Goal: Task Accomplishment & Management: Manage account settings

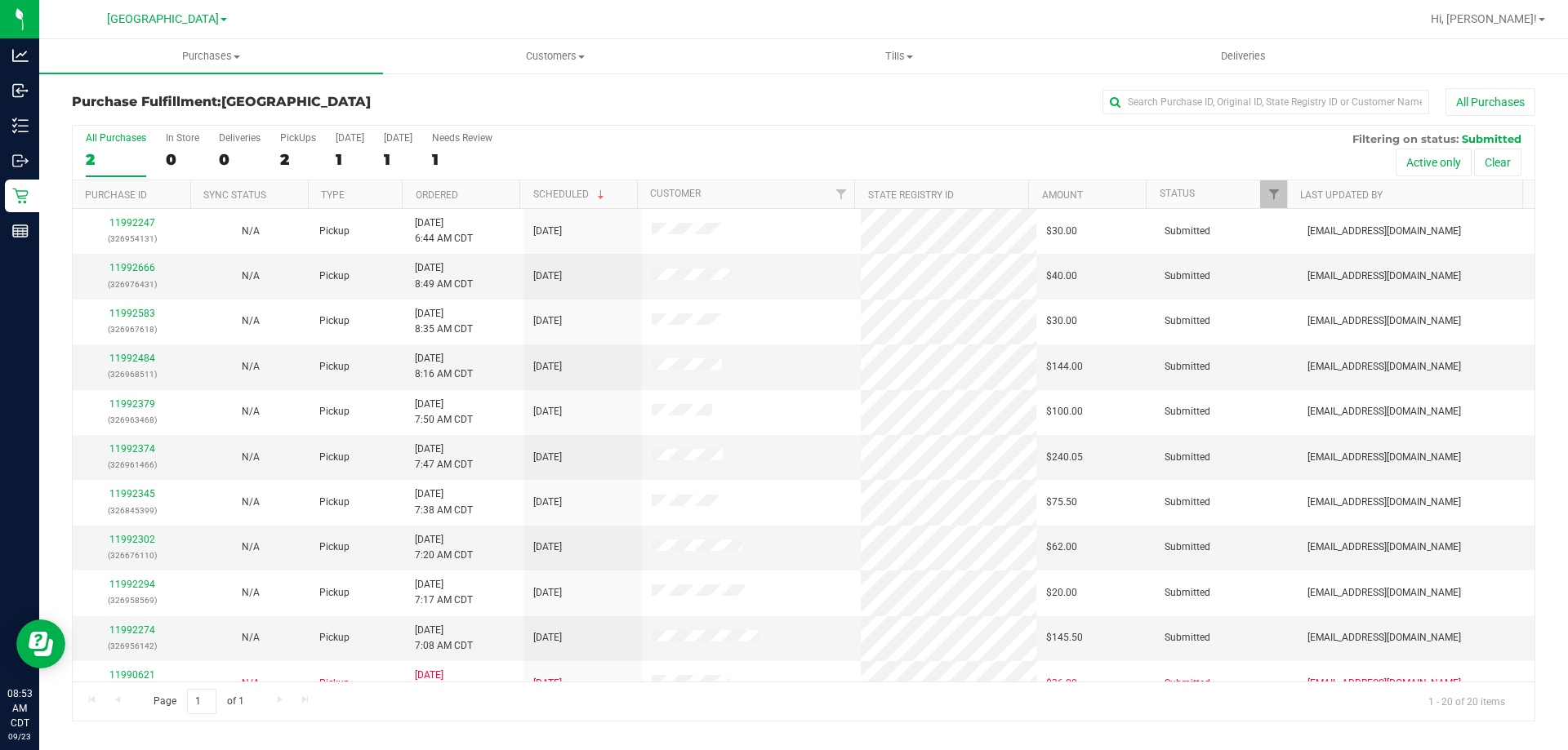
click at [1500, 4] on div "Hi, [PERSON_NAME]!" at bounding box center [1490, 19] width 140 height 32
click at [1504, 18] on span "Hi, [PERSON_NAME]!" at bounding box center [1484, 19] width 107 height 13
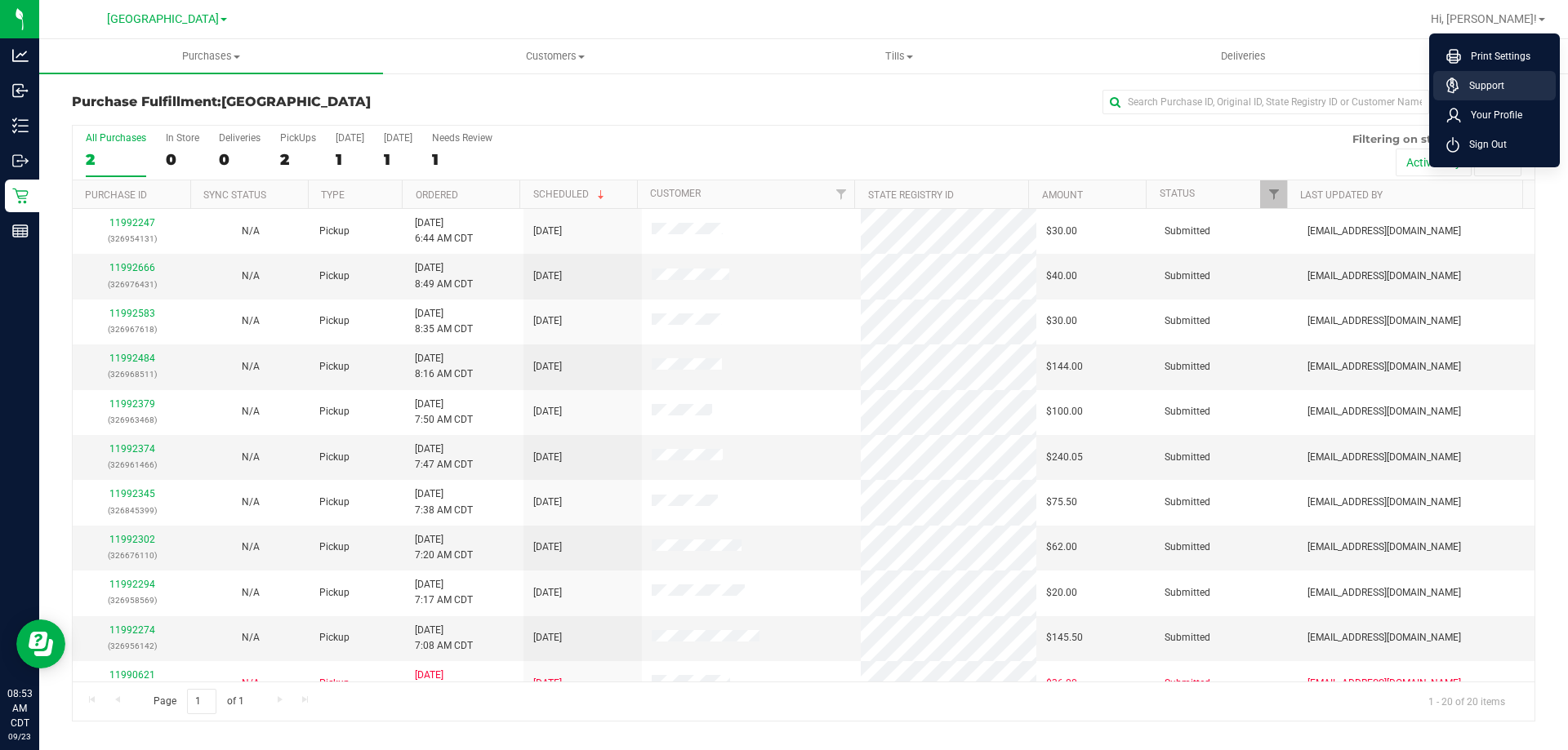
click at [1483, 75] on li "Support" at bounding box center [1494, 86] width 122 height 30
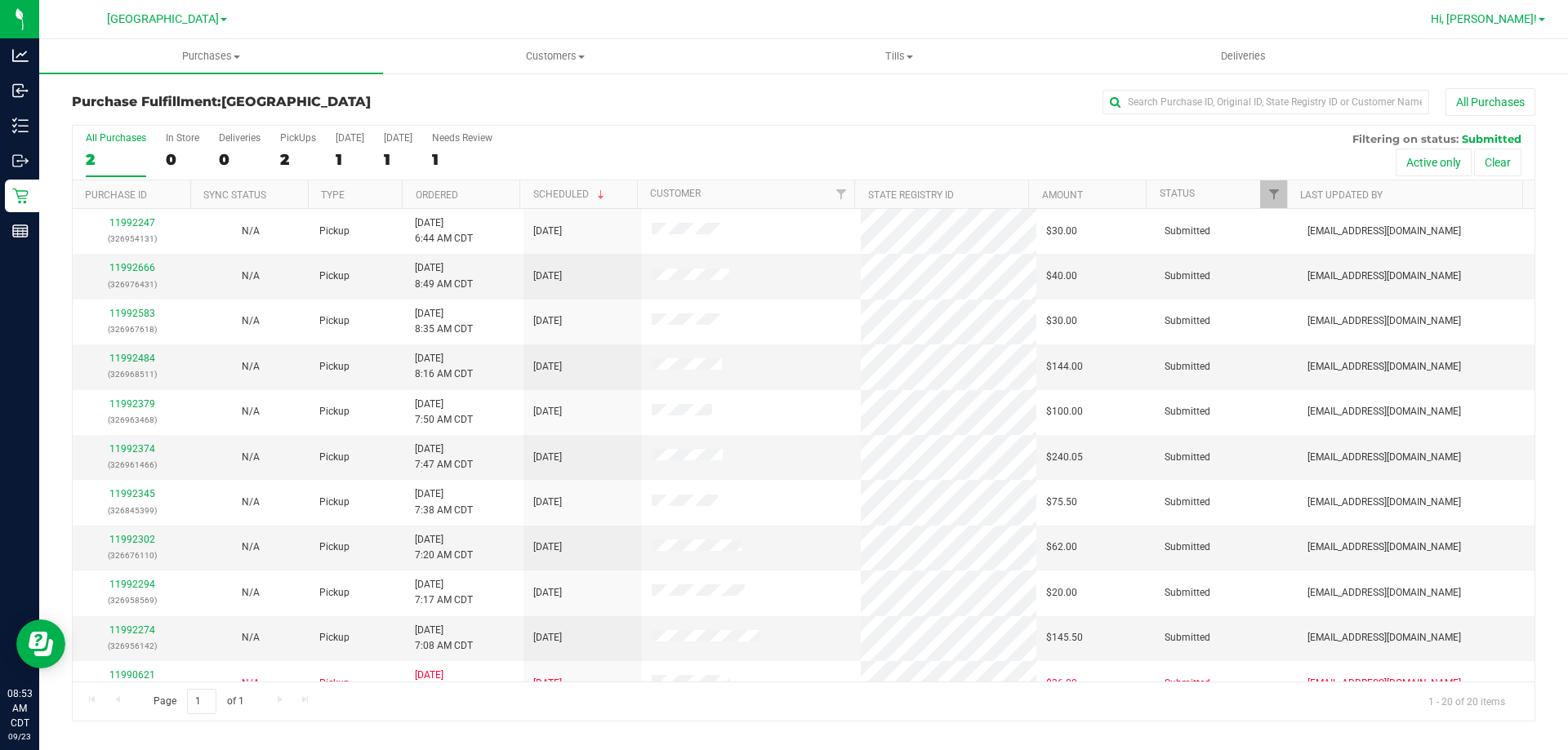
click at [1494, 20] on span "Hi, [PERSON_NAME]!" at bounding box center [1484, 19] width 107 height 13
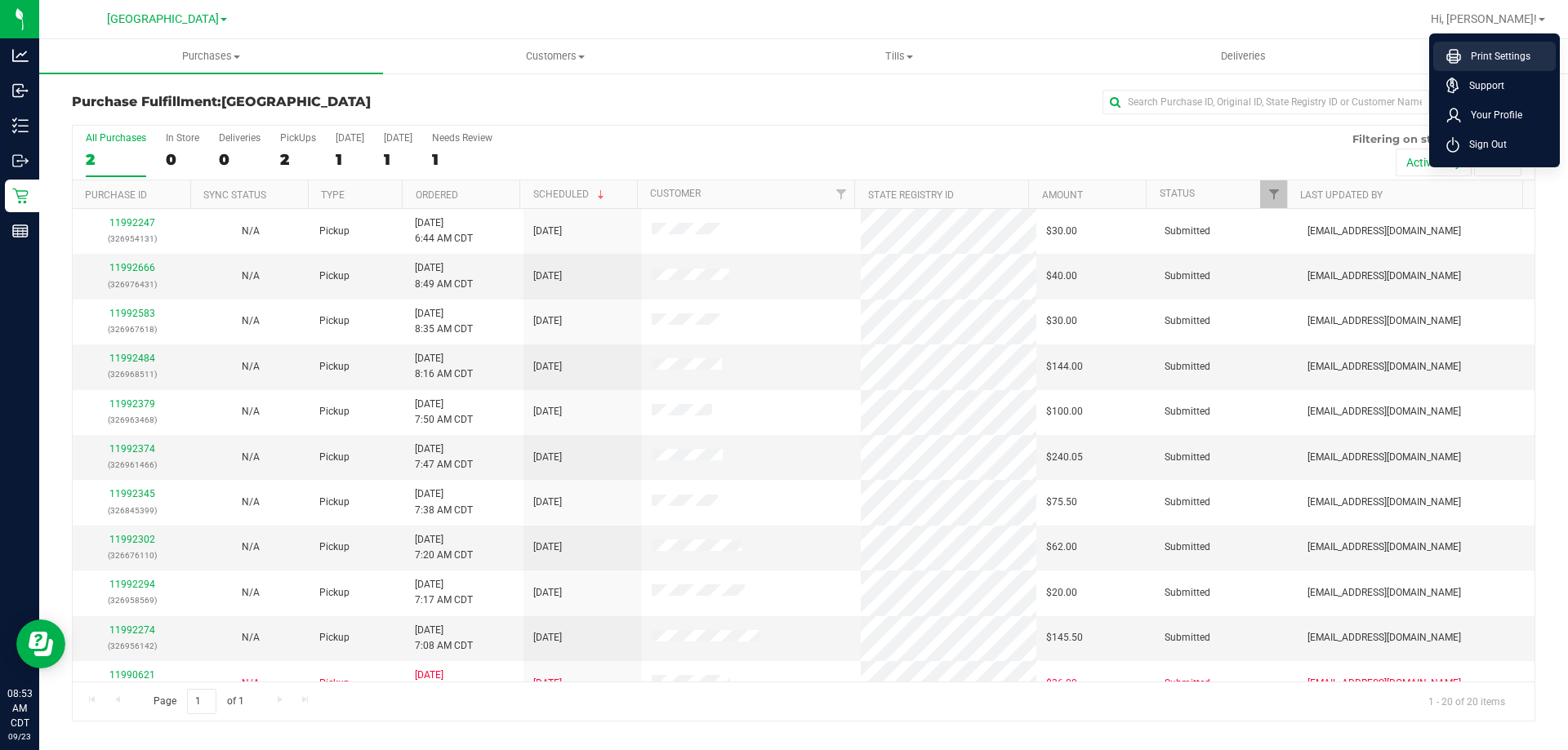
click at [1481, 55] on span "Print Settings" at bounding box center [1495, 56] width 69 height 17
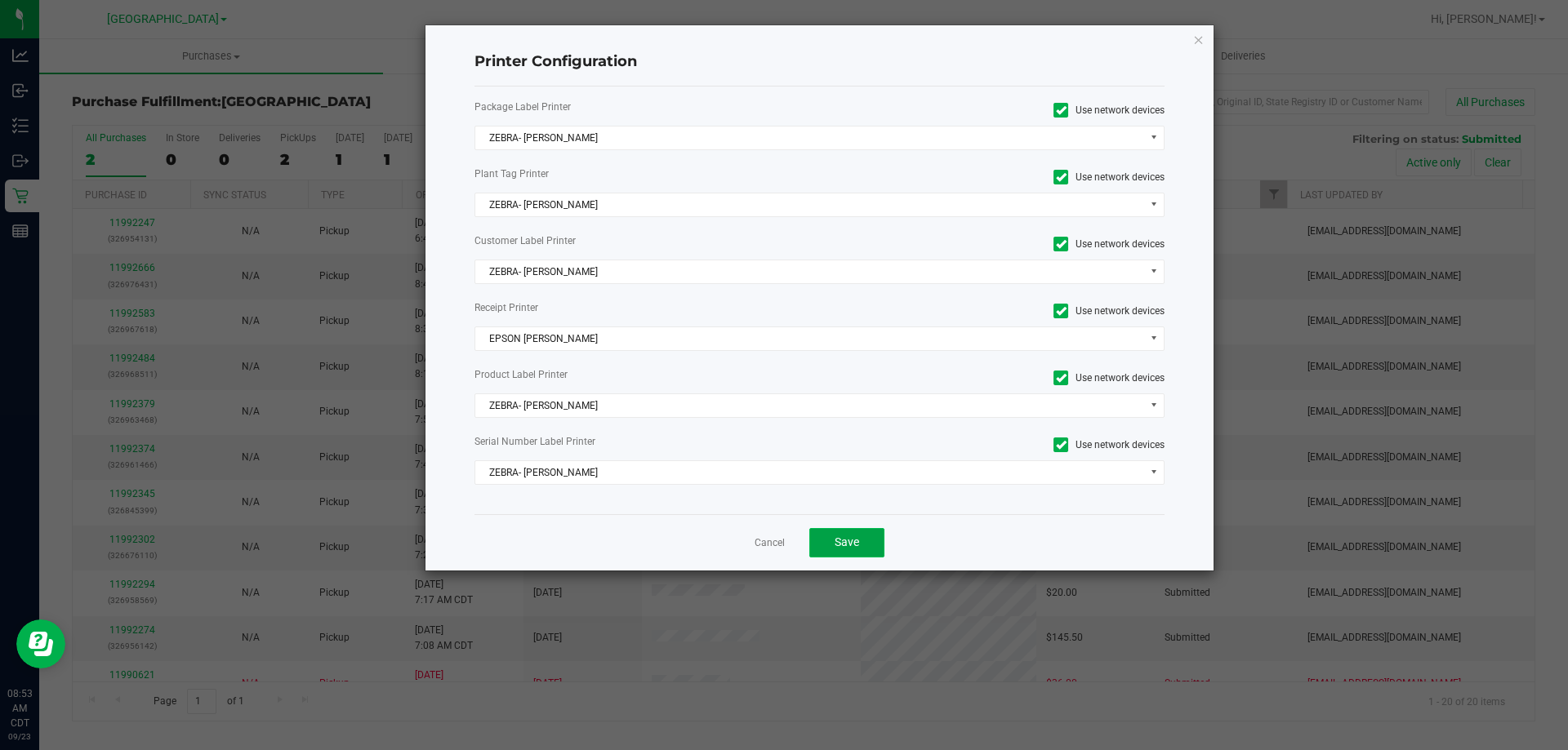
click at [839, 532] on button "Save" at bounding box center [847, 544] width 75 height 30
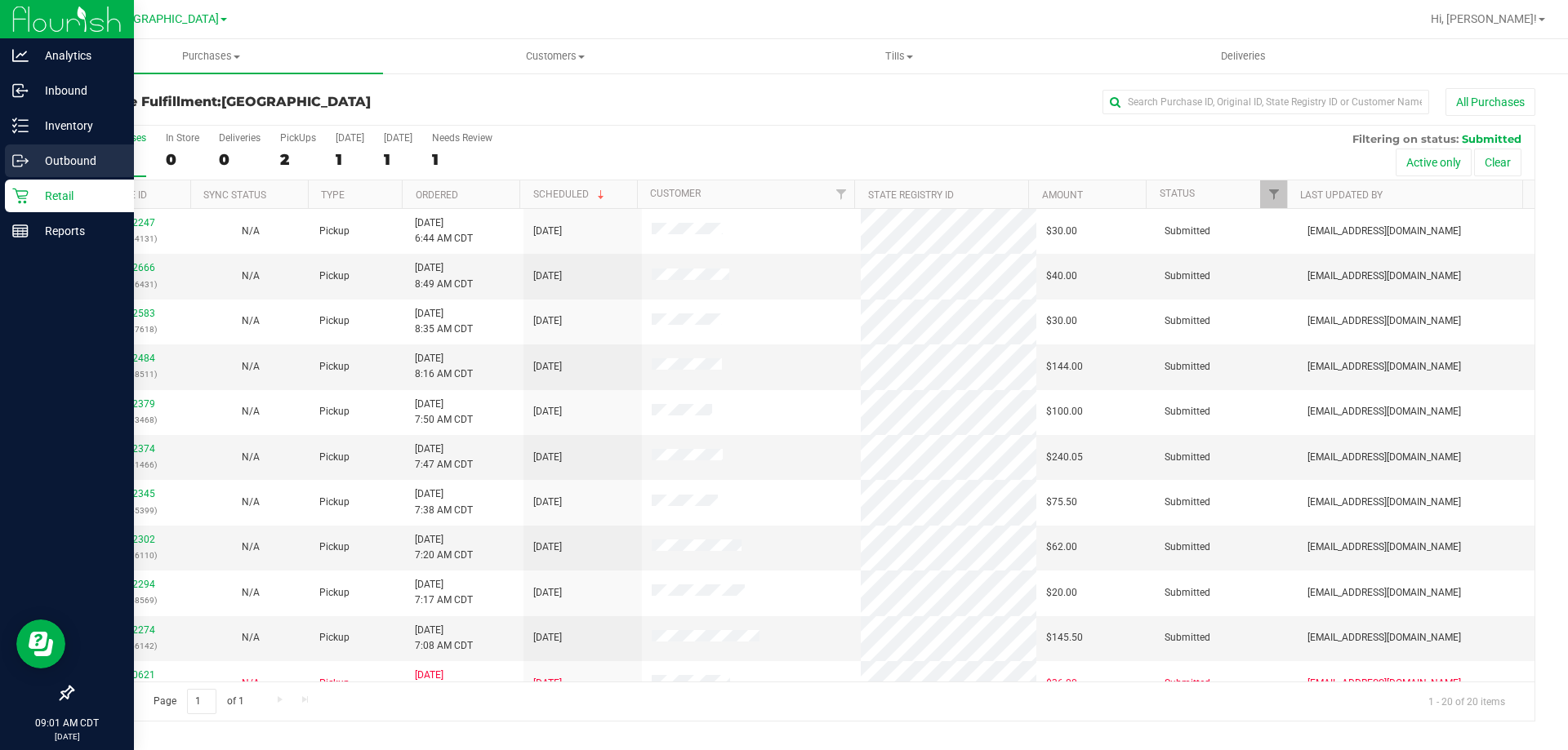
click at [20, 160] on icon at bounding box center [21, 161] width 17 height 17
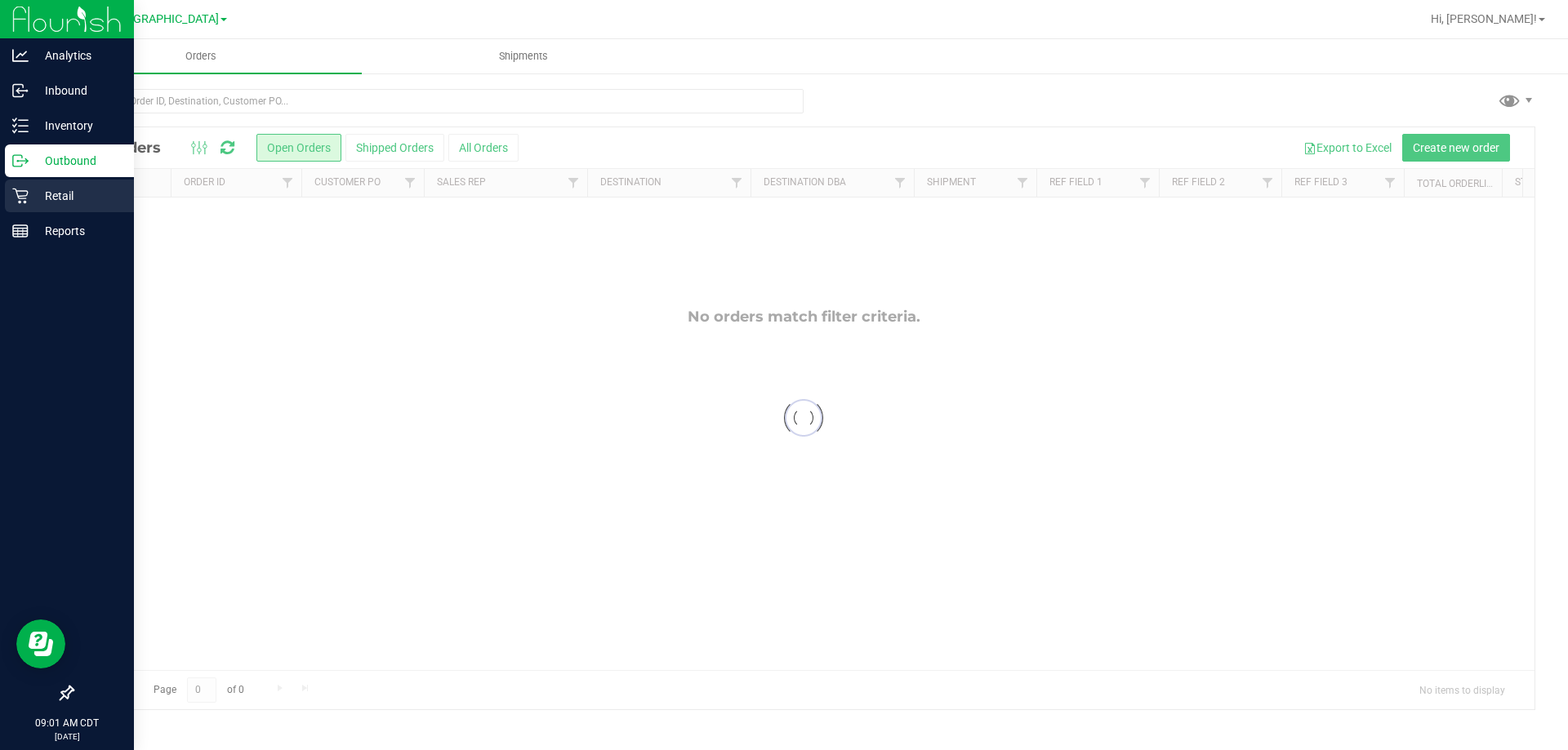
click at [54, 183] on div "Retail" at bounding box center [69, 196] width 129 height 33
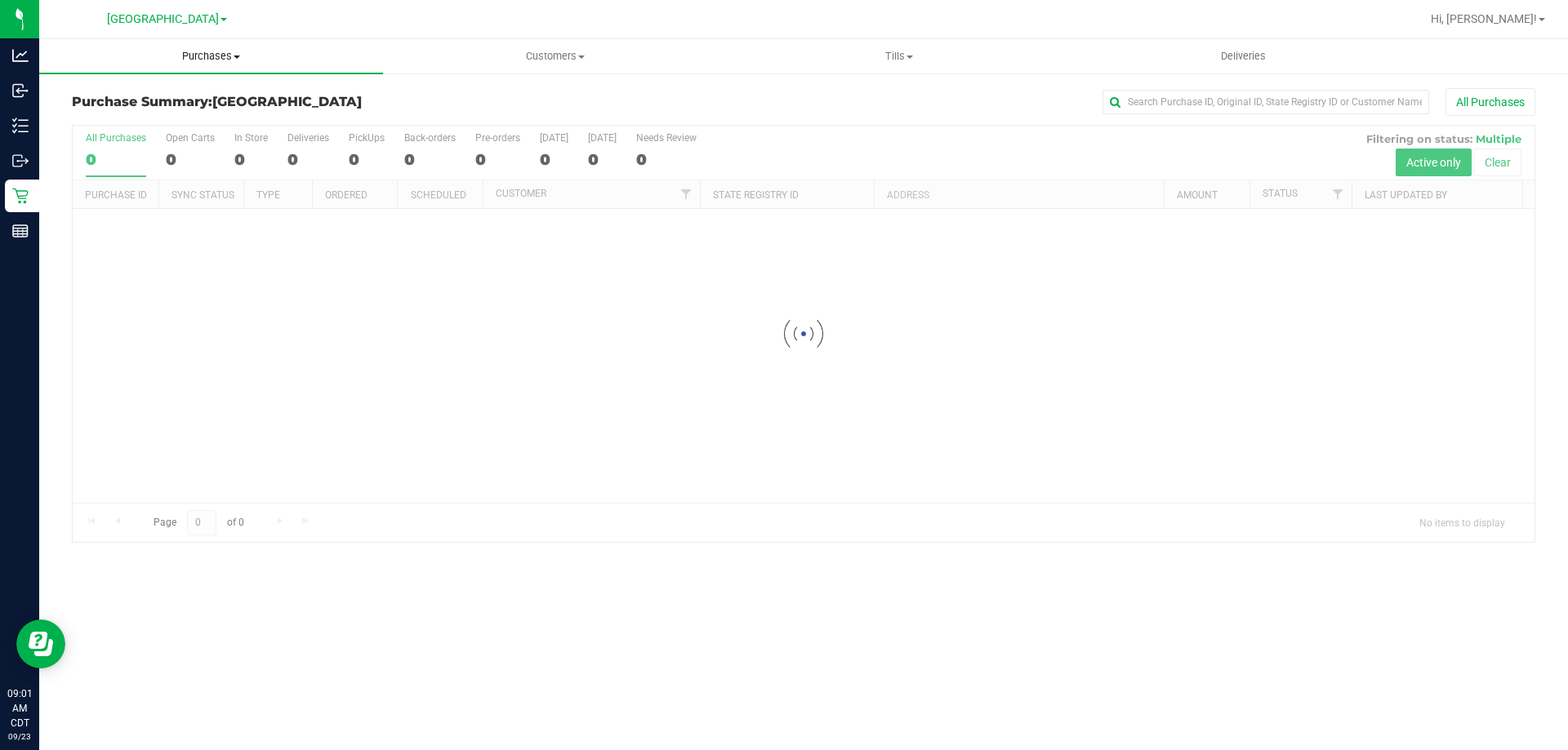
click at [207, 56] on span "Purchases" at bounding box center [211, 56] width 344 height 15
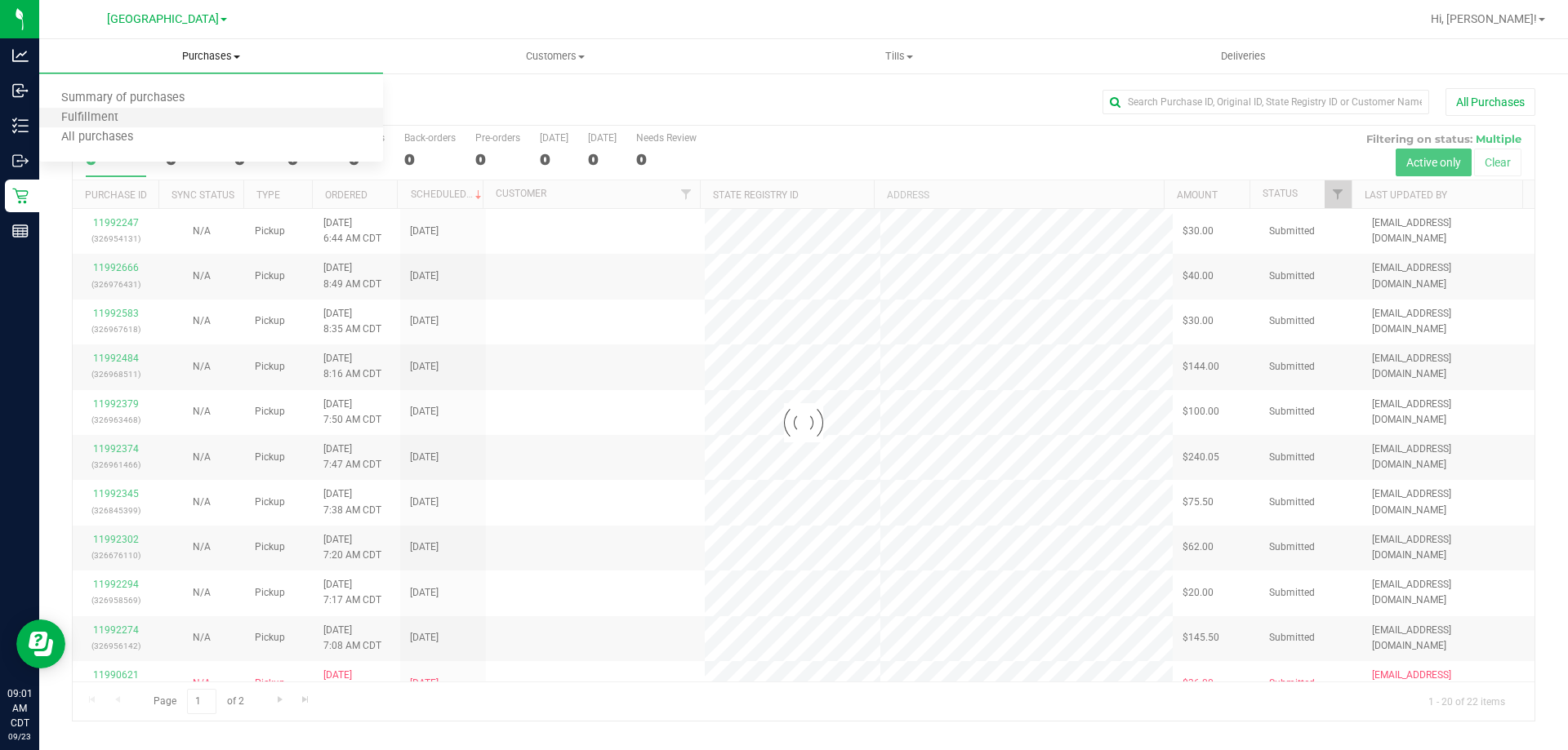
click at [125, 108] on li "Fulfillment" at bounding box center [211, 118] width 344 height 20
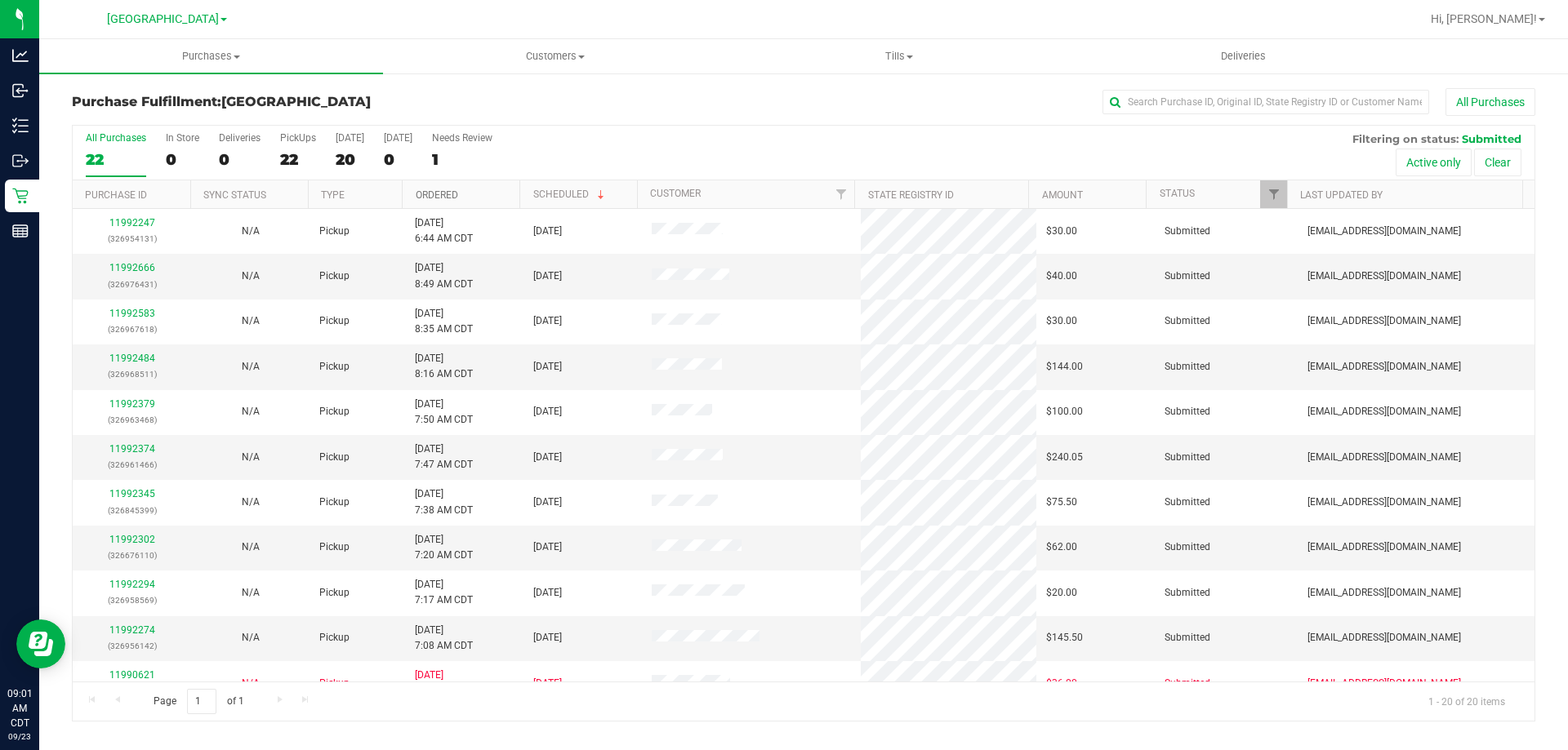
click at [444, 200] on link "Ordered" at bounding box center [436, 195] width 42 height 12
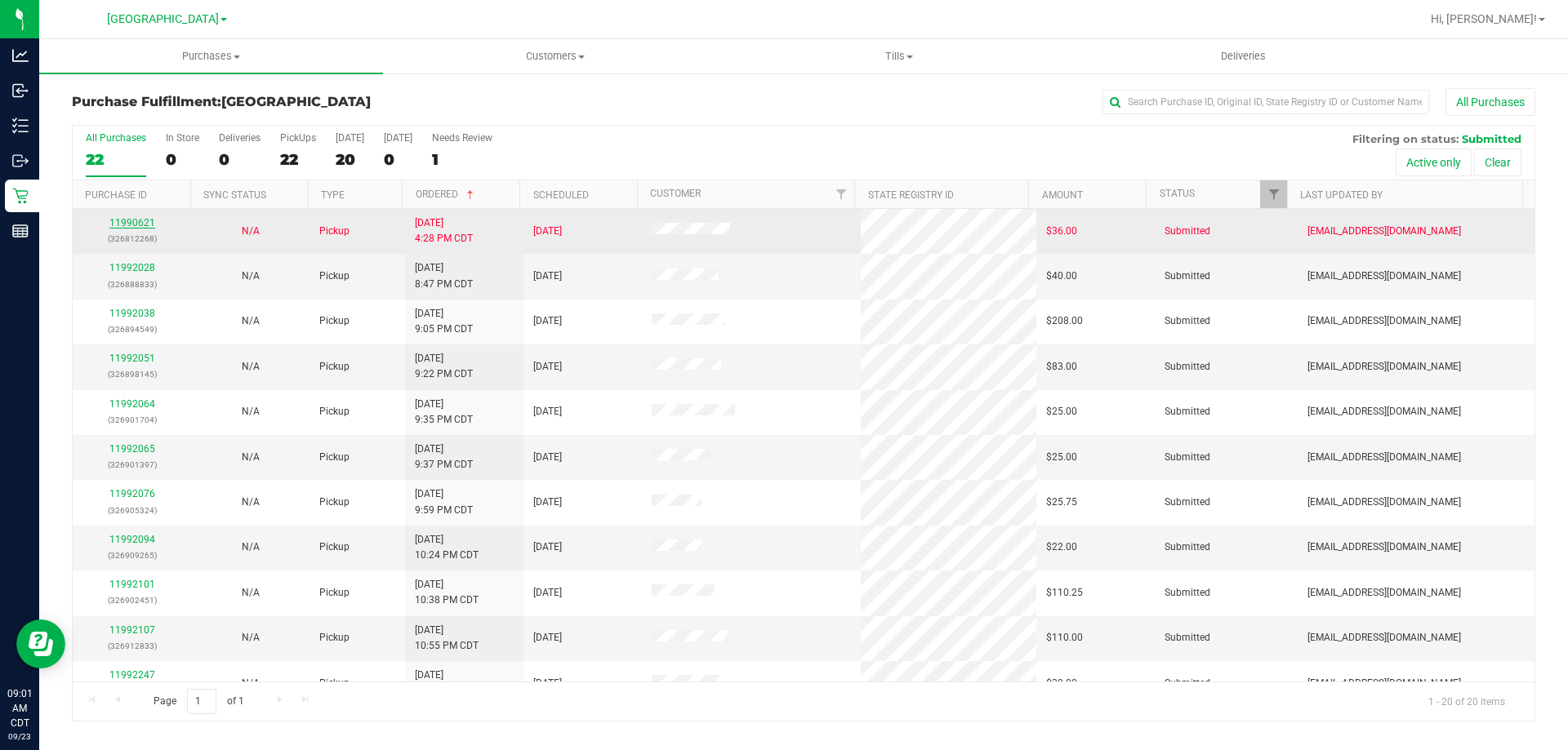
click at [137, 226] on link "11990621" at bounding box center [131, 223] width 45 height 12
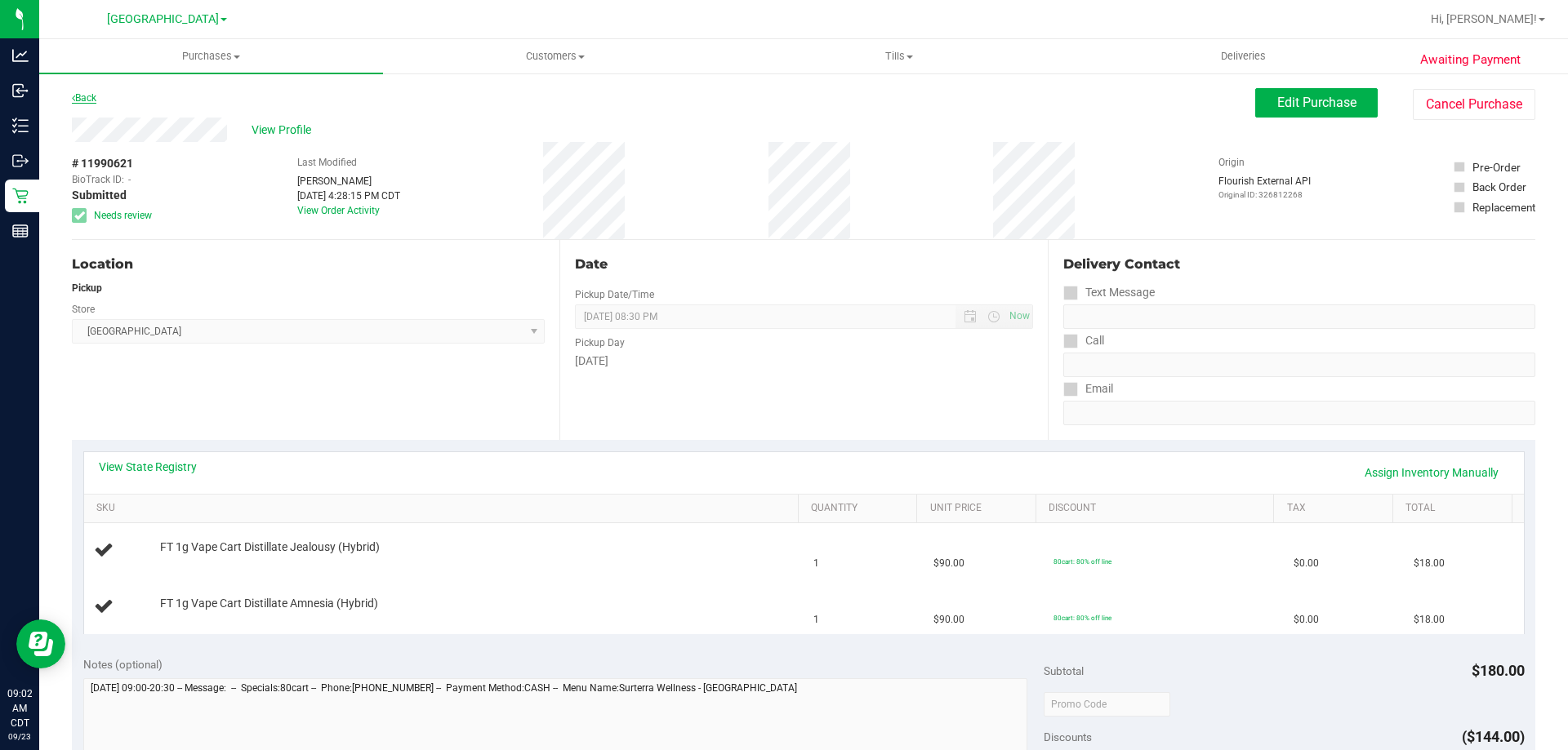
click at [76, 93] on link "Back" at bounding box center [84, 98] width 25 height 12
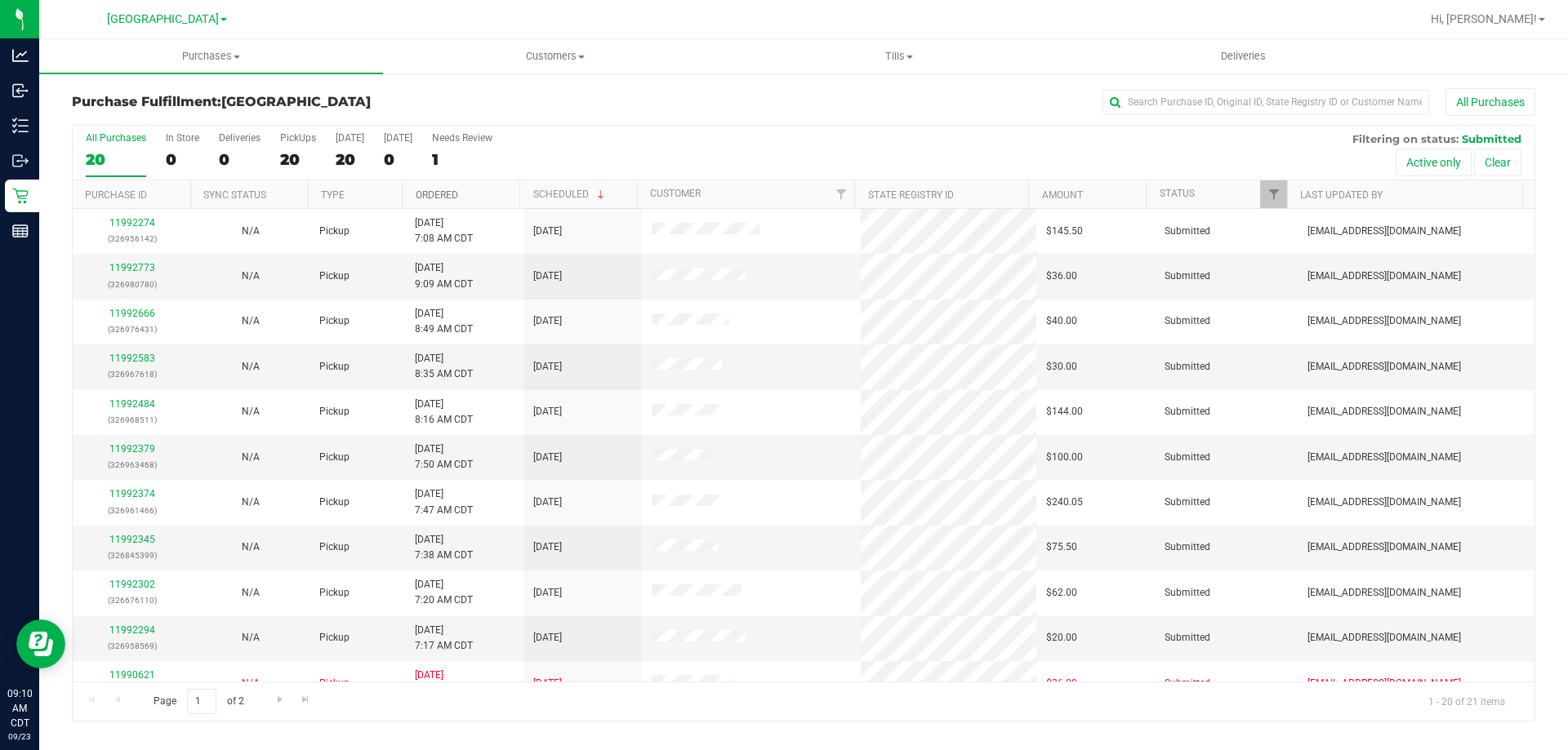
click at [454, 200] on link "Ordered" at bounding box center [436, 195] width 42 height 12
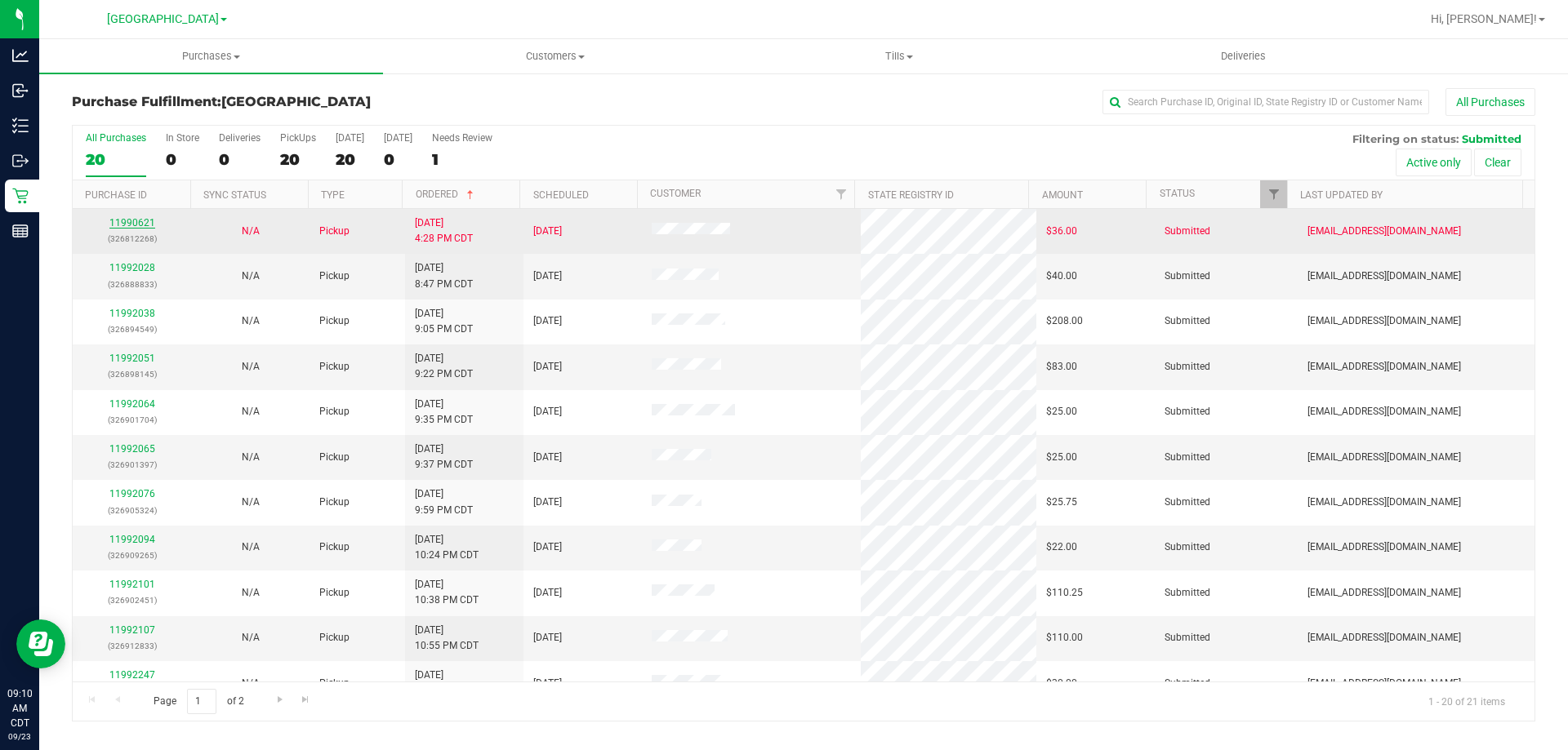
click at [130, 221] on link "11990621" at bounding box center [131, 223] width 45 height 12
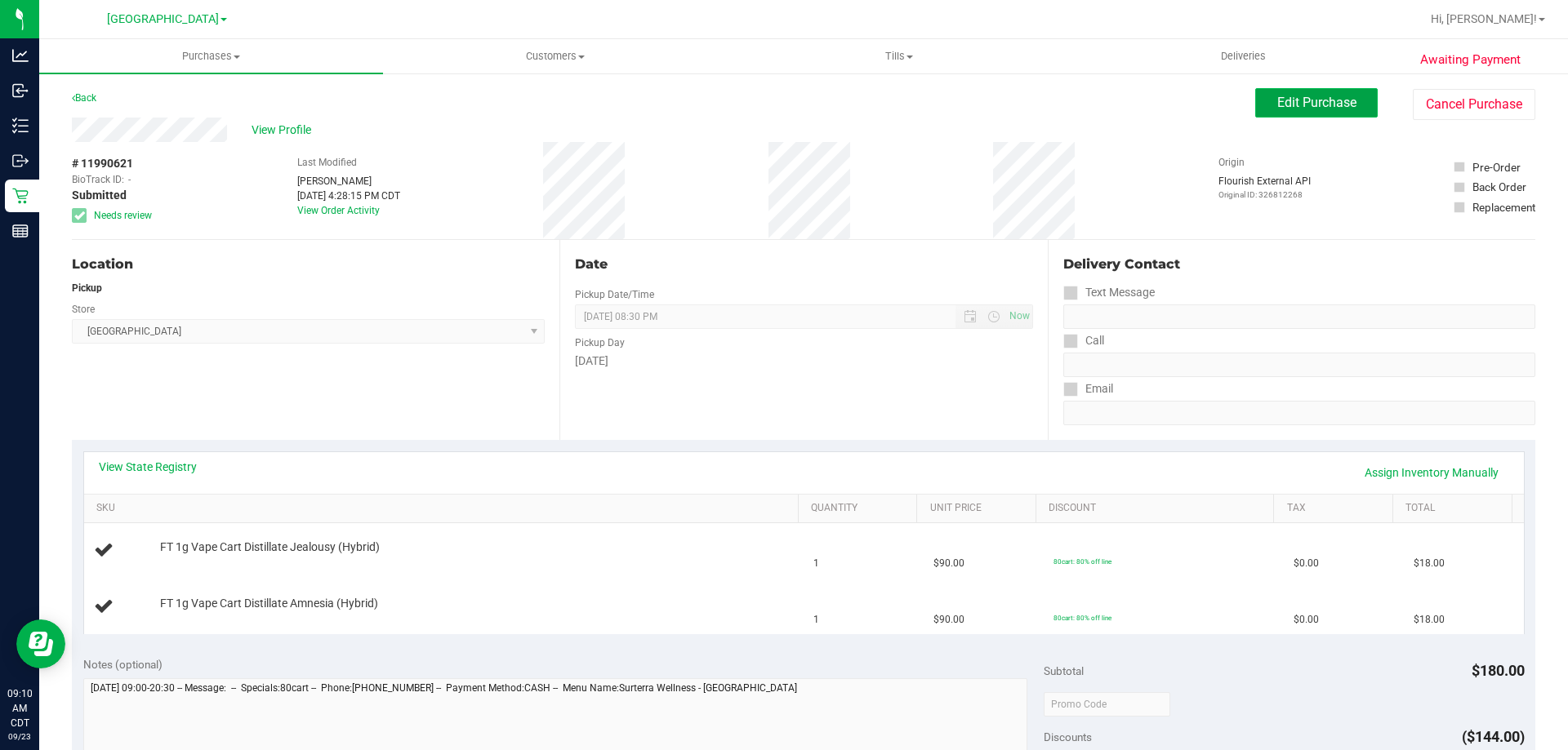
click at [1257, 110] on button "Edit Purchase" at bounding box center [1316, 103] width 122 height 30
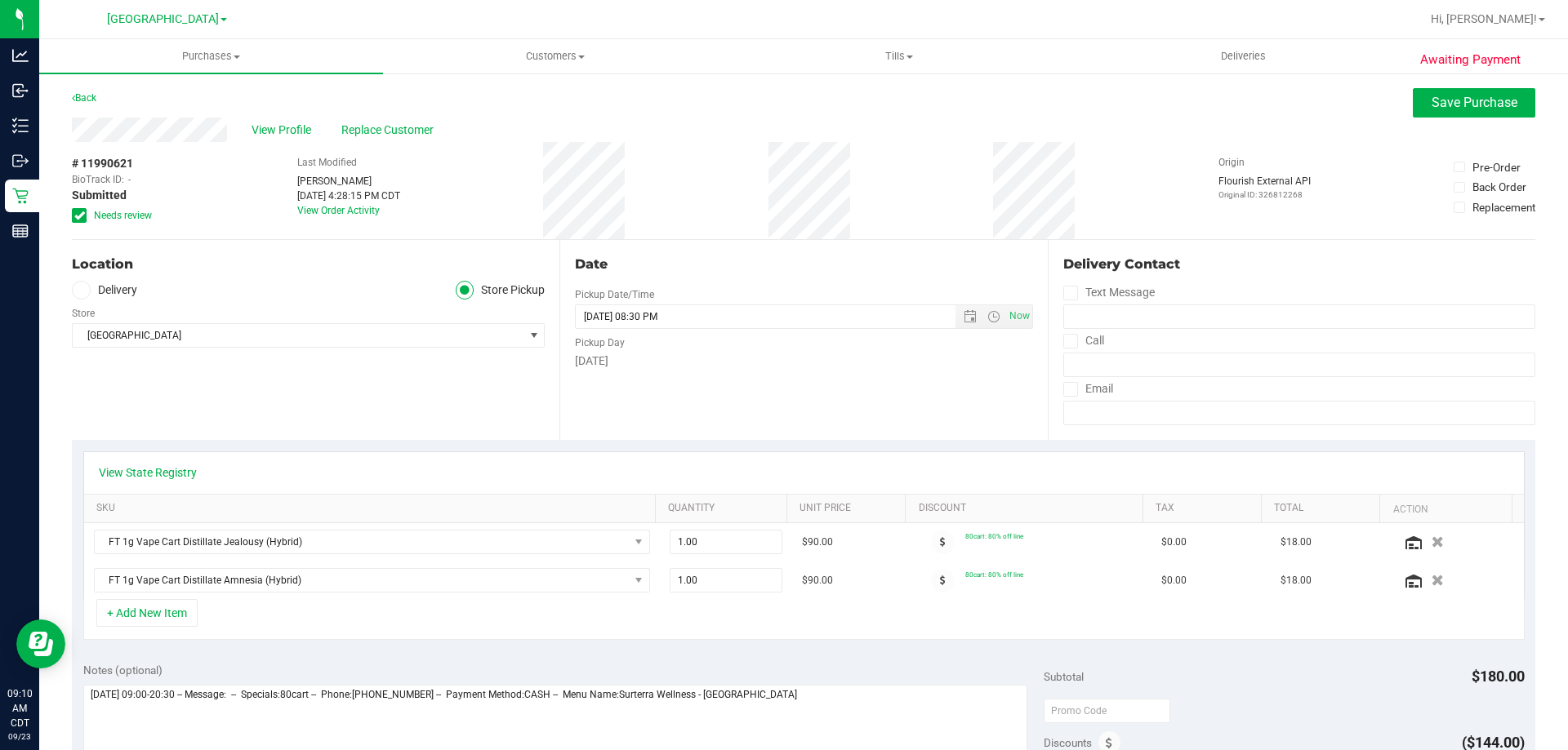
click at [83, 216] on icon at bounding box center [79, 216] width 11 height 0
click at [0, 0] on input "Needs review" at bounding box center [0, 0] width 0 height 0
click at [1432, 105] on span "Save Purchase" at bounding box center [1475, 102] width 86 height 16
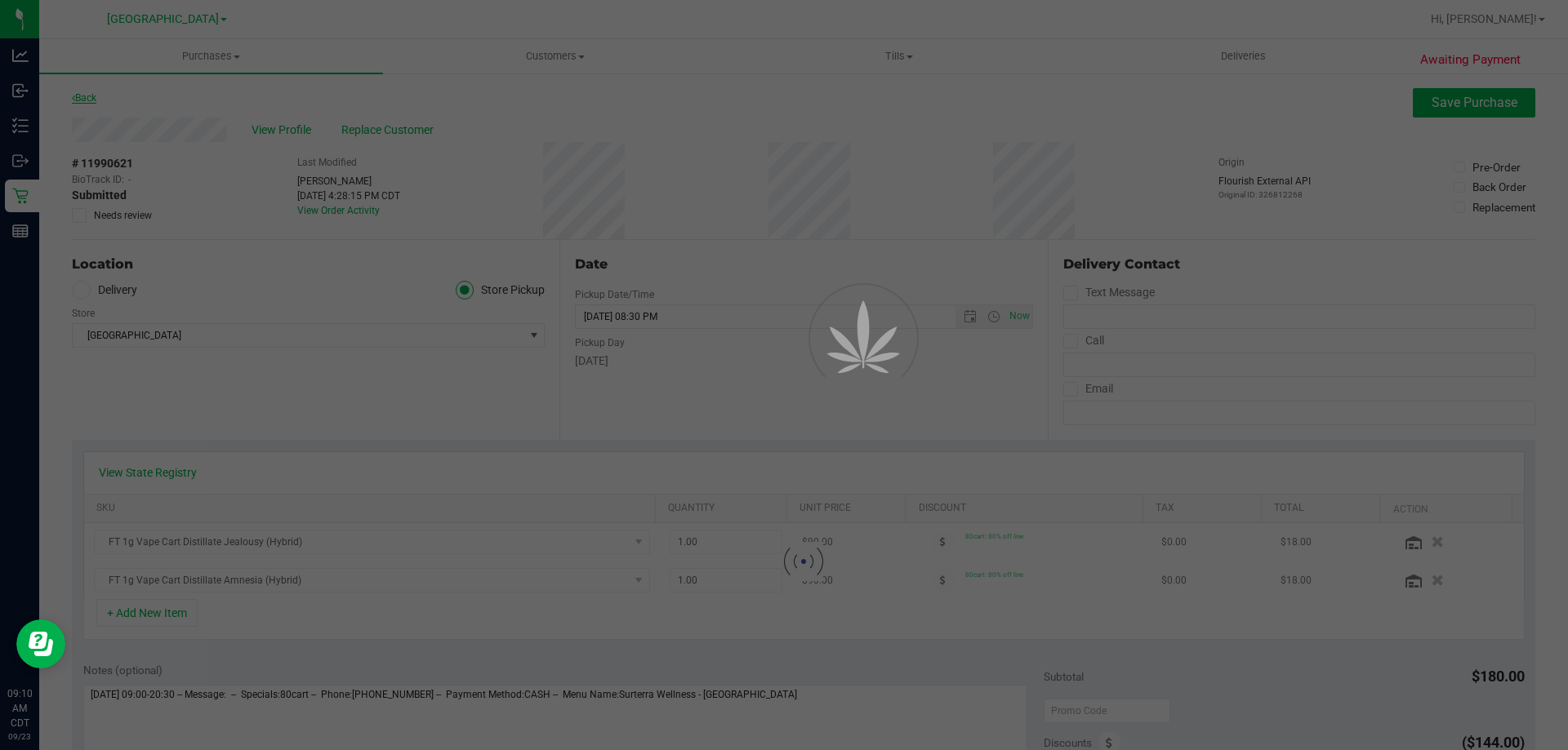
click at [83, 100] on div "Purchases Summary of purchases Fulfillment All purchases Customers All customer…" at bounding box center [803, 394] width 1528 height 711
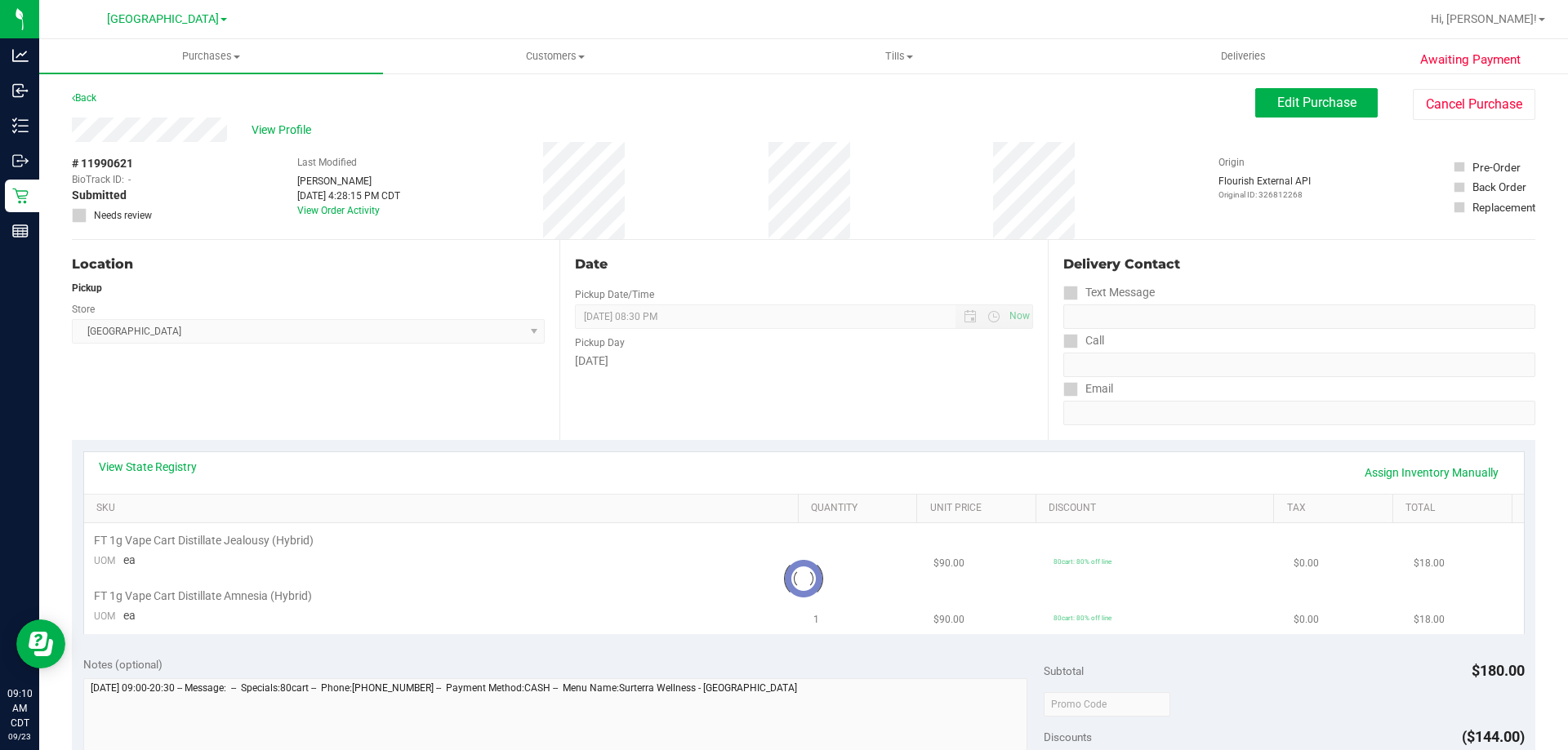
click at [87, 98] on link "Back" at bounding box center [84, 98] width 25 height 12
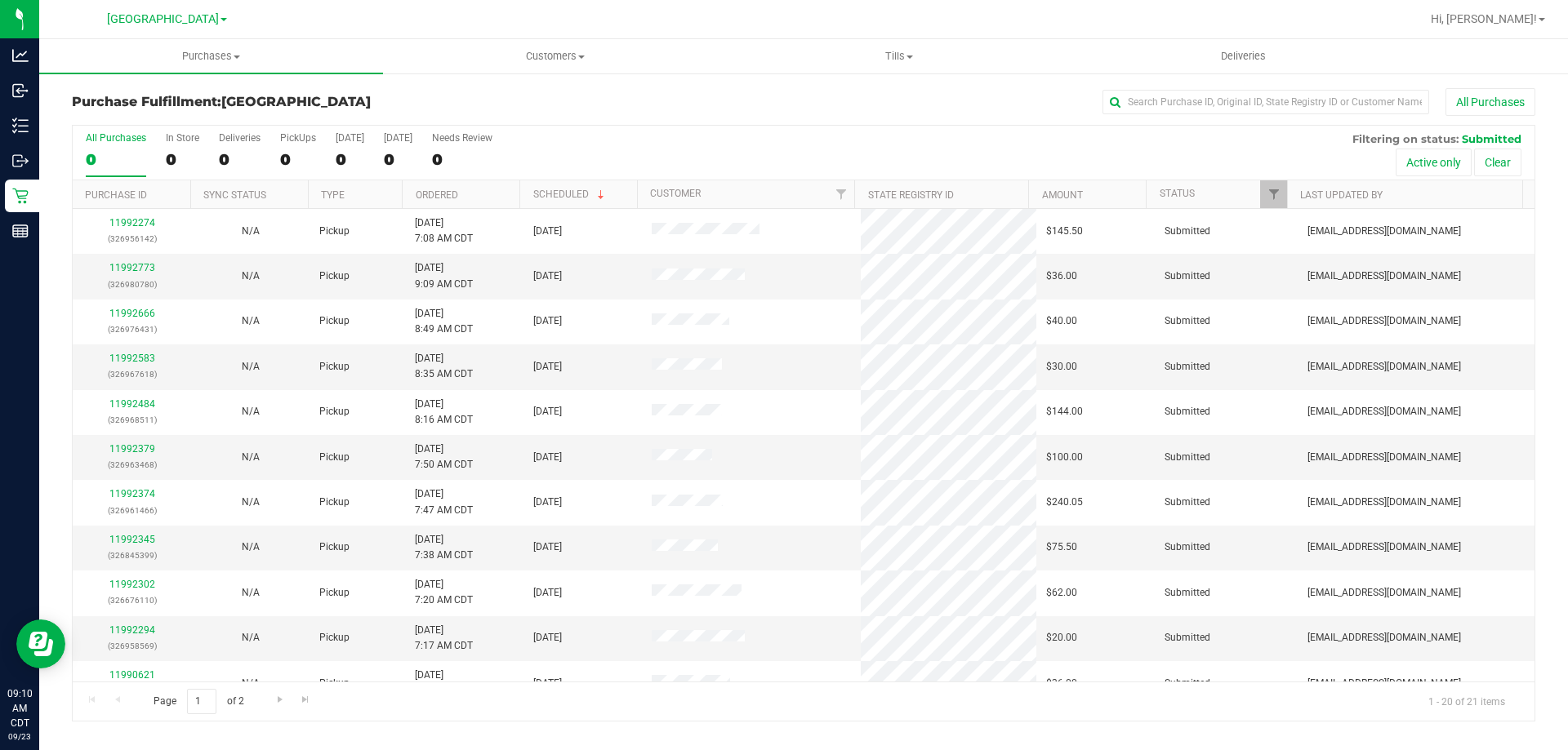
click at [459, 197] on th "Ordered" at bounding box center [460, 194] width 117 height 29
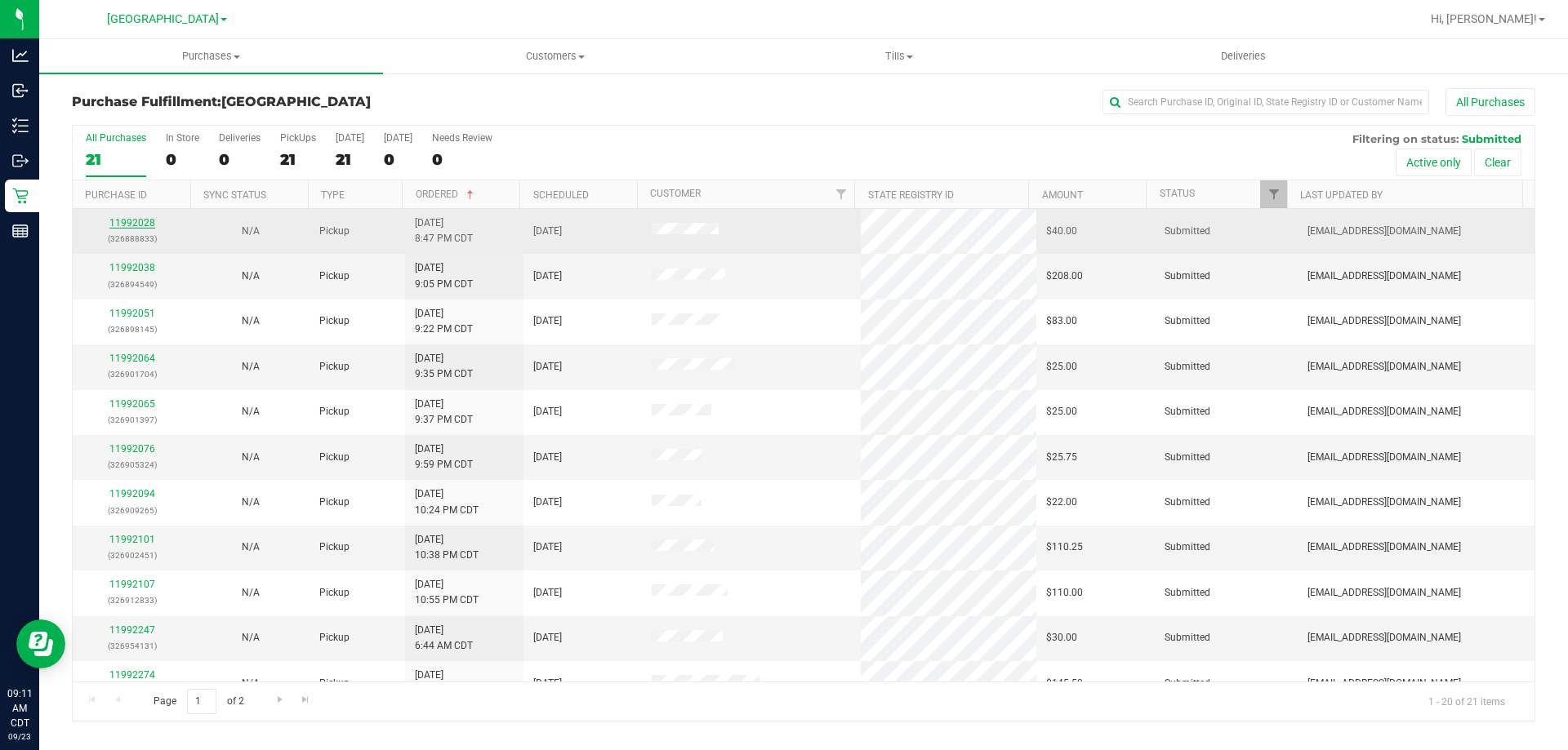
click at [149, 223] on link "11992028" at bounding box center [131, 223] width 45 height 12
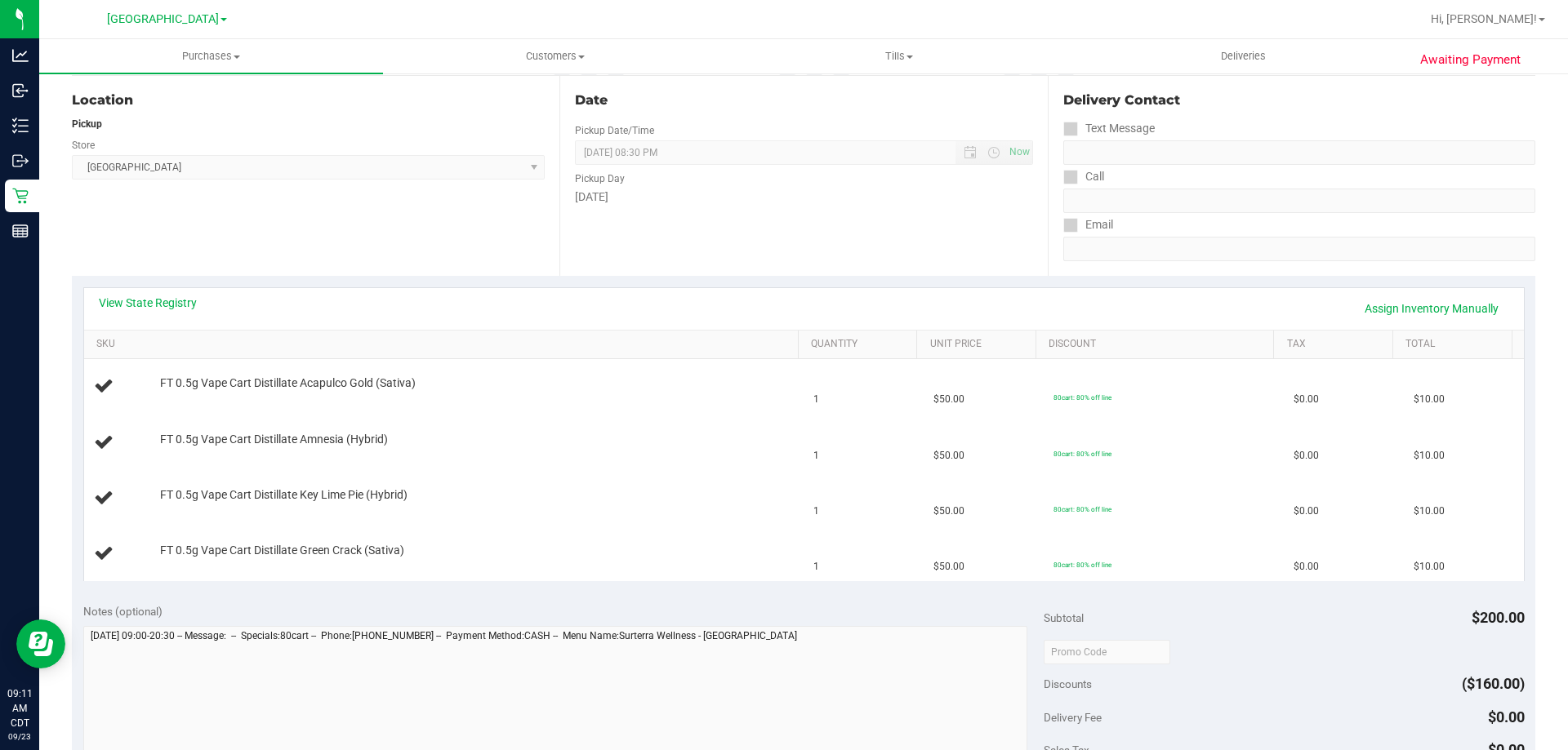
scroll to position [245, 0]
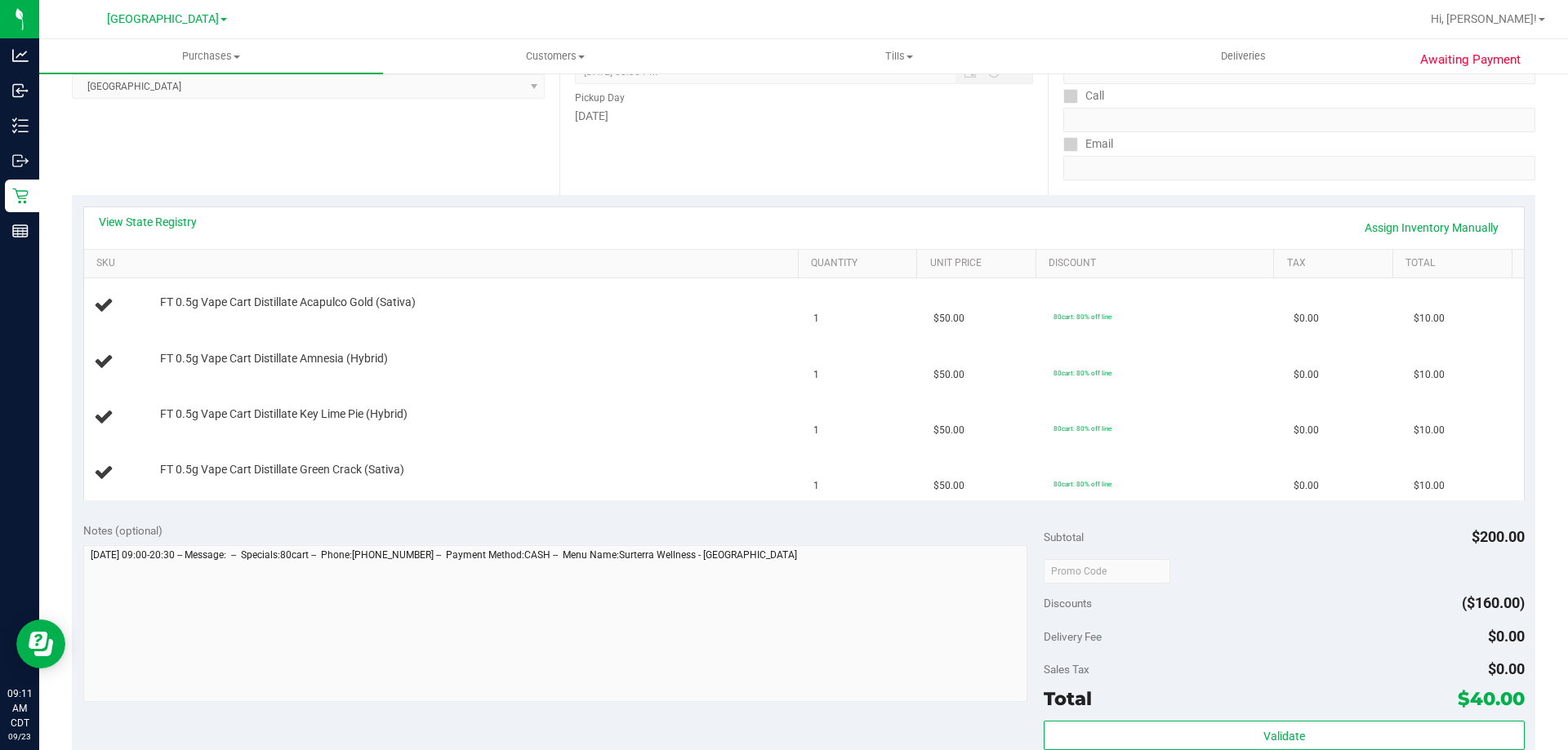
click at [177, 230] on div "View State Registry Assign Inventory Manually" at bounding box center [804, 228] width 1410 height 28
click at [178, 221] on link "View State Registry" at bounding box center [148, 222] width 98 height 17
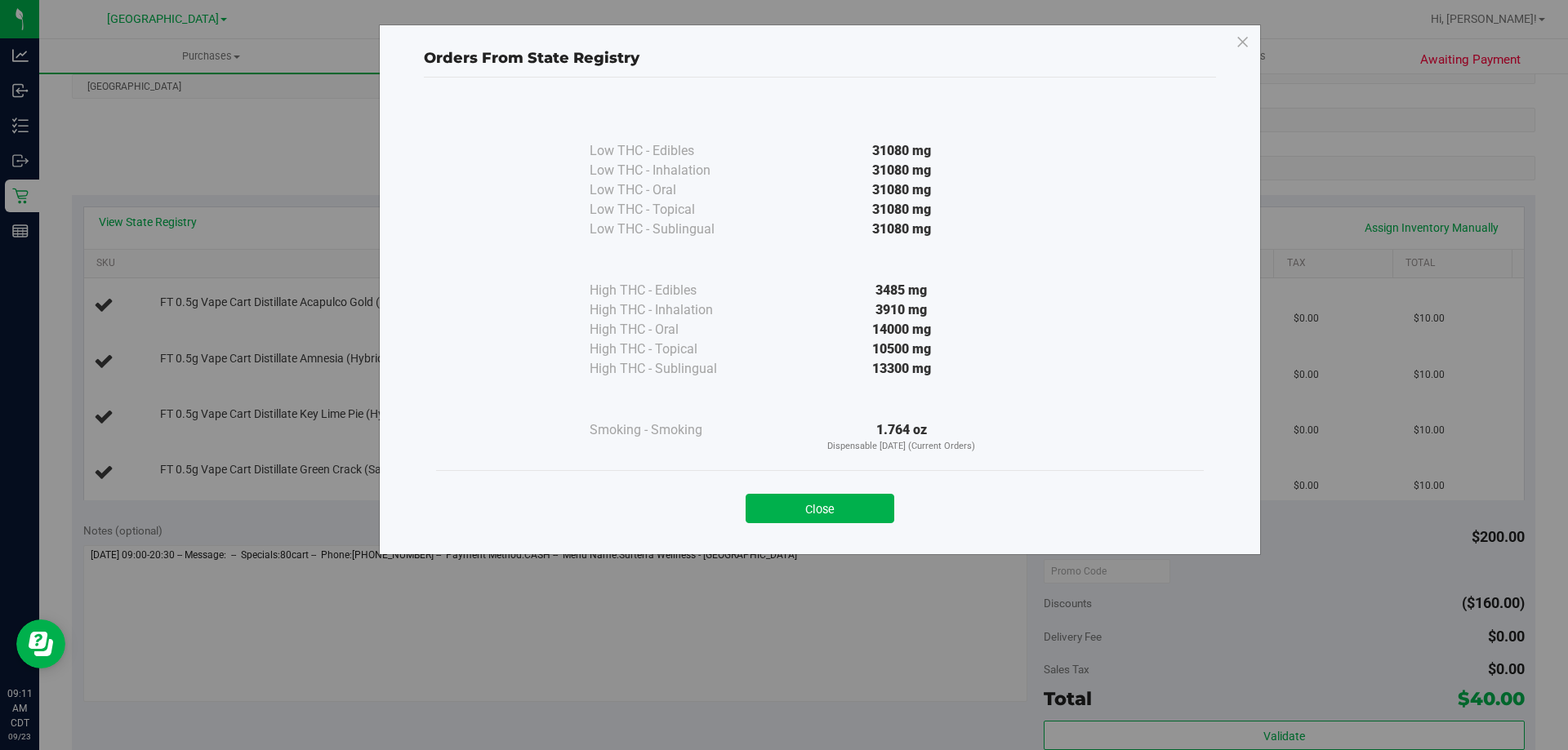
click at [777, 516] on button "Close" at bounding box center [820, 509] width 149 height 30
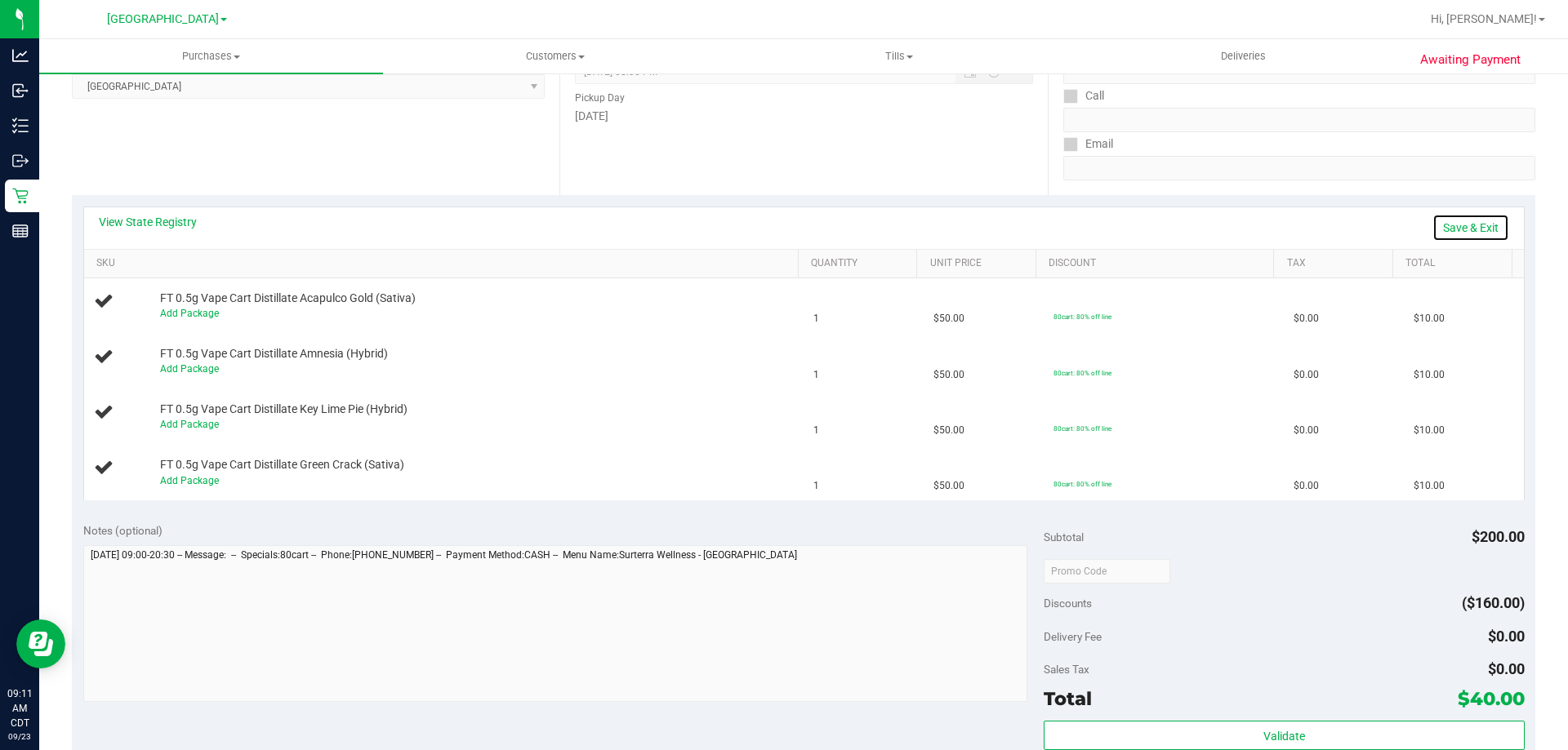
click at [1478, 233] on link "Save & Exit" at bounding box center [1471, 228] width 77 height 28
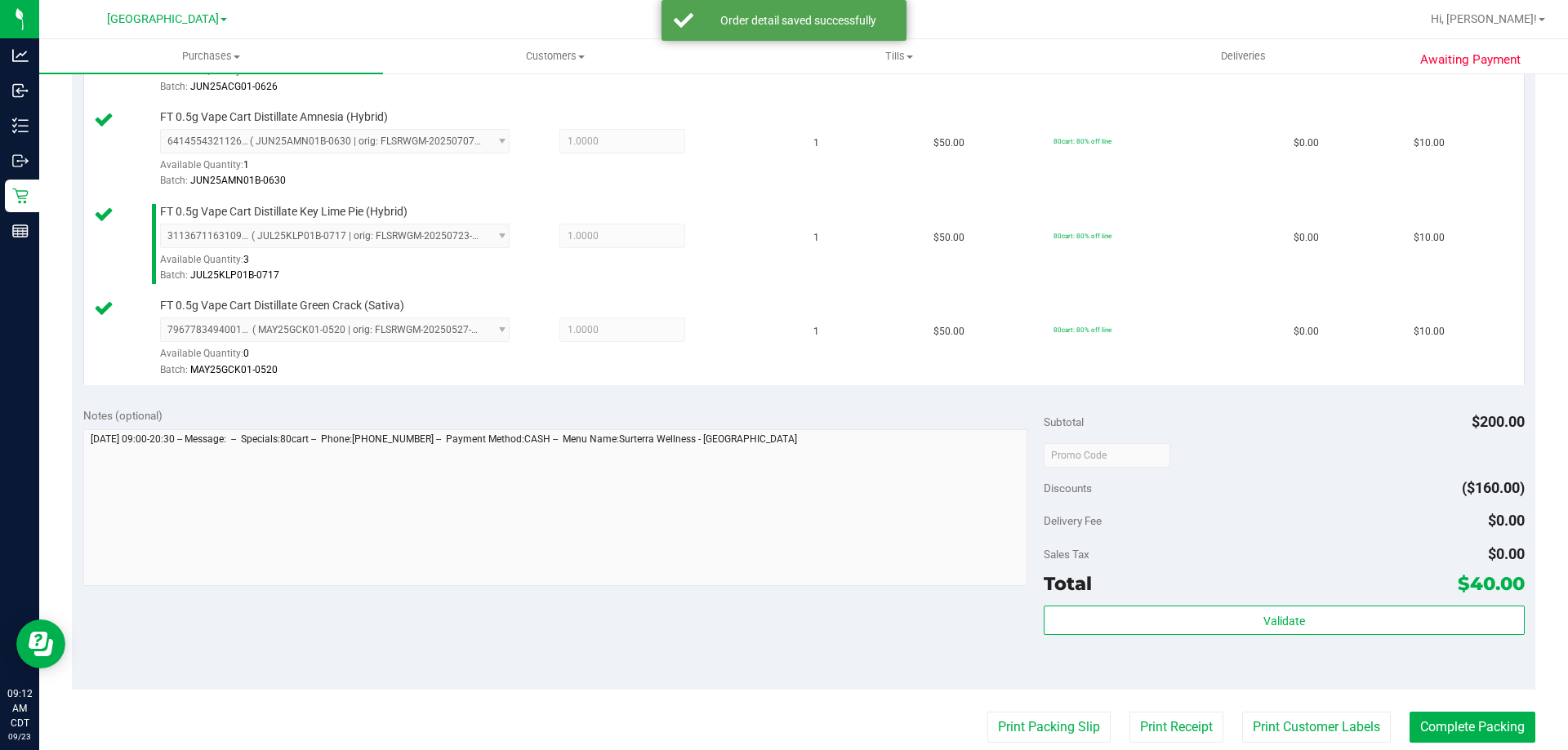
scroll to position [653, 0]
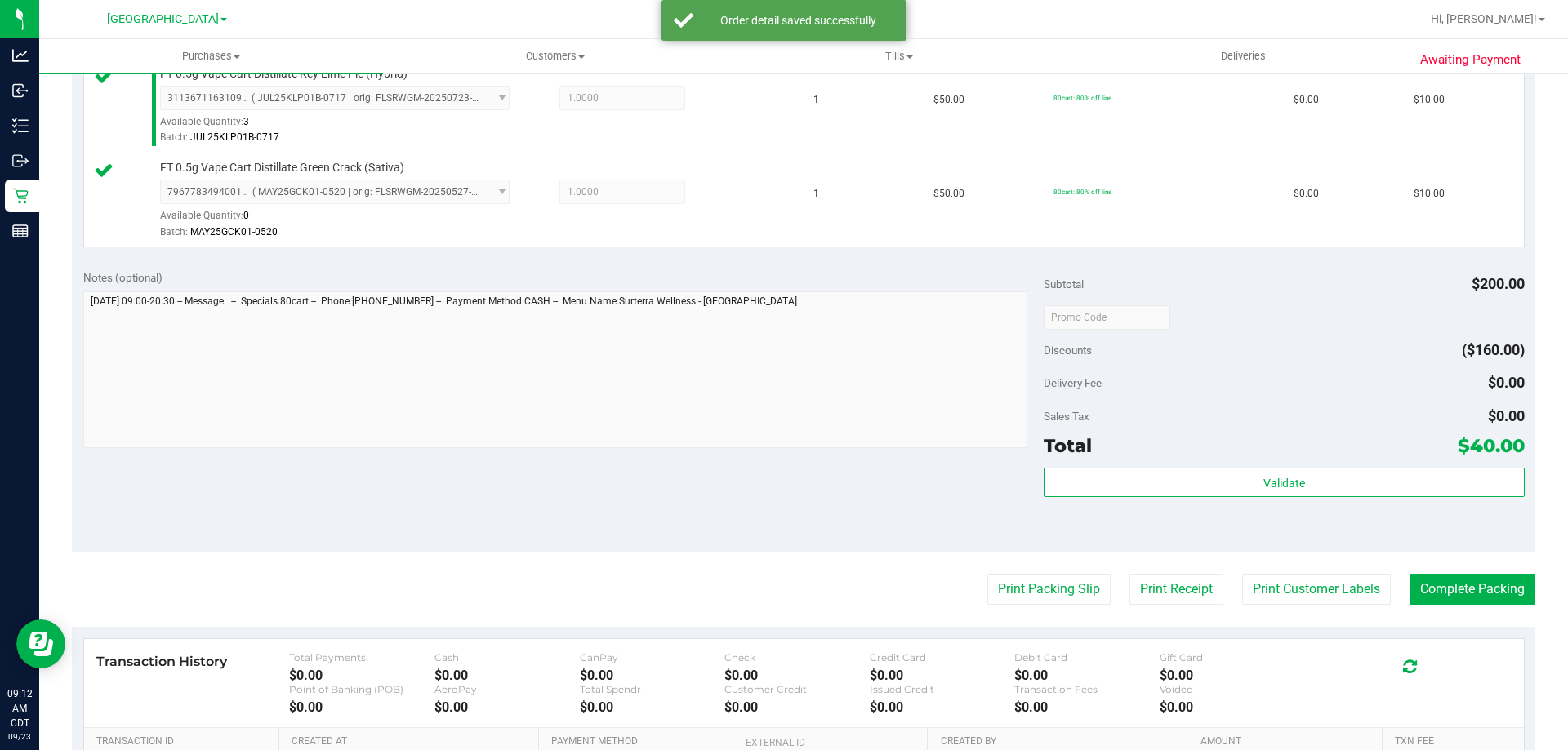
click at [1219, 458] on div "Total $40.00" at bounding box center [1283, 446] width 480 height 30
click at [1220, 497] on div "Validate" at bounding box center [1283, 483] width 480 height 31
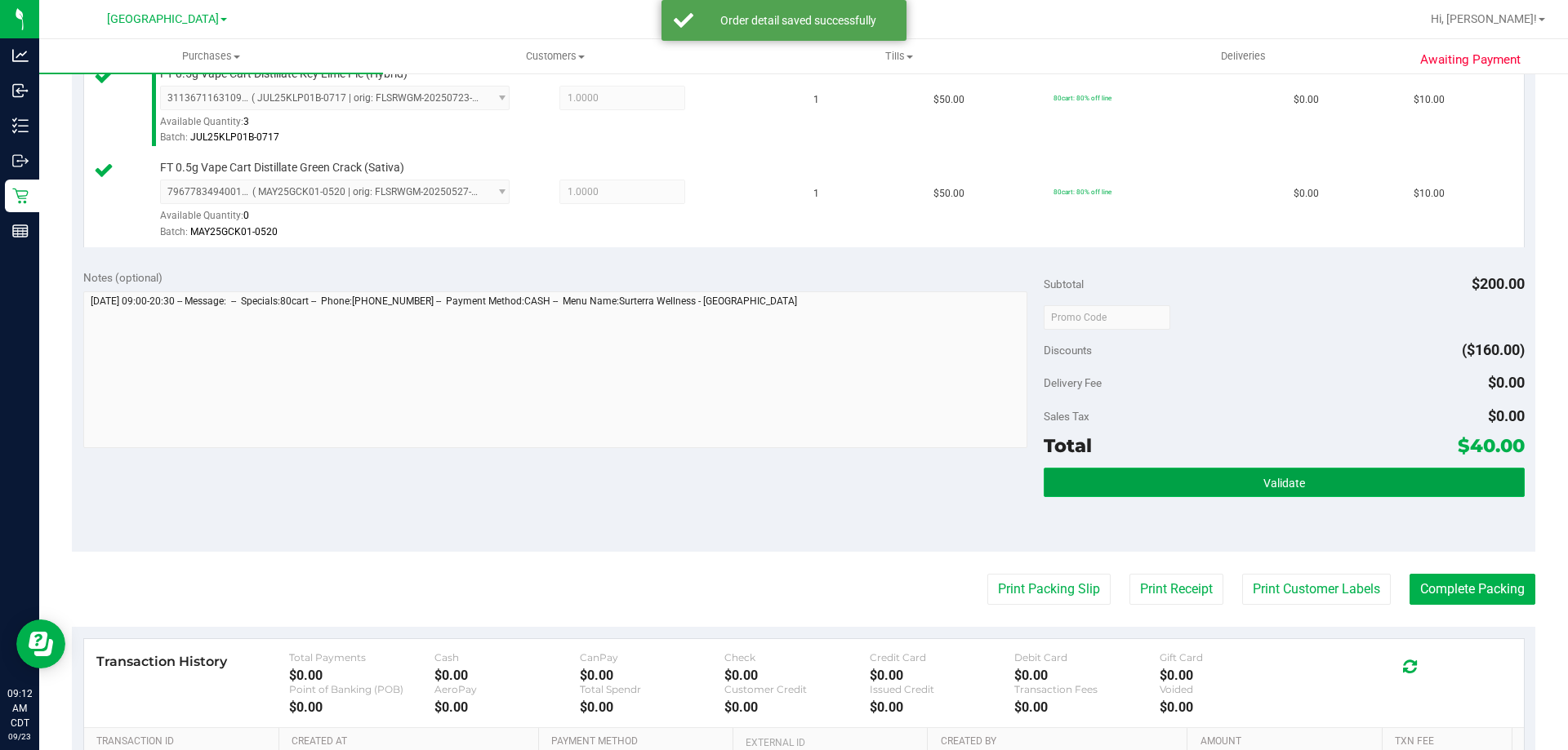
click at [1221, 489] on button "Validate" at bounding box center [1283, 482] width 480 height 30
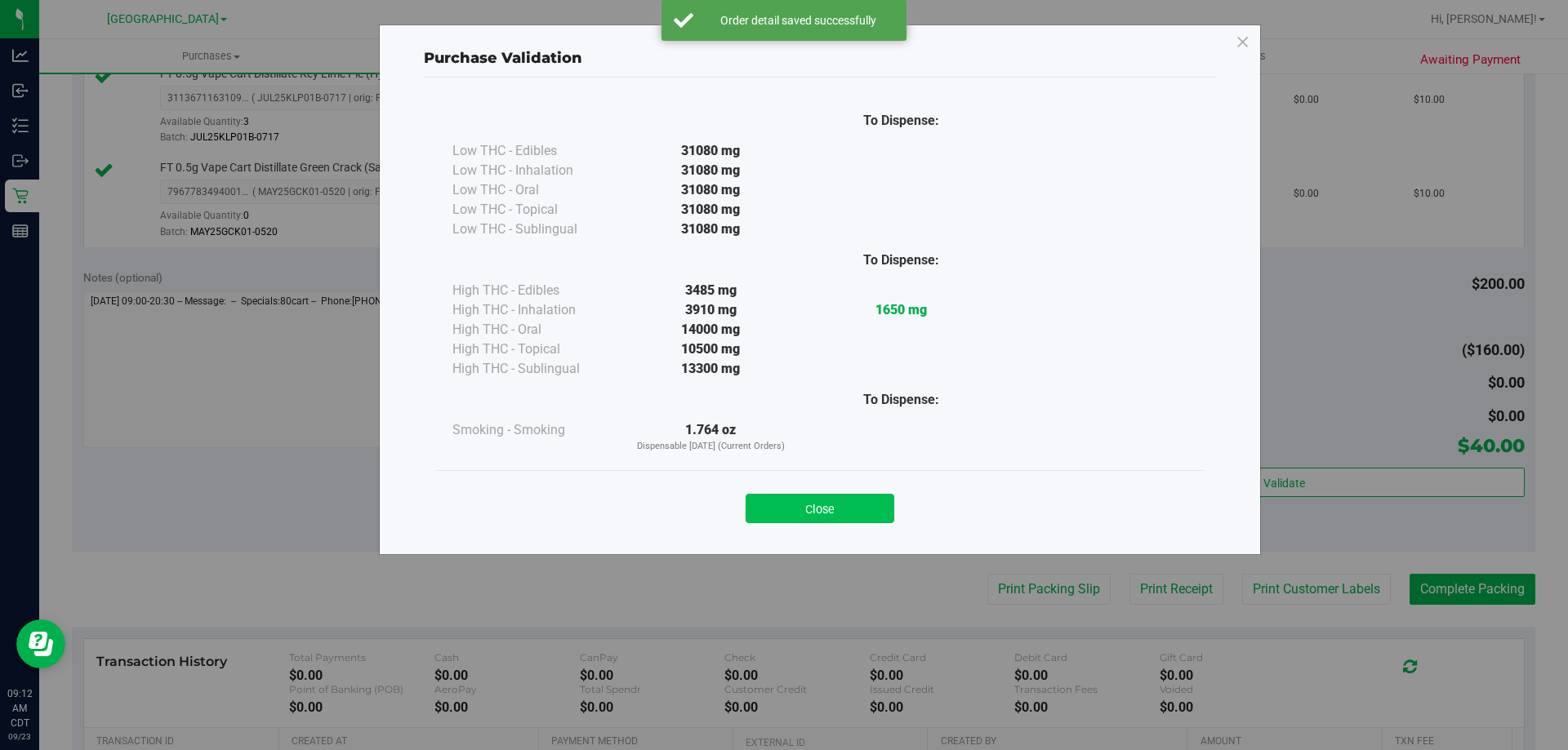
click at [802, 510] on button "Close" at bounding box center [820, 509] width 149 height 30
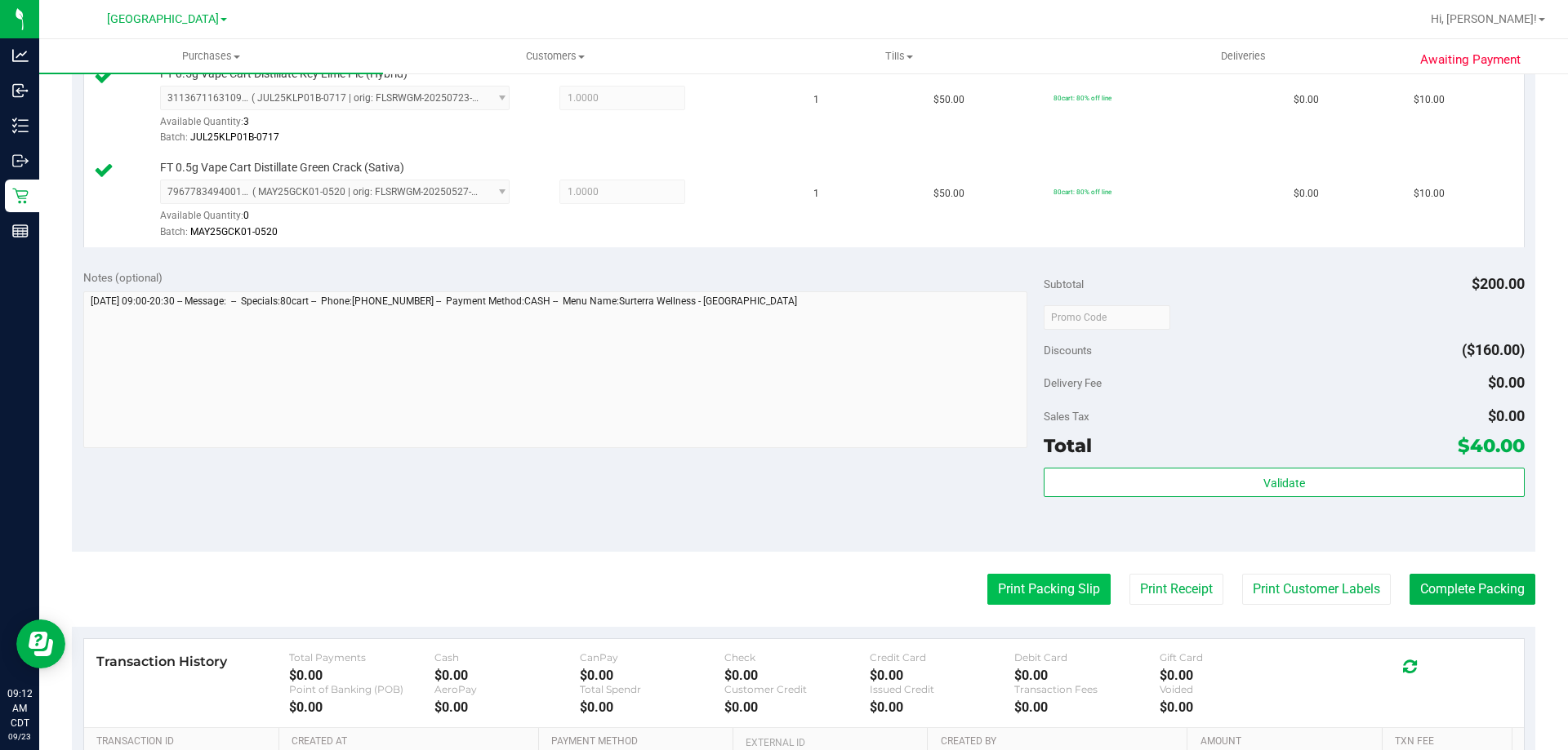
click at [1062, 583] on button "Print Packing Slip" at bounding box center [1048, 590] width 123 height 31
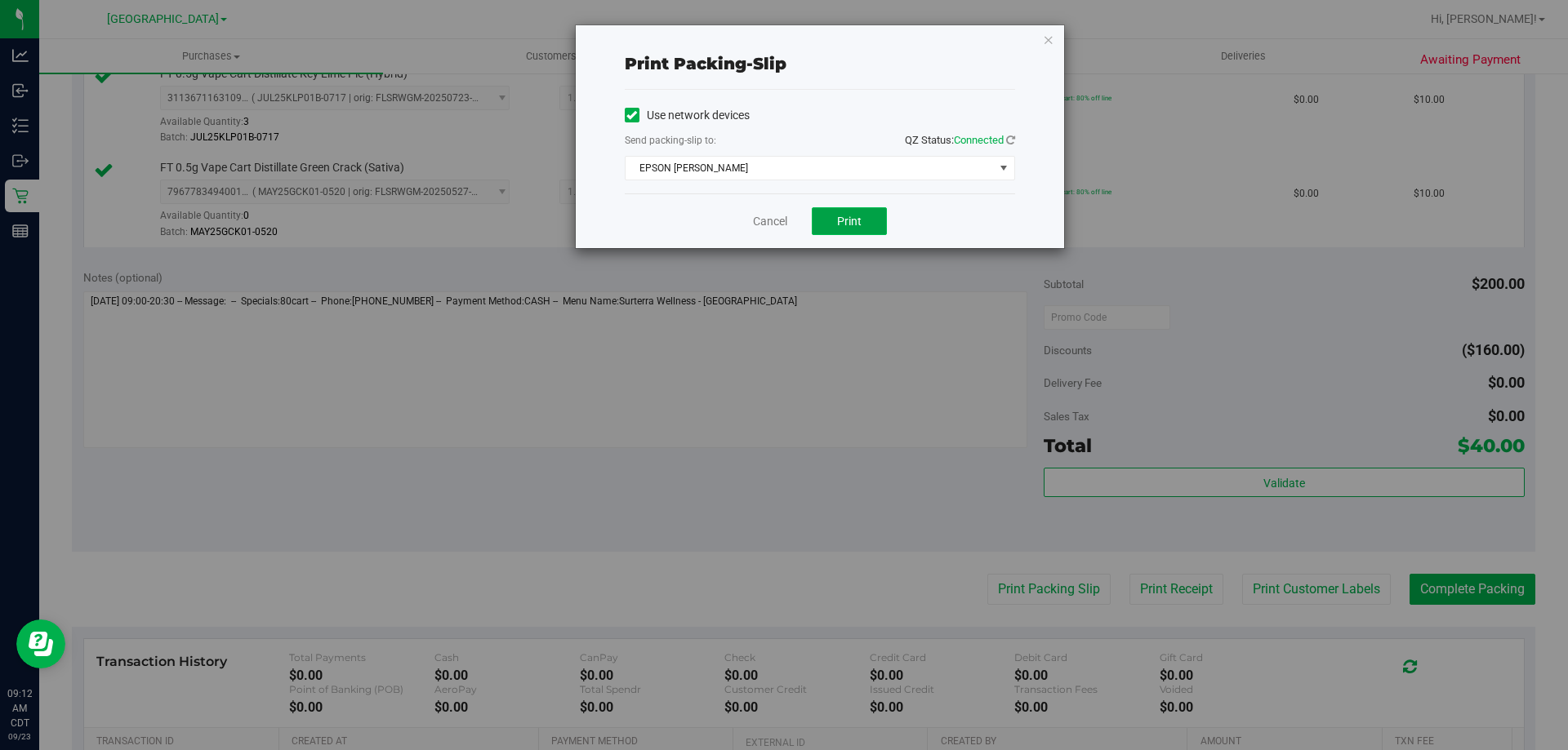
click at [842, 229] on button "Print" at bounding box center [849, 221] width 75 height 28
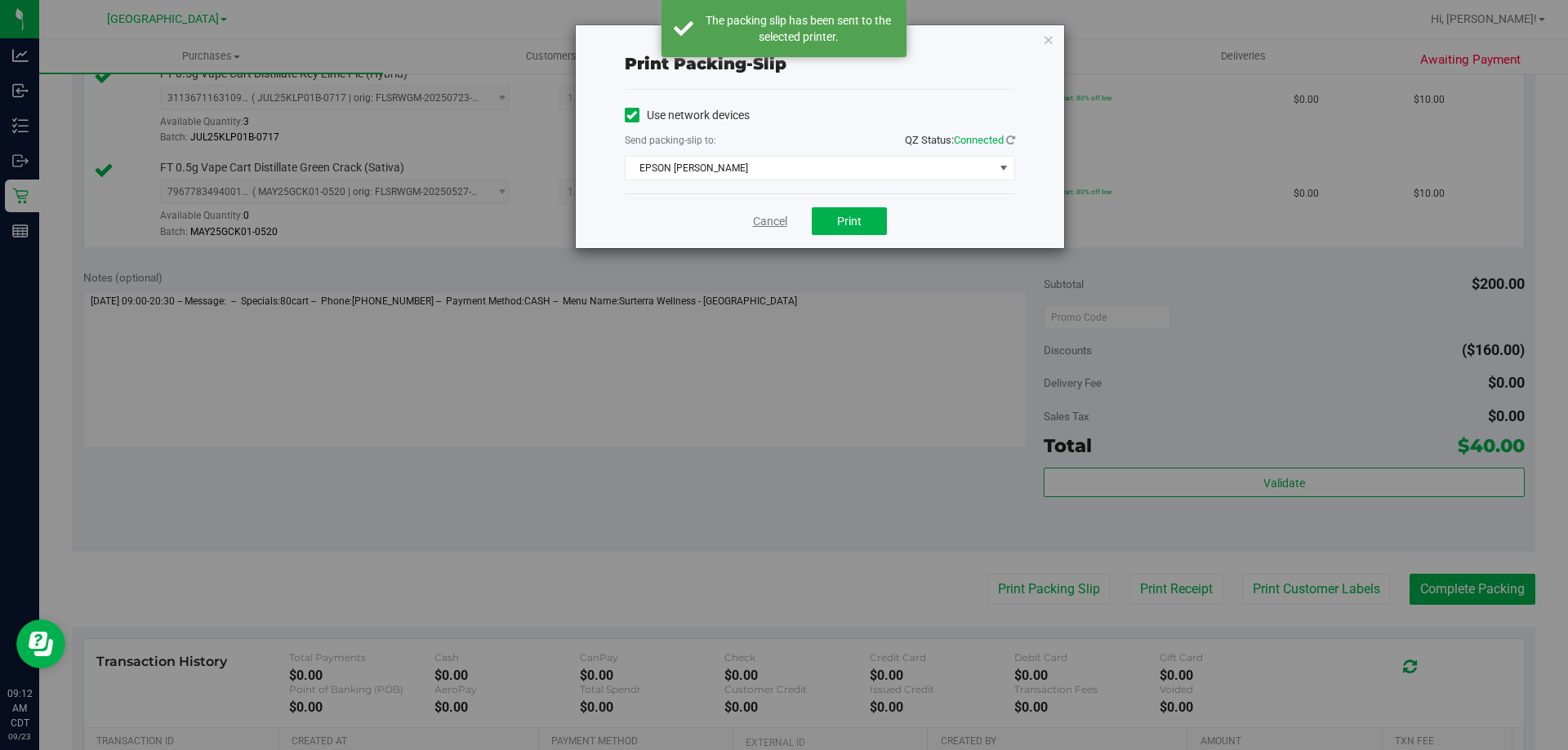
click at [764, 219] on link "Cancel" at bounding box center [770, 221] width 35 height 17
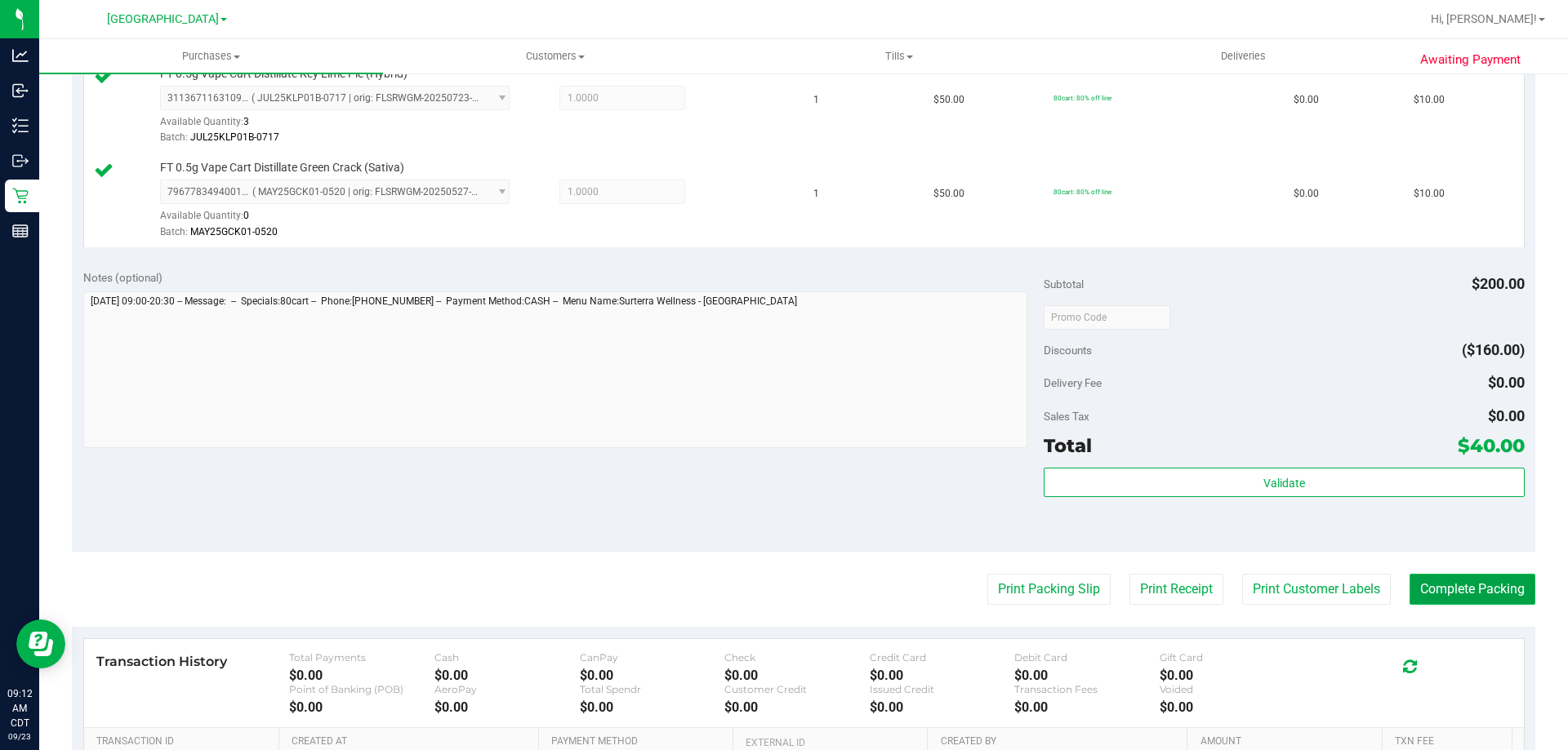
click at [1409, 590] on button "Complete Packing" at bounding box center [1472, 590] width 126 height 31
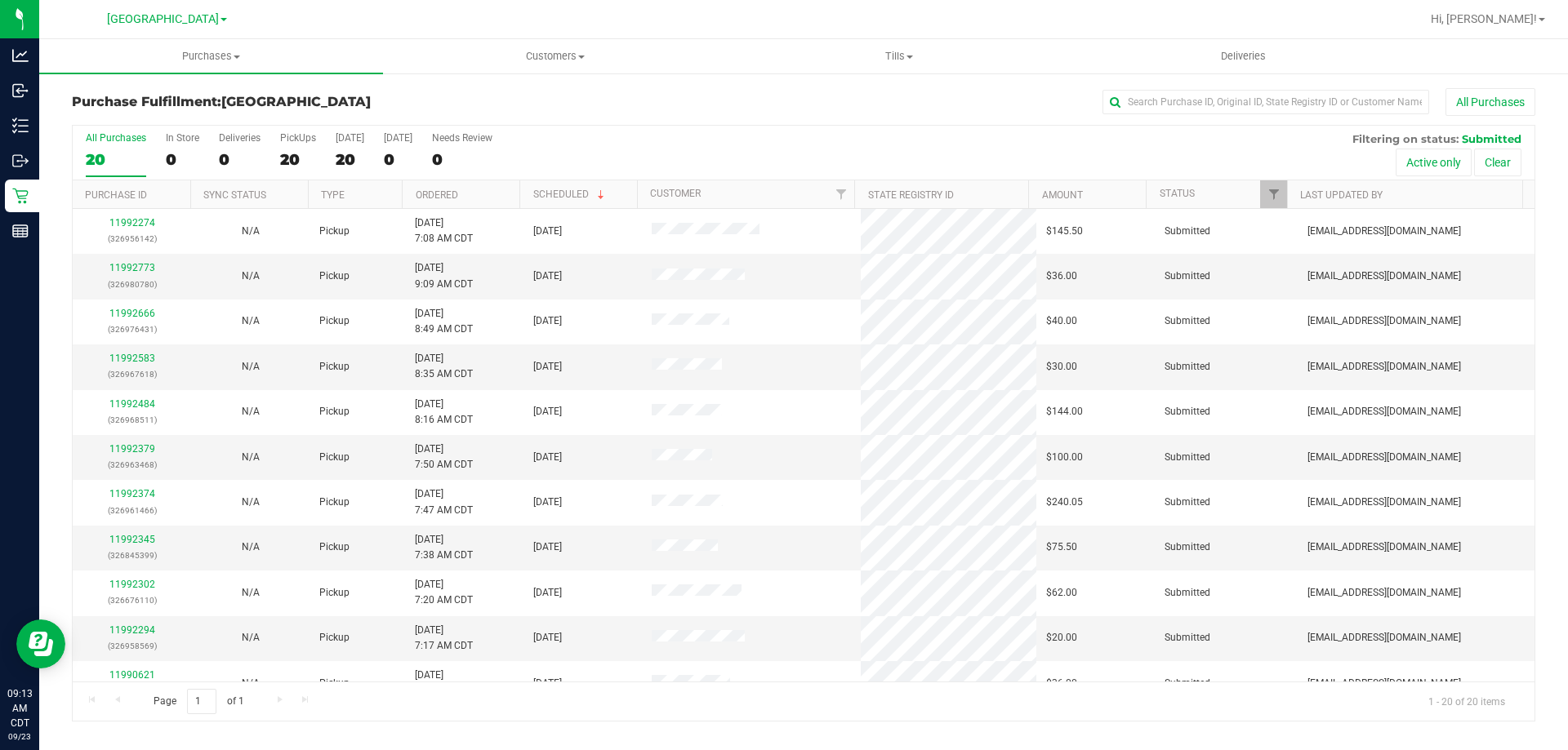
click at [439, 204] on th "Ordered" at bounding box center [460, 194] width 117 height 29
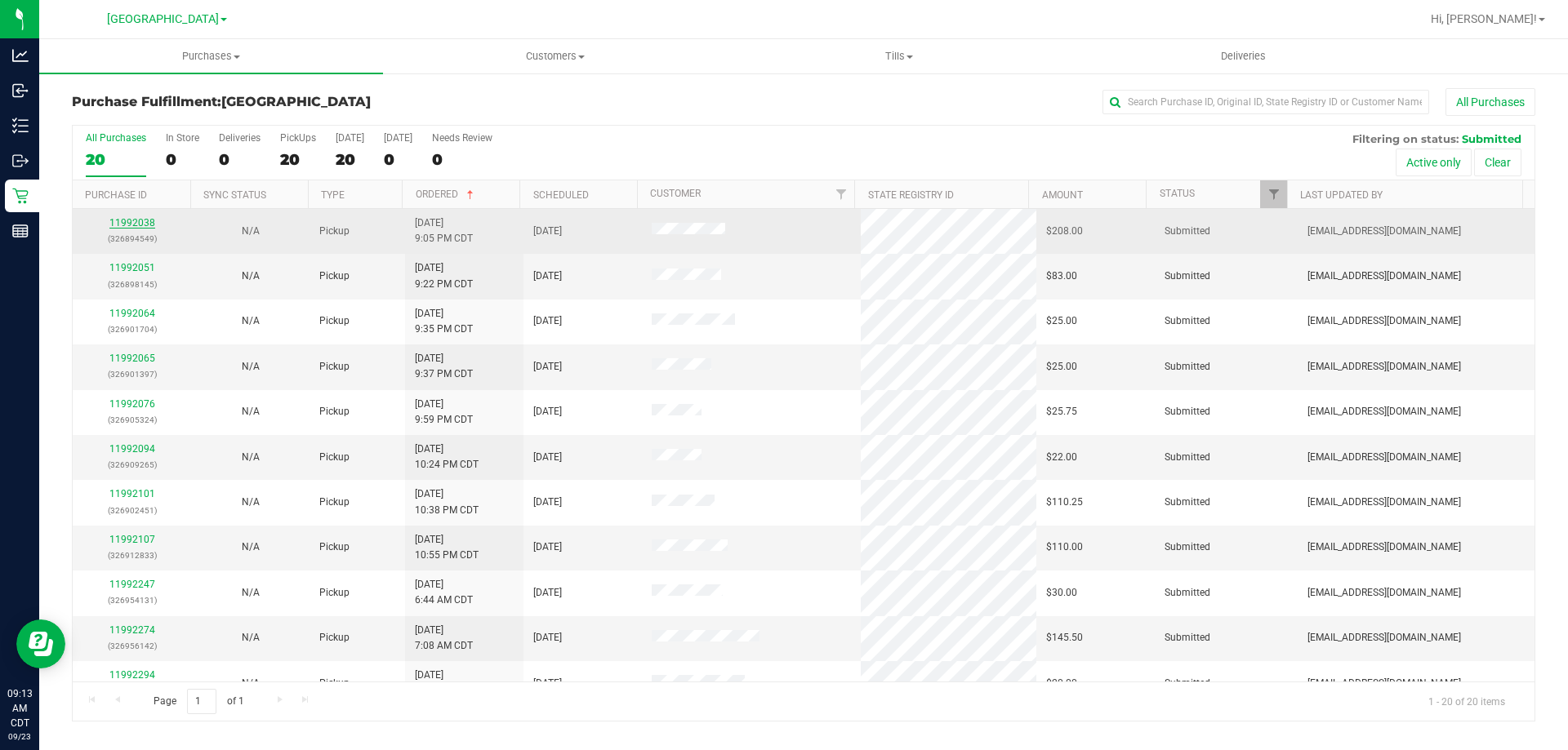
click at [119, 226] on link "11992038" at bounding box center [131, 223] width 45 height 12
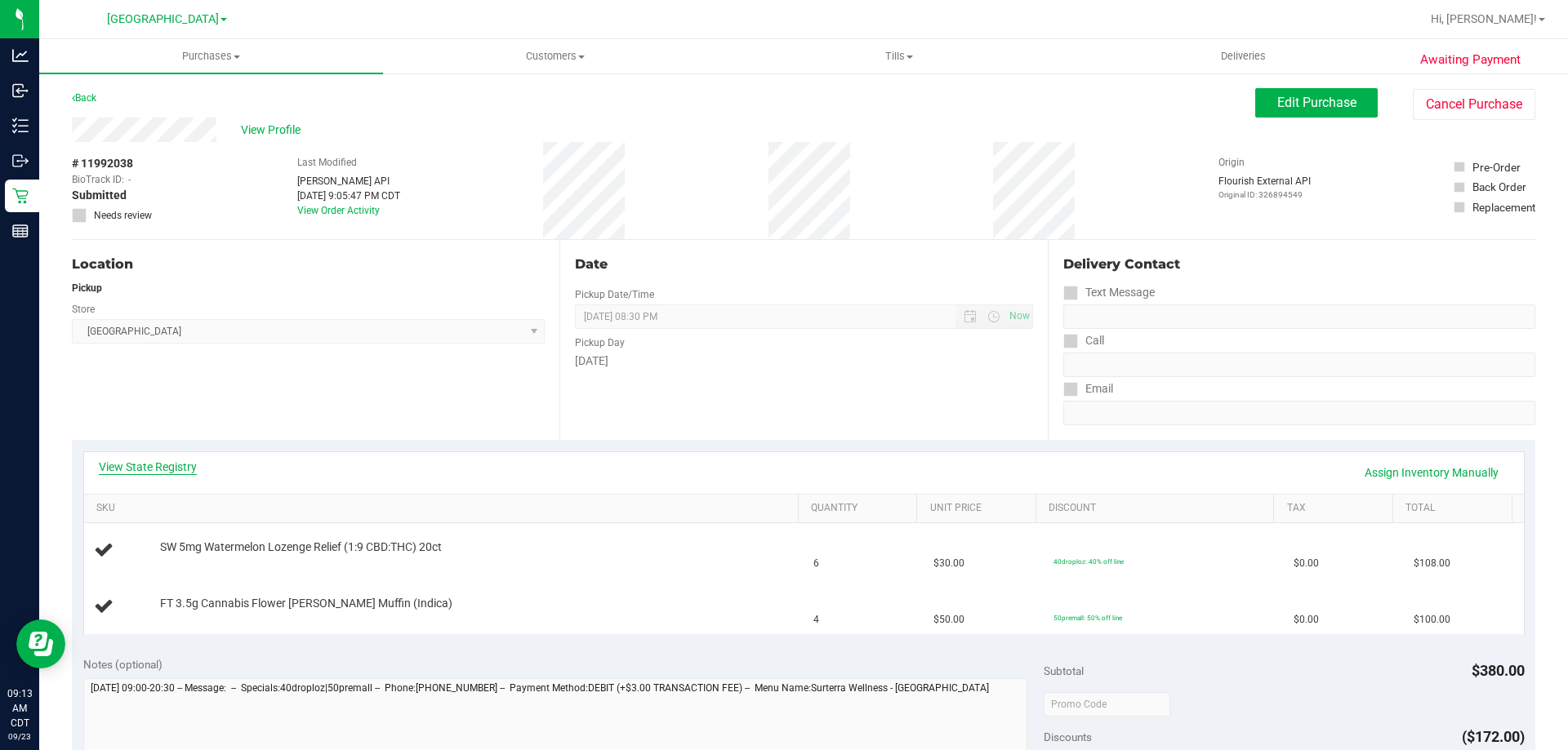
click at [173, 466] on link "View State Registry" at bounding box center [148, 468] width 98 height 17
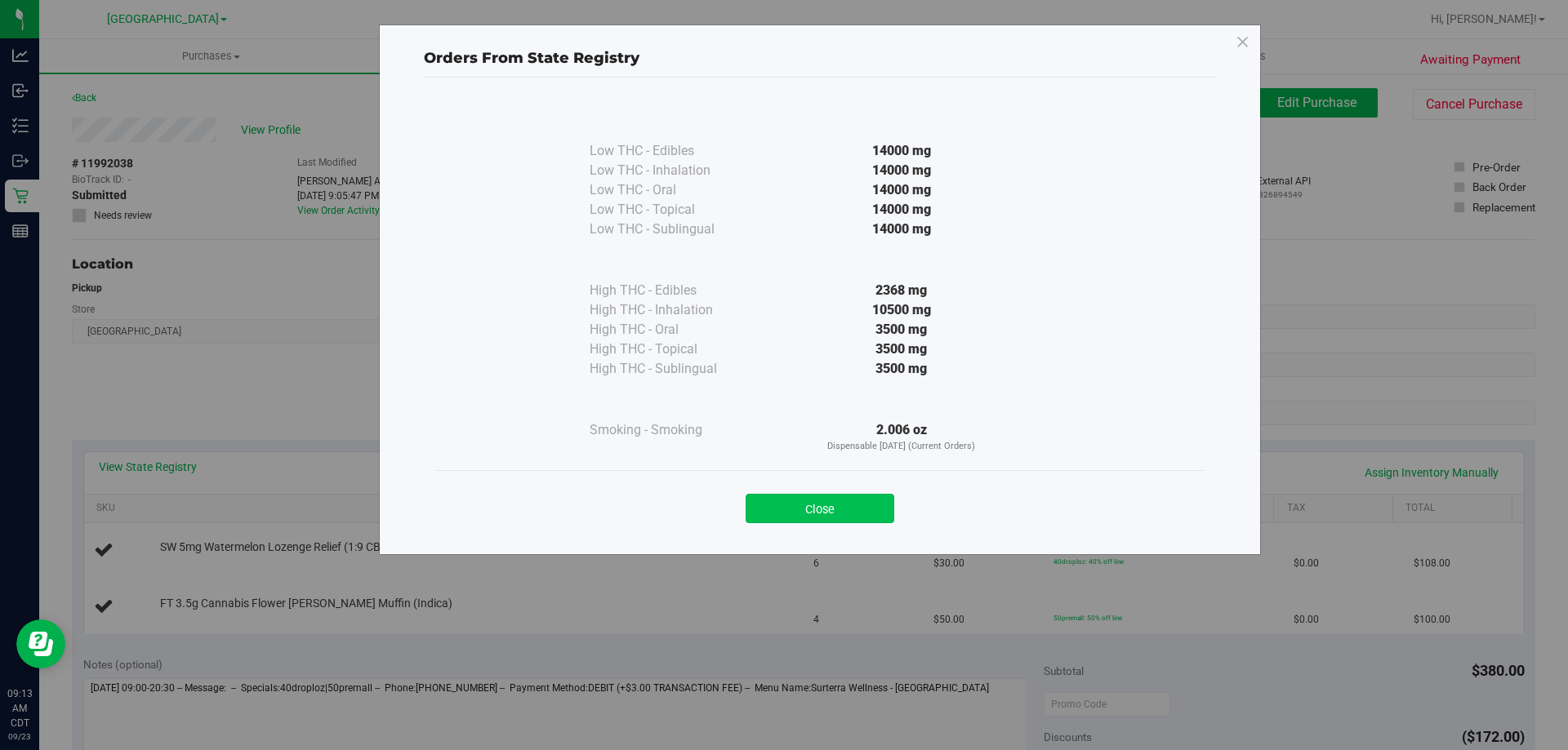
click at [824, 495] on button "Close" at bounding box center [820, 509] width 149 height 30
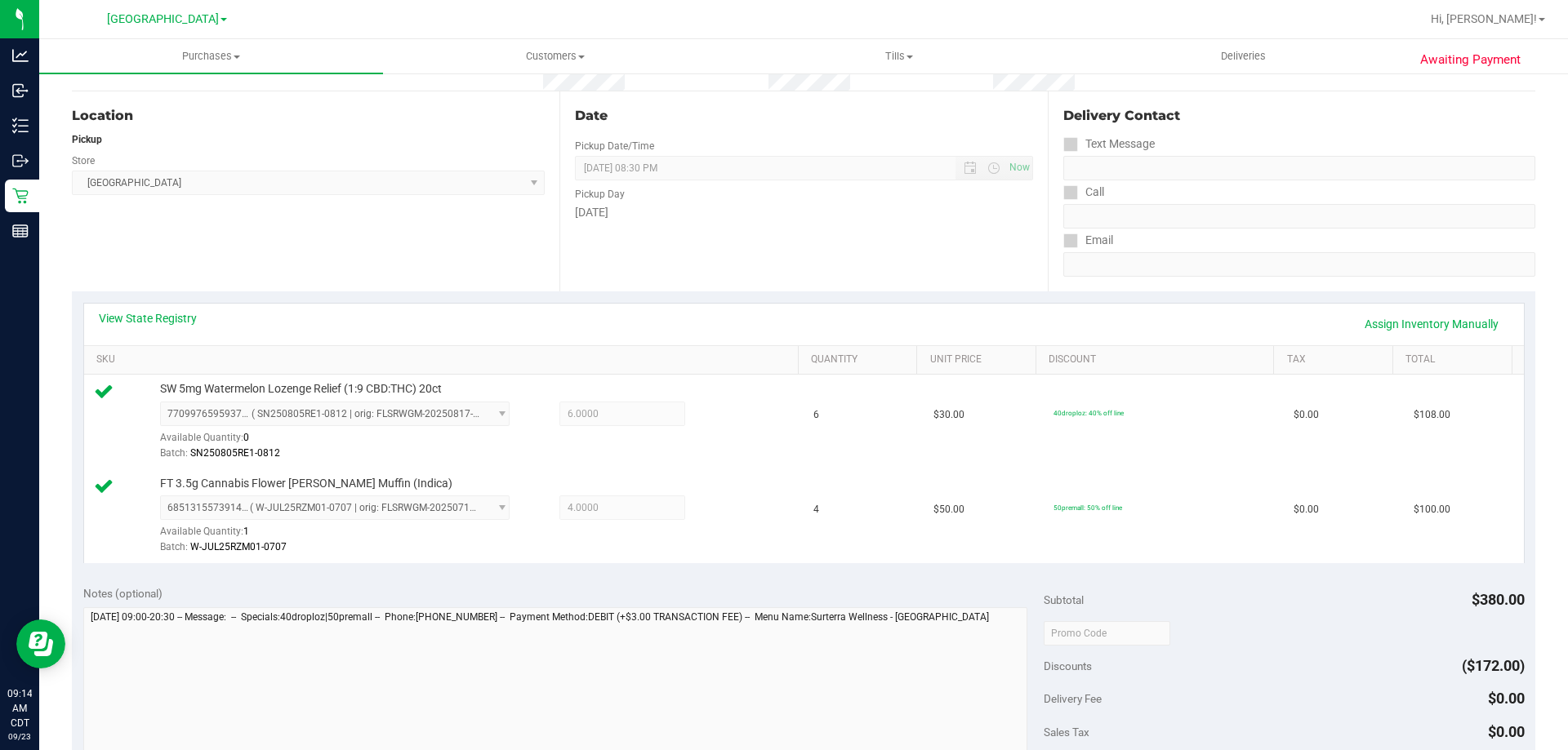
scroll to position [245, 0]
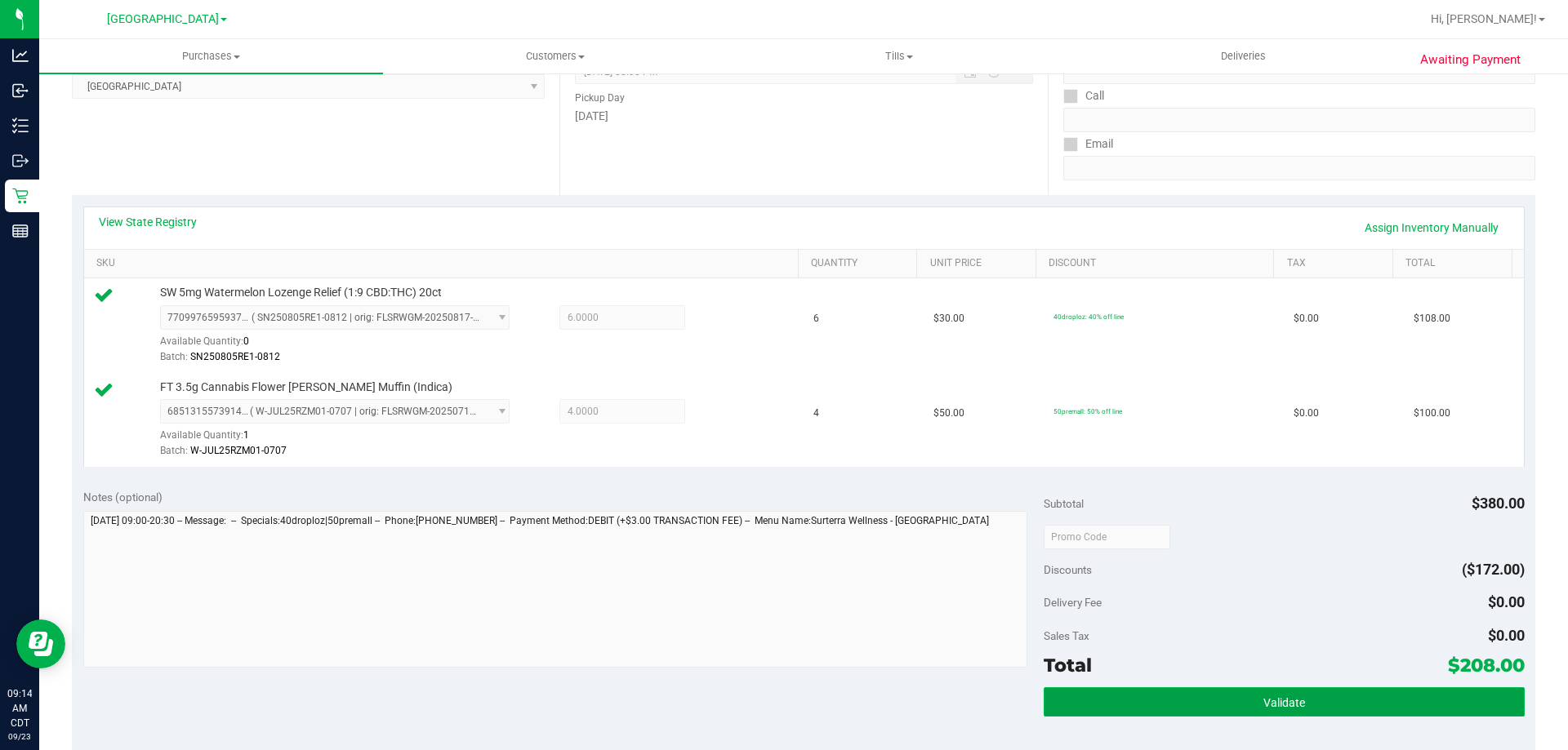
click at [1096, 697] on button "Validate" at bounding box center [1283, 702] width 480 height 30
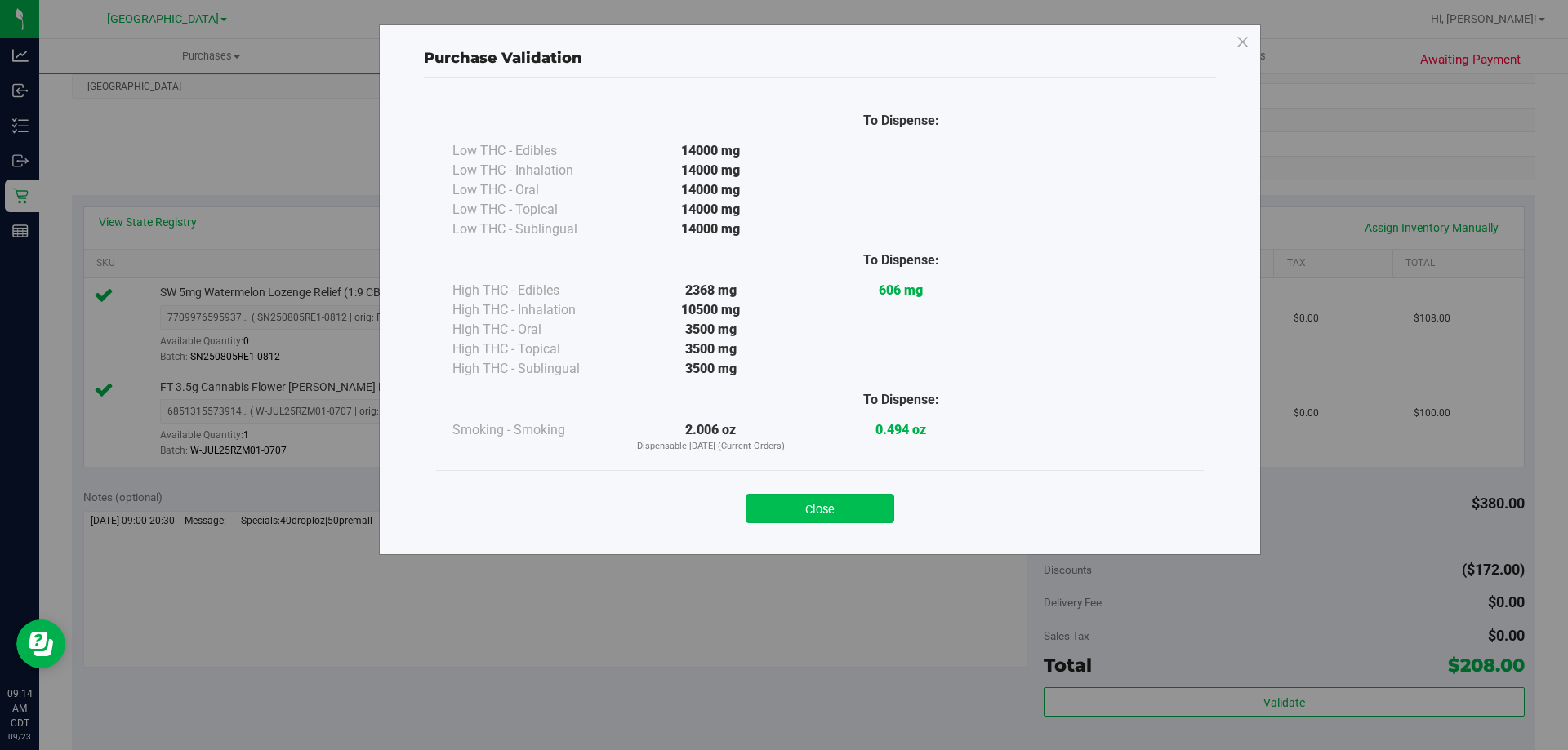
click at [802, 506] on button "Close" at bounding box center [820, 509] width 149 height 30
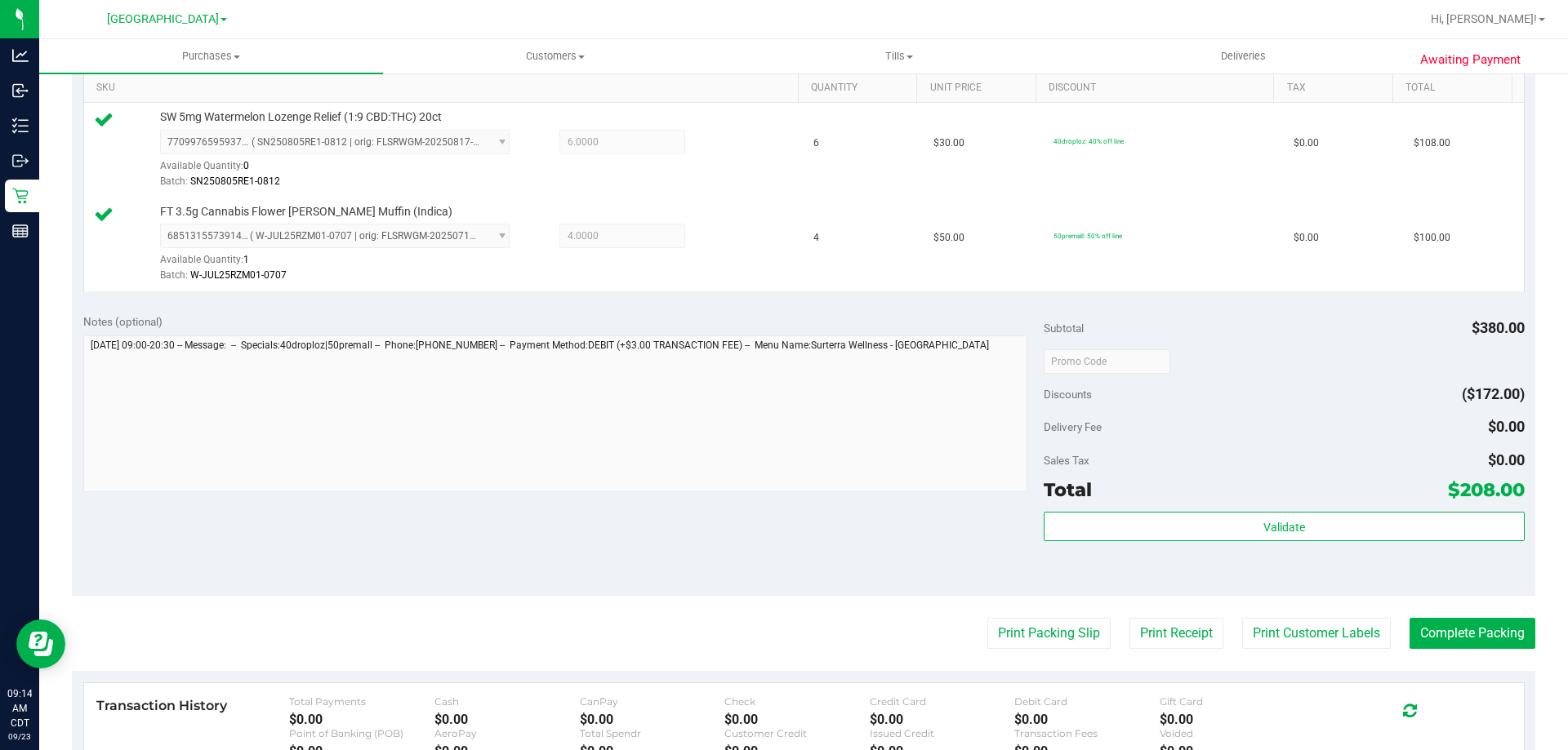
scroll to position [679, 0]
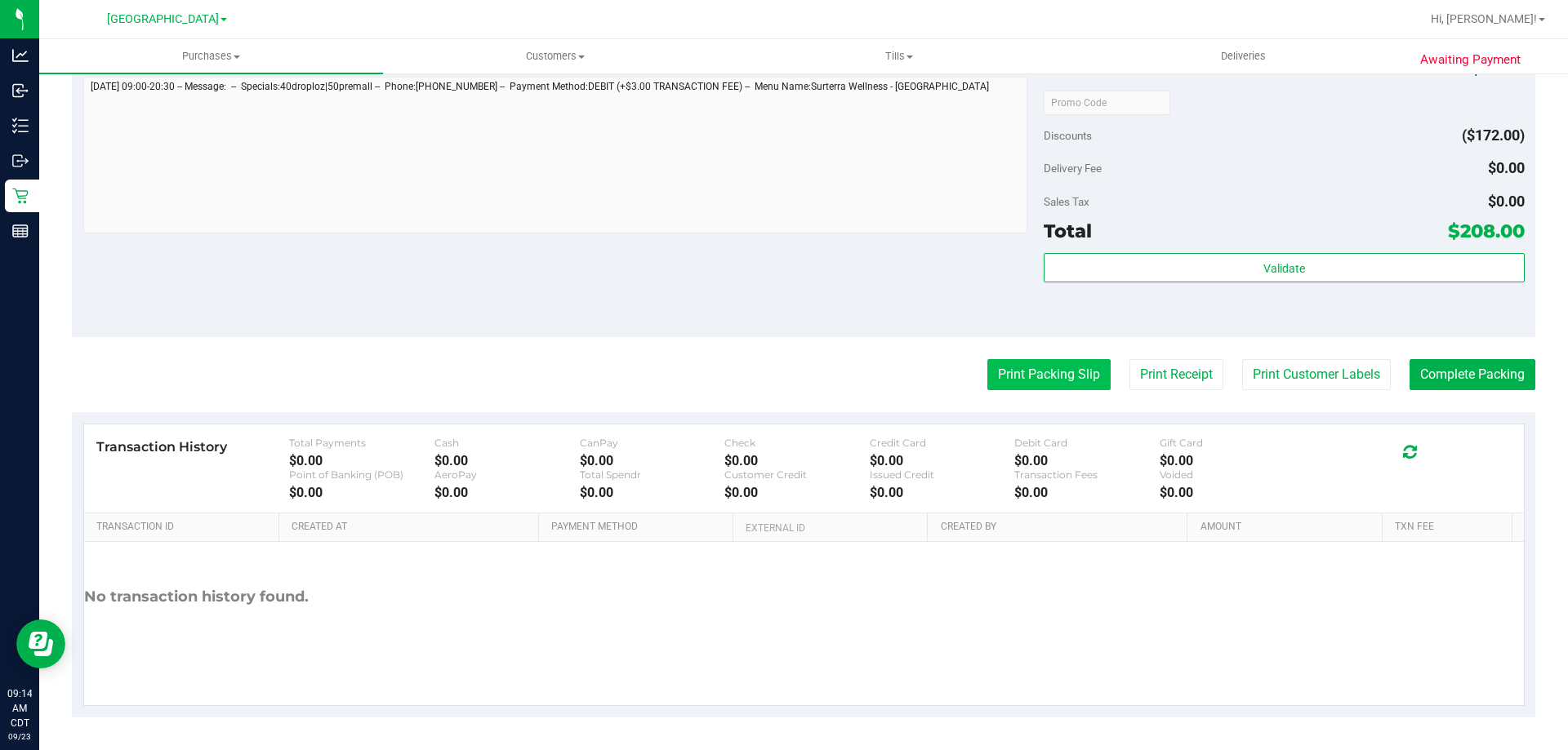
click at [1020, 371] on button "Print Packing Slip" at bounding box center [1048, 375] width 123 height 31
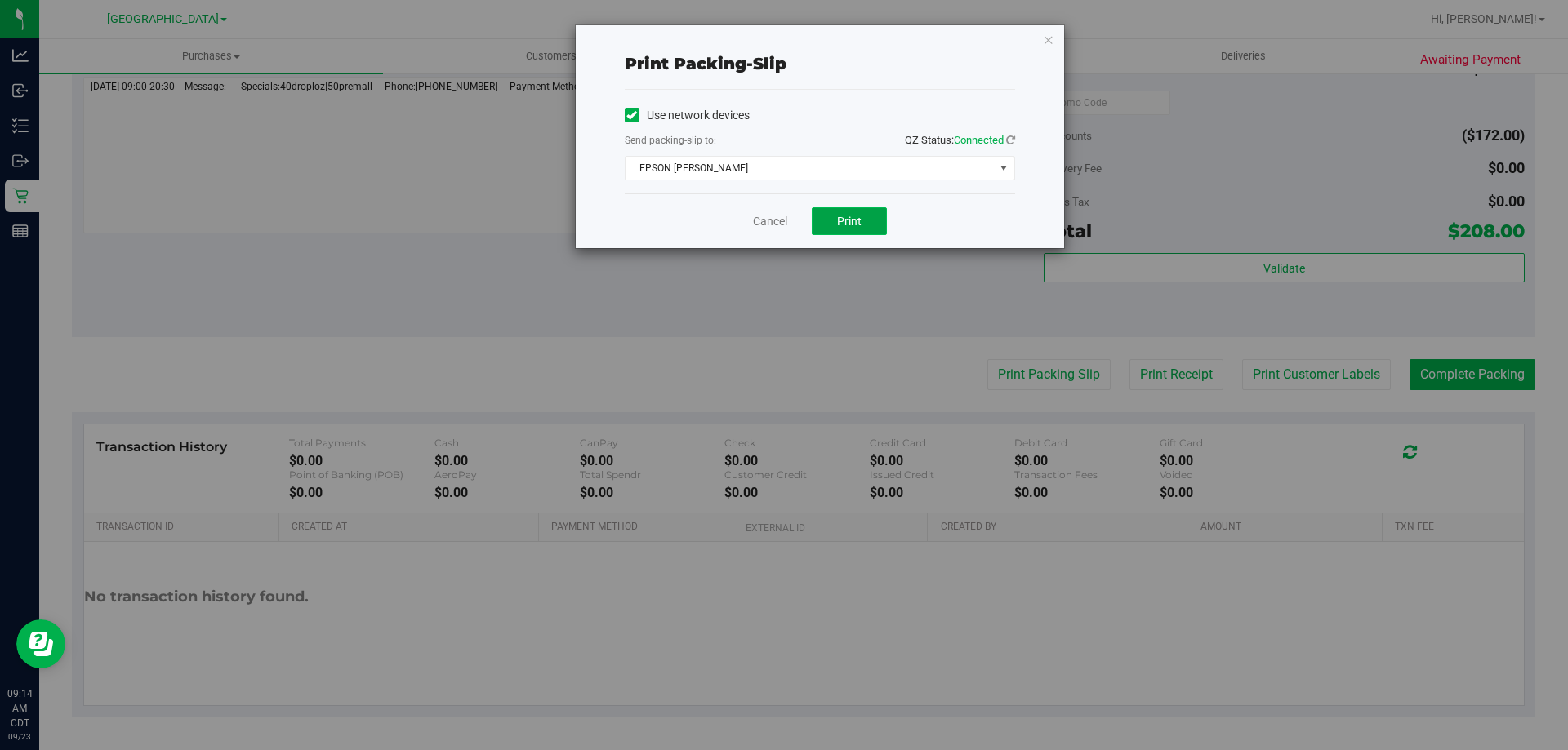
click at [835, 218] on button "Print" at bounding box center [849, 221] width 75 height 28
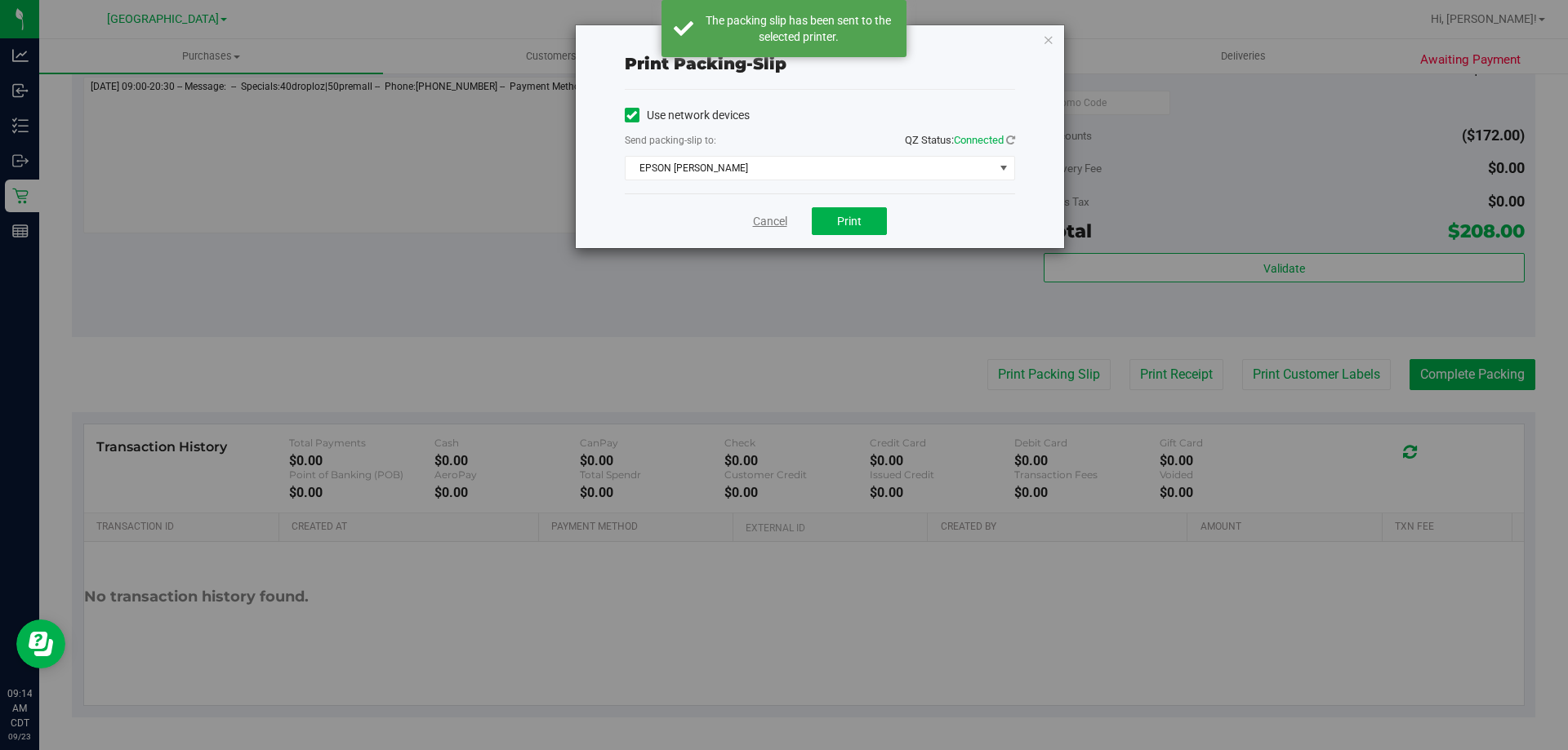
click at [776, 223] on link "Cancel" at bounding box center [770, 221] width 35 height 17
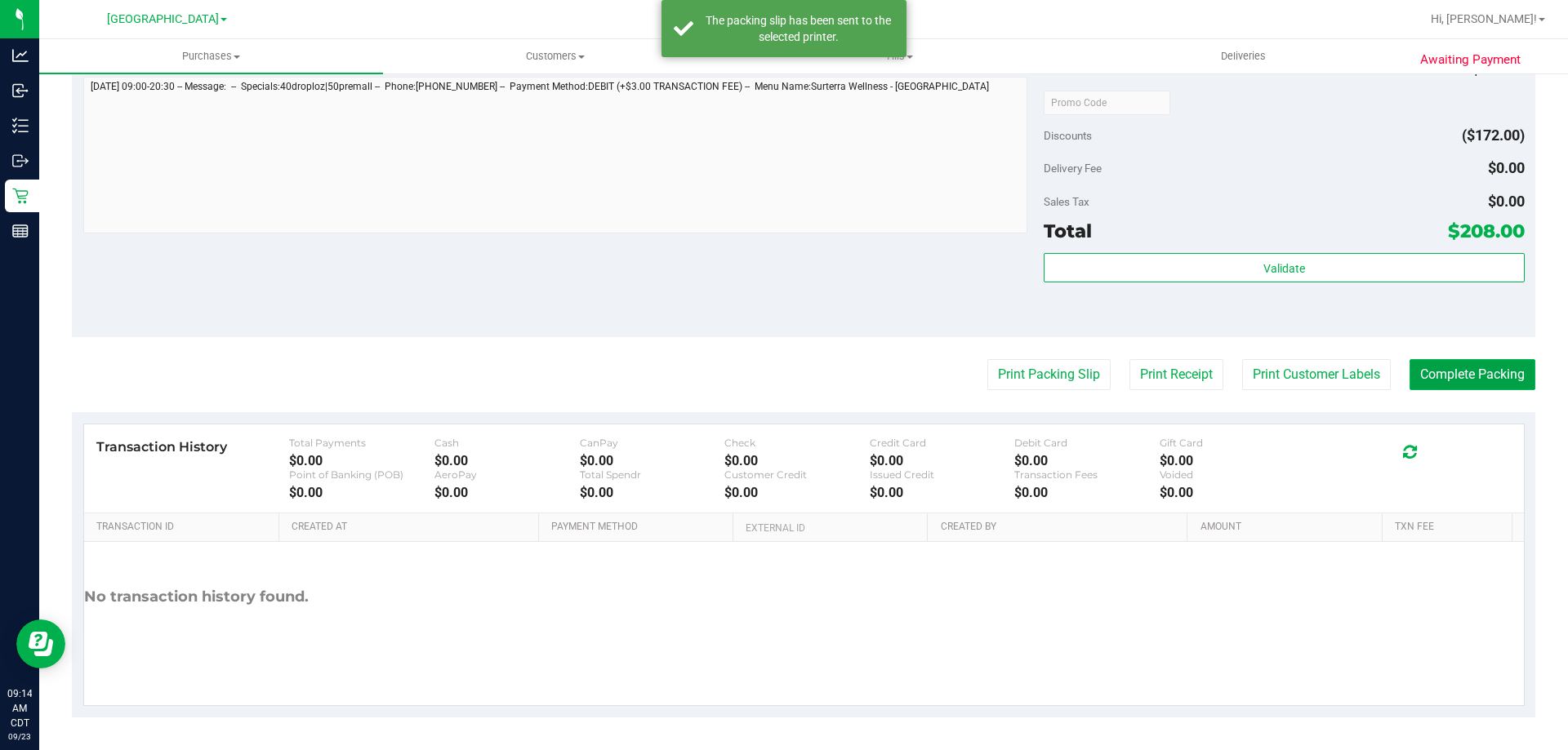
click at [1409, 376] on button "Complete Packing" at bounding box center [1472, 375] width 126 height 31
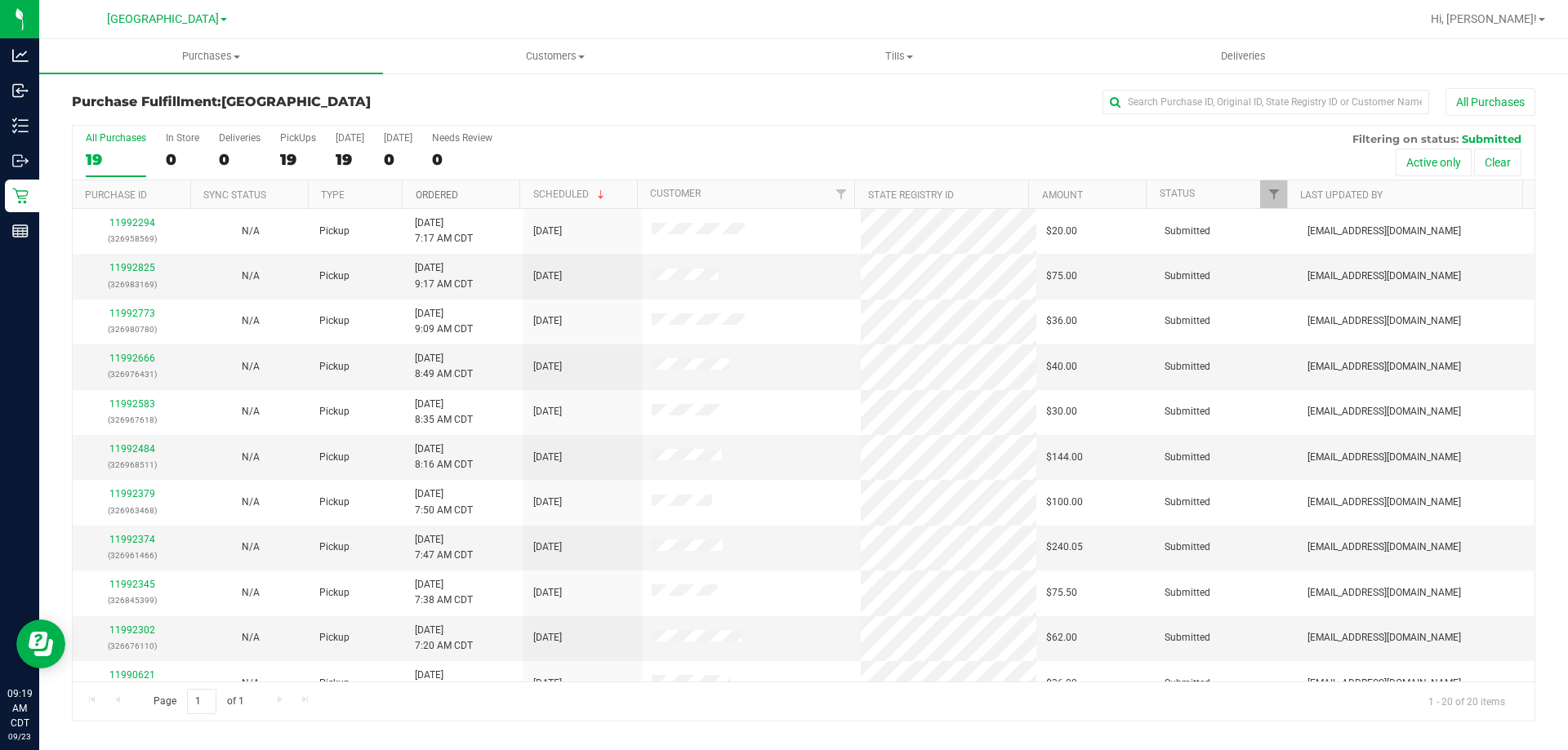
click at [430, 190] on link "Ordered" at bounding box center [436, 195] width 42 height 12
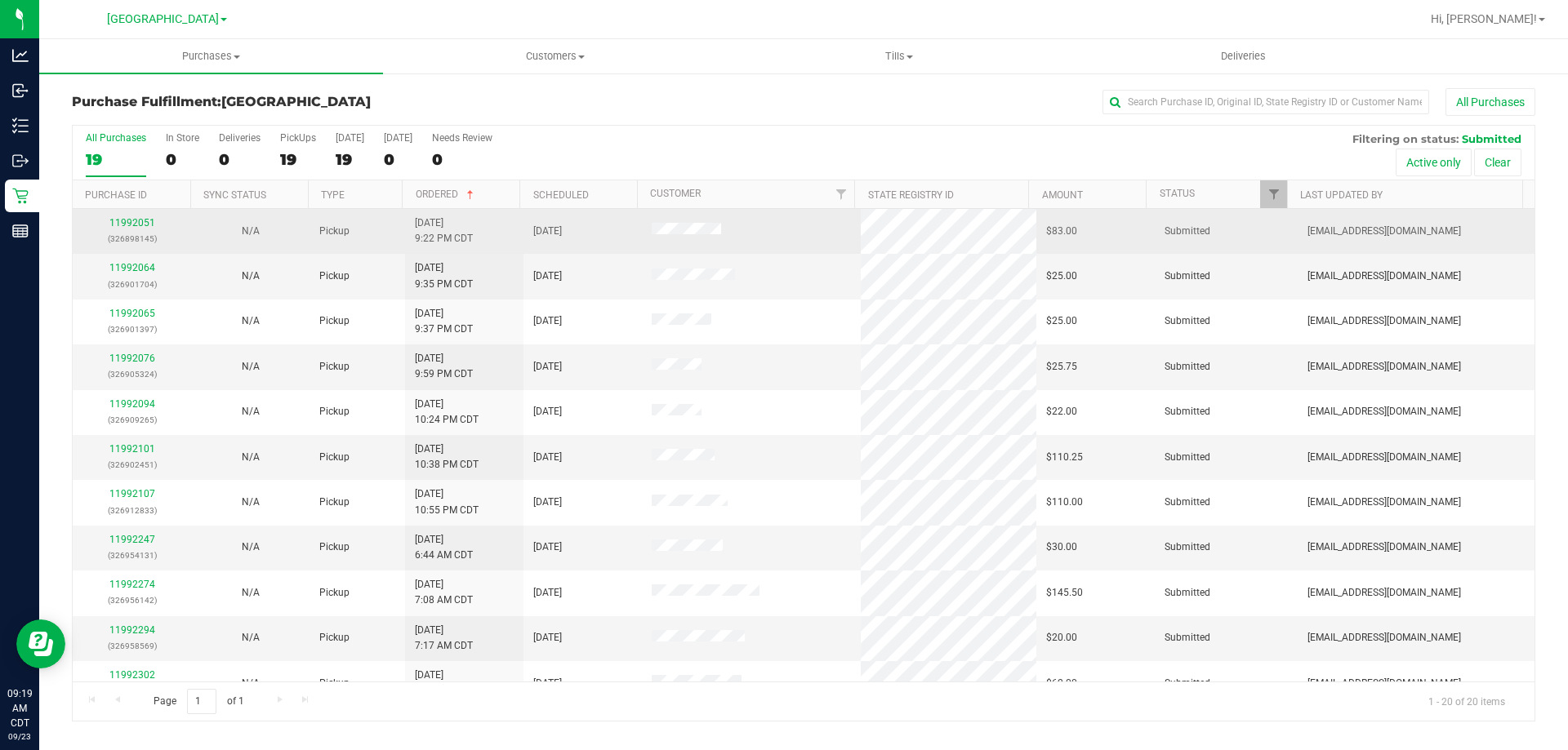
click at [125, 216] on div "11992051 (326898145)" at bounding box center [132, 231] width 99 height 31
click at [123, 224] on link "11992051" at bounding box center [131, 223] width 45 height 12
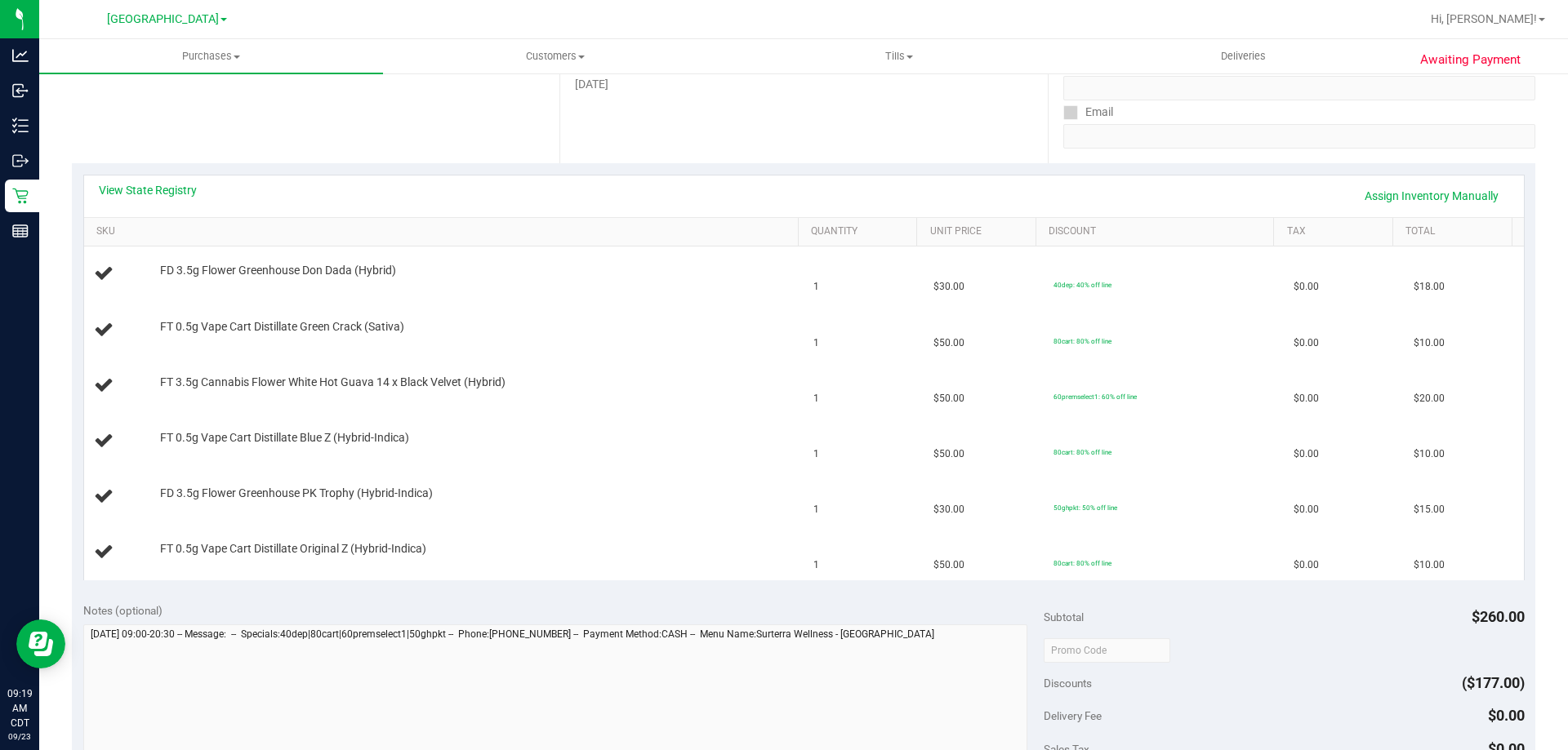
scroll to position [274, 0]
click at [159, 194] on link "View State Registry" at bounding box center [148, 192] width 98 height 17
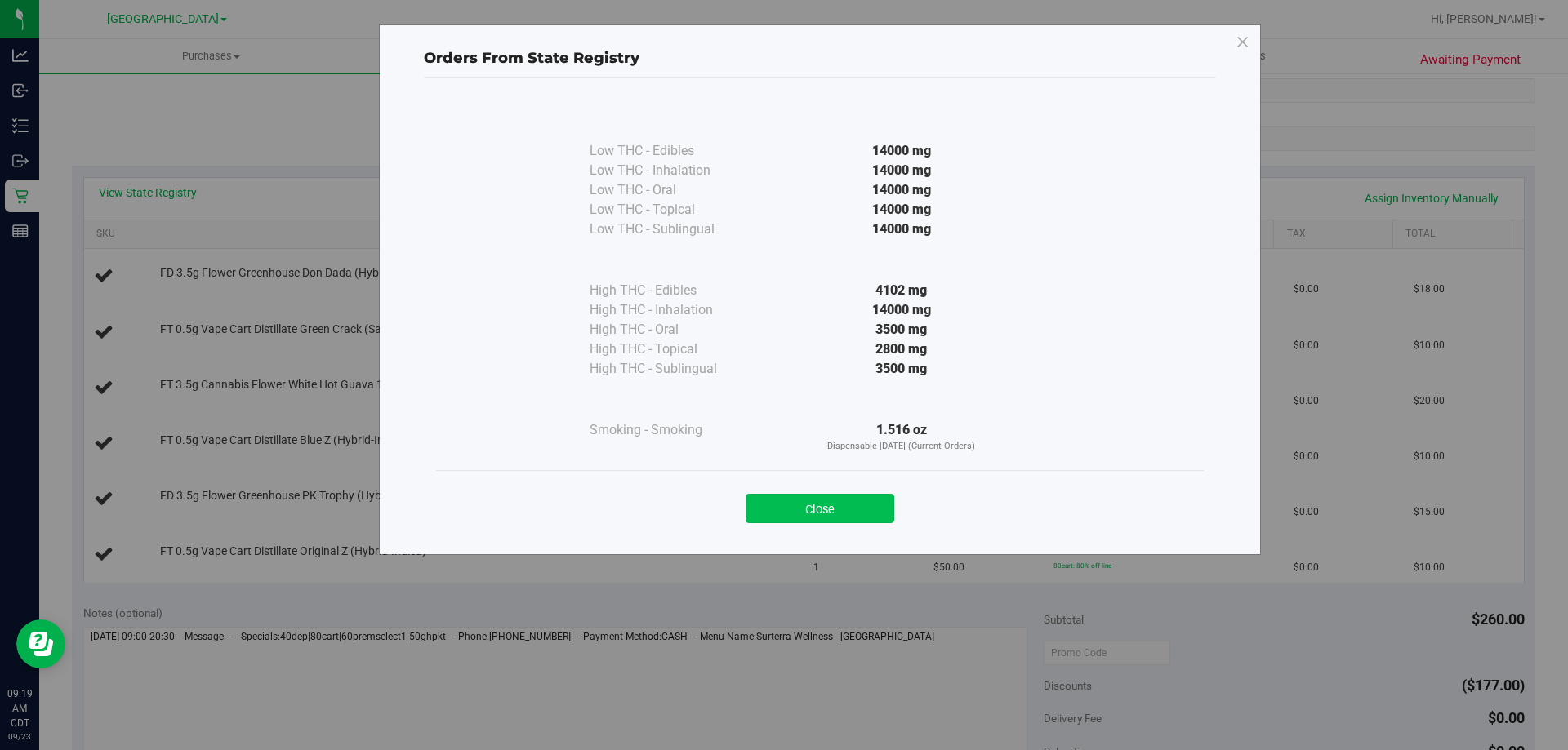
click at [796, 515] on button "Close" at bounding box center [820, 509] width 149 height 30
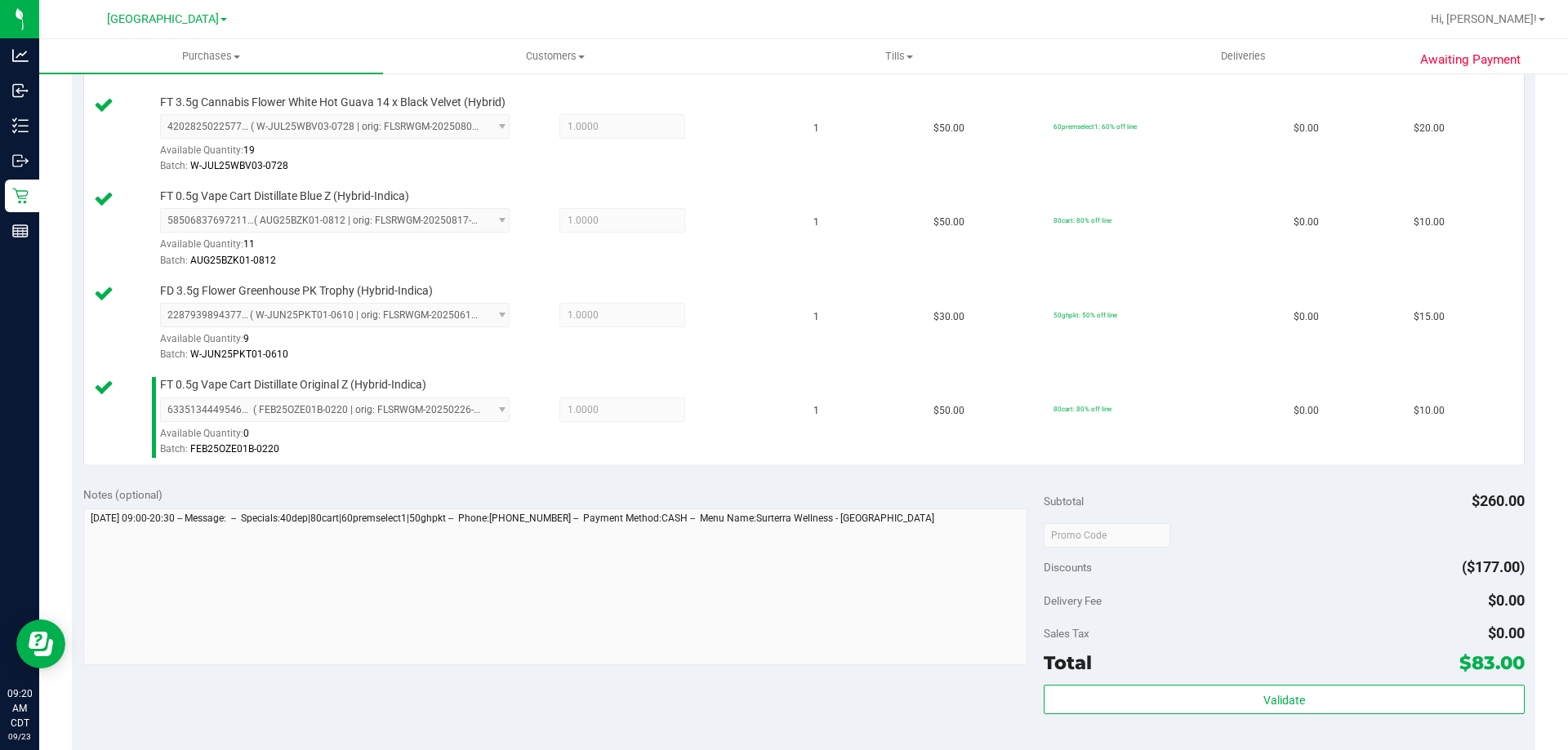
scroll to position [1032, 0]
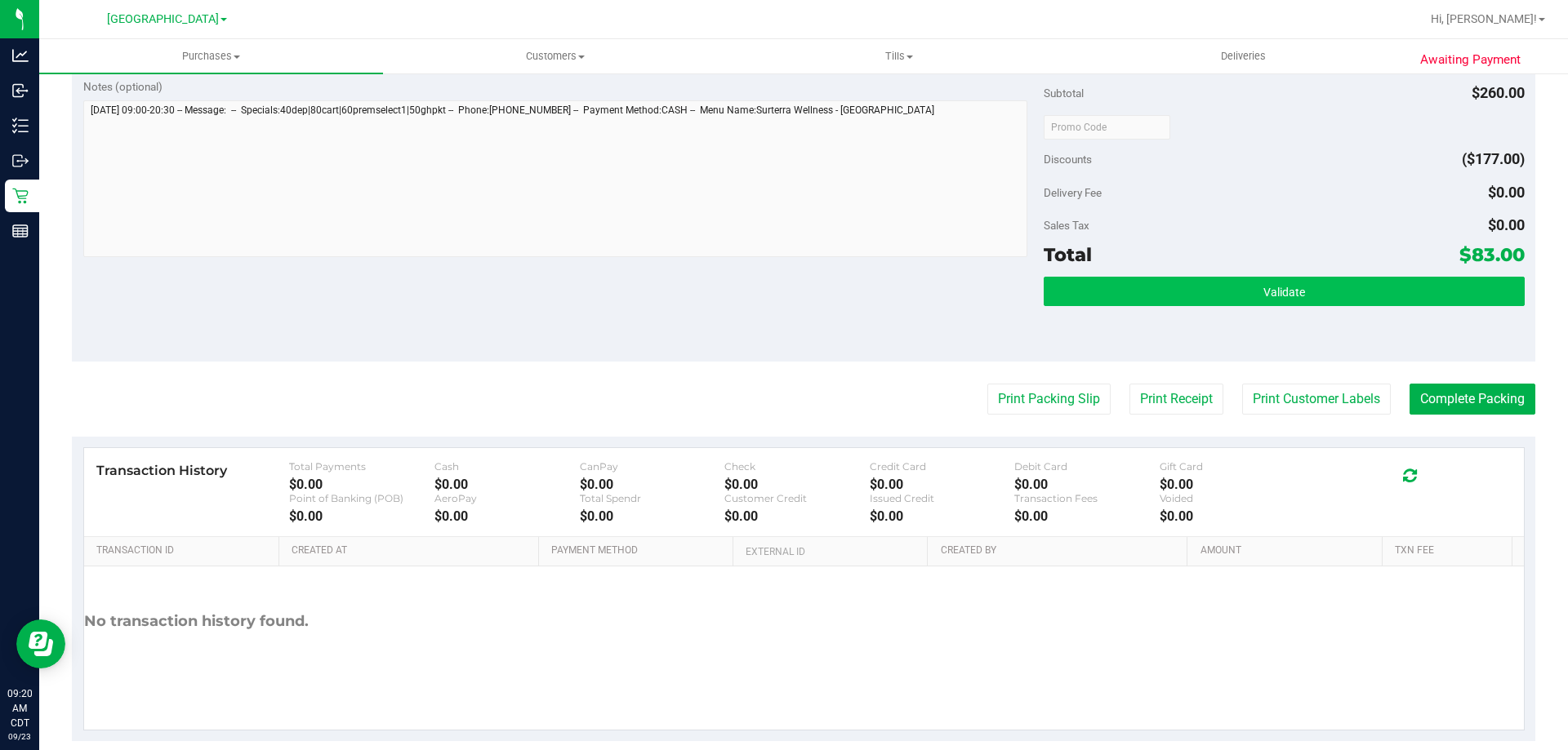
click at [1195, 278] on div "Subtotal $260.00 Discounts ($177.00) Delivery Fee $0.00 Sales Tax $0.00 Total $…" at bounding box center [1283, 214] width 480 height 272
click at [1196, 280] on button "Validate" at bounding box center [1283, 292] width 480 height 30
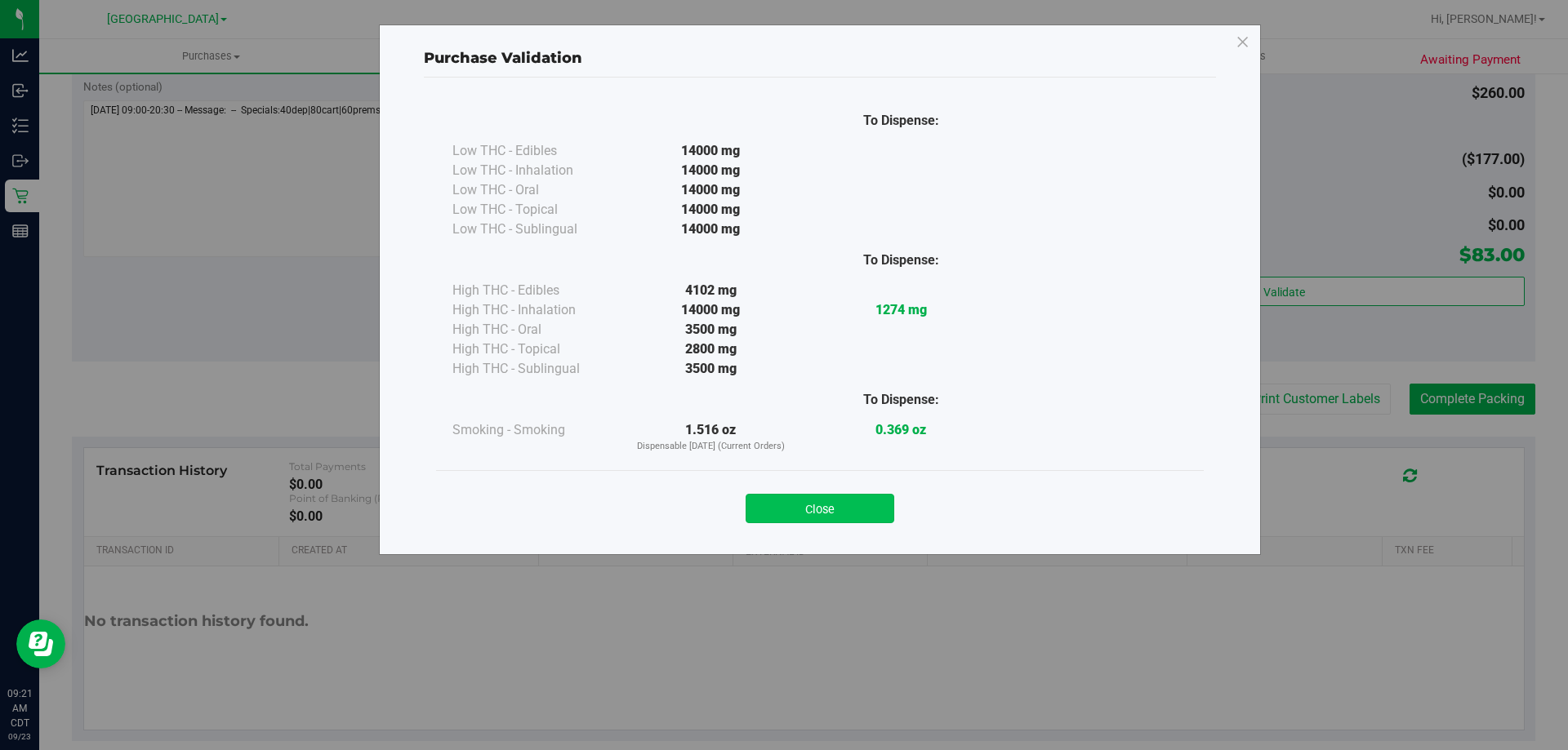
click at [875, 506] on button "Close" at bounding box center [820, 509] width 149 height 30
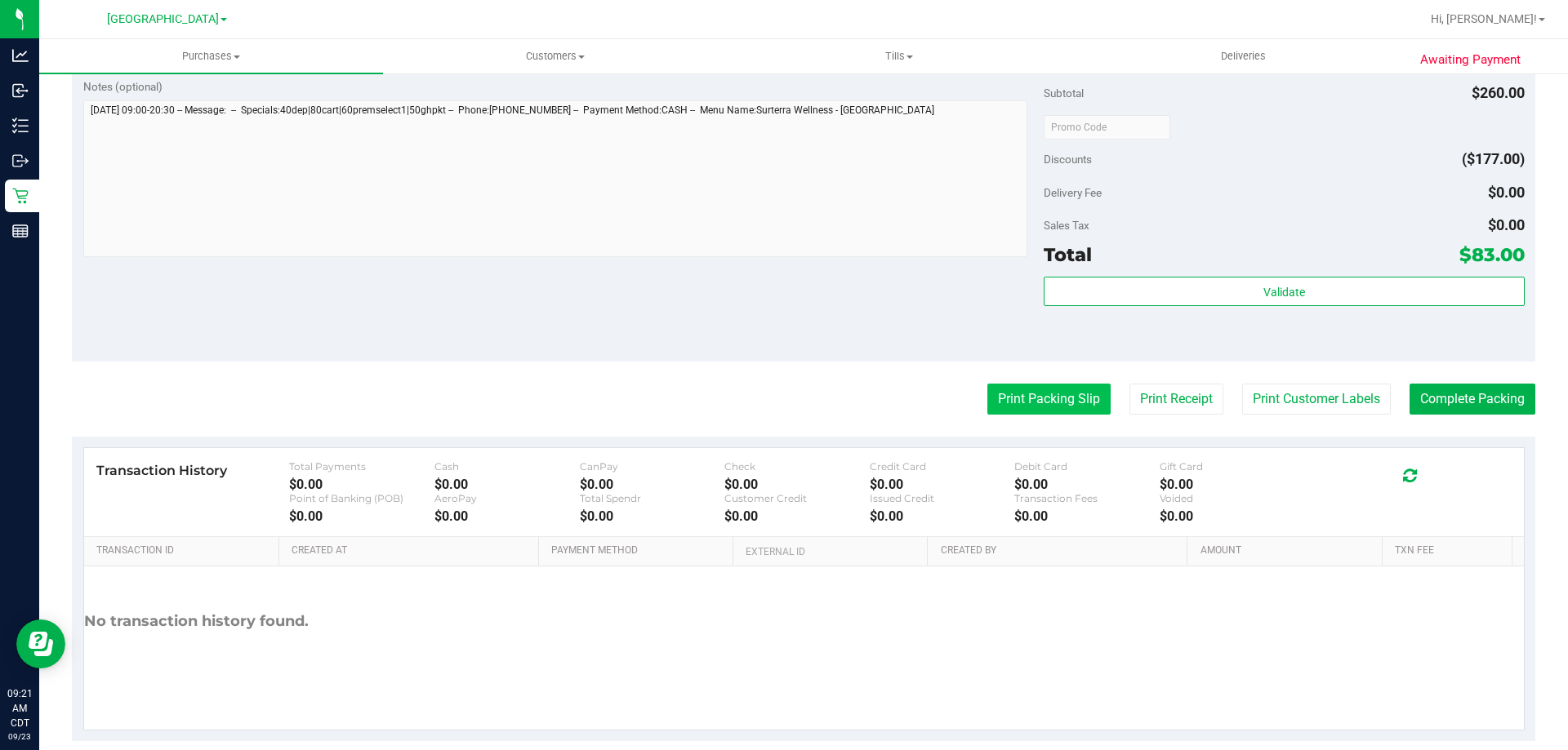
click at [1043, 391] on button "Print Packing Slip" at bounding box center [1048, 400] width 123 height 31
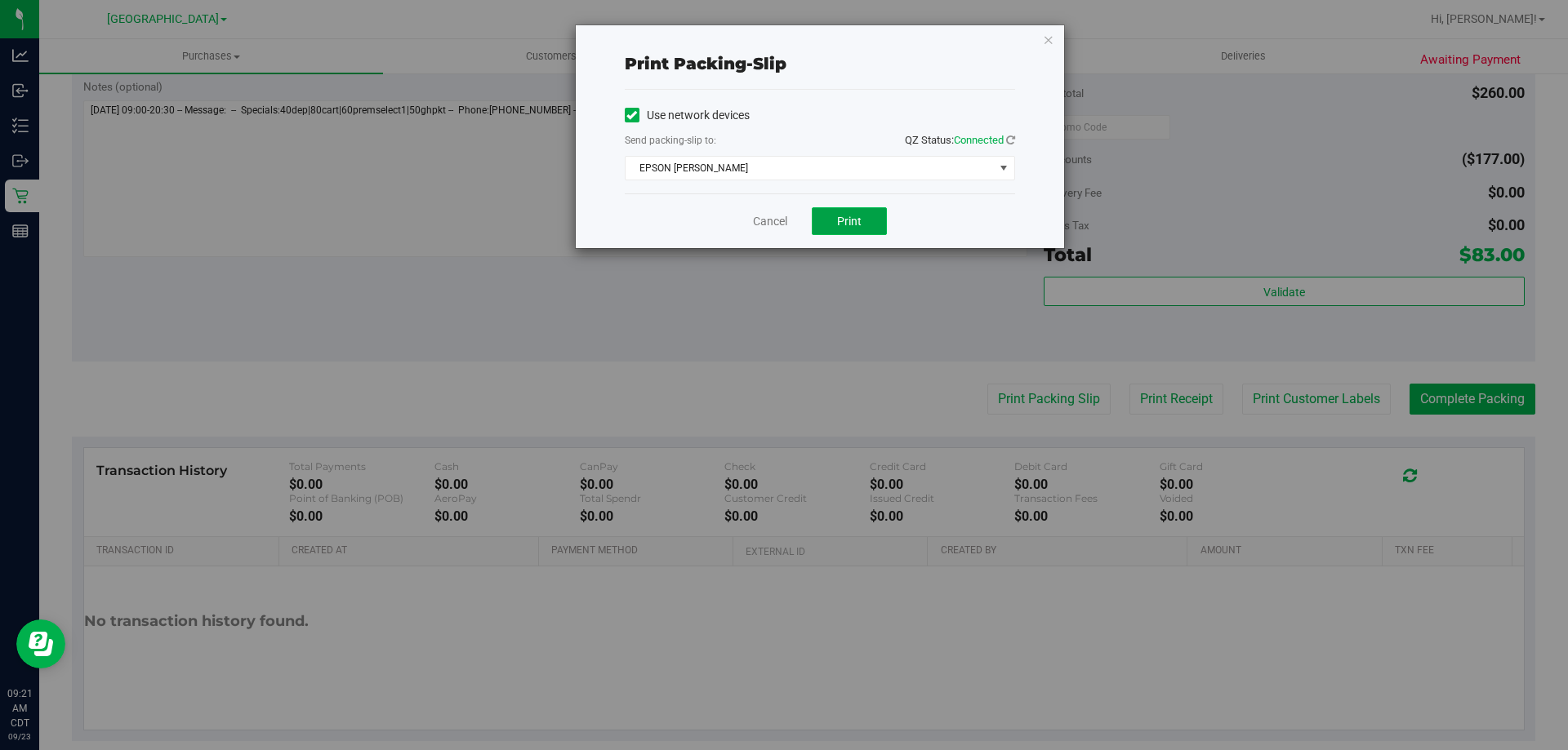
click at [834, 218] on button "Print" at bounding box center [849, 221] width 75 height 28
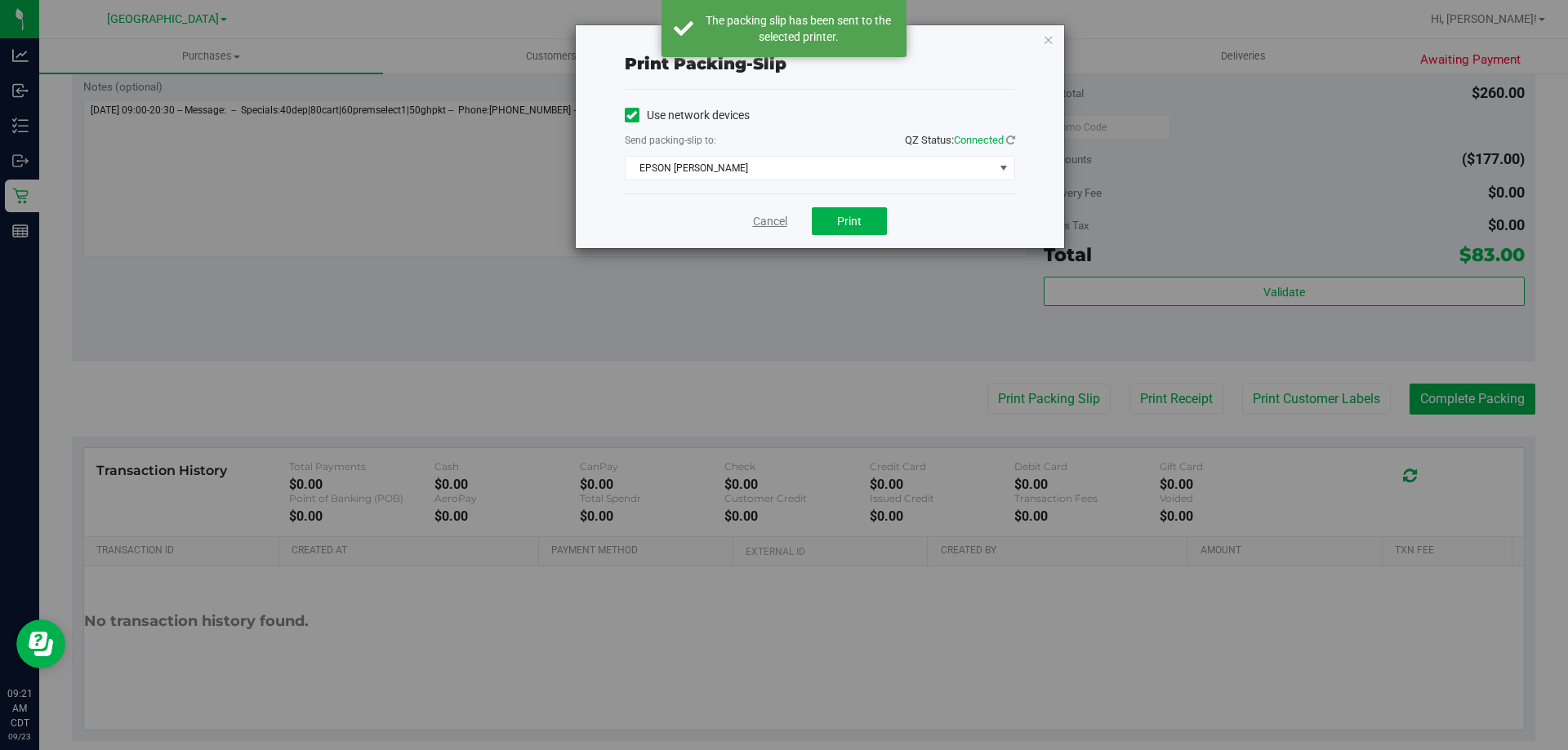
click at [774, 221] on link "Cancel" at bounding box center [770, 221] width 35 height 17
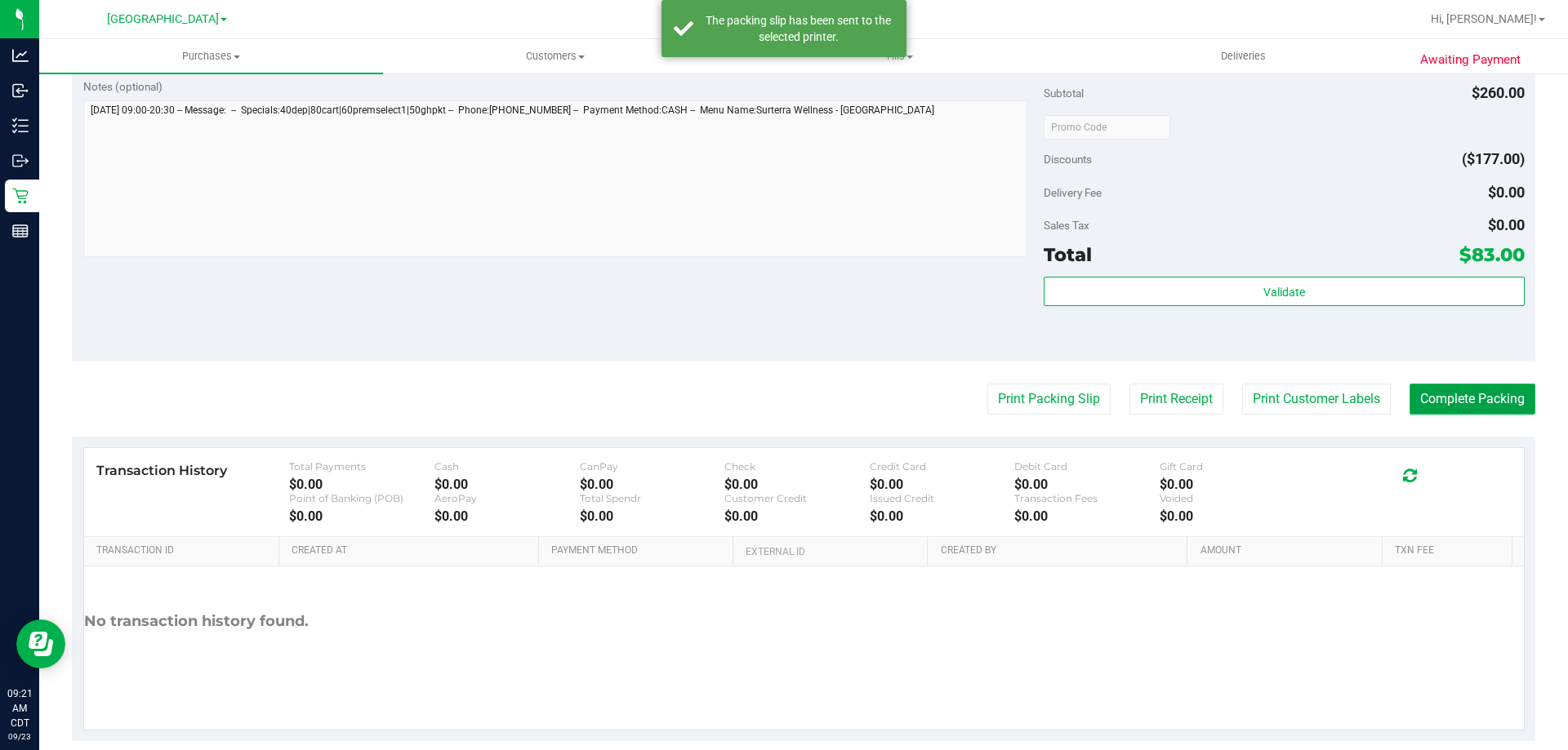
click at [1473, 395] on button "Complete Packing" at bounding box center [1472, 400] width 126 height 31
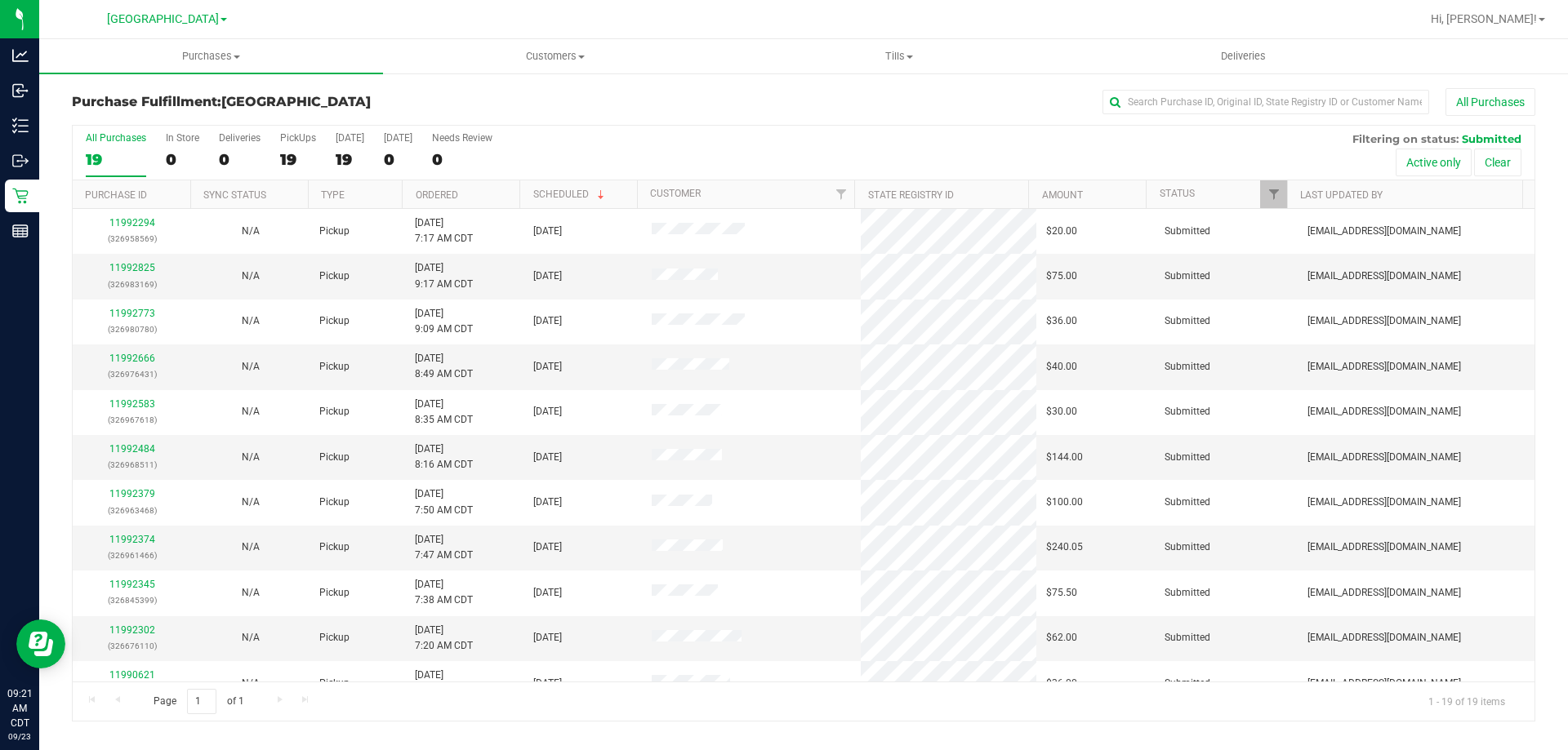
click at [433, 201] on th "Ordered" at bounding box center [460, 194] width 117 height 29
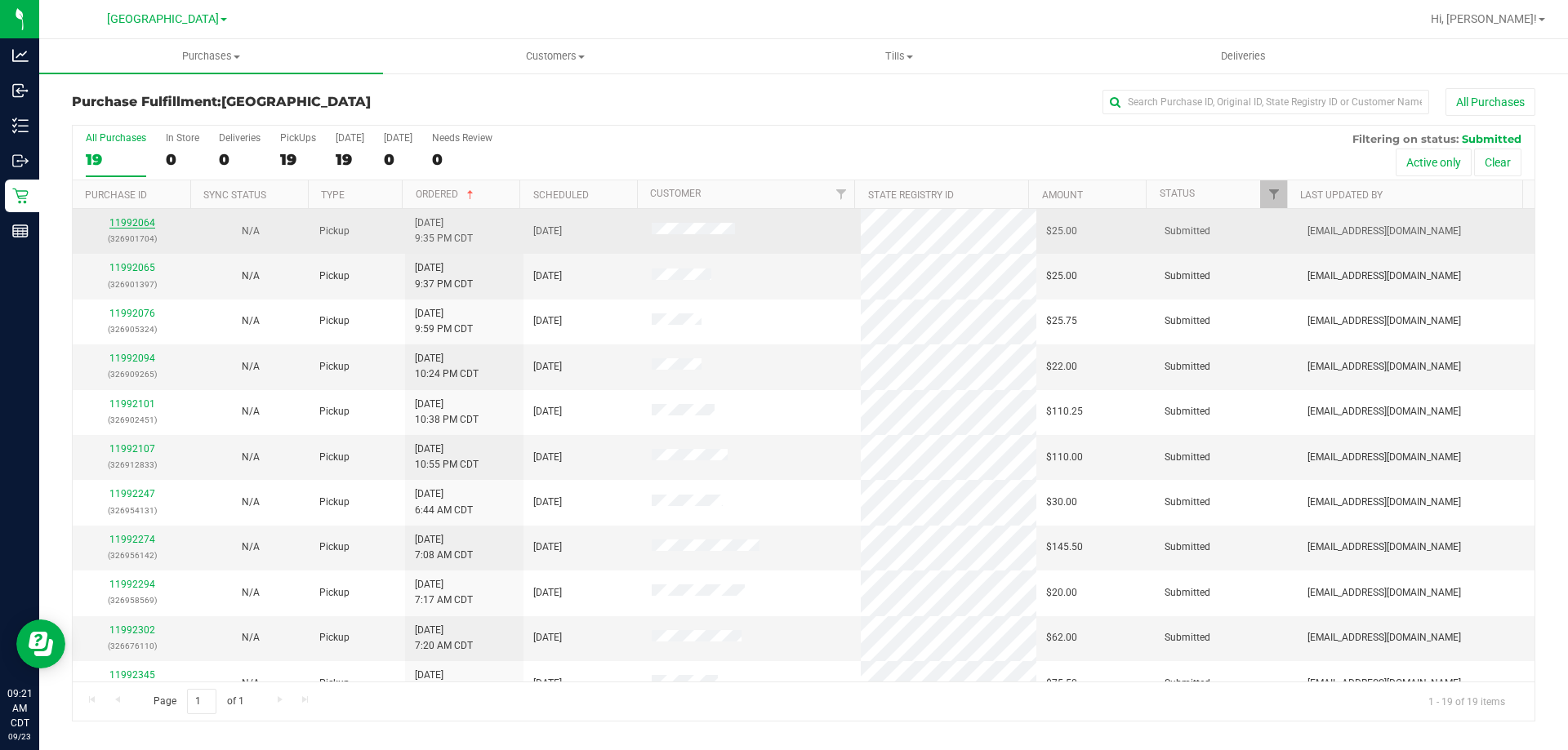
click at [125, 224] on link "11992064" at bounding box center [131, 223] width 45 height 12
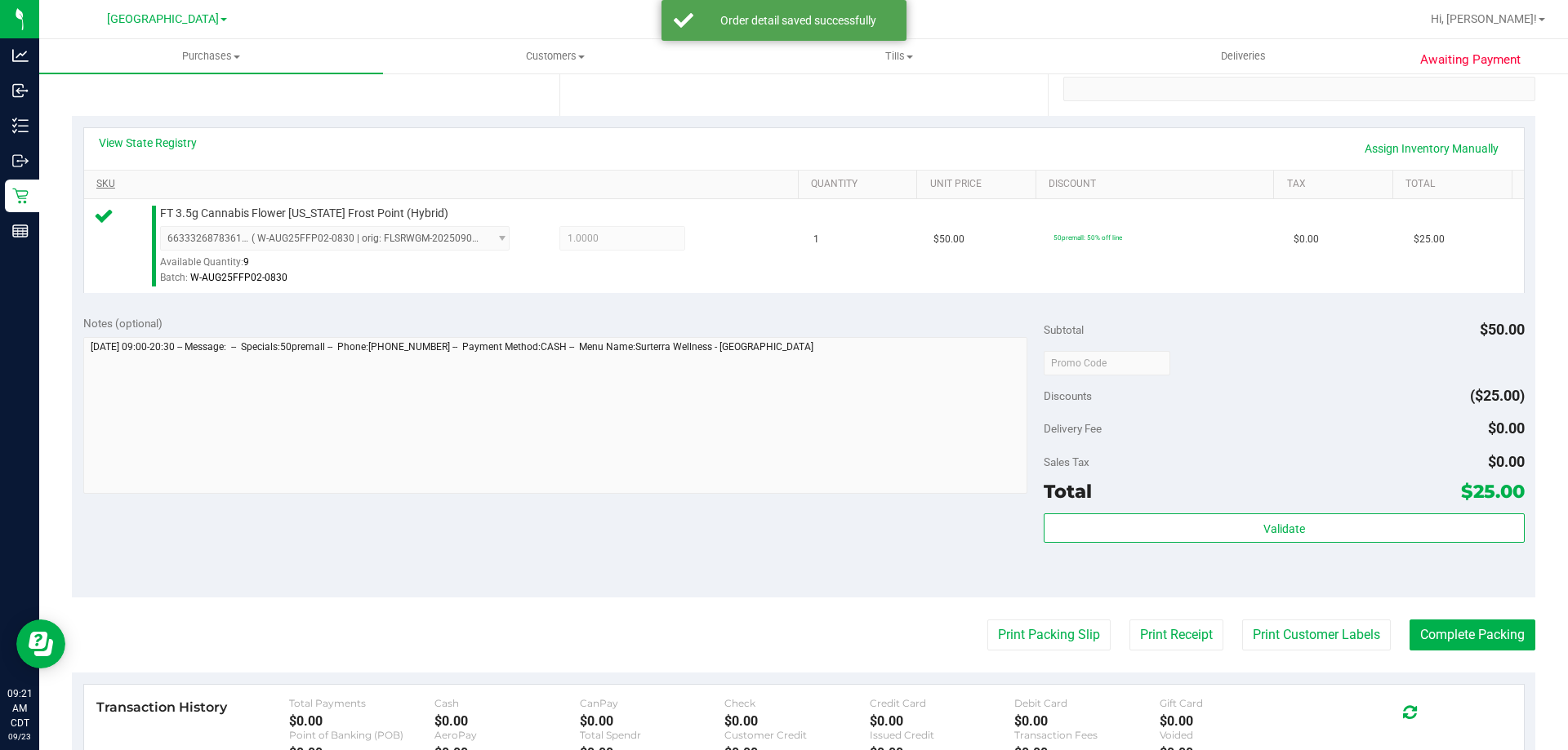
scroll to position [326, 0]
click at [1138, 503] on div "Total $25.00" at bounding box center [1283, 489] width 480 height 30
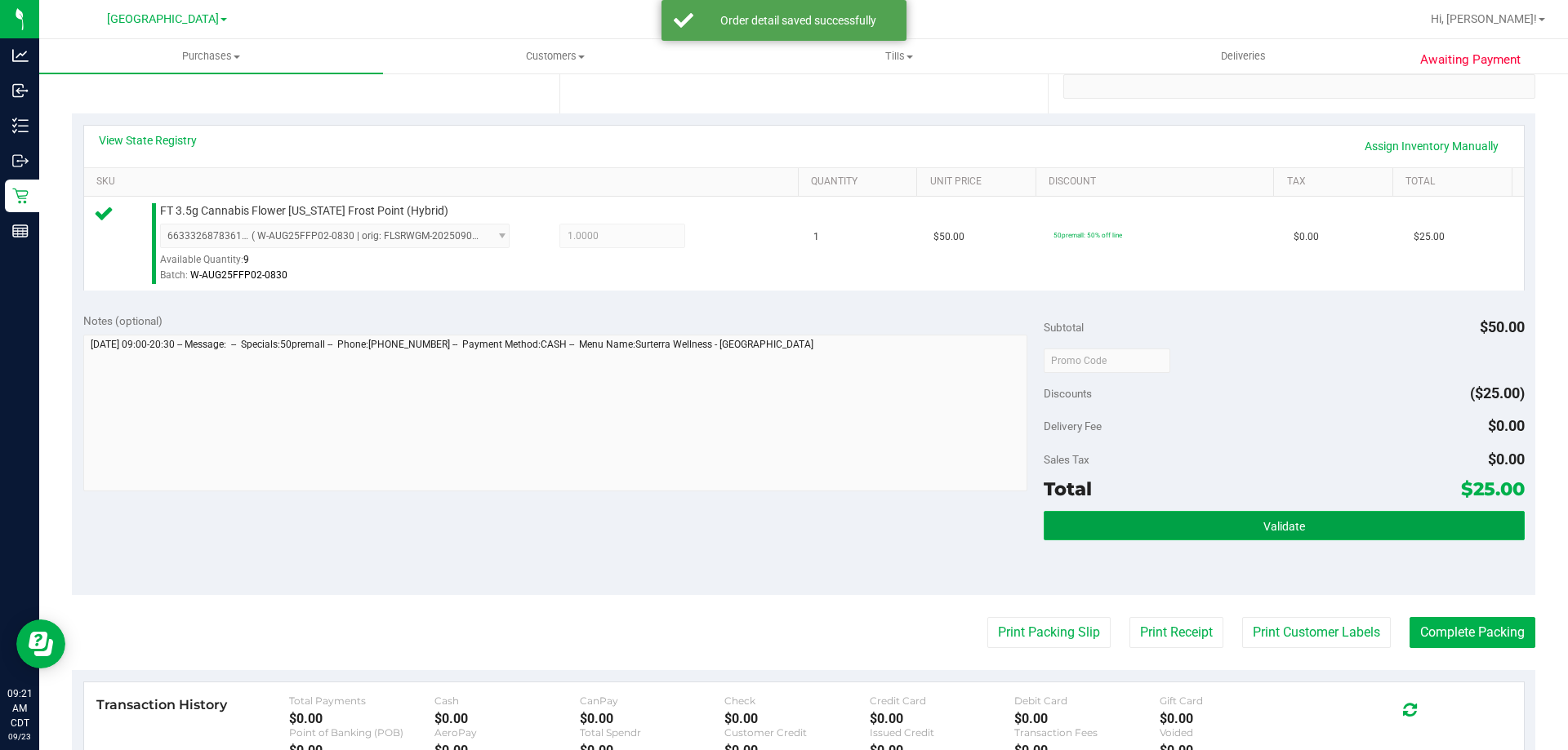
click at [1133, 529] on button "Validate" at bounding box center [1283, 526] width 480 height 30
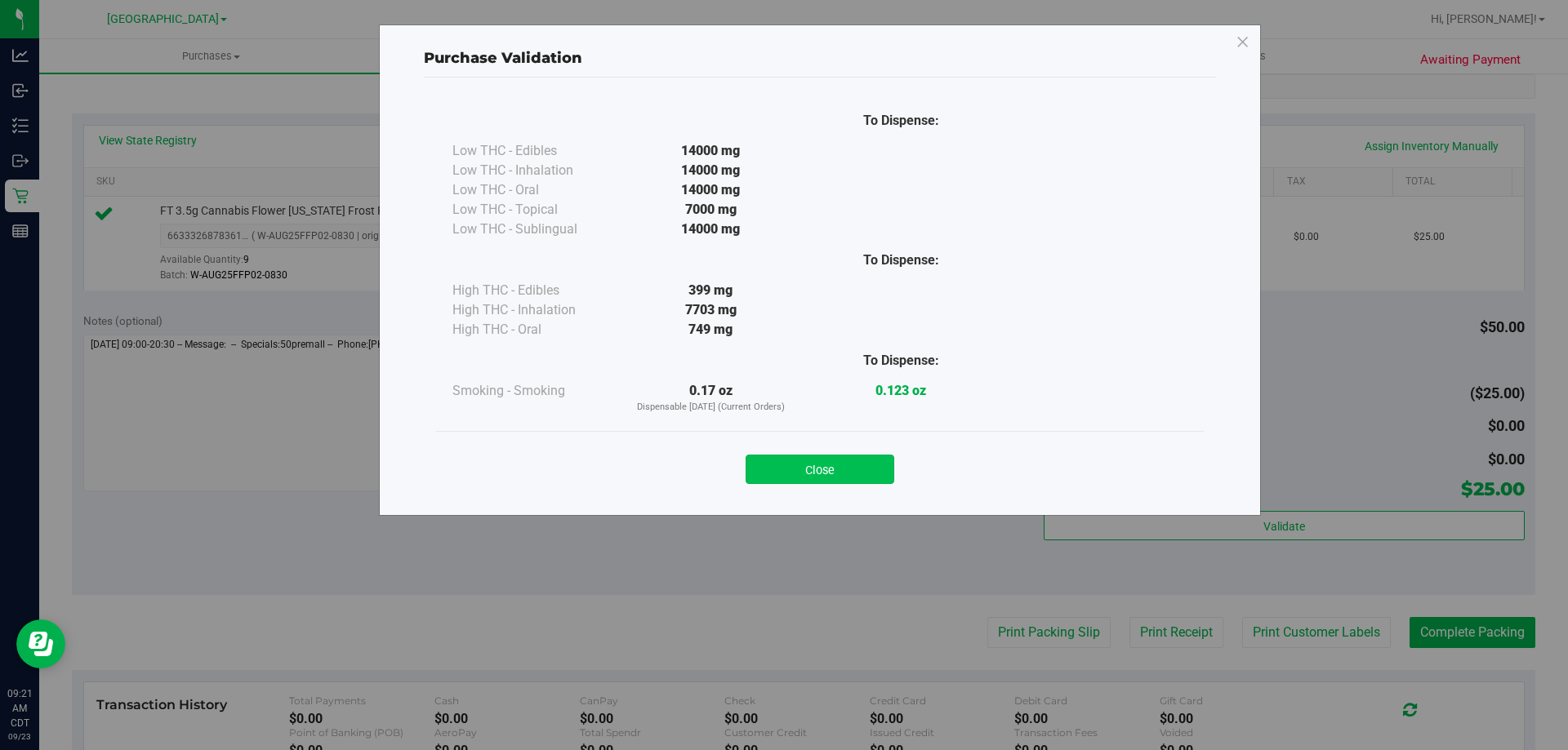
click at [869, 469] on button "Close" at bounding box center [820, 470] width 149 height 30
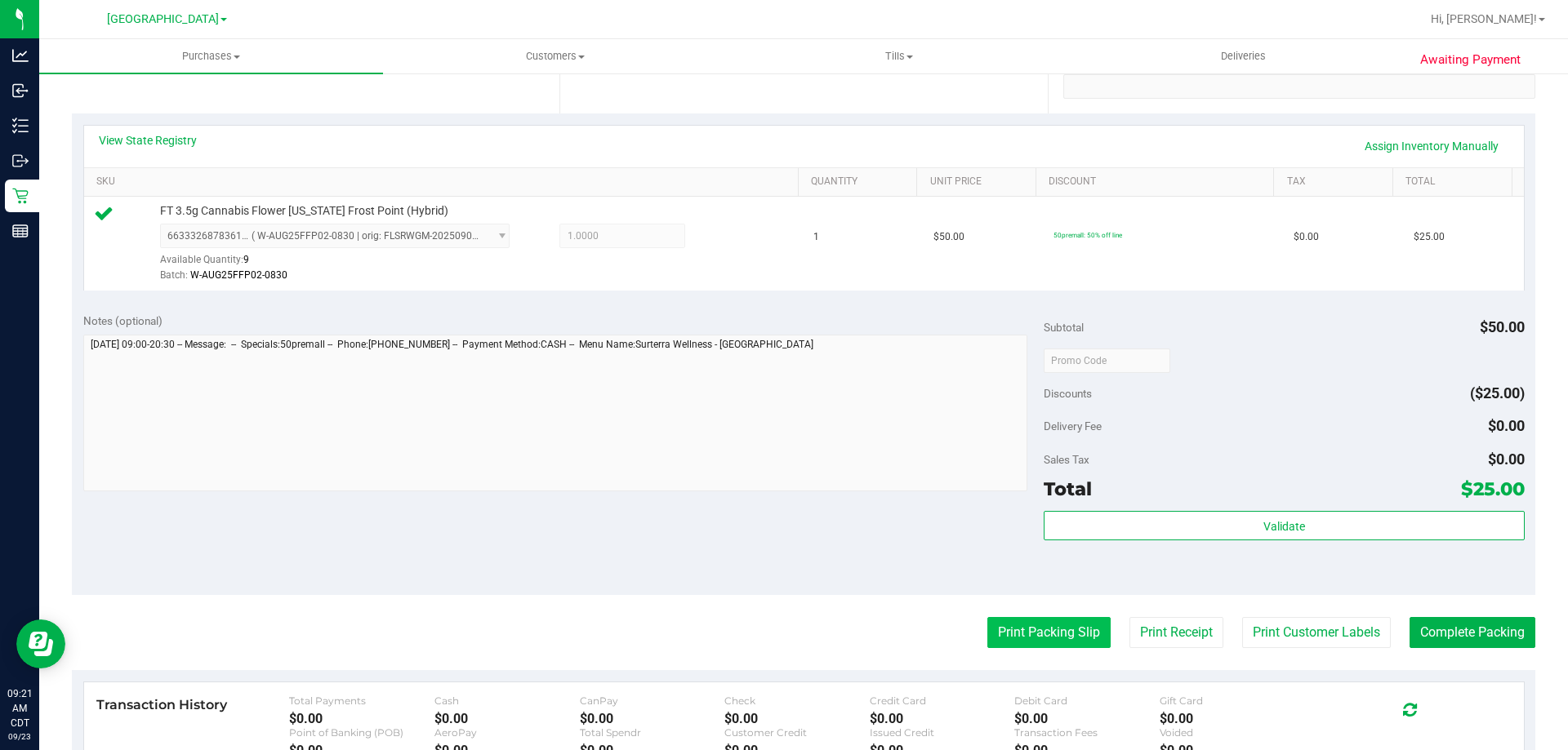
click at [1010, 646] on button "Print Packing Slip" at bounding box center [1048, 633] width 123 height 31
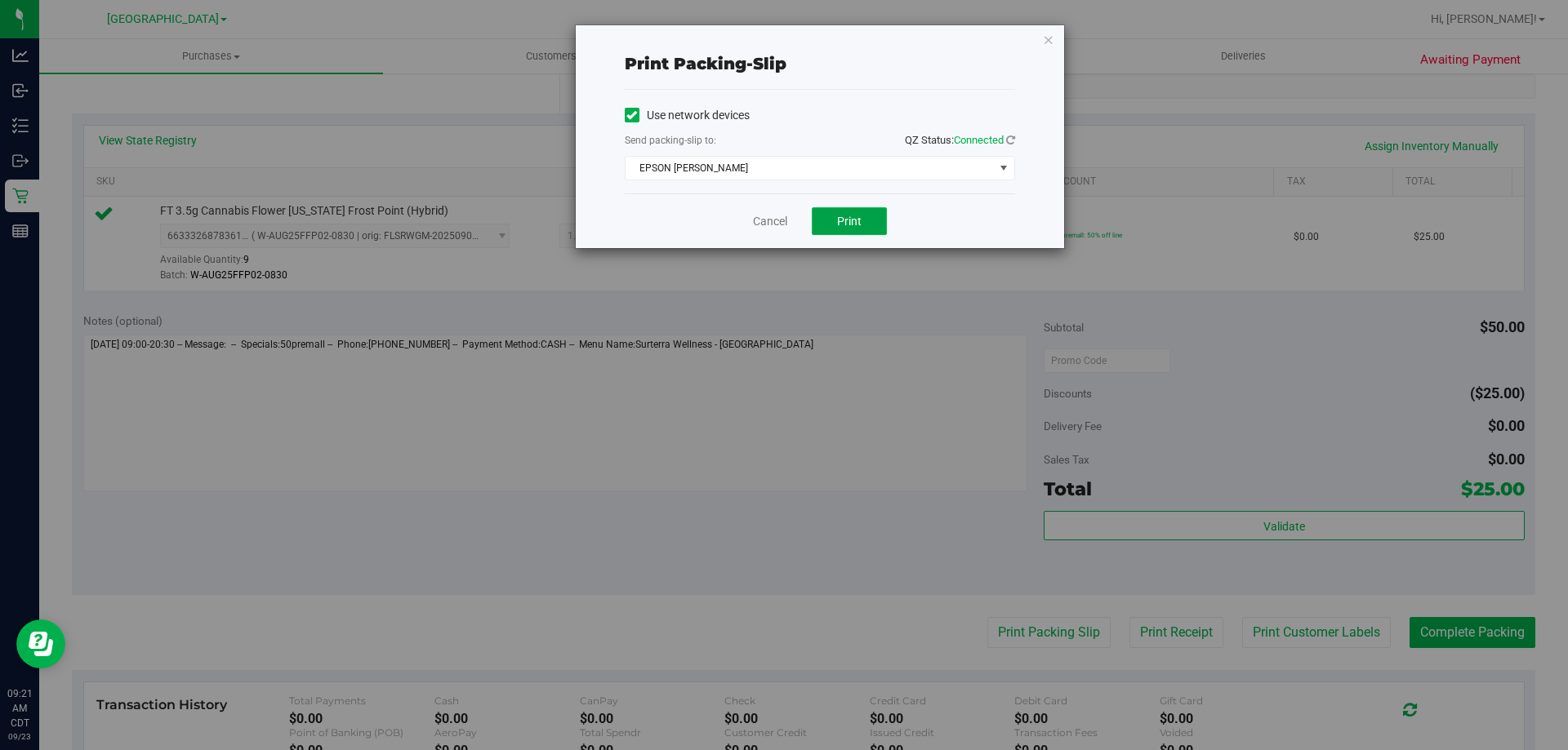
click at [862, 225] on button "Print" at bounding box center [849, 221] width 75 height 28
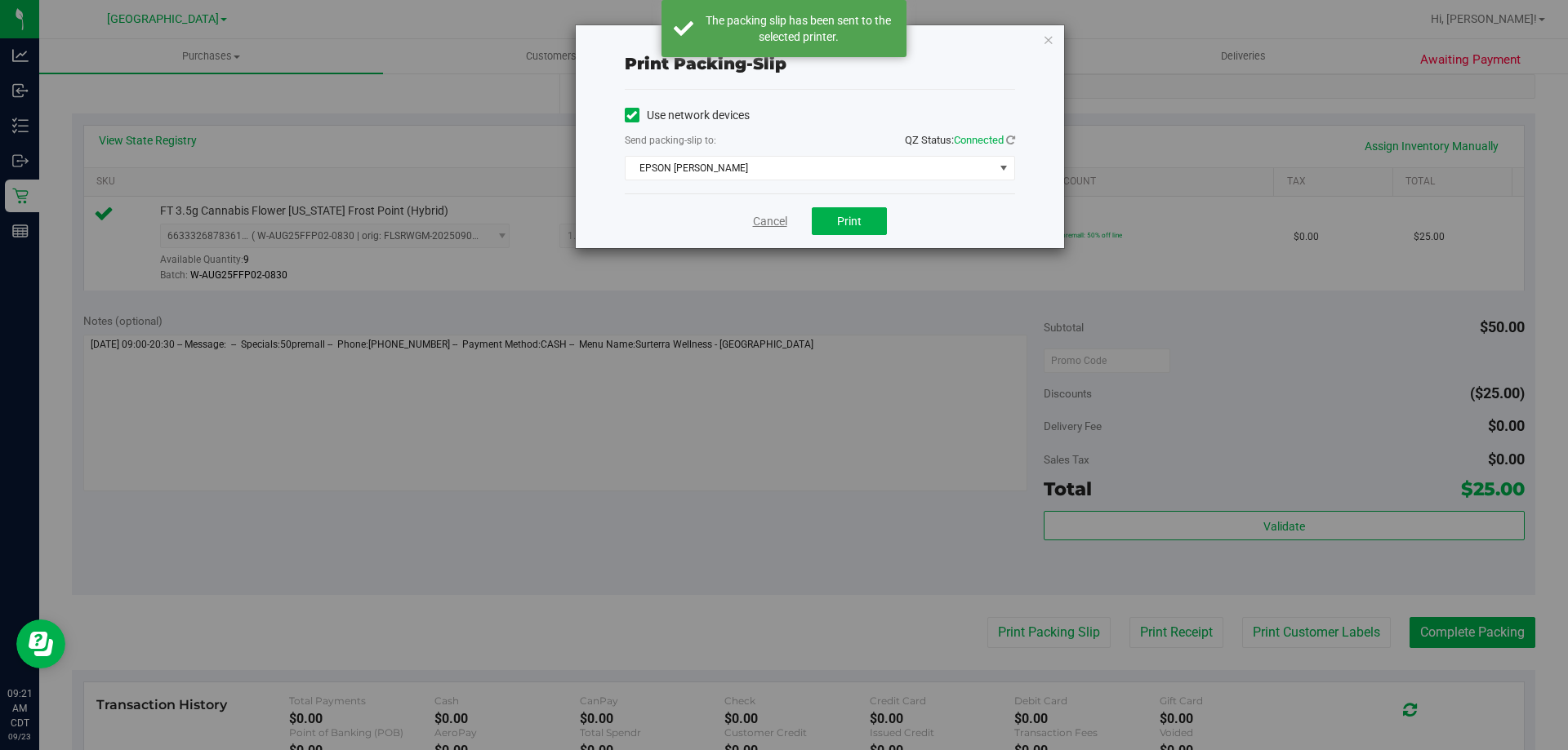
click at [772, 226] on link "Cancel" at bounding box center [770, 221] width 35 height 17
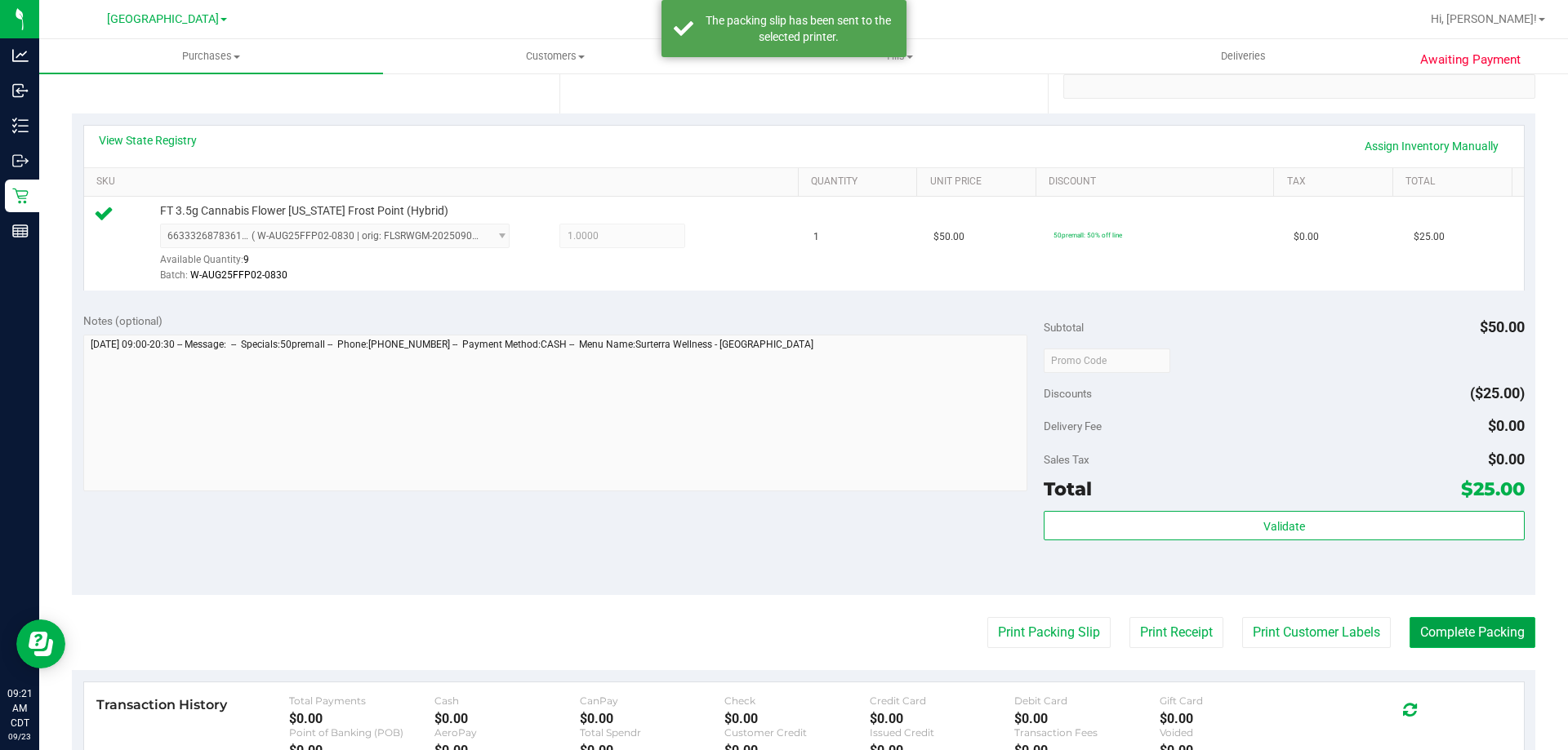
click at [1489, 635] on button "Complete Packing" at bounding box center [1472, 633] width 126 height 31
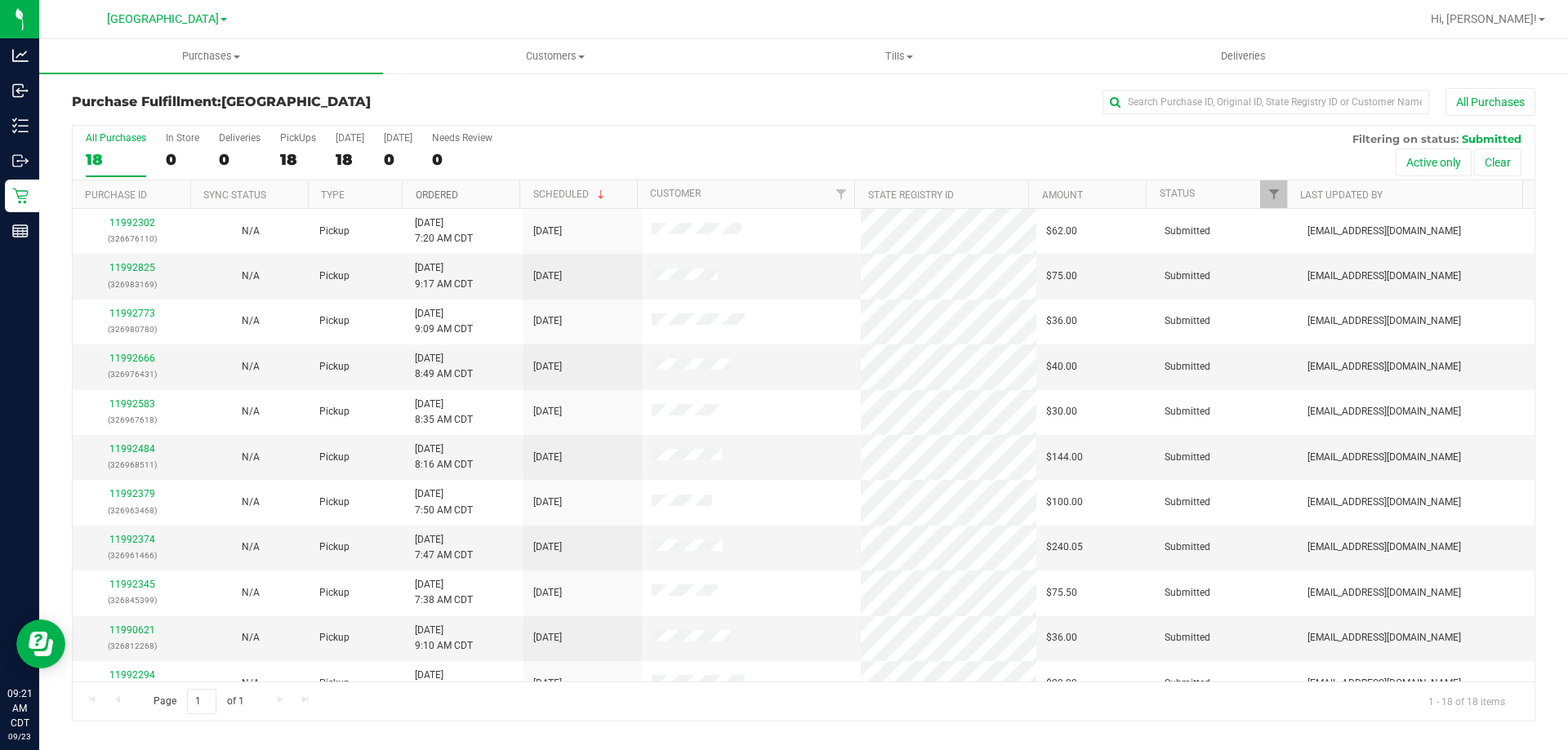
click at [423, 192] on link "Ordered" at bounding box center [436, 195] width 42 height 12
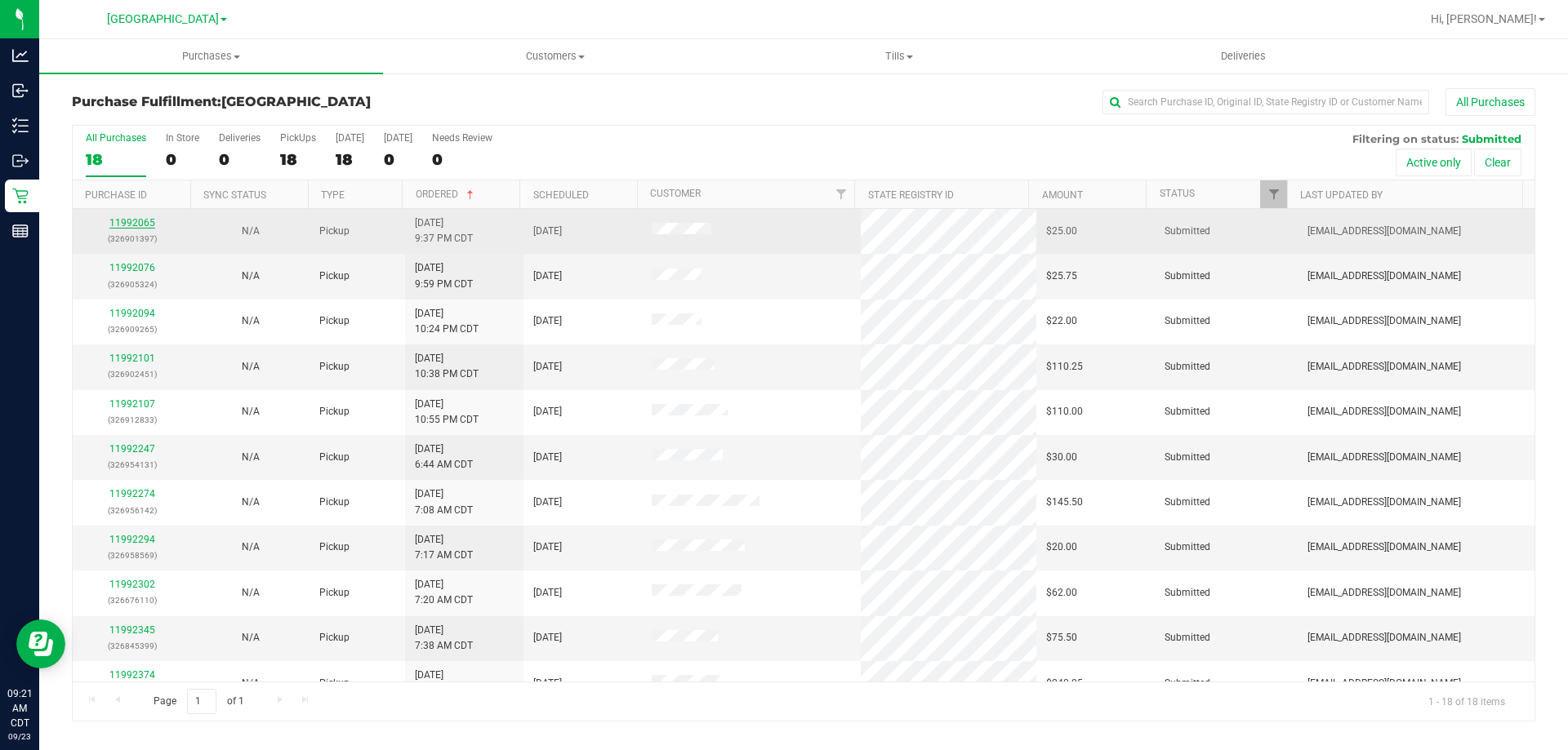
click at [135, 221] on link "11992065" at bounding box center [131, 223] width 45 height 12
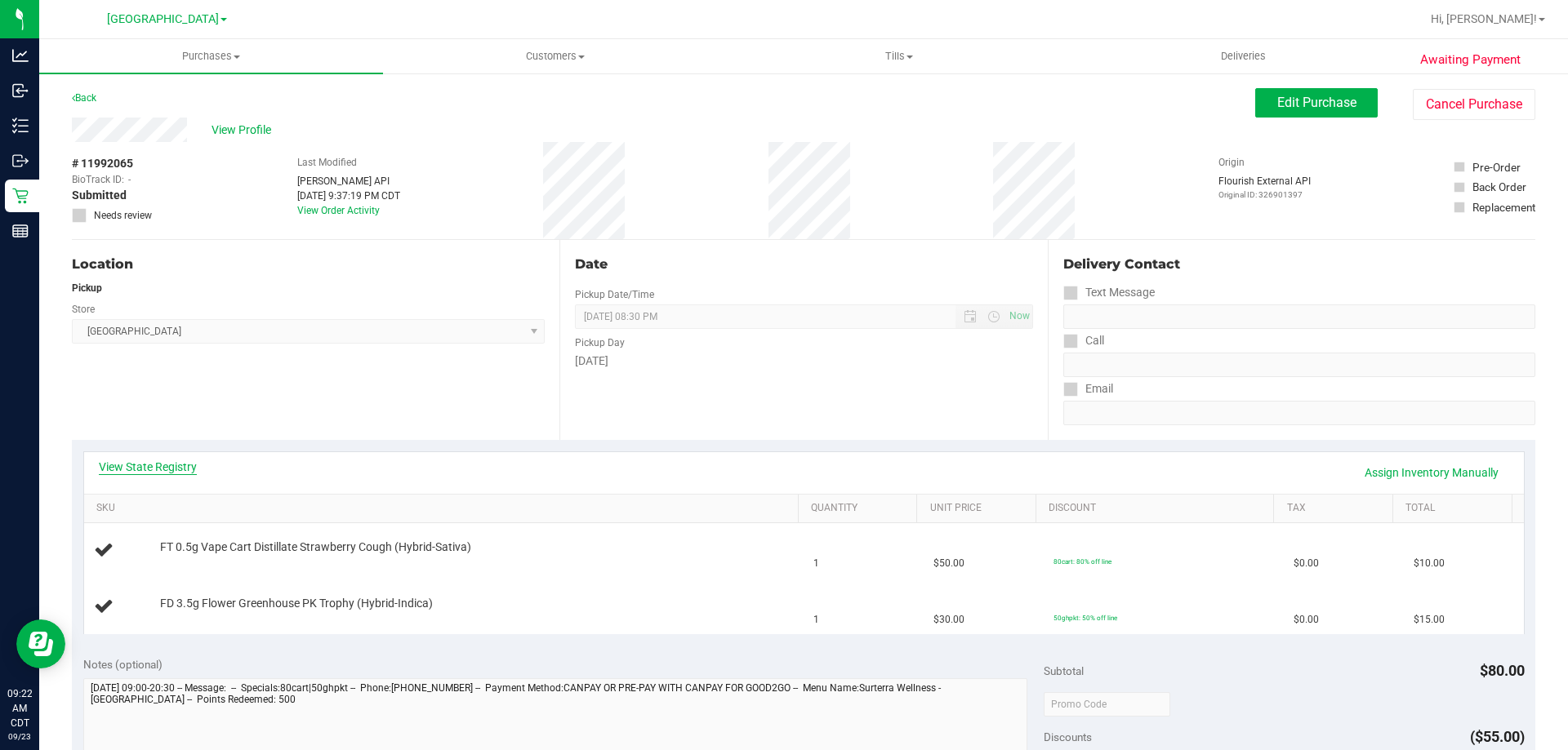
click at [132, 466] on link "View State Registry" at bounding box center [148, 468] width 98 height 17
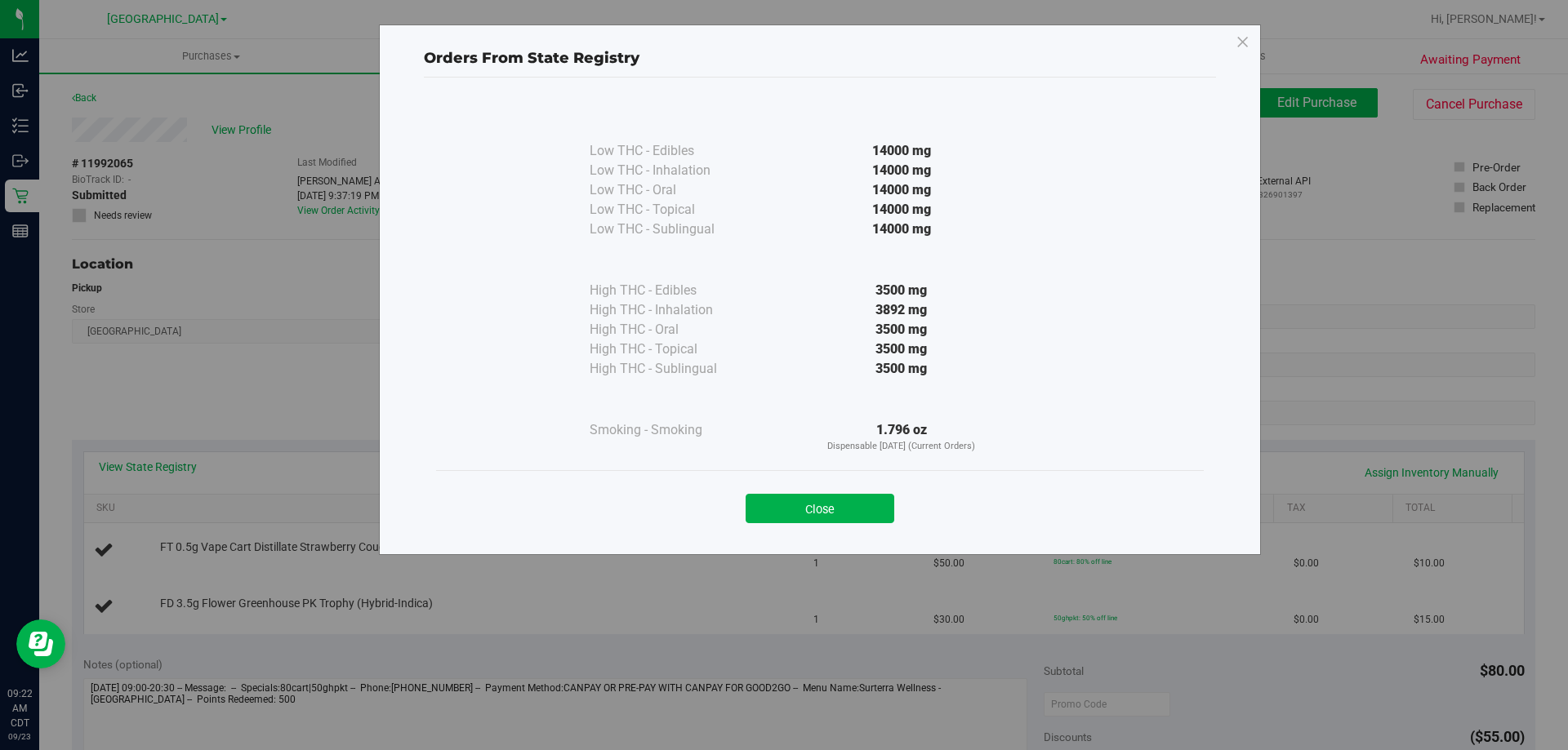
click at [839, 491] on div "Close" at bounding box center [820, 503] width 744 height 40
click at [847, 506] on button "Close" at bounding box center [820, 509] width 149 height 30
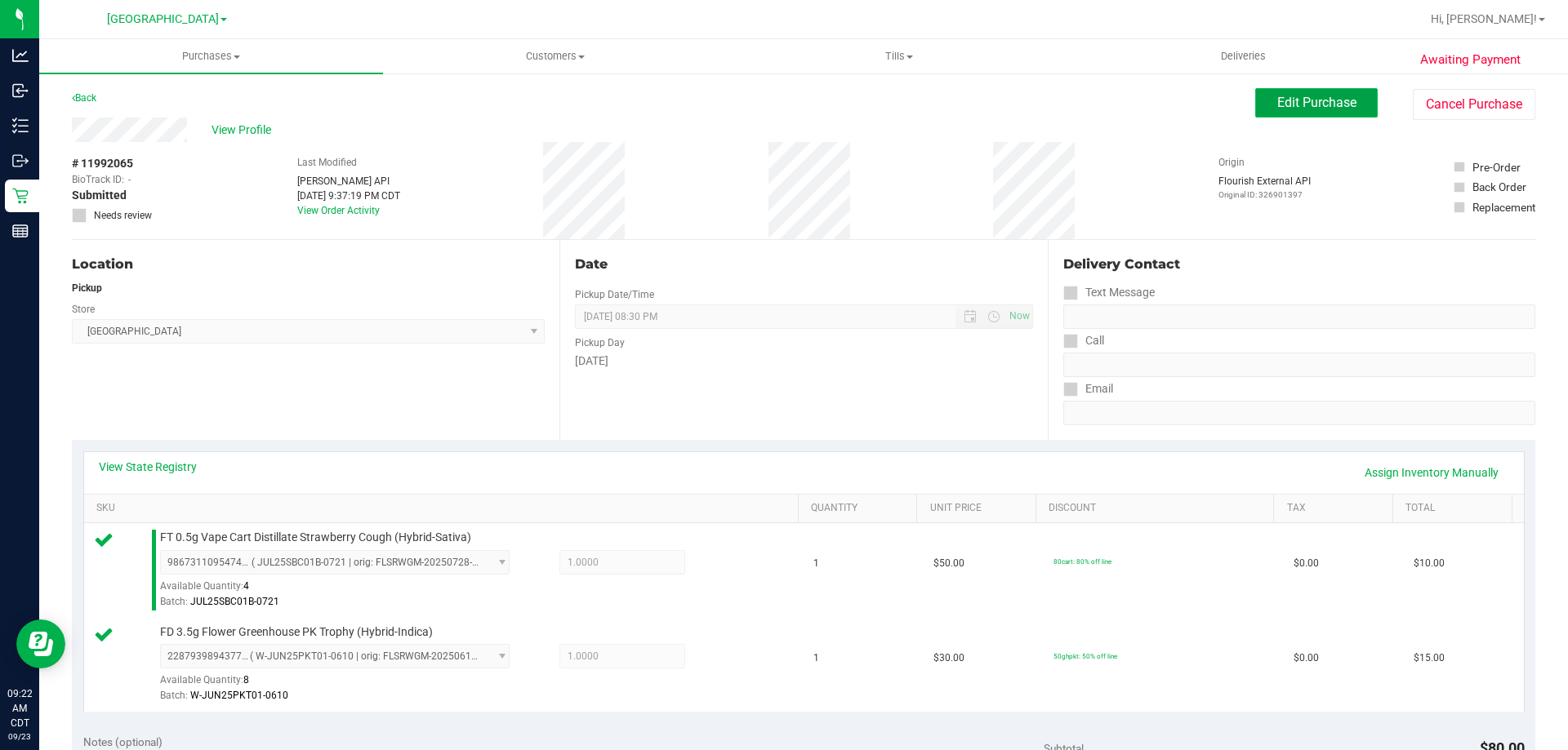
click at [1262, 116] on button "Edit Purchase" at bounding box center [1316, 103] width 122 height 30
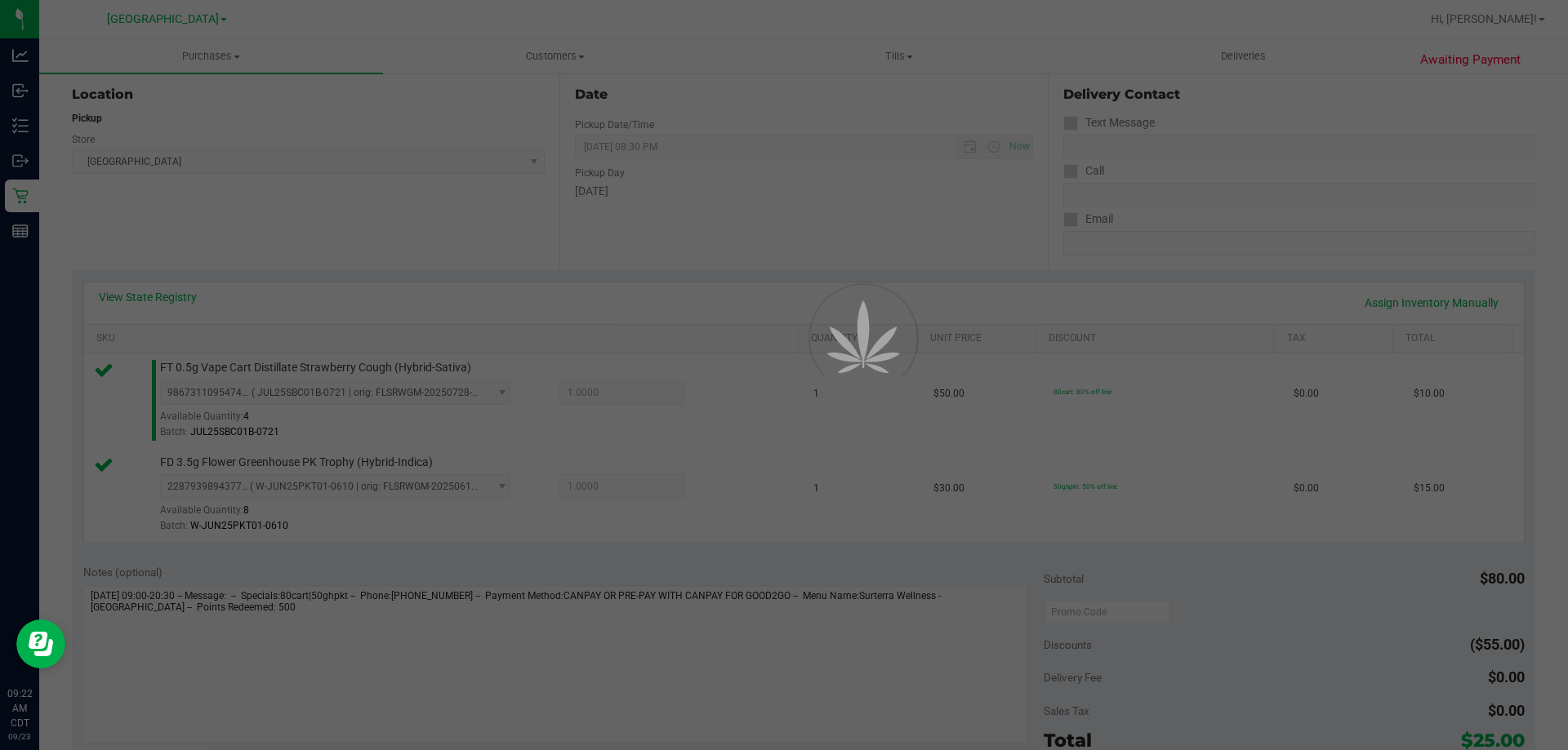
scroll to position [408, 0]
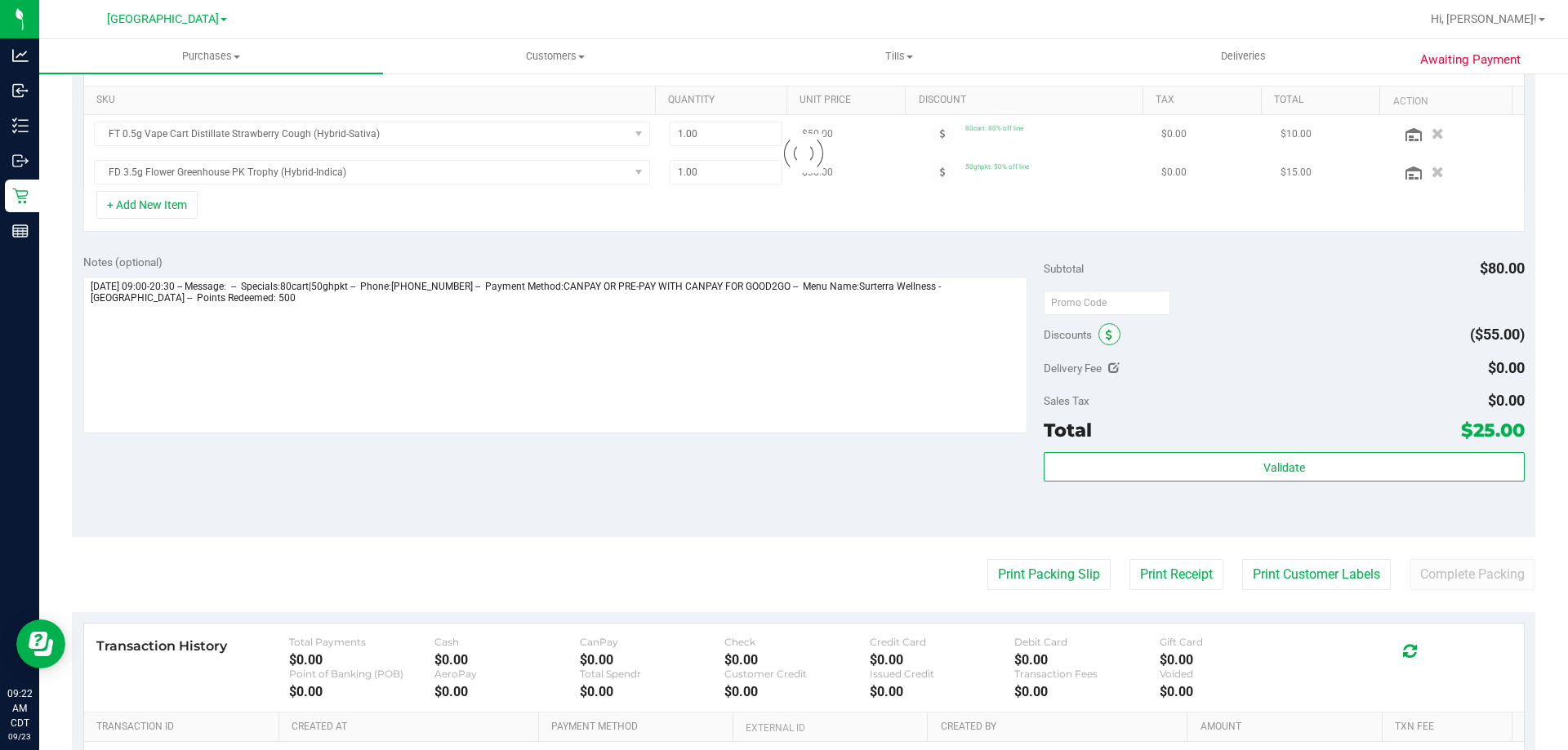
click at [1099, 342] on span at bounding box center [1109, 334] width 22 height 22
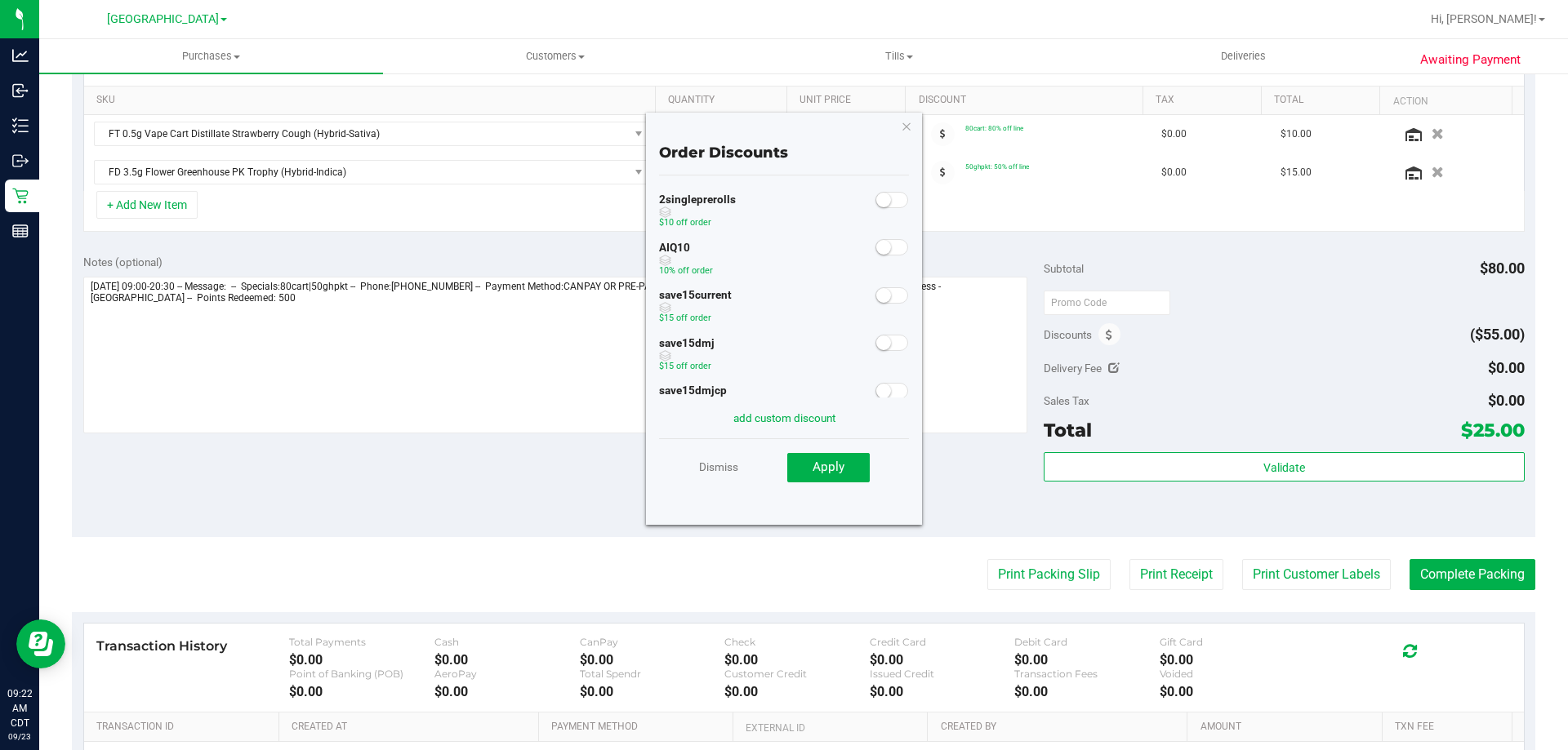
click at [886, 249] on span at bounding box center [892, 248] width 33 height 17
click at [833, 472] on span "Apply" at bounding box center [829, 468] width 32 height 15
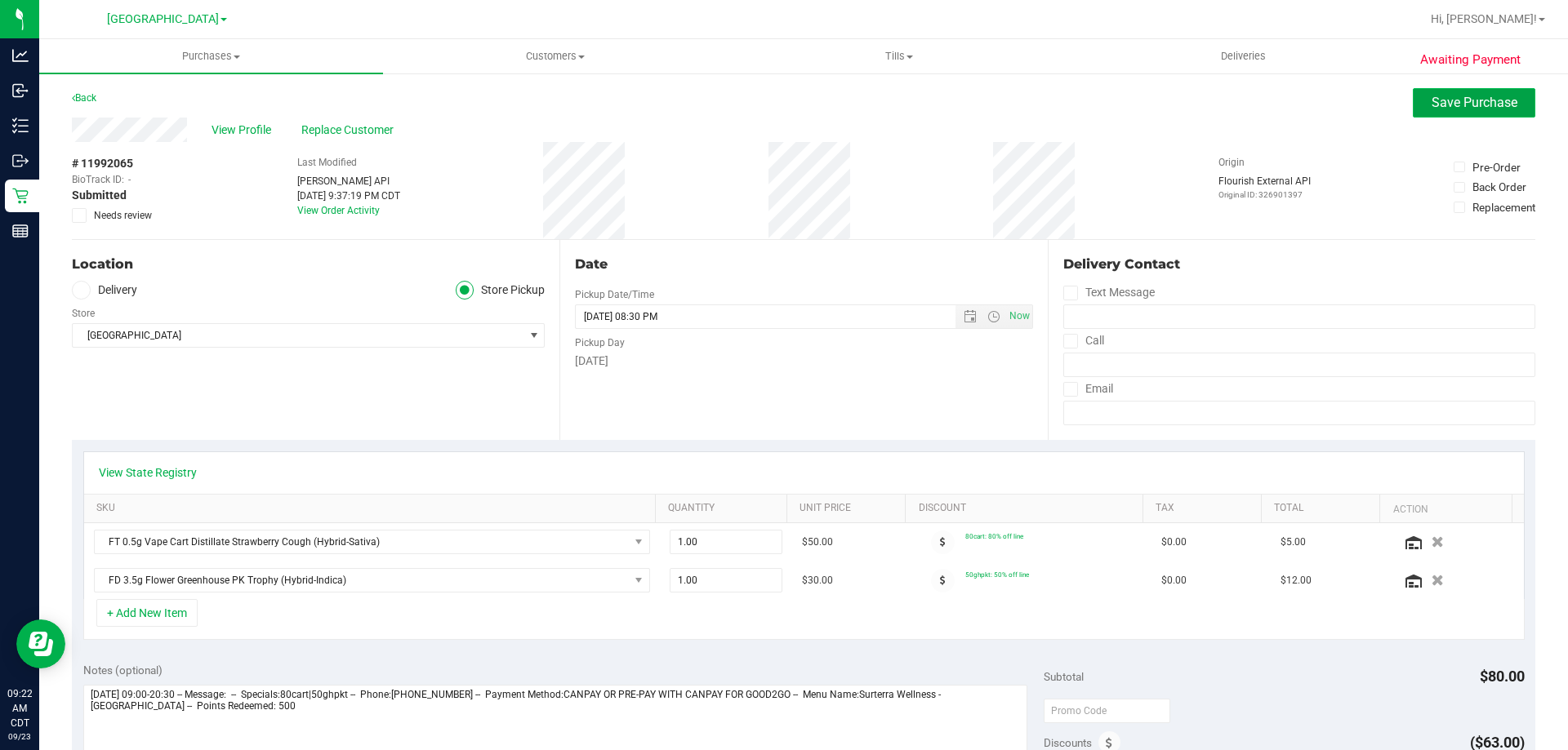
click at [1432, 107] on span "Save Purchase" at bounding box center [1475, 102] width 86 height 16
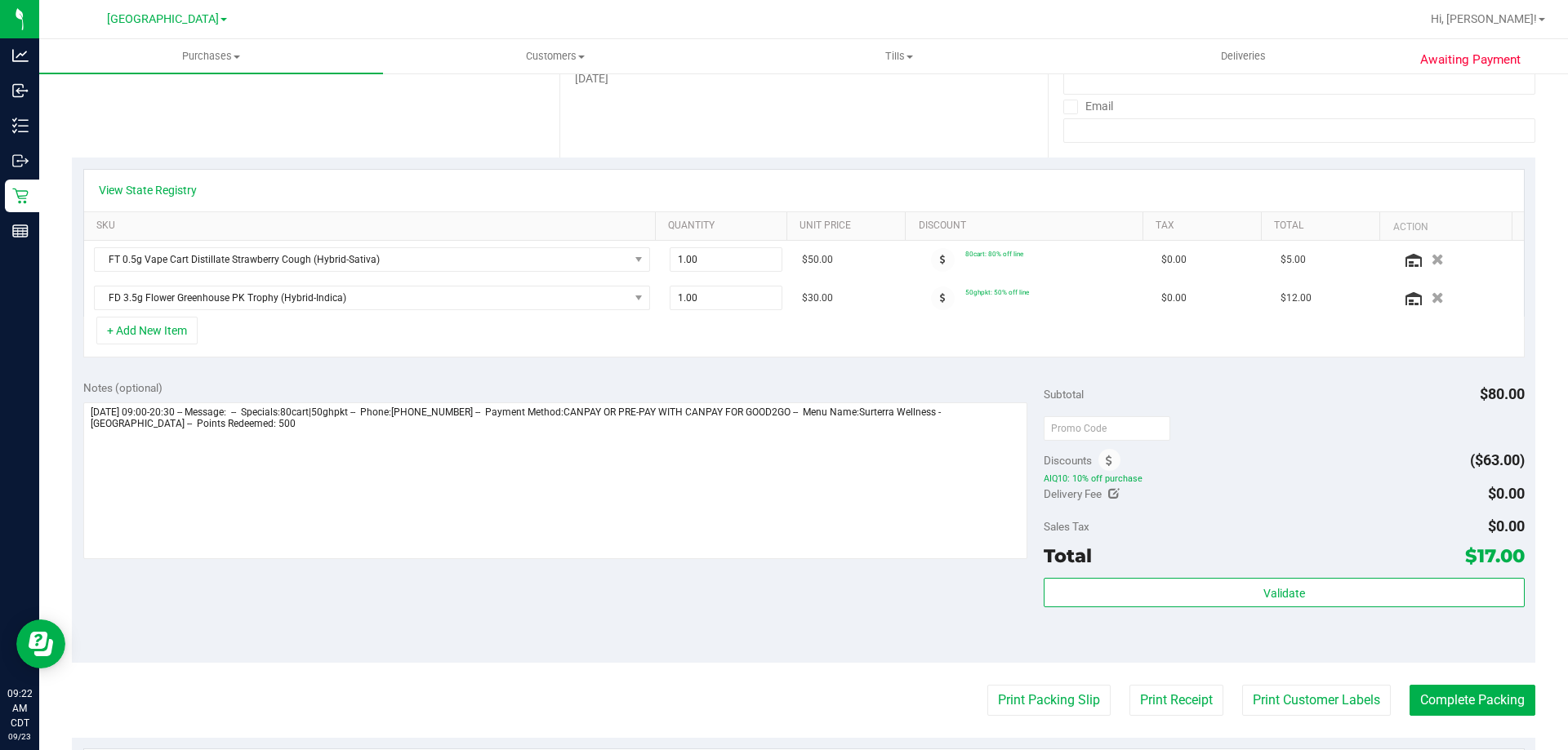
scroll to position [572, 0]
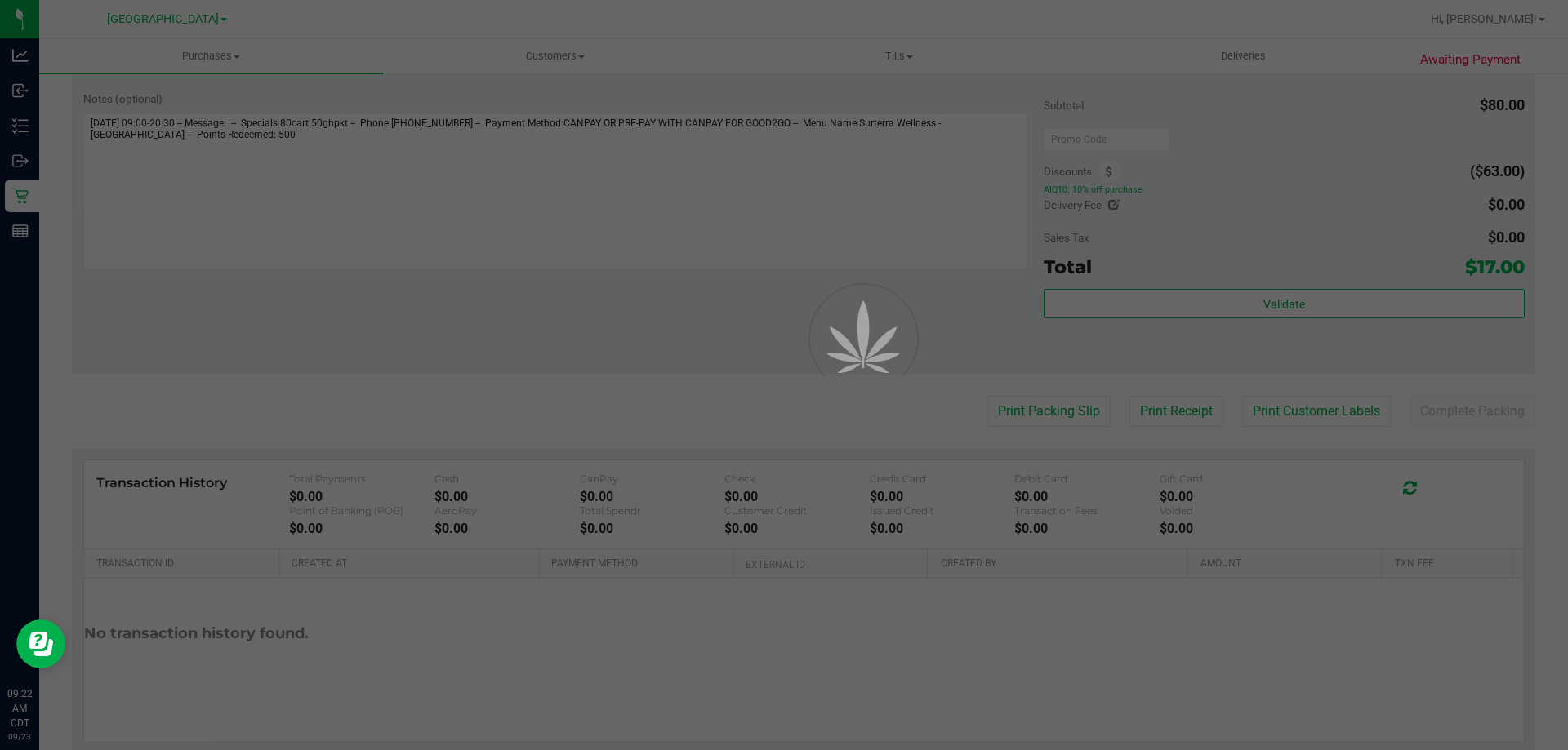
click at [1086, 305] on div at bounding box center [784, 375] width 1568 height 750
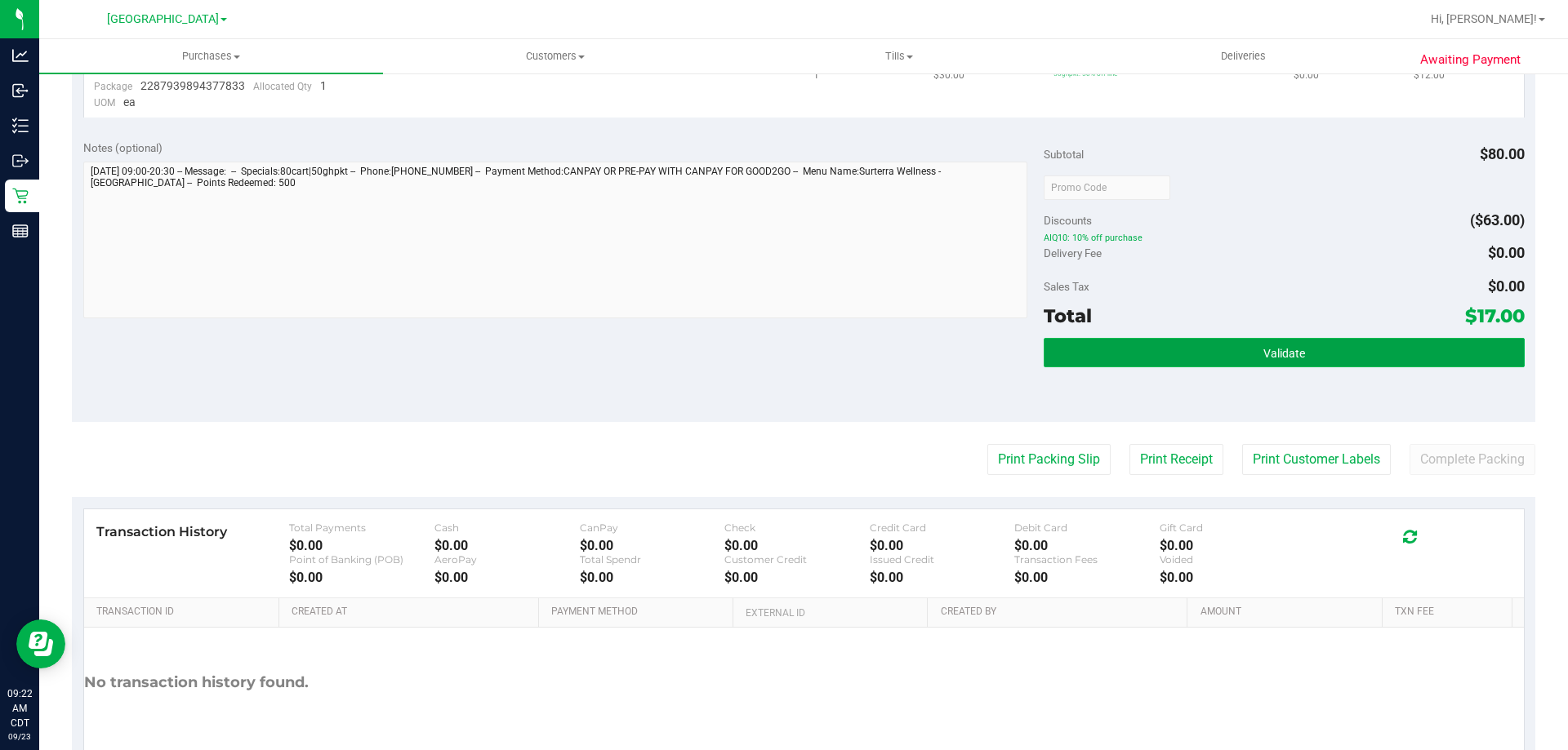
click at [1107, 353] on button "Validate" at bounding box center [1283, 353] width 480 height 30
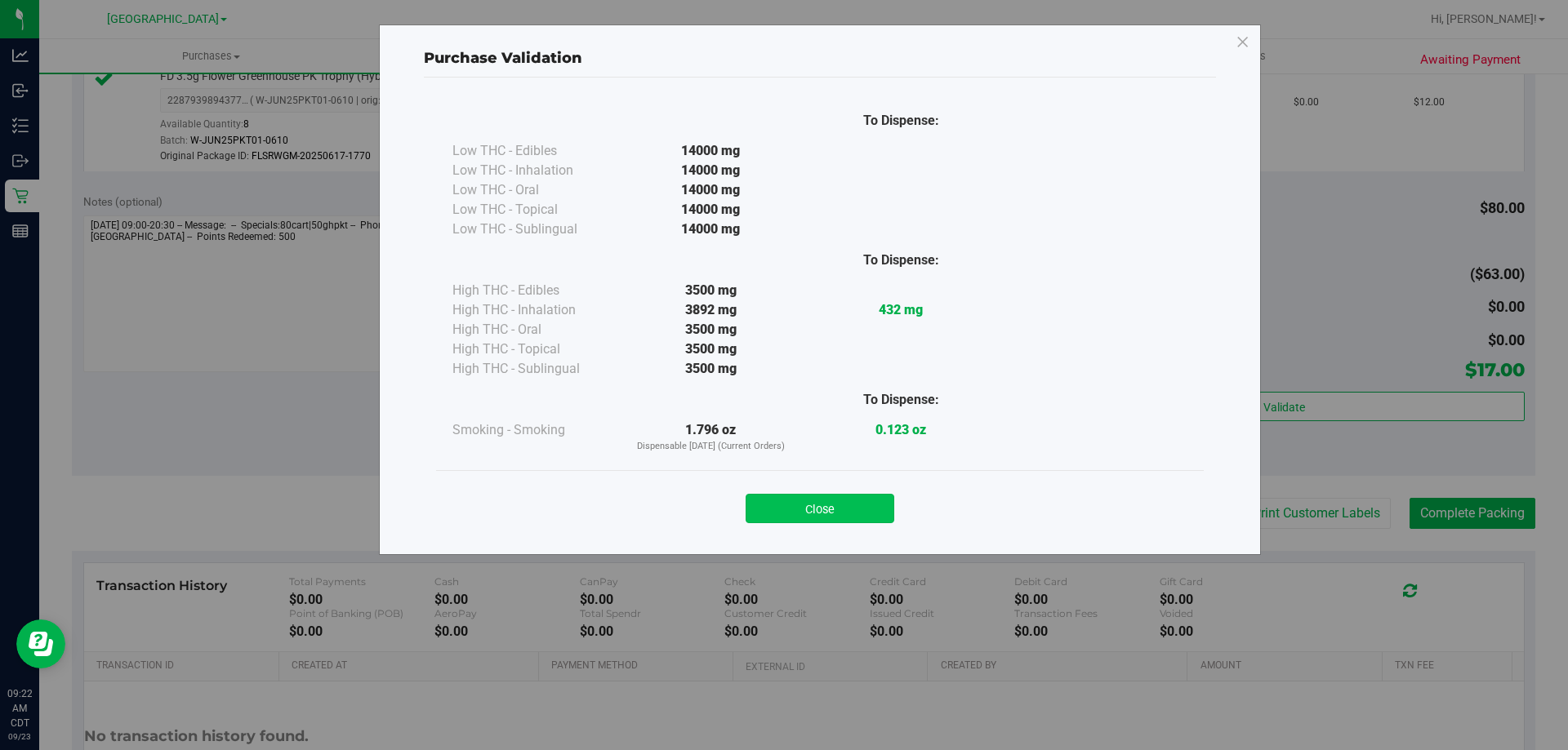
click at [857, 514] on button "Close" at bounding box center [820, 509] width 149 height 30
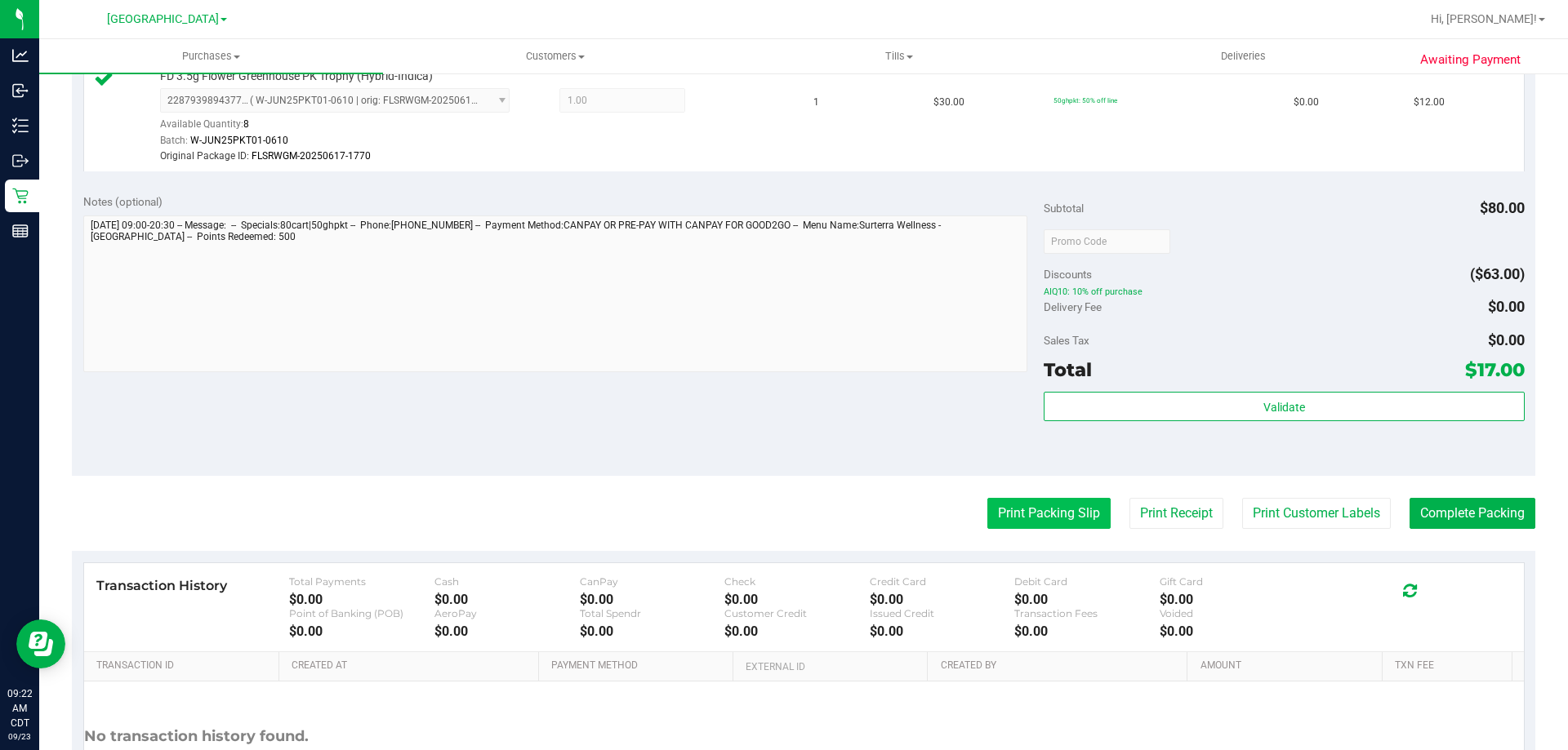
click at [1020, 512] on button "Print Packing Slip" at bounding box center [1048, 514] width 123 height 31
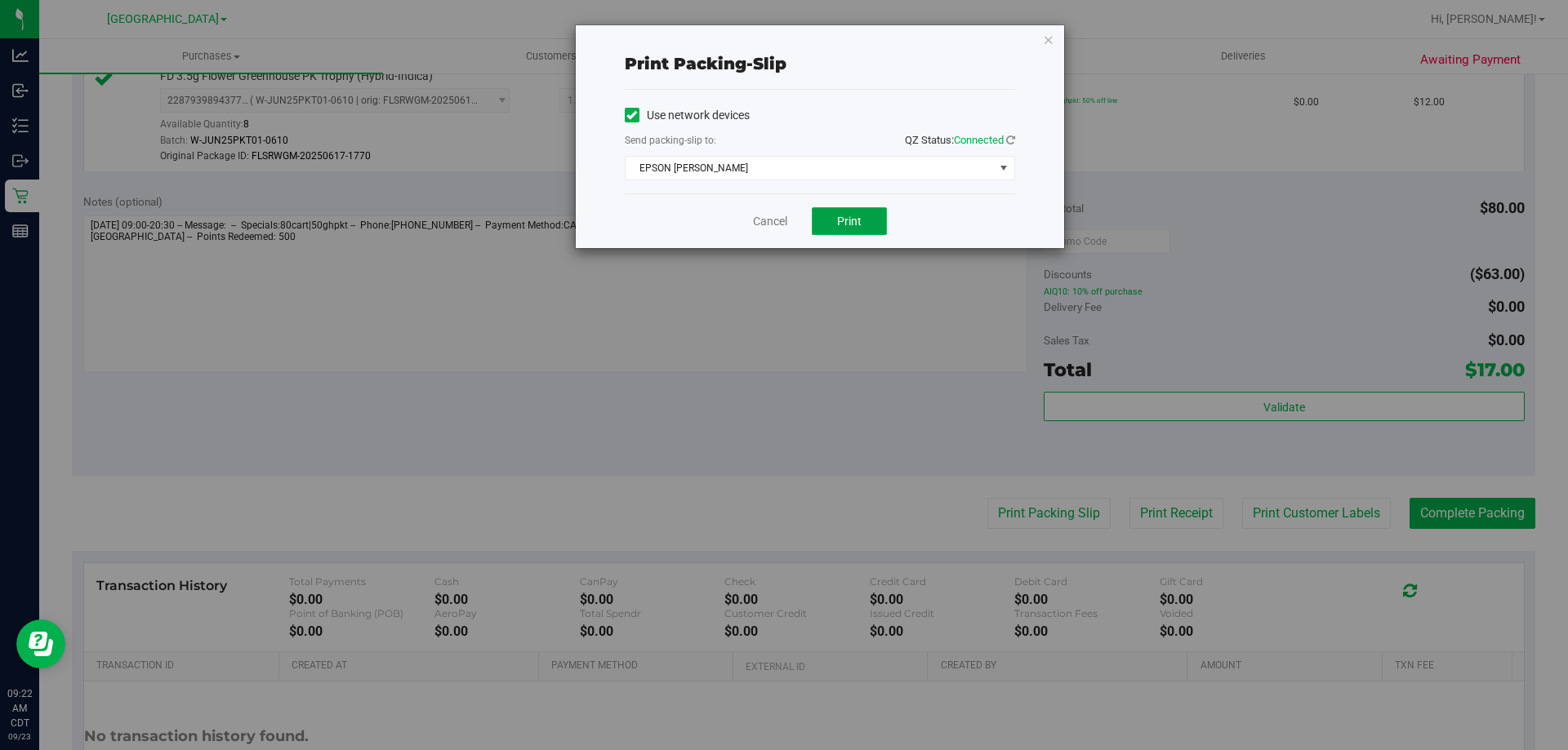
click at [839, 212] on button "Print" at bounding box center [849, 221] width 75 height 28
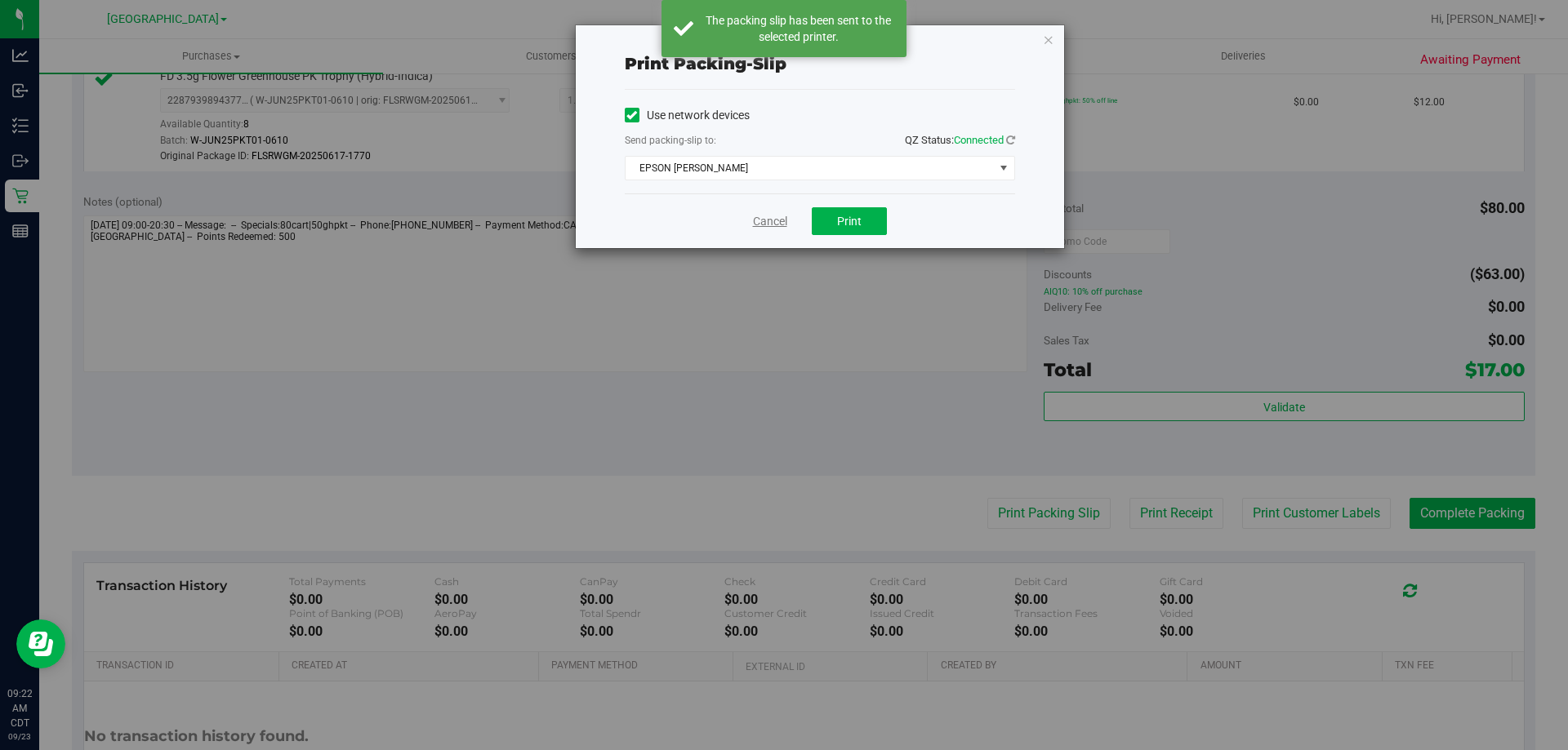
click at [766, 225] on link "Cancel" at bounding box center [770, 221] width 35 height 17
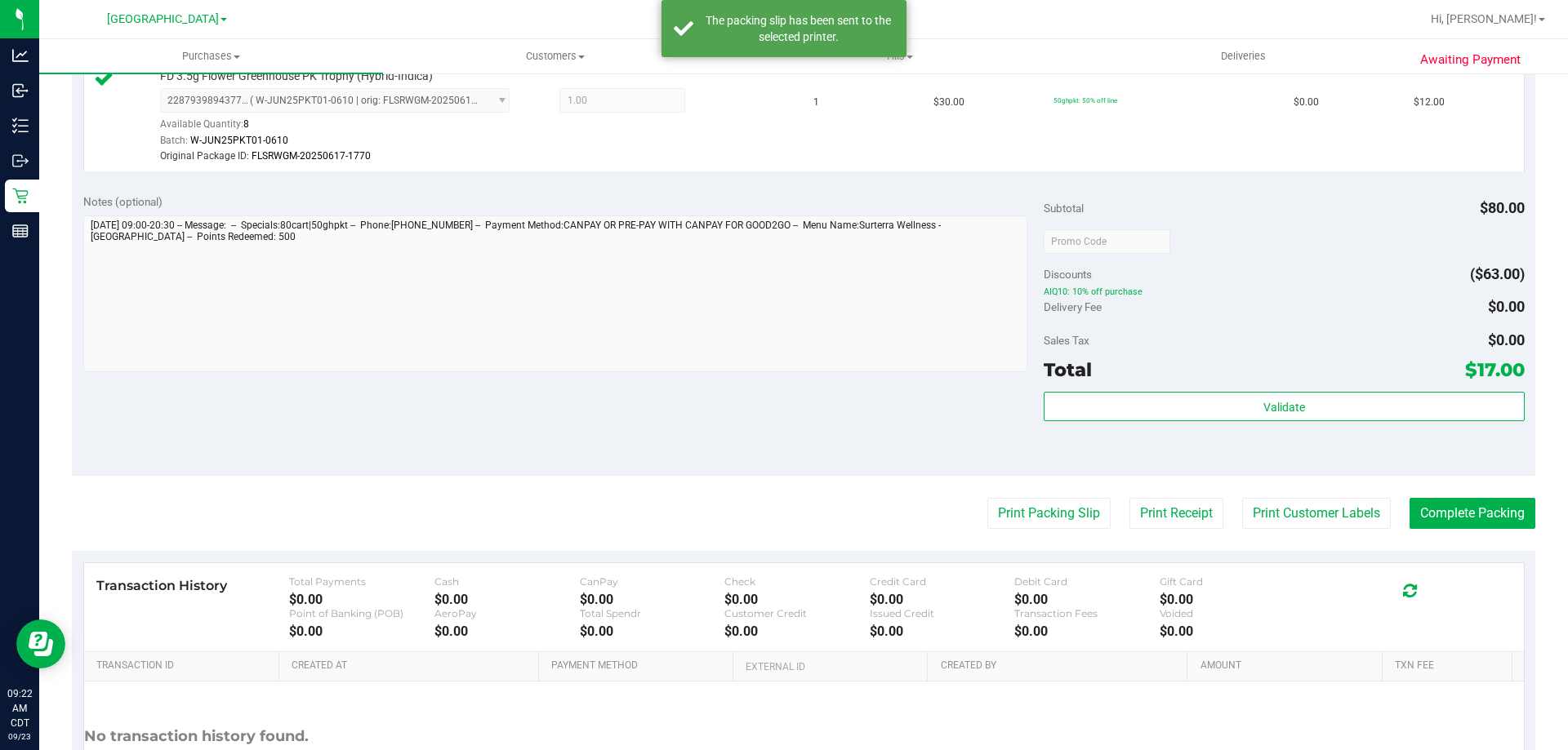
click at [1497, 530] on purchase-details "Back Edit Purchase Cancel Purchase View Profile # 11992065 BioTrack ID: - Submi…" at bounding box center [803, 187] width 1463 height 1340
click at [1498, 502] on button "Complete Packing" at bounding box center [1472, 514] width 126 height 31
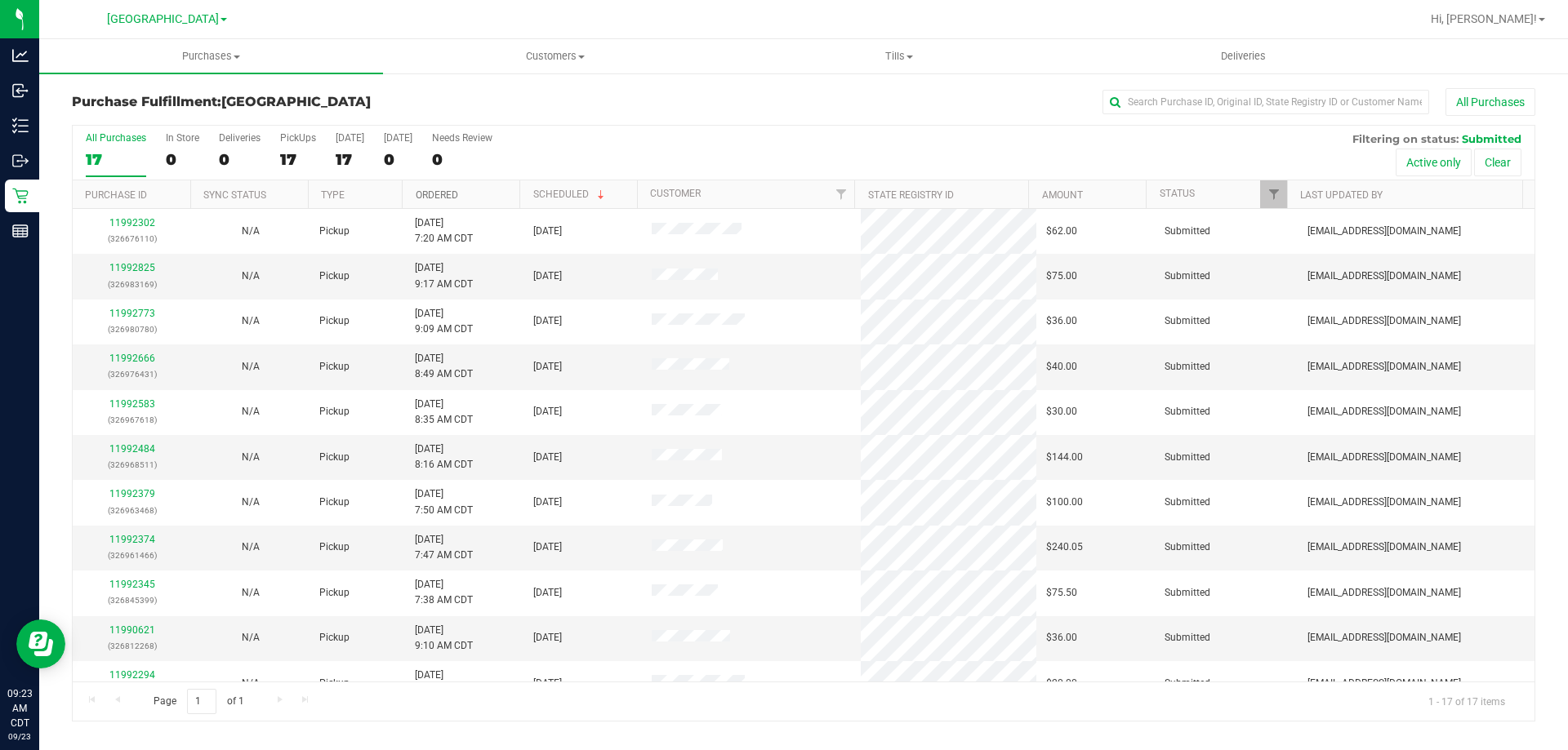
click at [444, 191] on link "Ordered" at bounding box center [436, 195] width 42 height 12
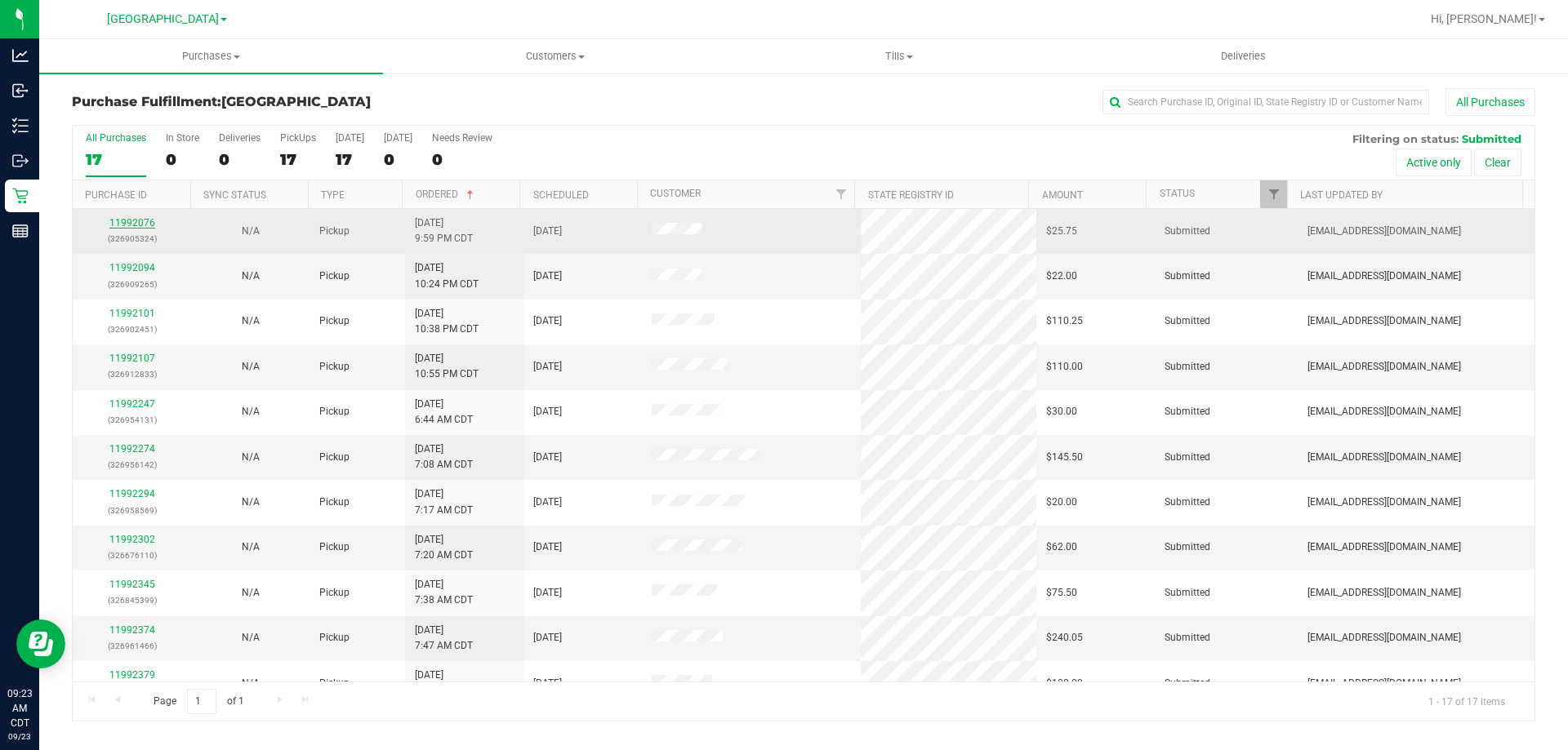
click at [128, 224] on link "11992076" at bounding box center [131, 223] width 45 height 12
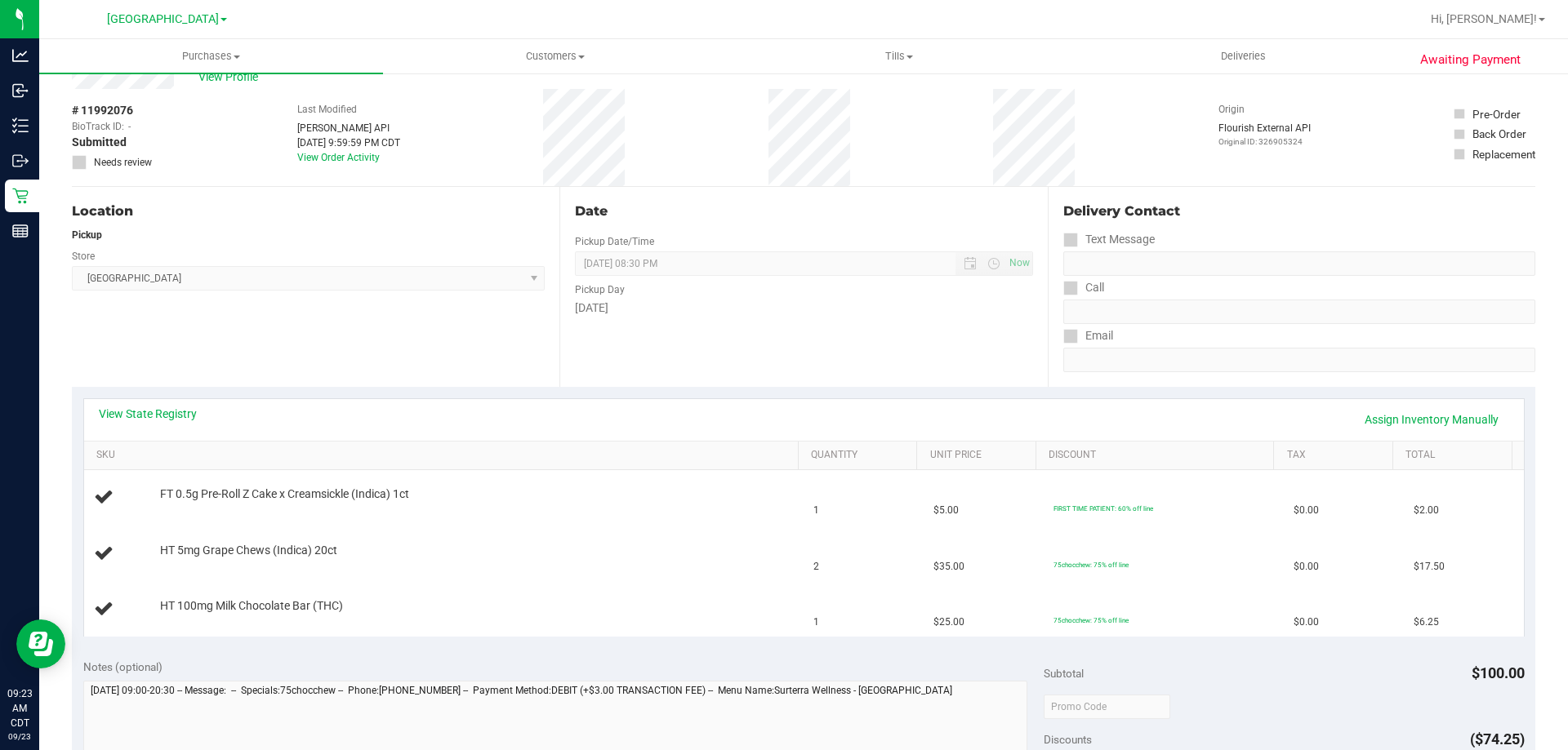
scroll to position [82, 0]
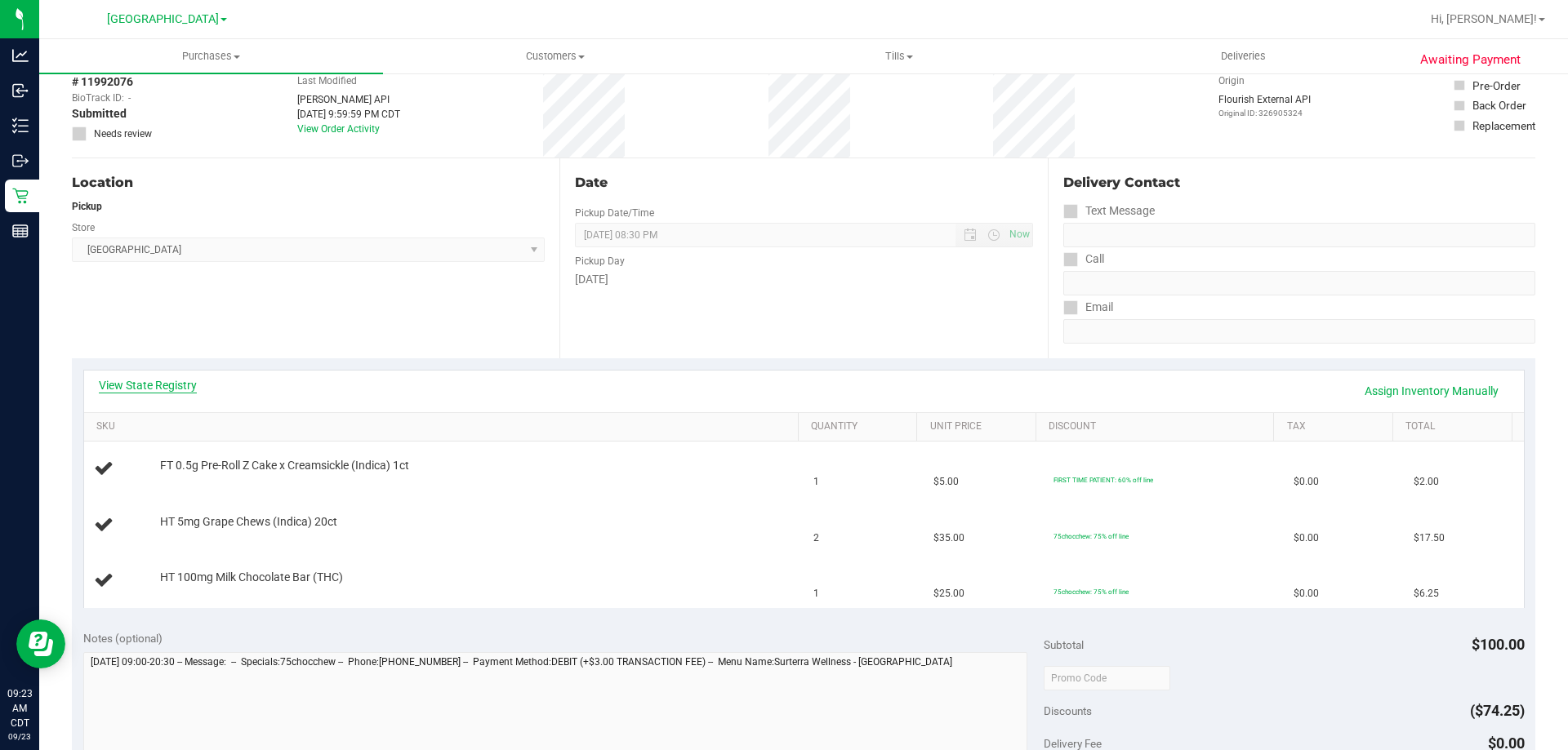
click at [180, 385] on link "View State Registry" at bounding box center [148, 386] width 98 height 17
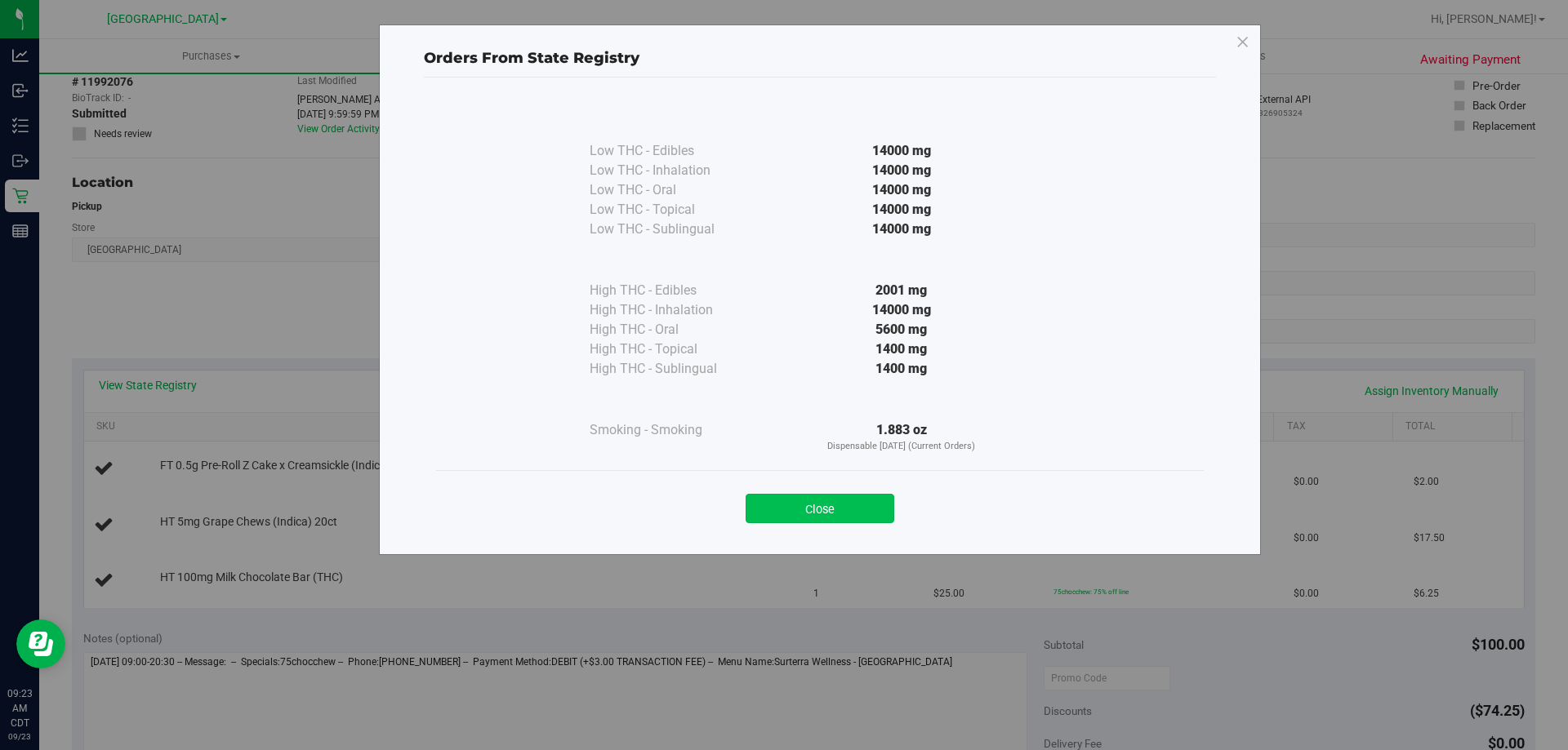
click at [811, 508] on button "Close" at bounding box center [820, 509] width 149 height 30
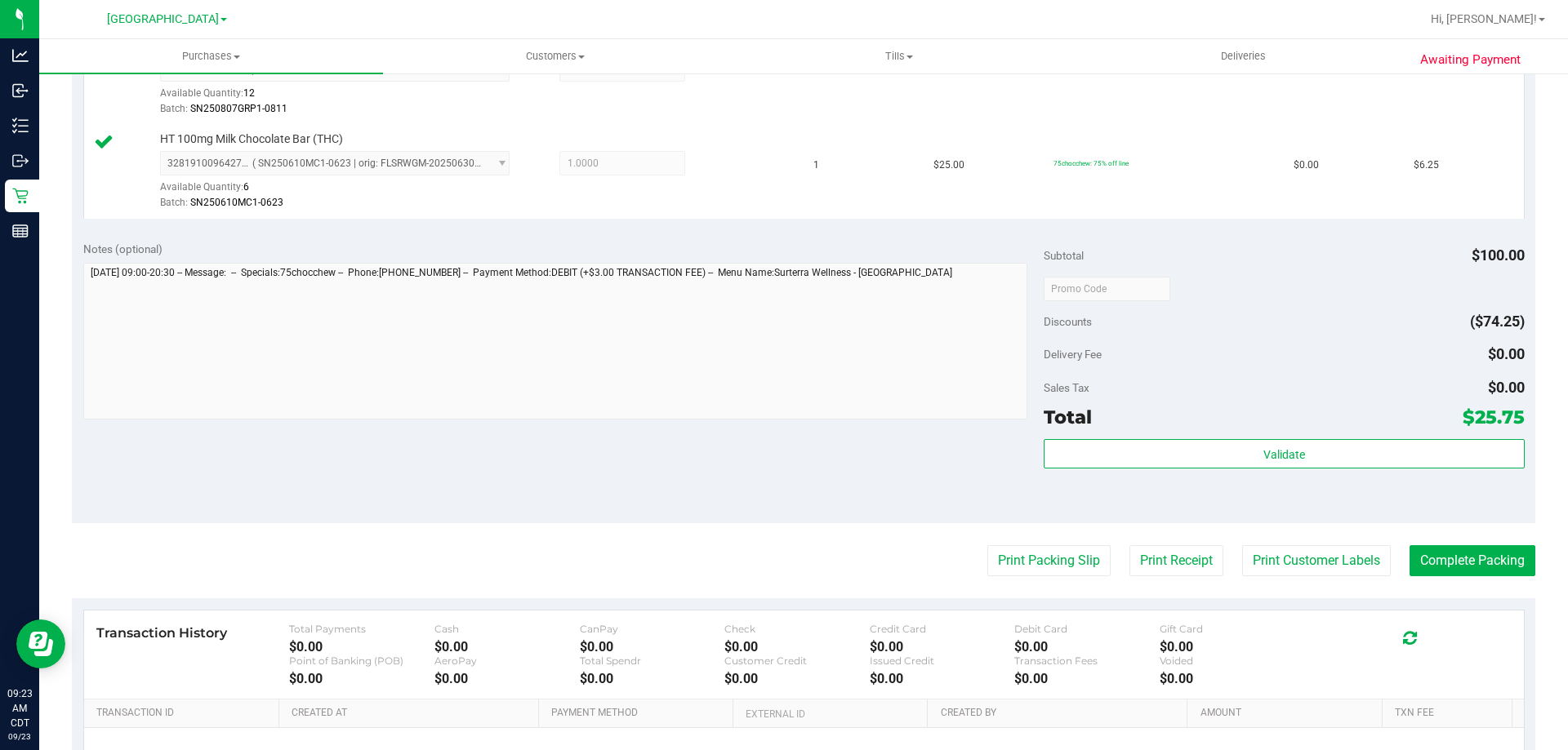
scroll to position [653, 0]
click at [1088, 468] on div "Validate" at bounding box center [1283, 474] width 480 height 74
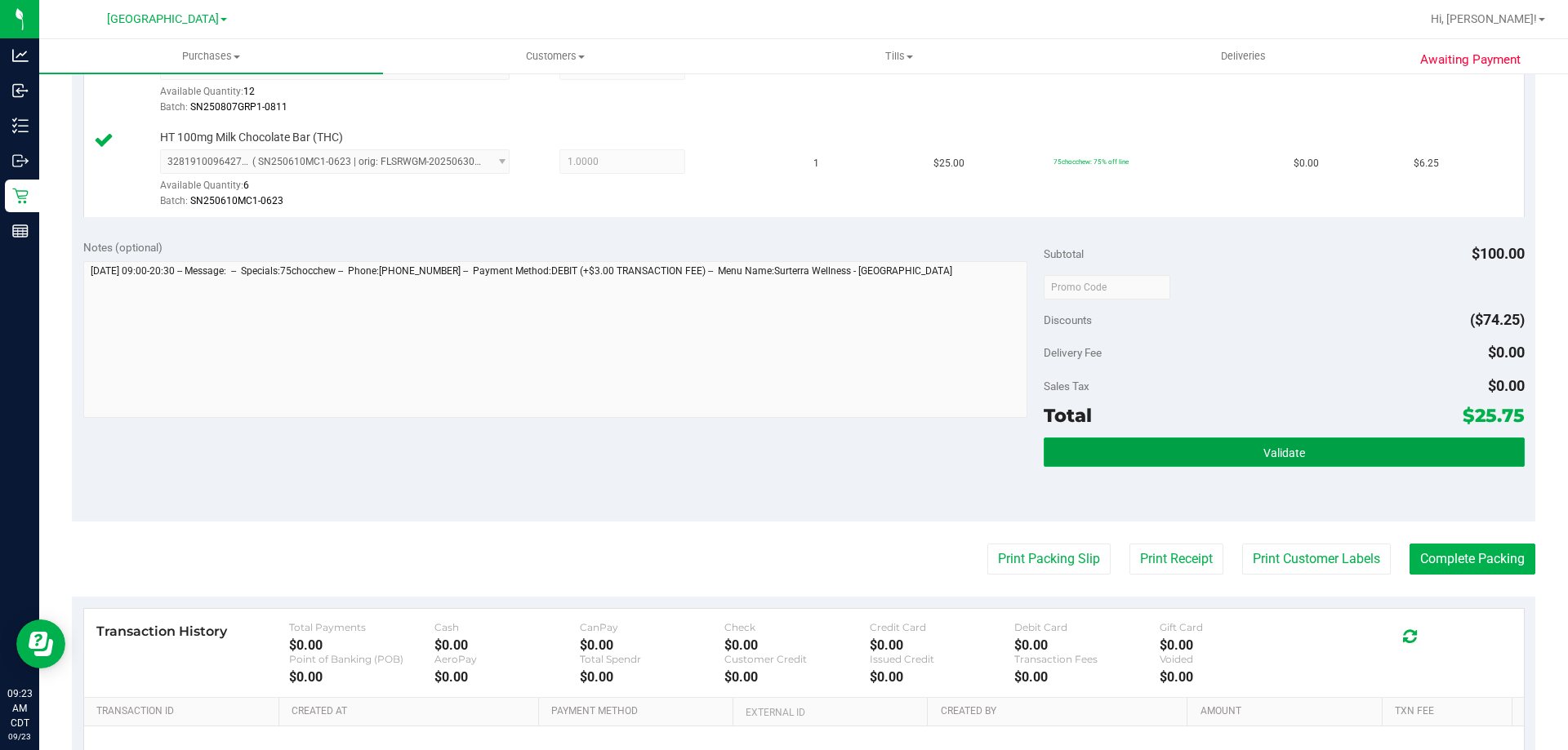
click at [1090, 463] on button "Validate" at bounding box center [1283, 453] width 480 height 30
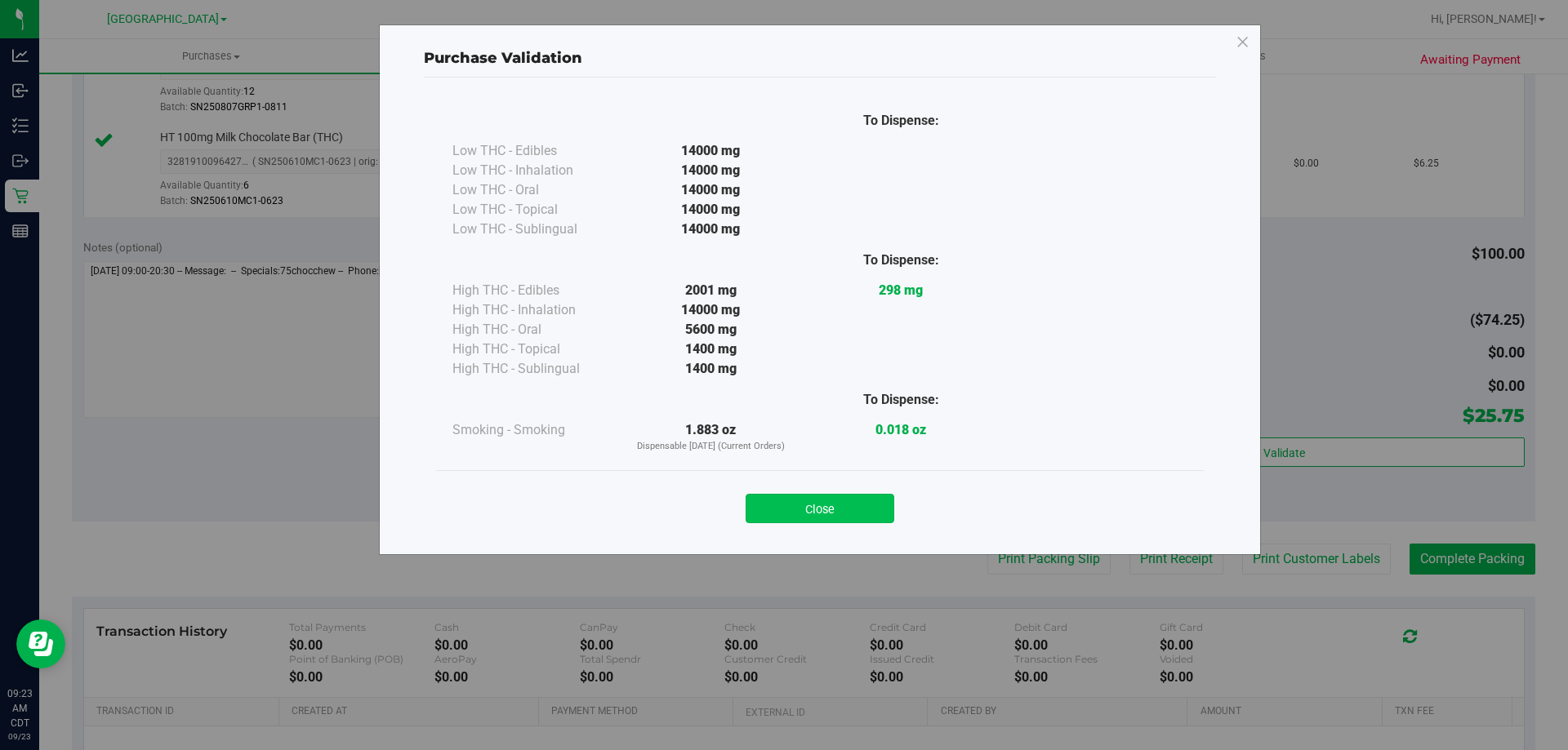
click at [871, 503] on button "Close" at bounding box center [820, 509] width 149 height 30
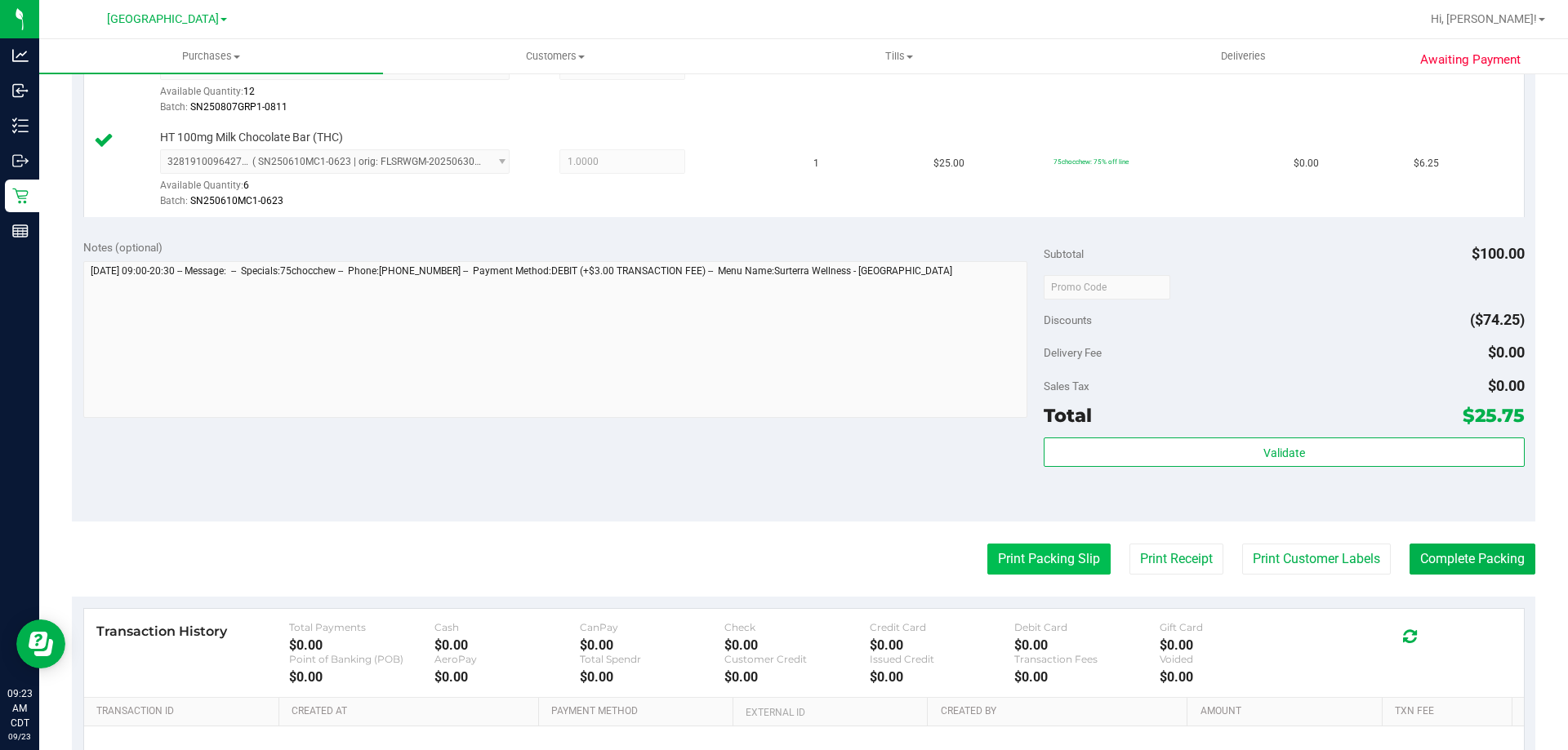
click at [1037, 560] on button "Print Packing Slip" at bounding box center [1048, 559] width 123 height 31
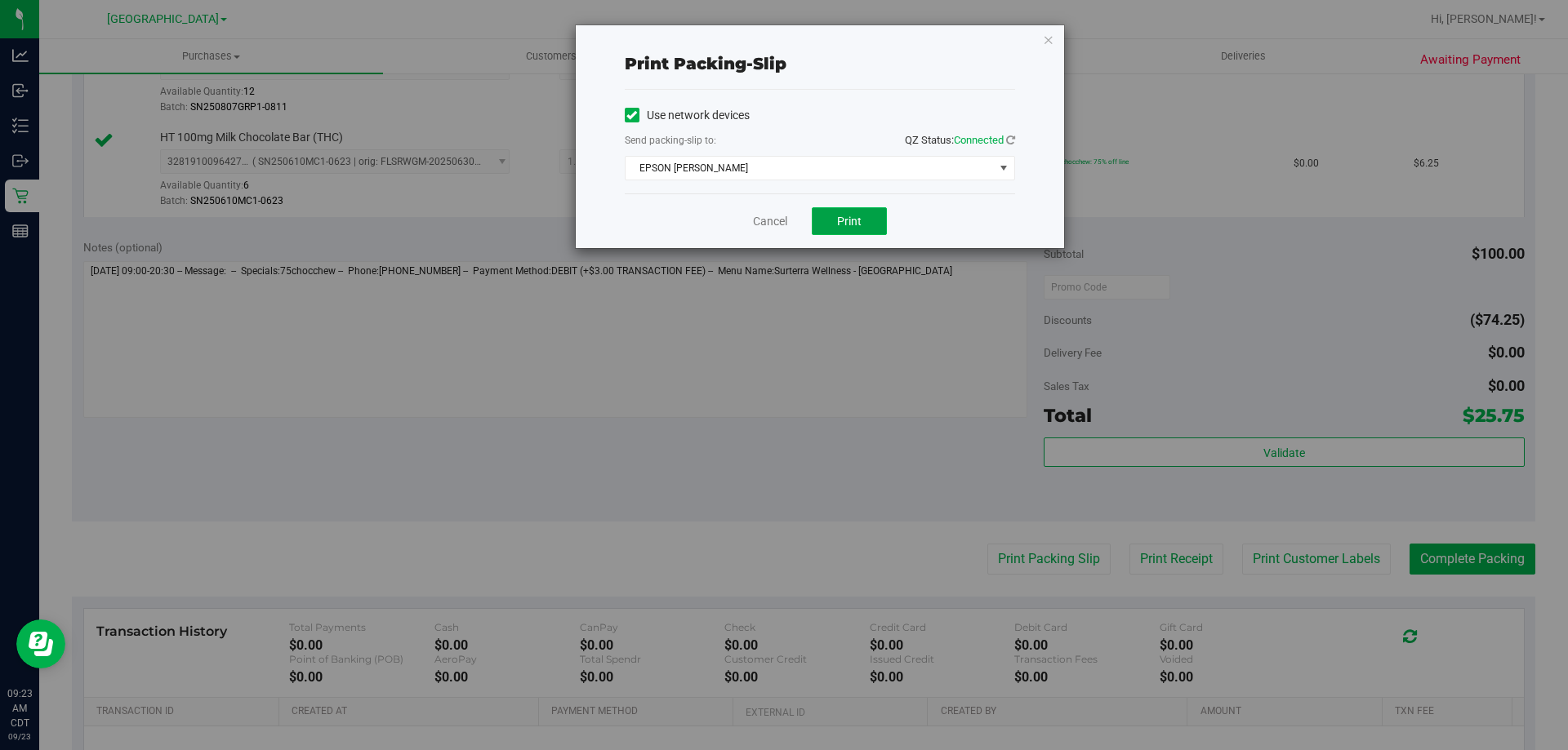
click at [842, 226] on span "Print" at bounding box center [849, 221] width 25 height 13
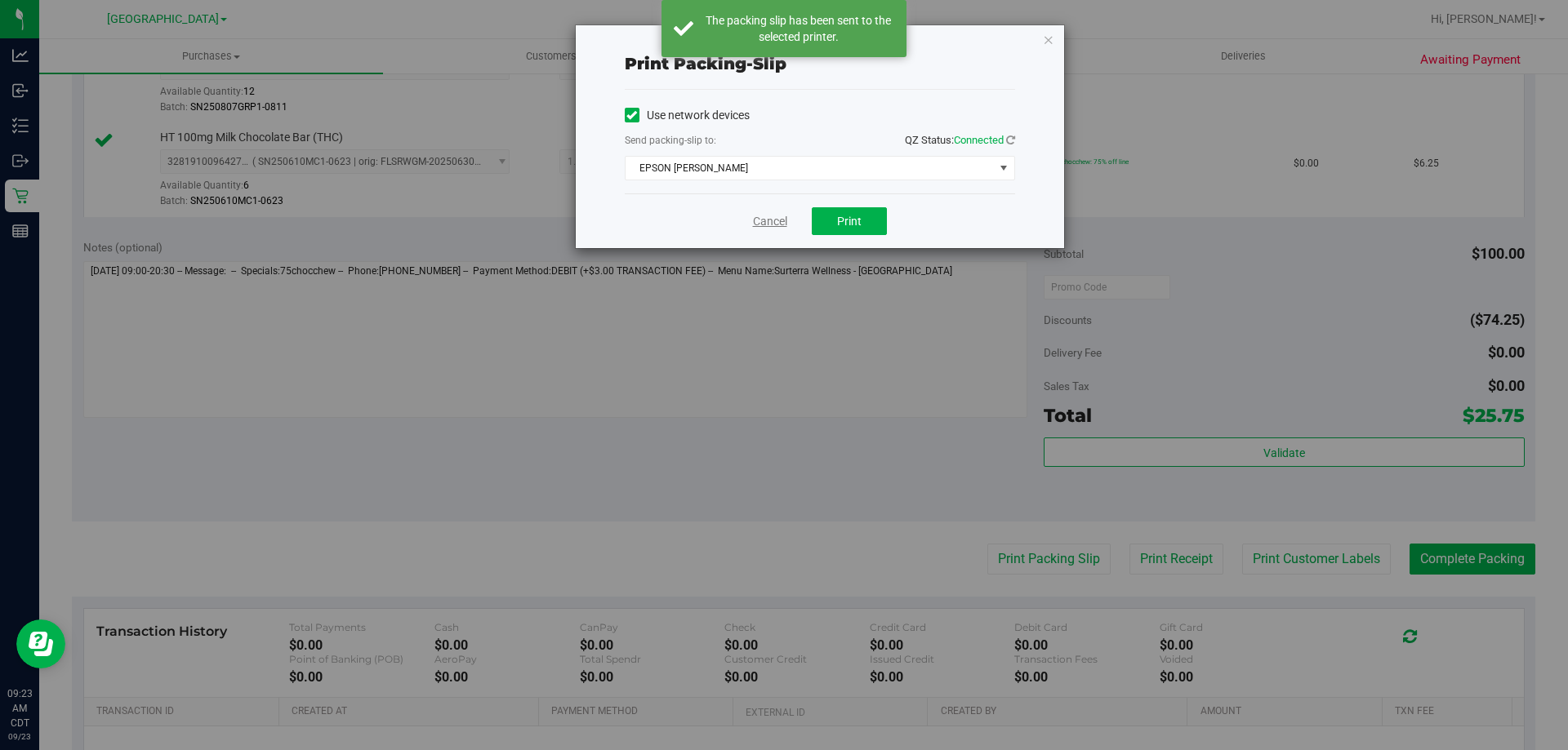
click at [774, 222] on link "Cancel" at bounding box center [770, 221] width 35 height 17
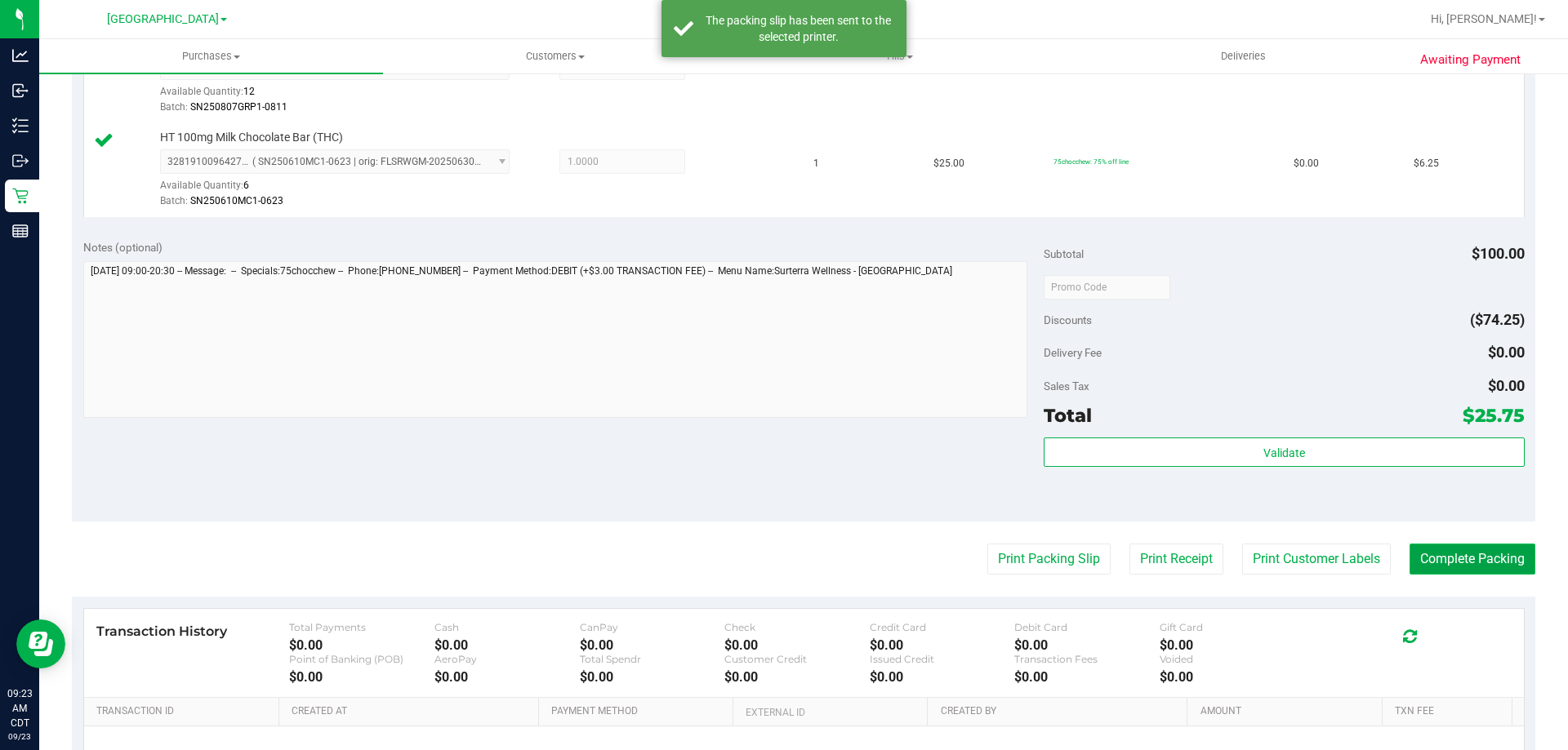
click at [1422, 558] on button "Complete Packing" at bounding box center [1472, 559] width 126 height 31
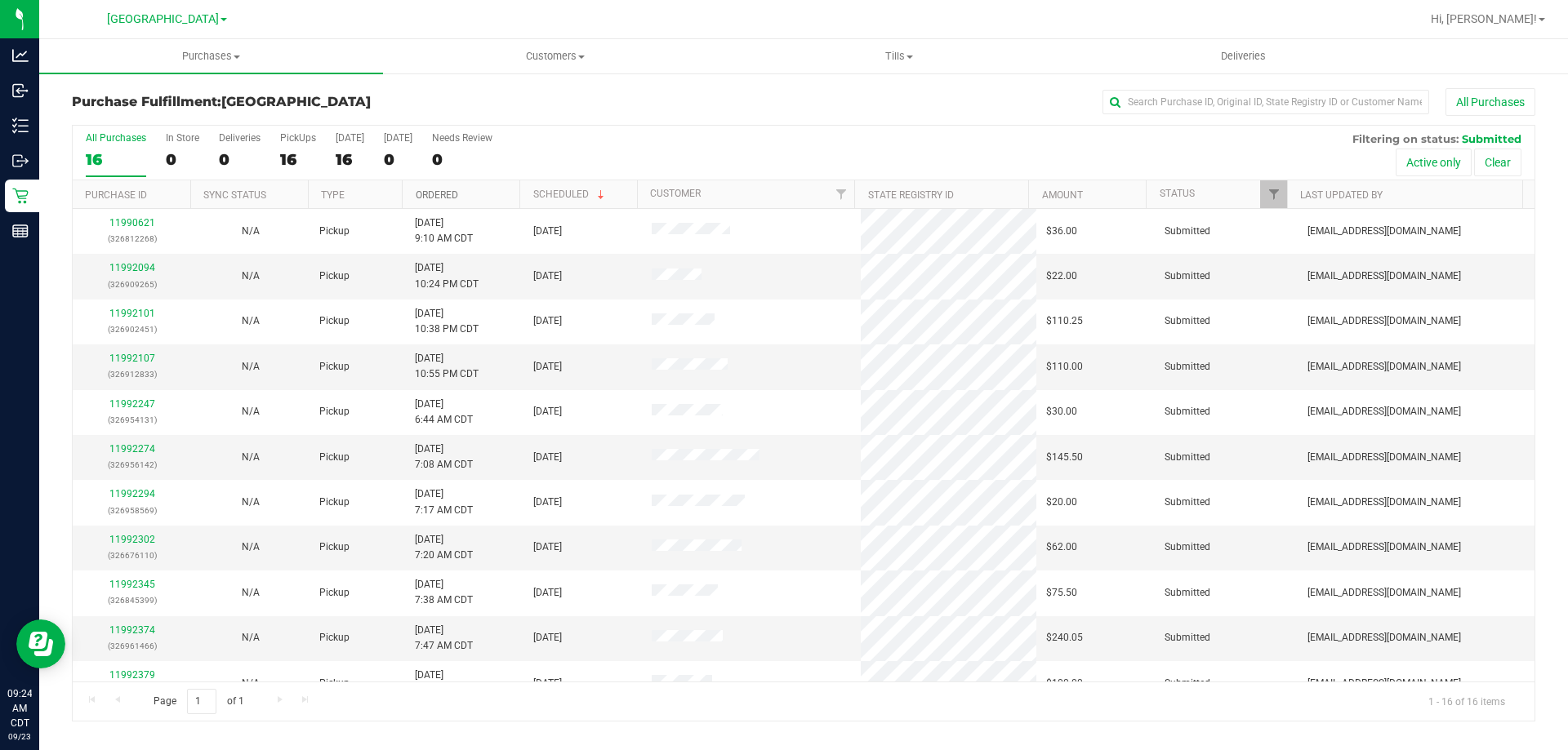
click at [439, 195] on link "Ordered" at bounding box center [436, 195] width 42 height 12
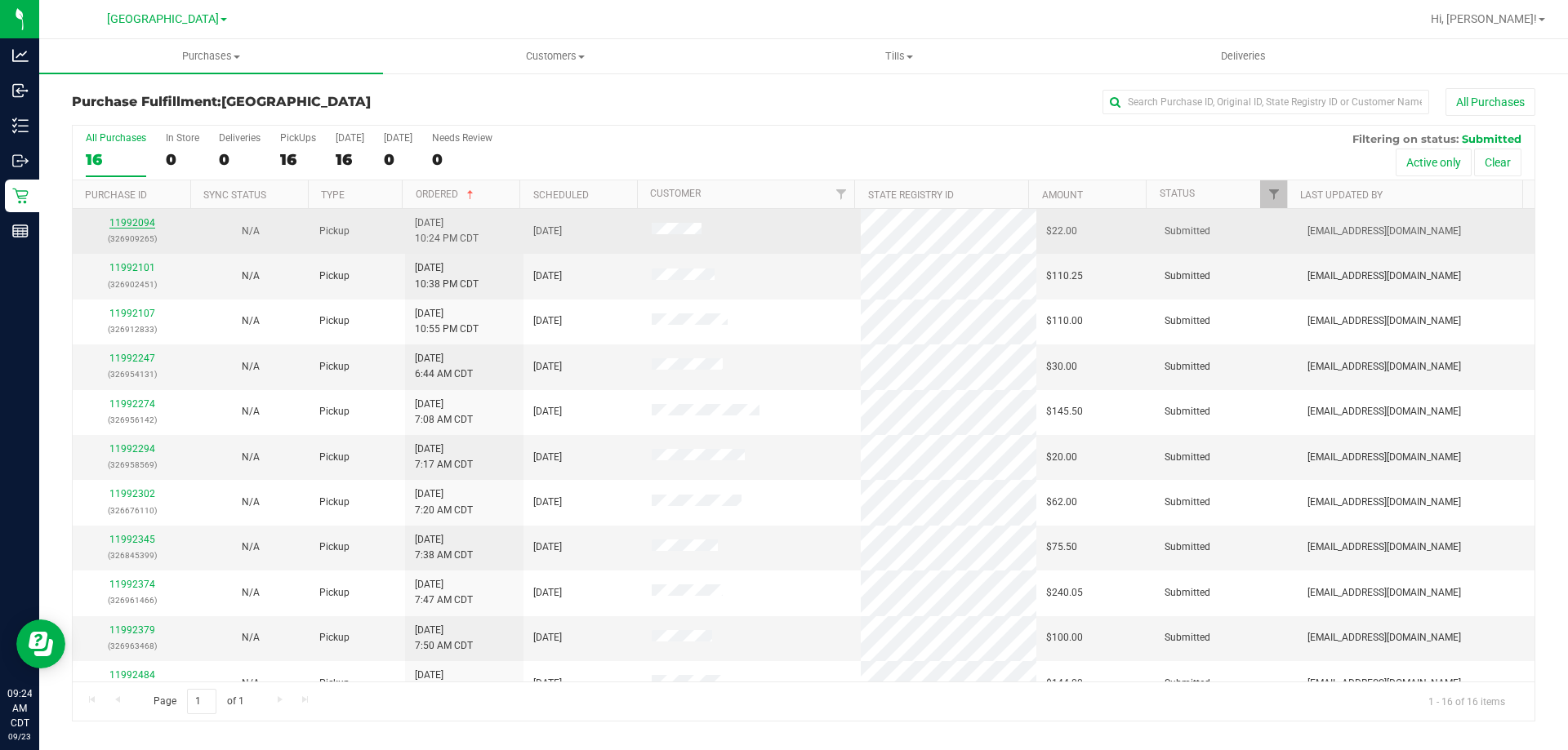
click at [146, 222] on link "11992094" at bounding box center [131, 223] width 45 height 12
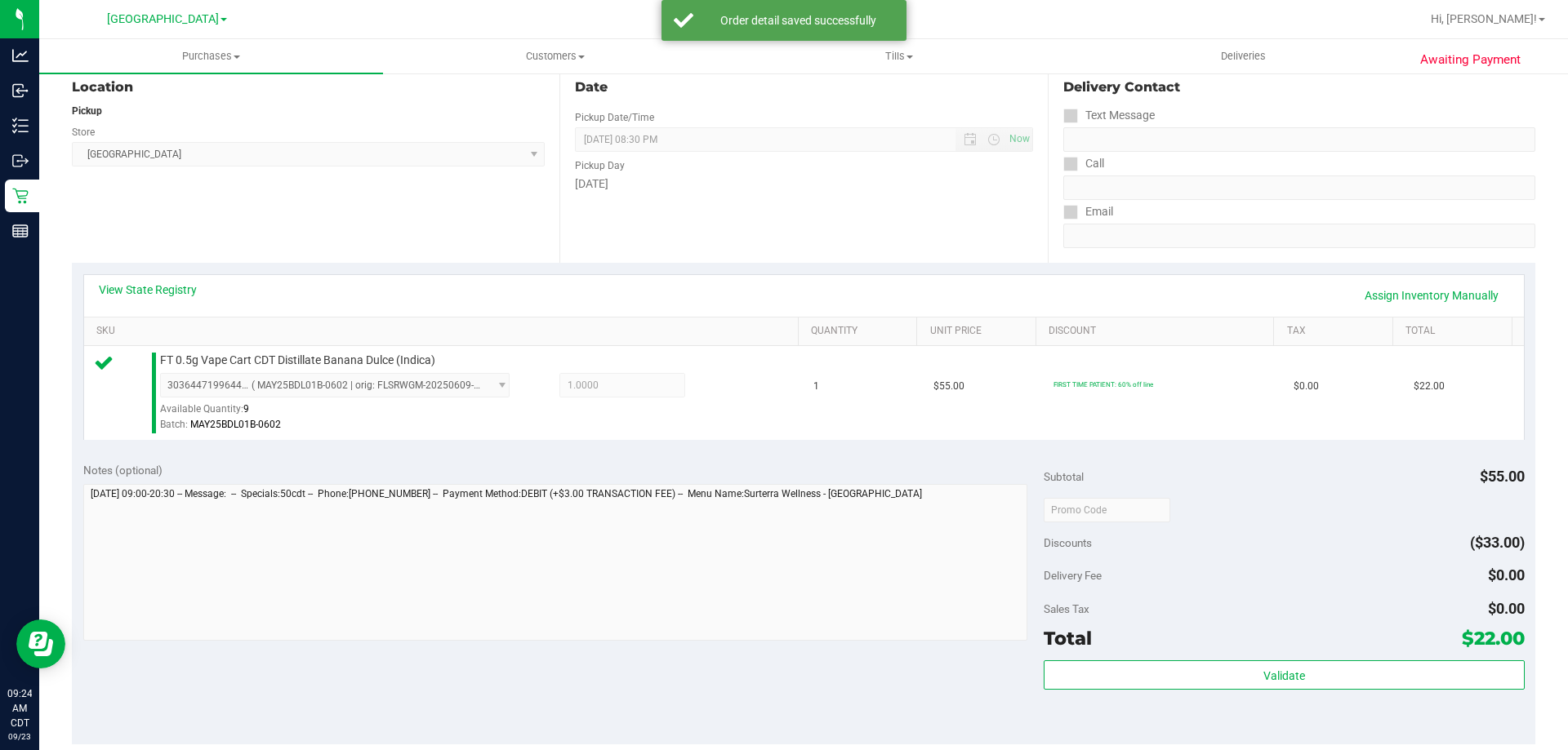
scroll to position [490, 0]
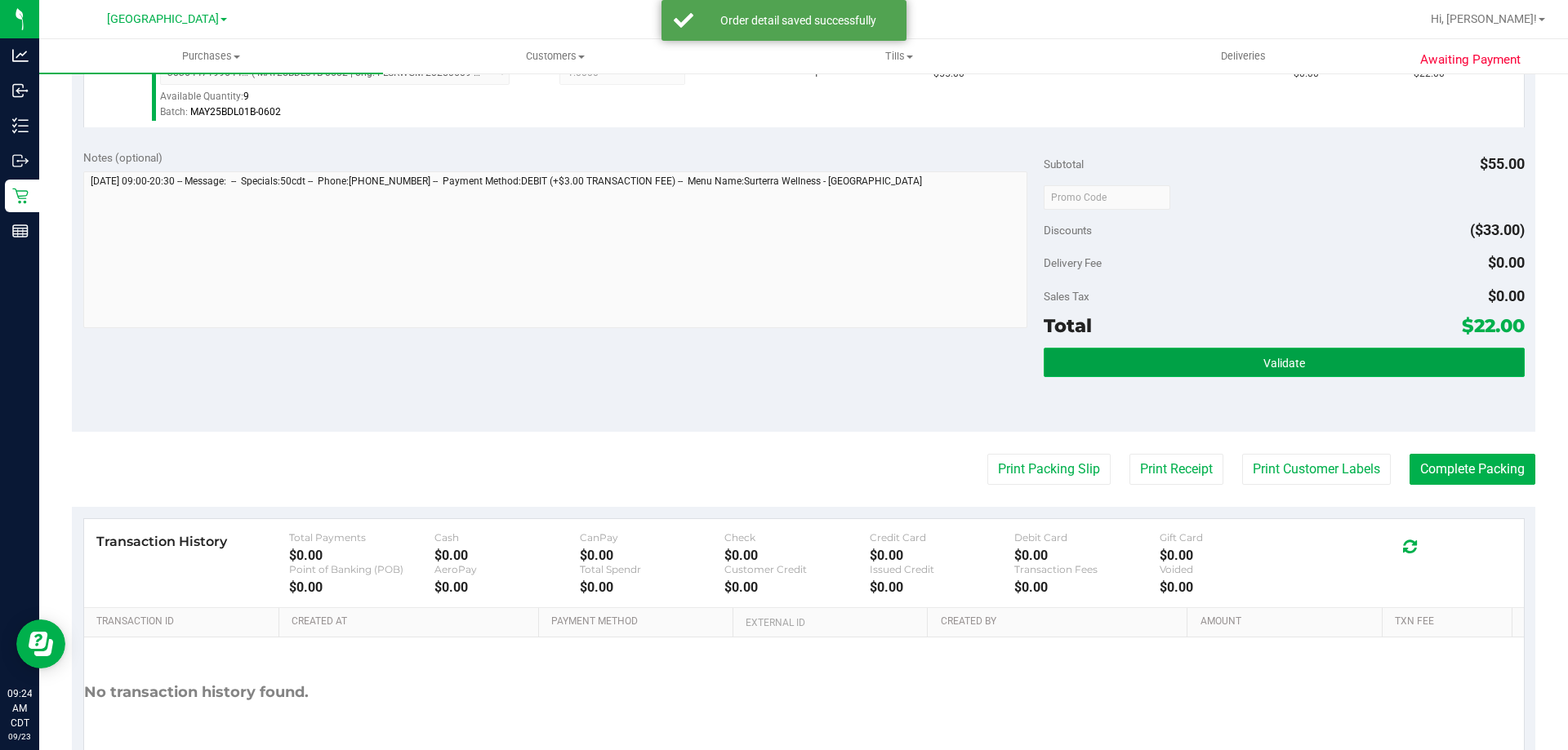
click at [1052, 368] on button "Validate" at bounding box center [1283, 363] width 480 height 30
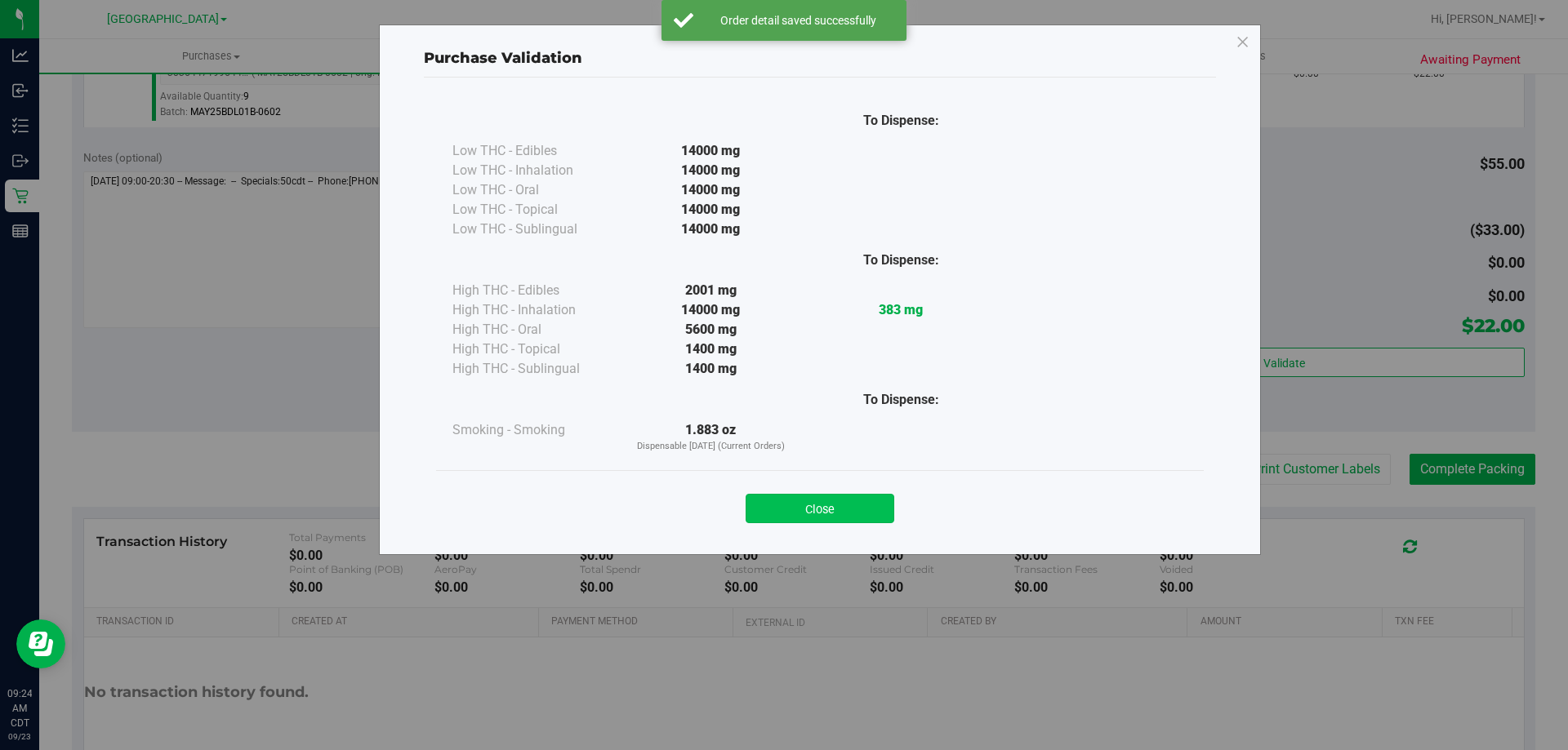
click at [810, 497] on button "Close" at bounding box center [820, 509] width 149 height 30
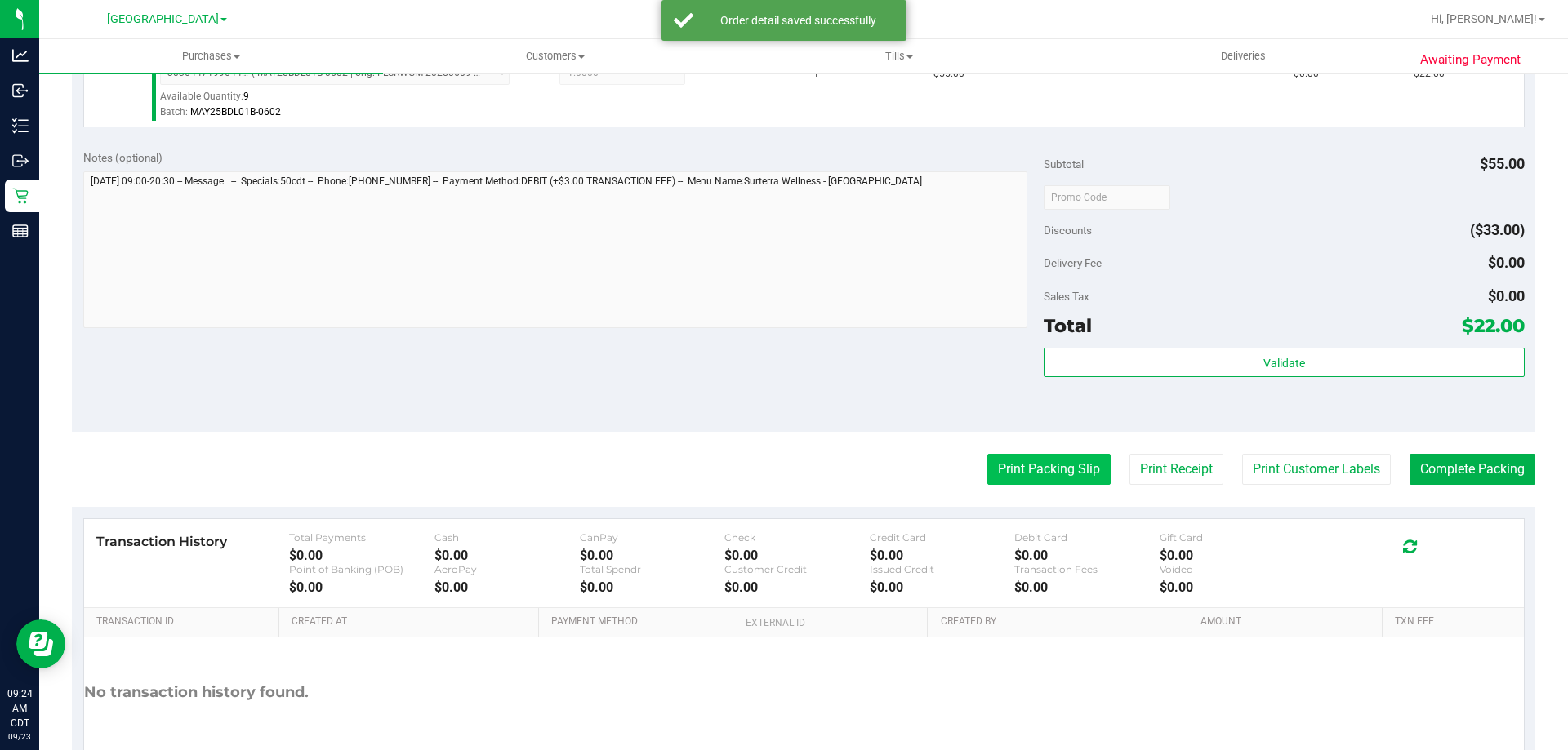
click at [1010, 466] on button "Print Packing Slip" at bounding box center [1048, 470] width 123 height 31
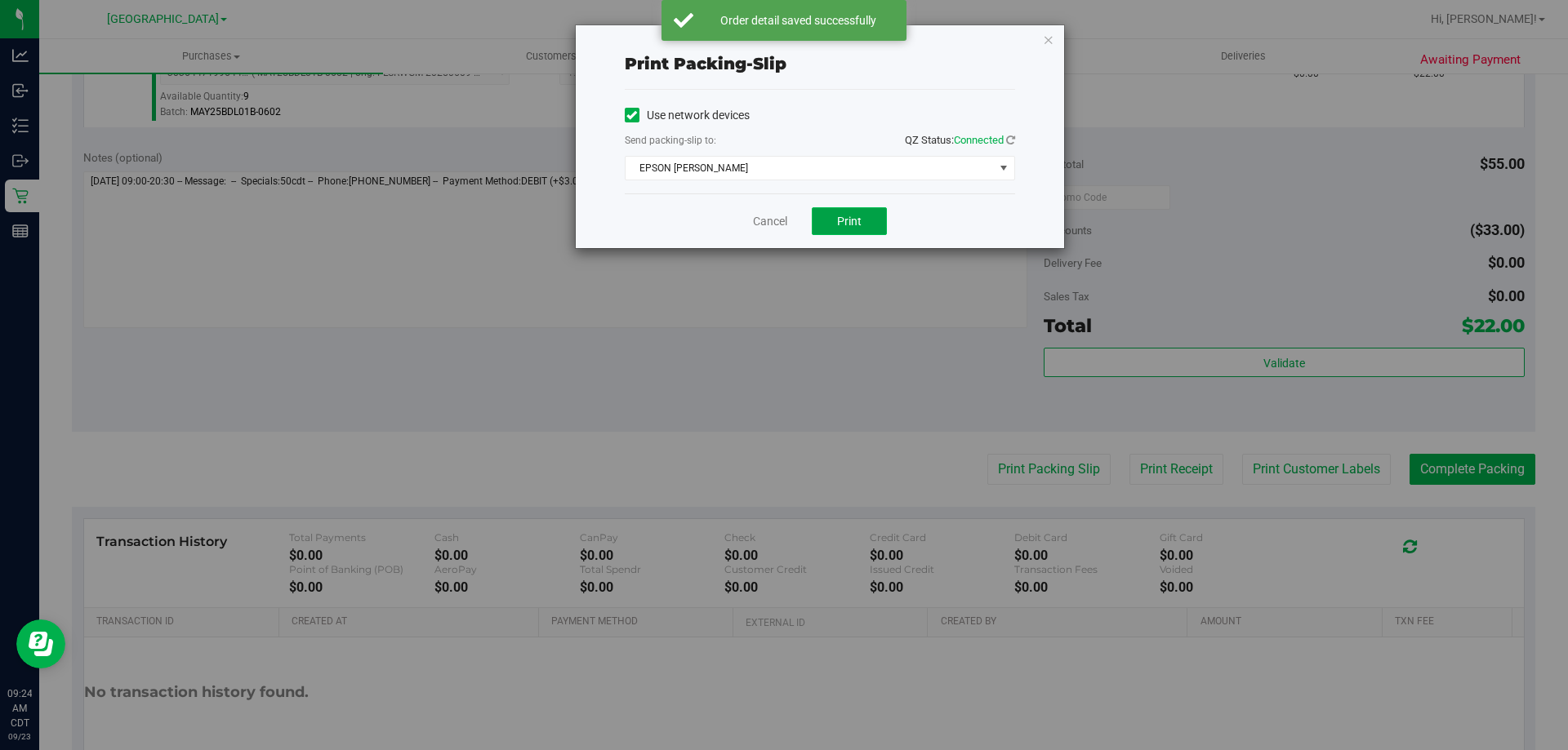
click at [854, 221] on span "Print" at bounding box center [849, 221] width 25 height 13
click at [768, 221] on link "Cancel" at bounding box center [770, 221] width 35 height 17
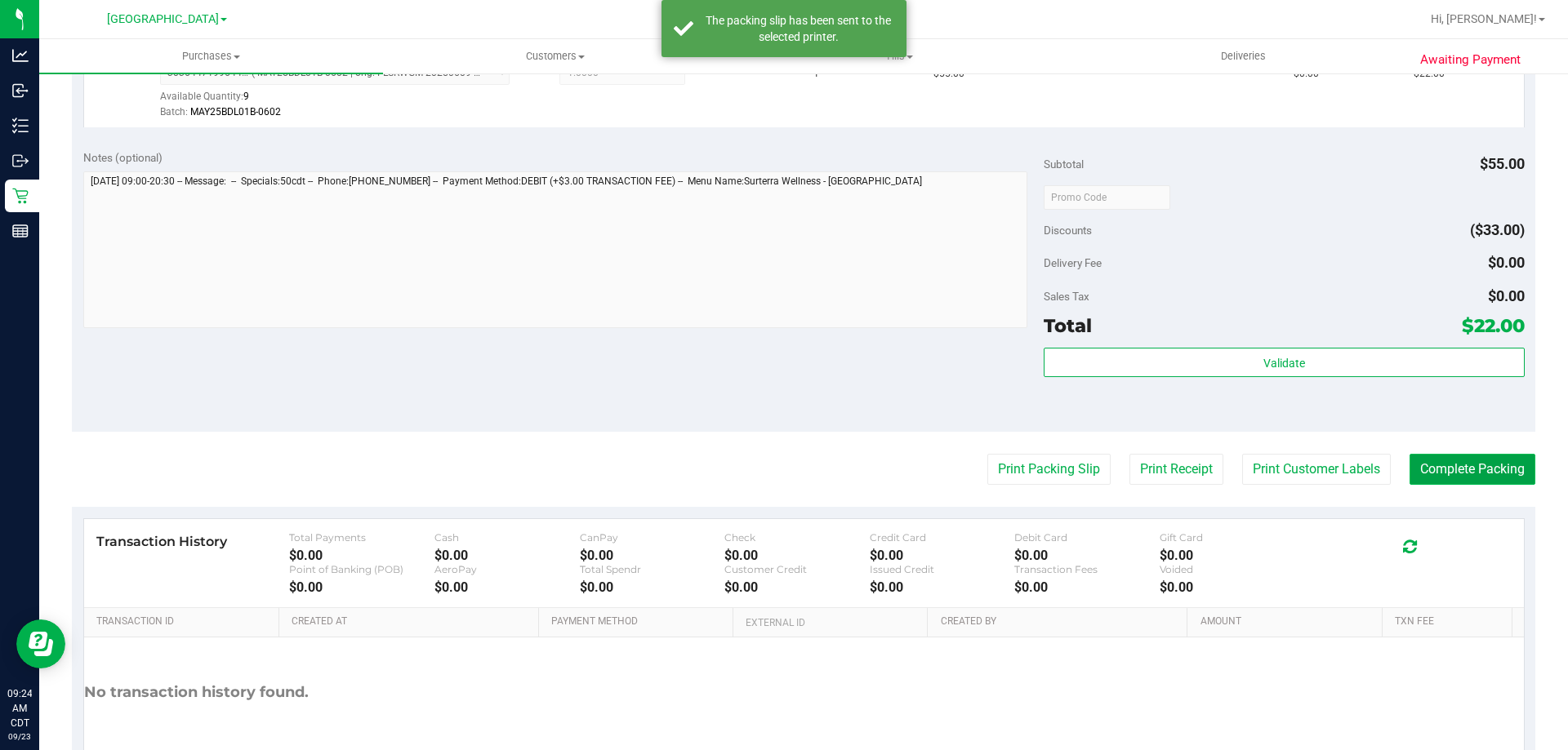
click at [1459, 461] on button "Complete Packing" at bounding box center [1472, 470] width 126 height 31
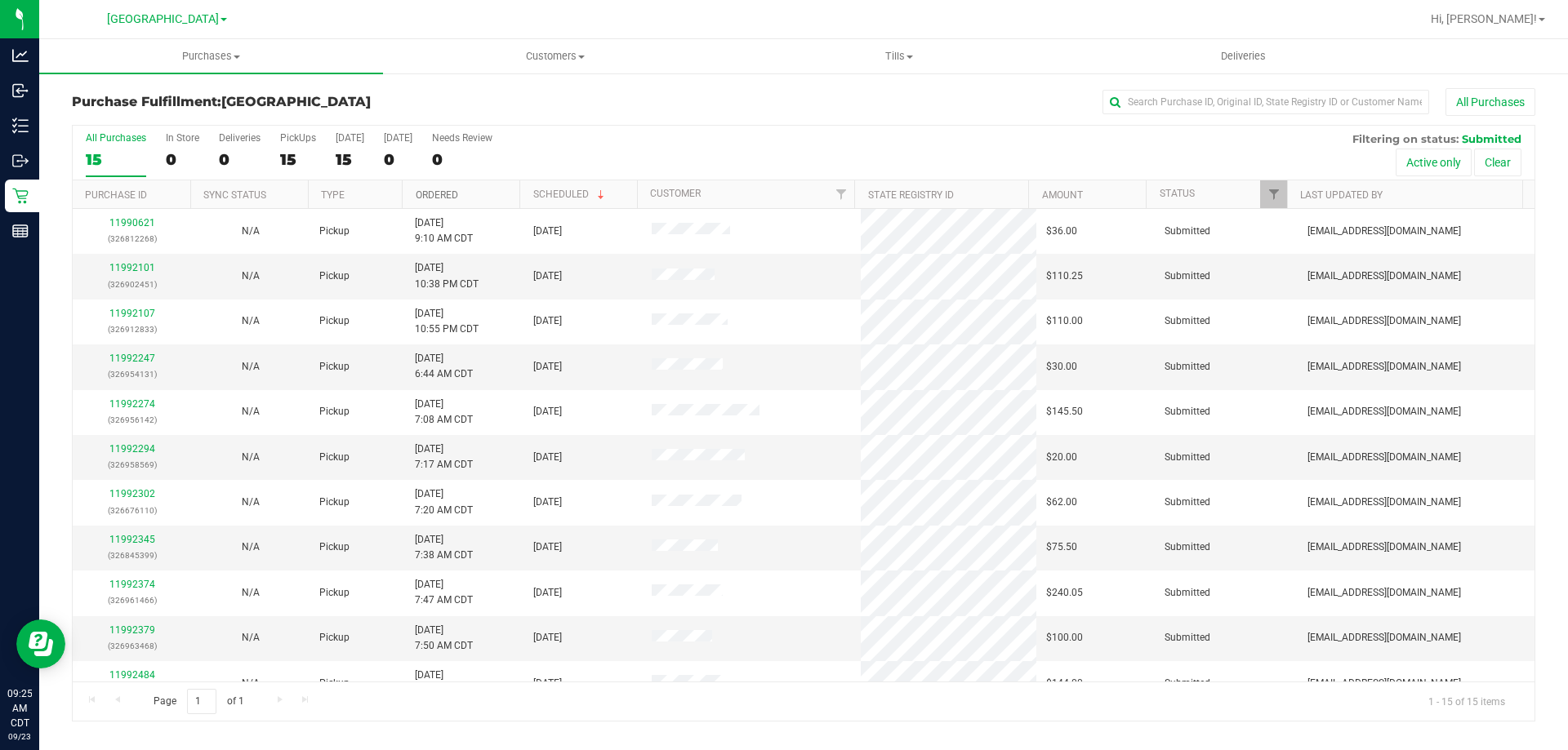
click at [448, 193] on link "Ordered" at bounding box center [436, 195] width 42 height 12
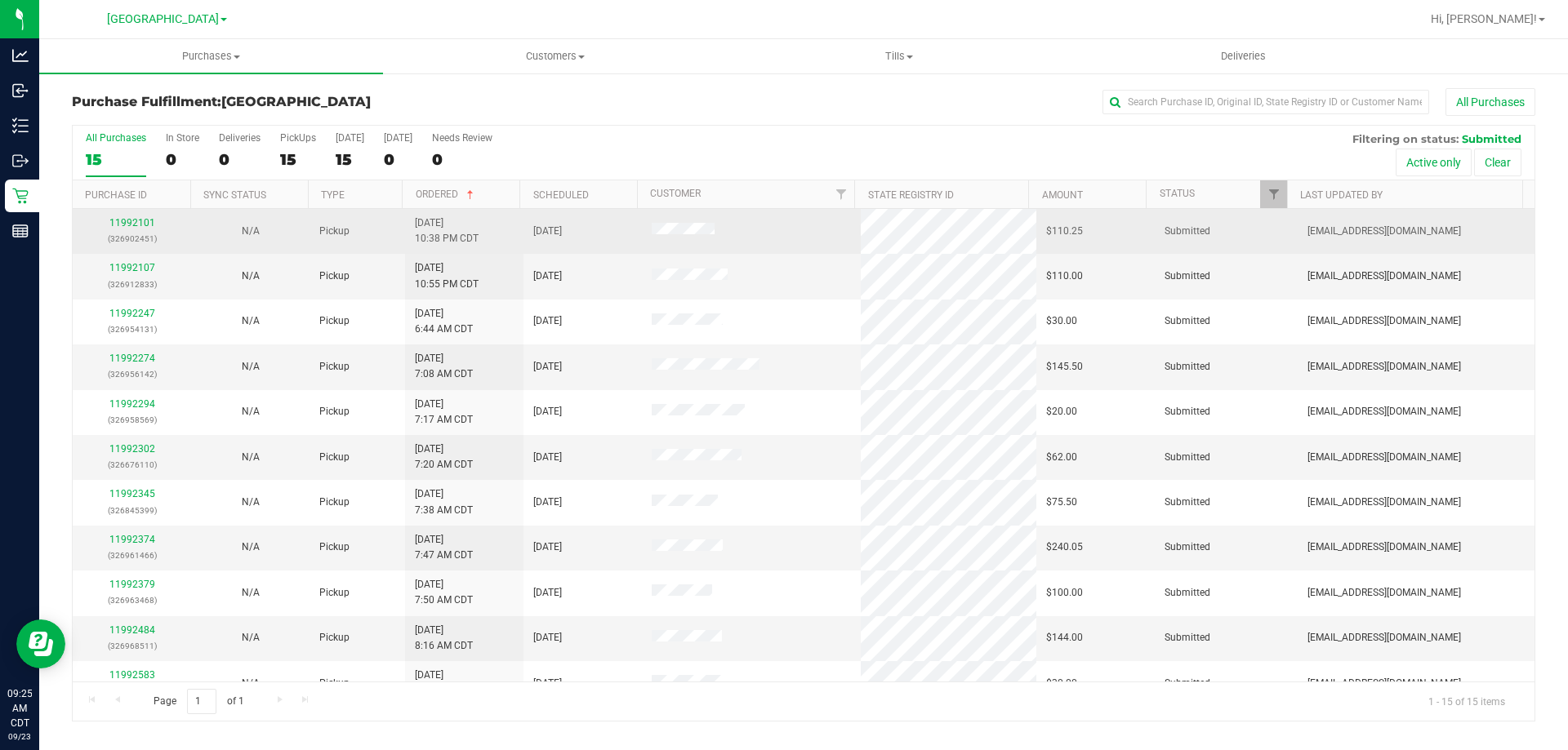
click at [120, 216] on div "11992101 (326902451)" at bounding box center [132, 231] width 99 height 31
click at [121, 221] on link "11992101" at bounding box center [131, 223] width 45 height 12
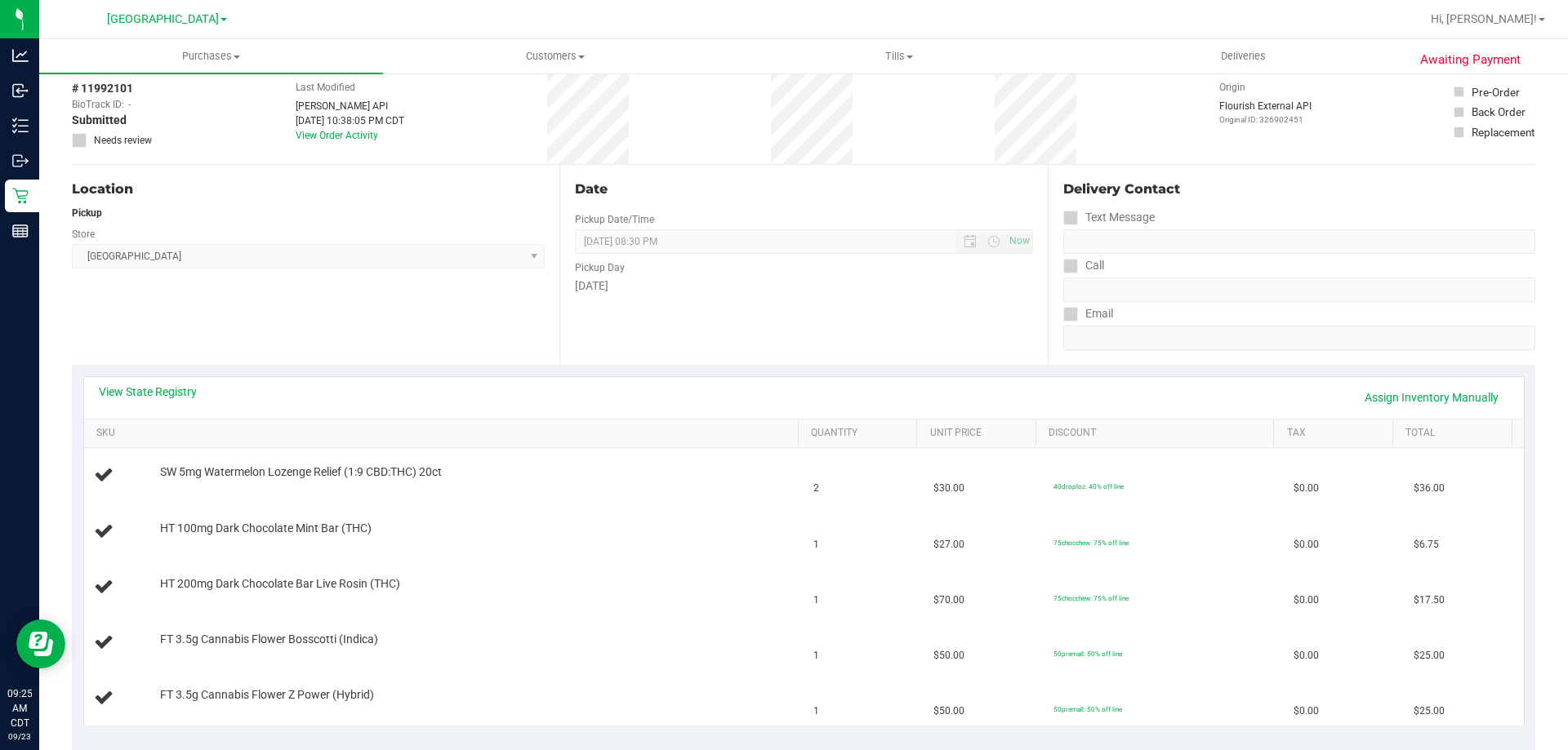
scroll to position [164, 0]
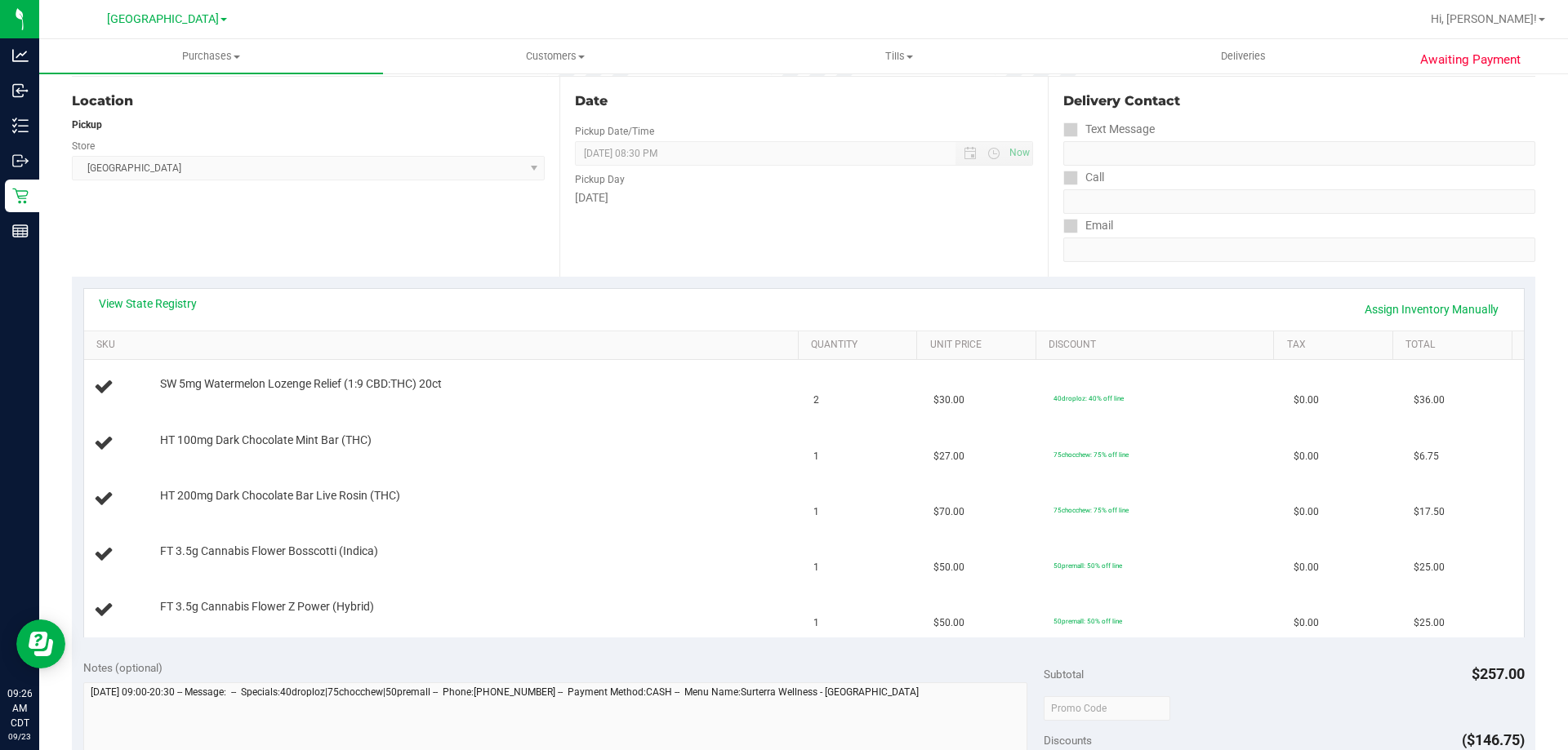
drag, startPoint x: 334, startPoint y: 382, endPoint x: 264, endPoint y: 240, distance: 158.3
click at [264, 240] on div "Location Pickup Store [GEOGRAPHIC_DATA] WC Select Store [PERSON_NAME][GEOGRAPHI…" at bounding box center [316, 177] width 487 height 200
click at [179, 306] on link "View State Registry" at bounding box center [148, 304] width 98 height 17
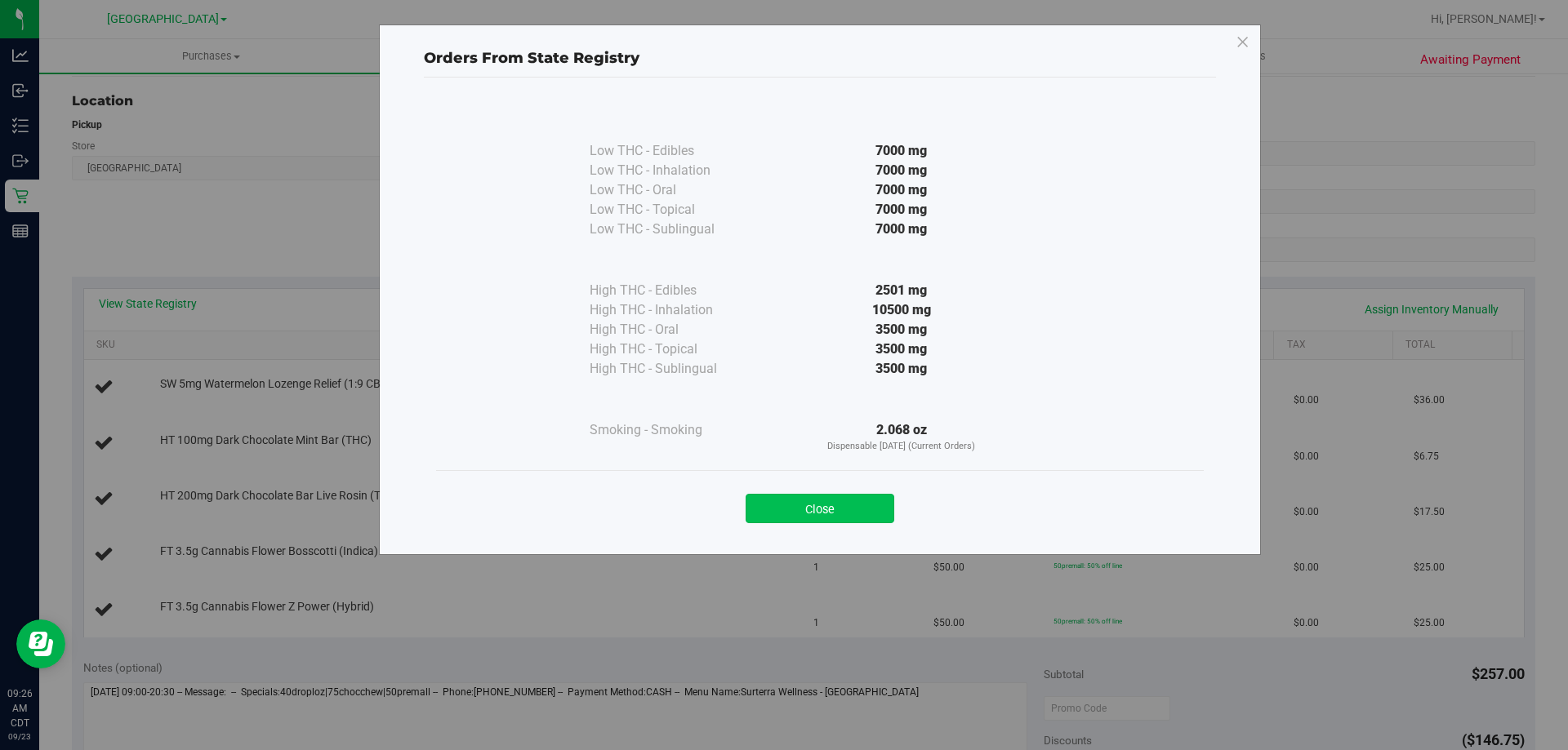
click at [817, 511] on button "Close" at bounding box center [820, 509] width 149 height 30
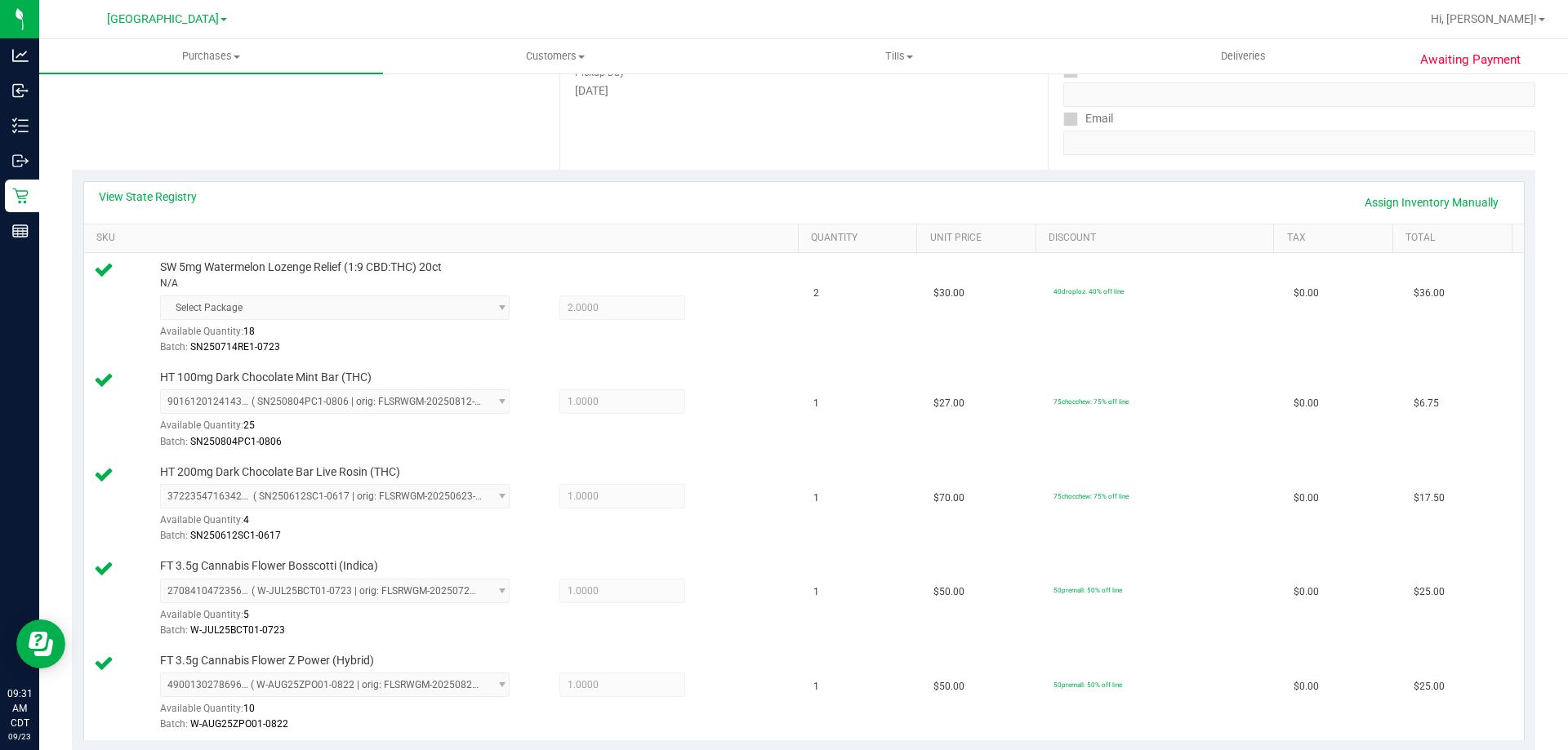
scroll to position [923, 0]
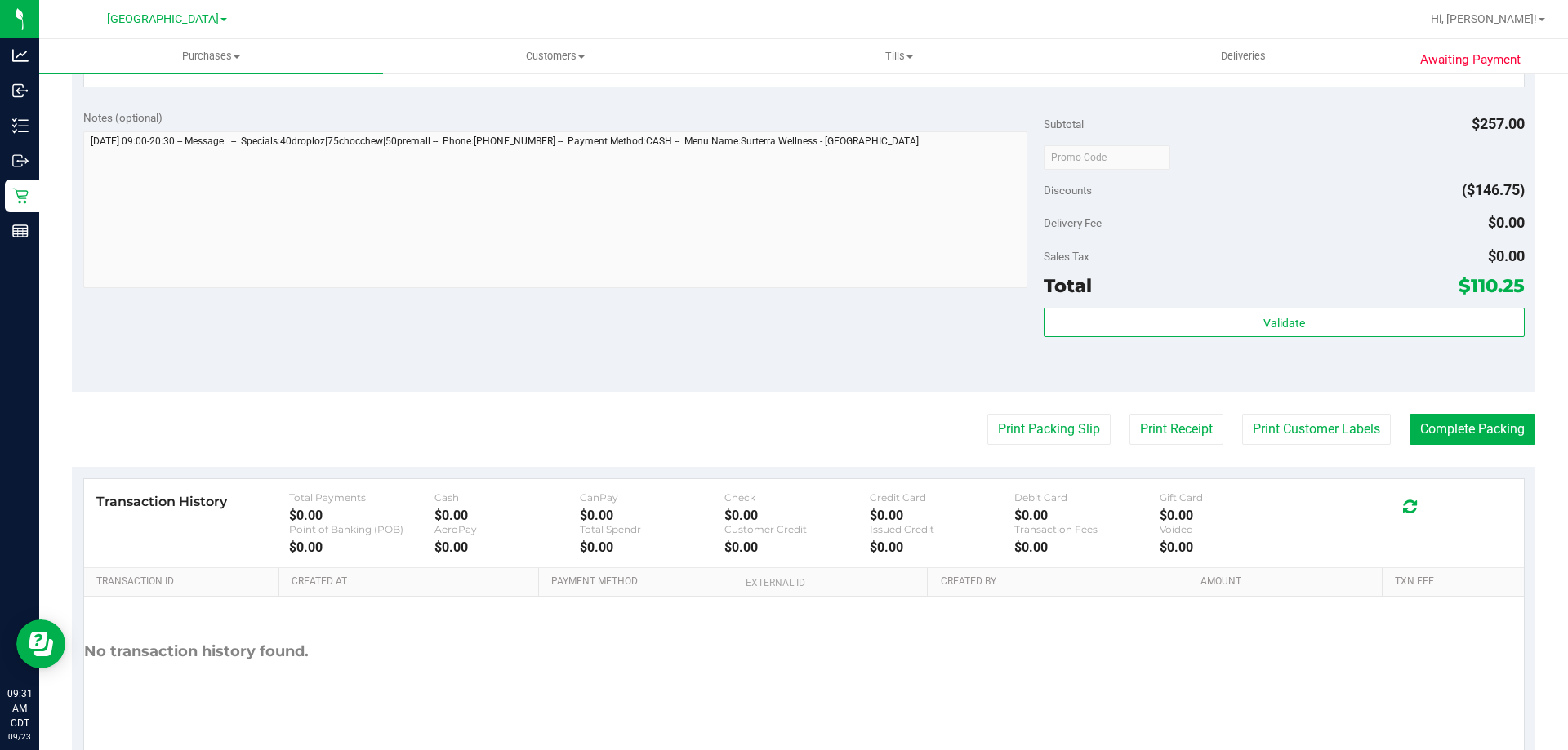
click at [1112, 297] on div "Total $110.25" at bounding box center [1283, 286] width 480 height 30
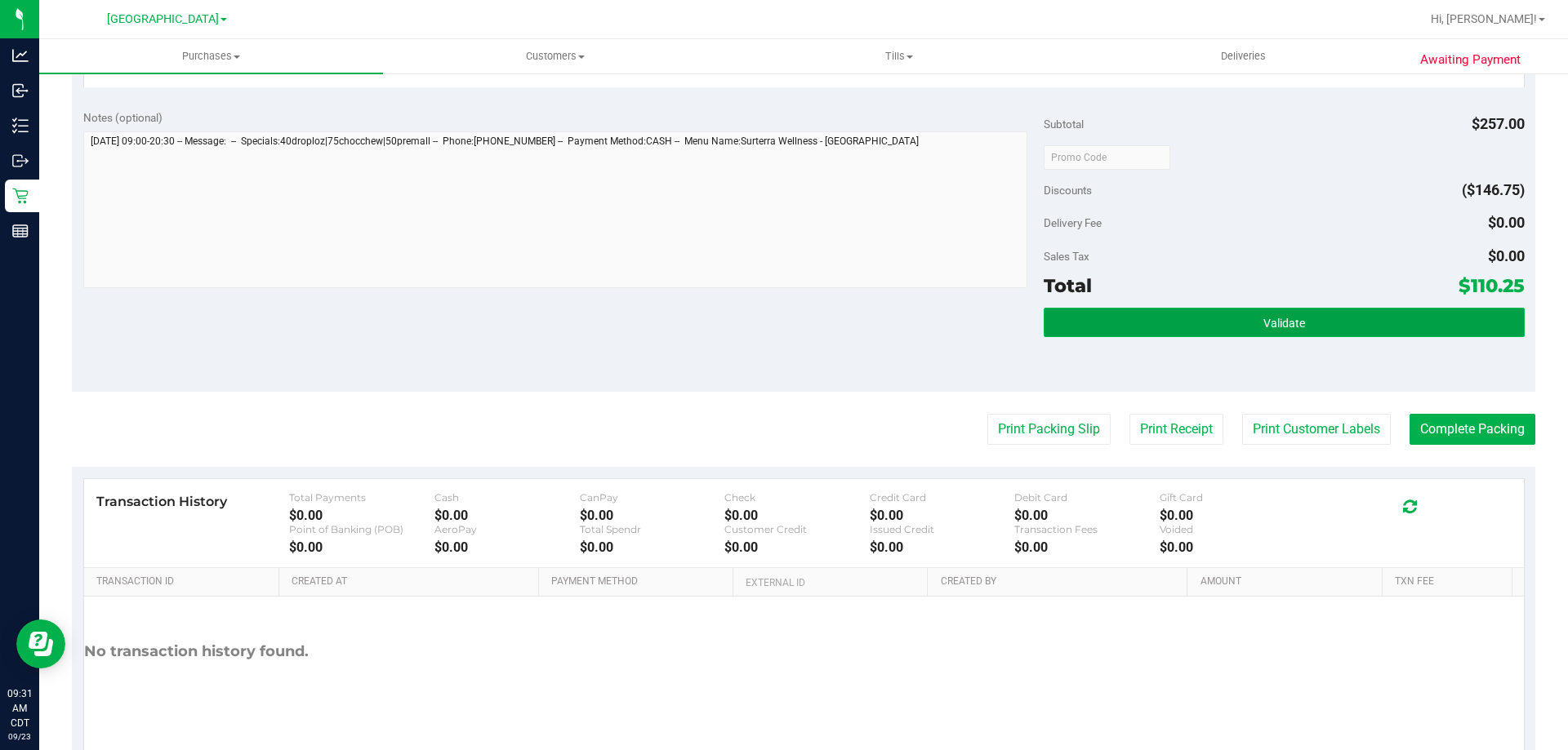
click at [1122, 335] on button "Validate" at bounding box center [1283, 323] width 480 height 30
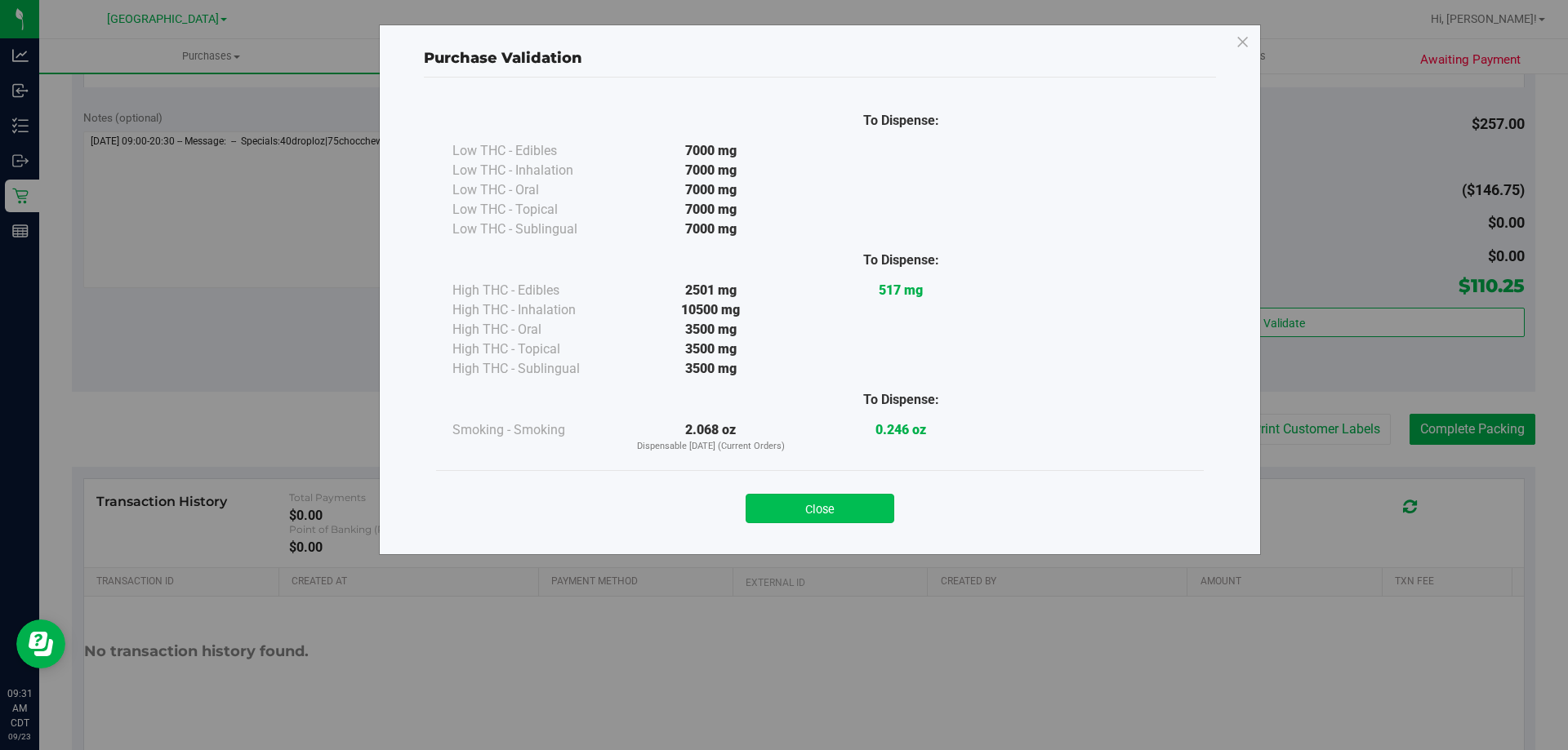
click at [848, 518] on button "Close" at bounding box center [820, 509] width 149 height 30
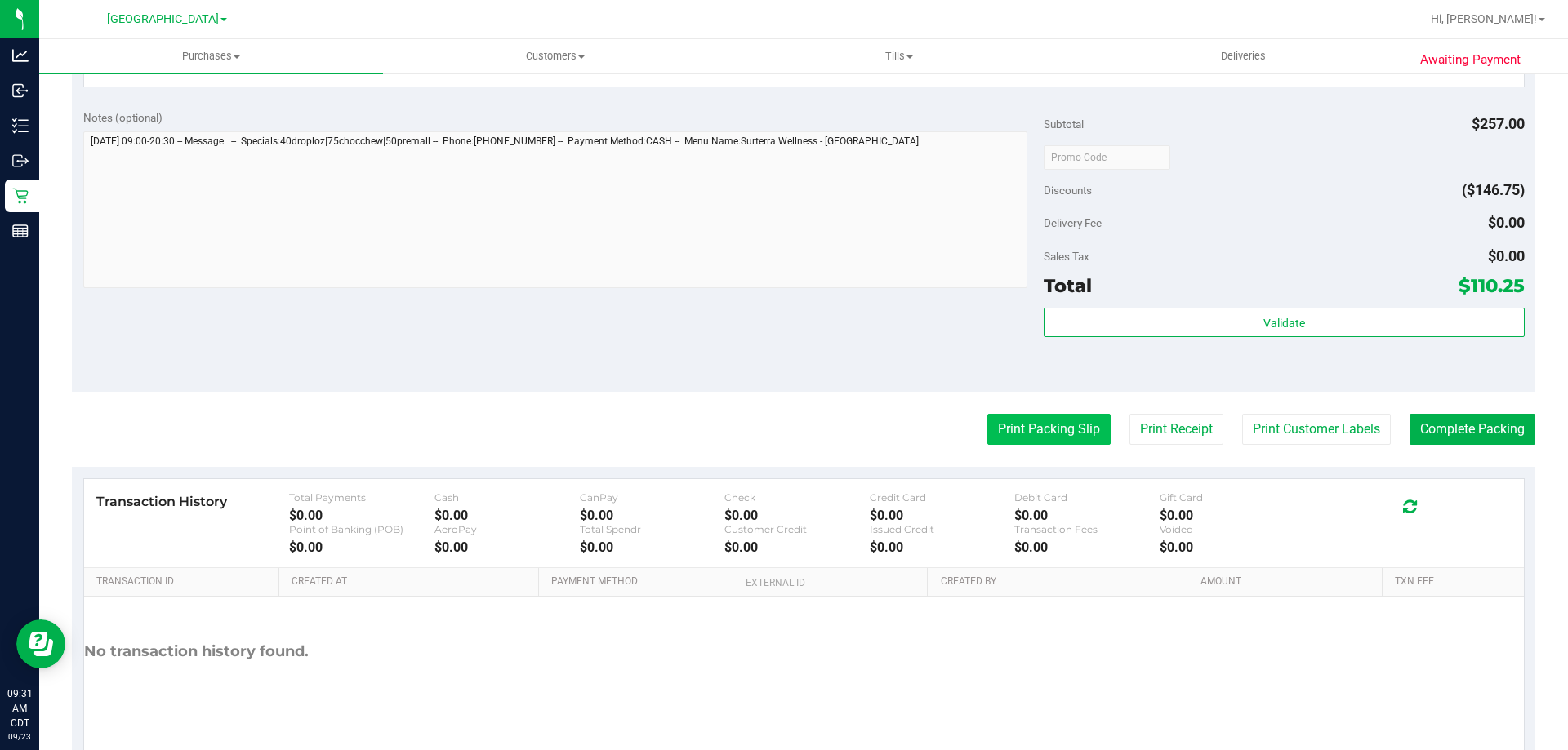
click at [1054, 437] on button "Print Packing Slip" at bounding box center [1048, 430] width 123 height 31
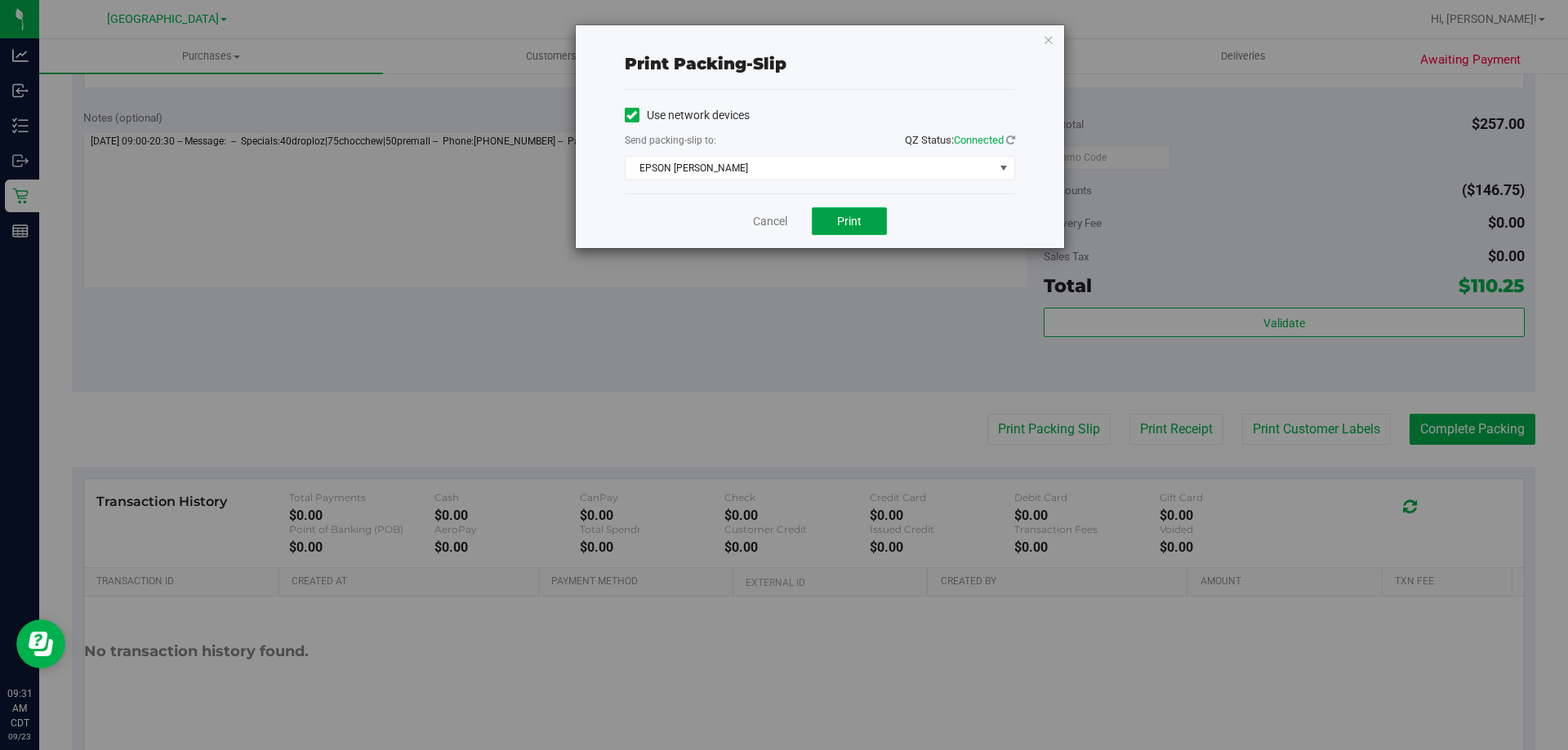
click at [847, 220] on span "Print" at bounding box center [849, 221] width 25 height 13
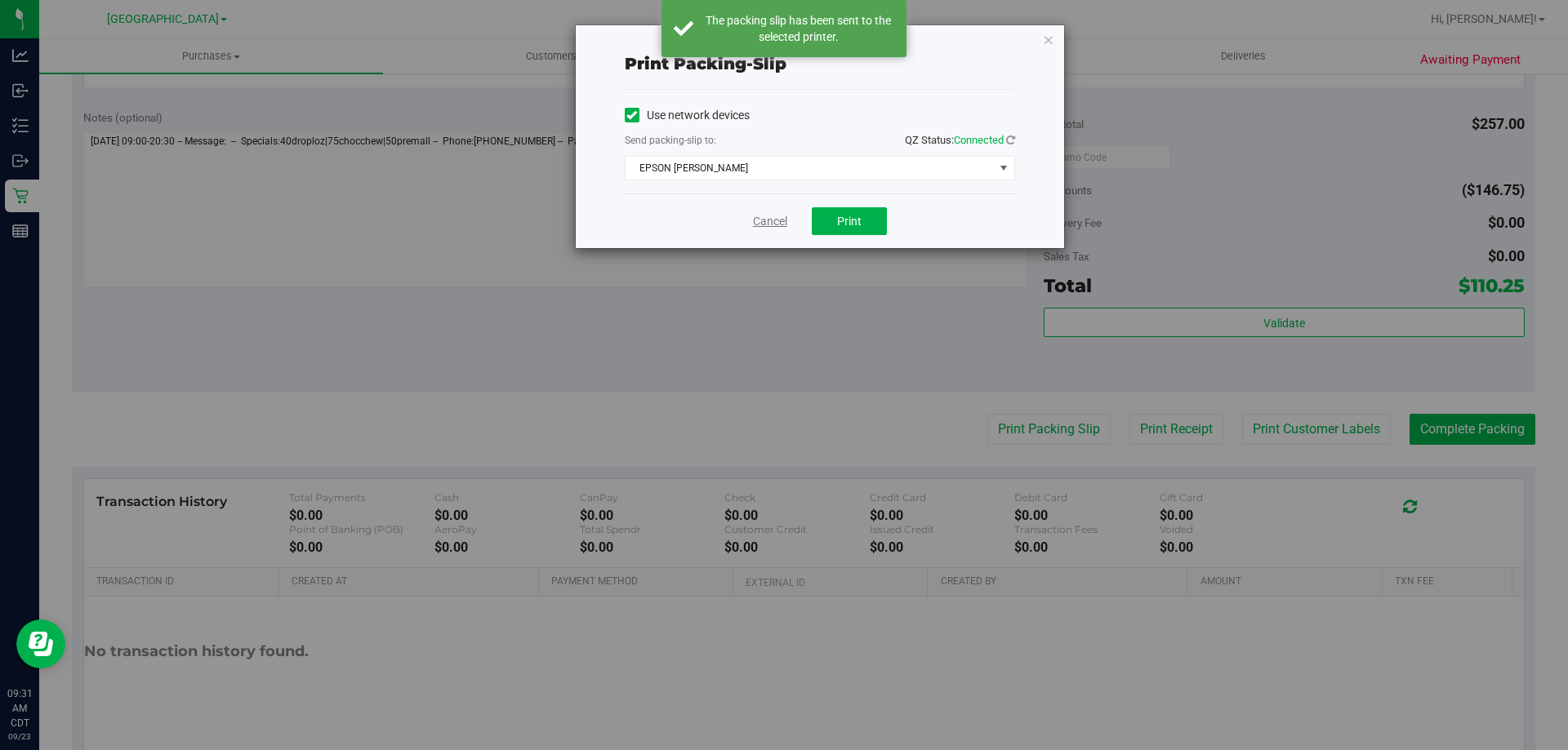
click at [763, 224] on link "Cancel" at bounding box center [770, 221] width 35 height 17
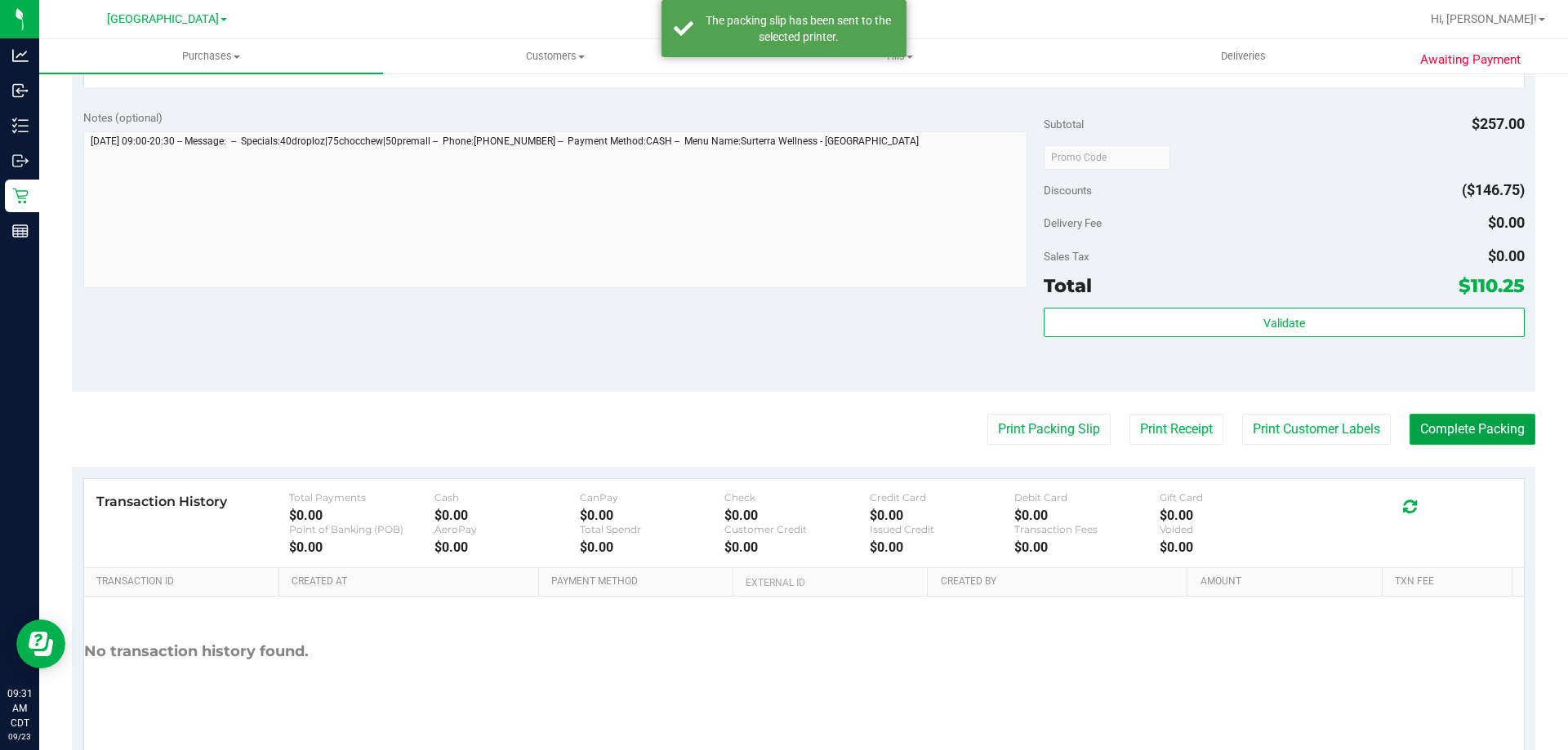
click at [1503, 434] on button "Complete Packing" at bounding box center [1472, 430] width 126 height 31
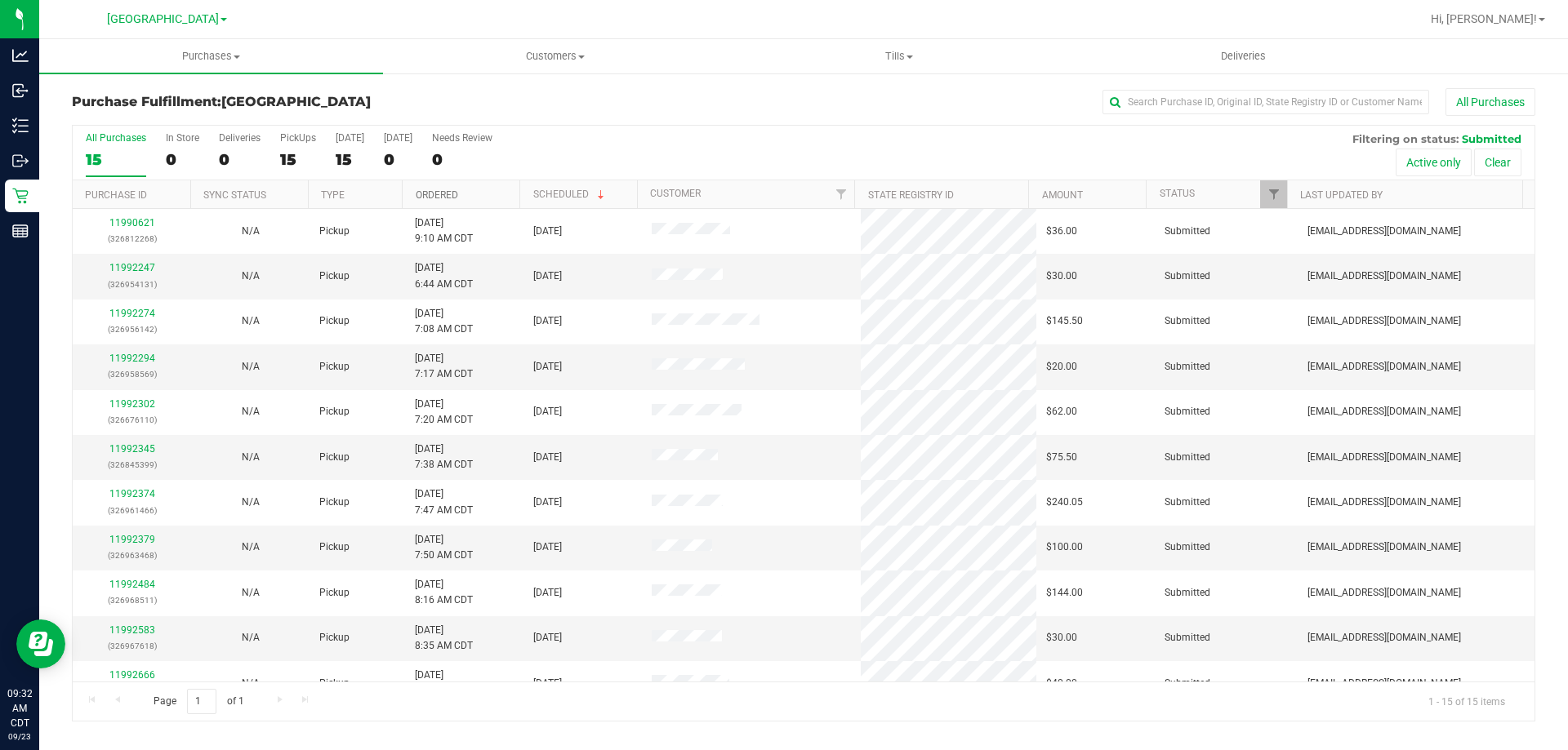
click at [453, 196] on link "Ordered" at bounding box center [436, 195] width 42 height 12
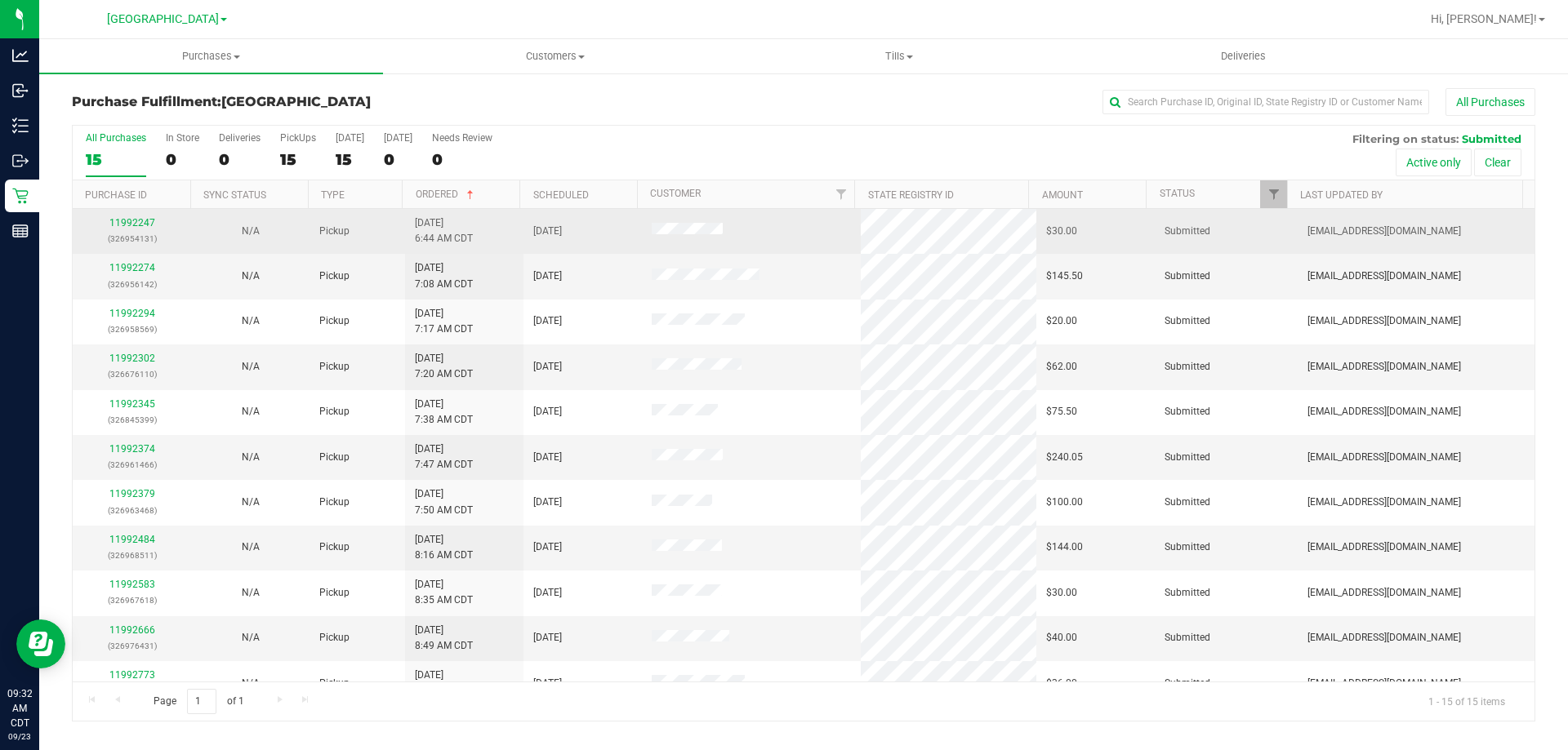
click at [142, 232] on p "(326954131)" at bounding box center [132, 239] width 99 height 16
click at [142, 221] on link "11992247" at bounding box center [131, 223] width 45 height 12
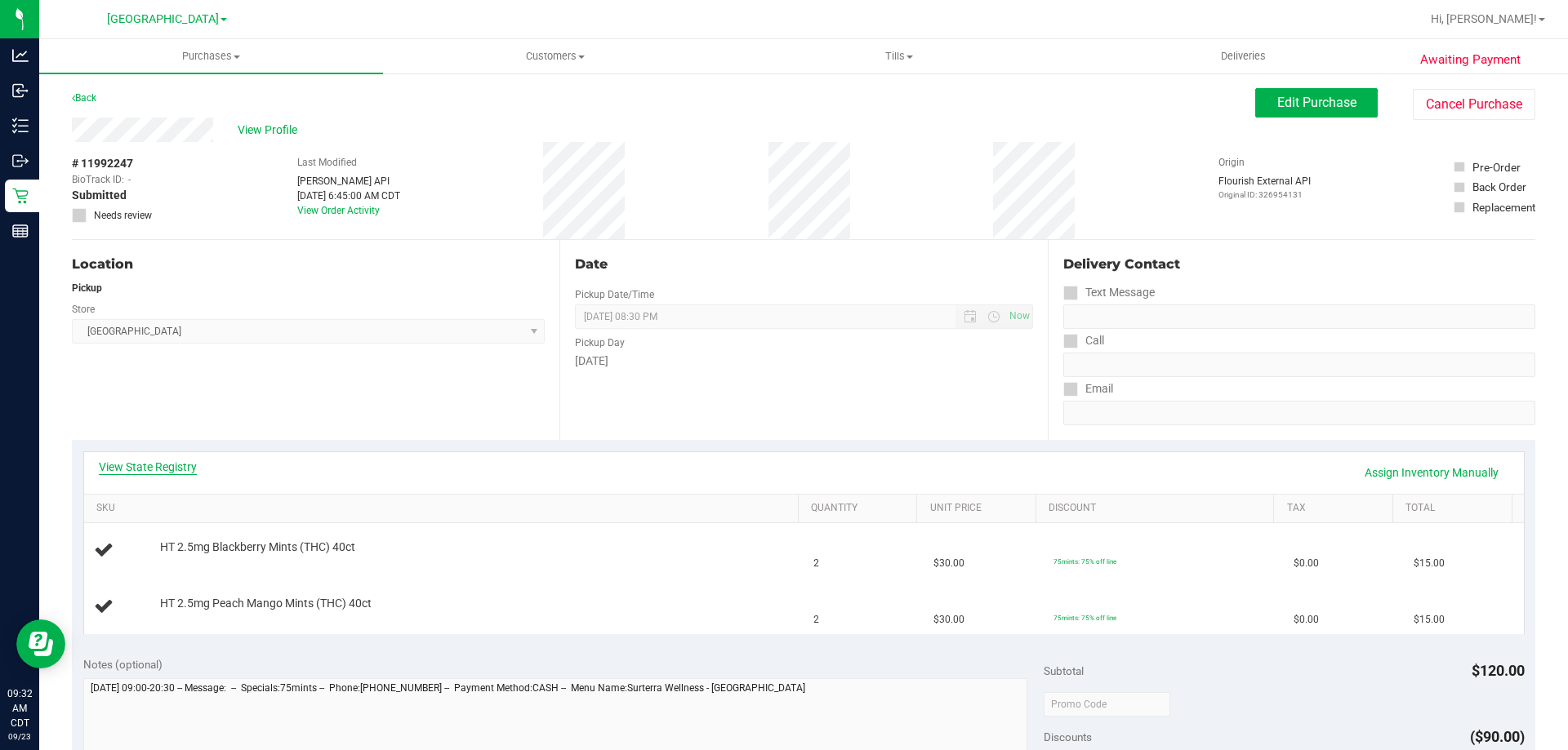
click at [129, 463] on link "View State Registry" at bounding box center [148, 468] width 98 height 17
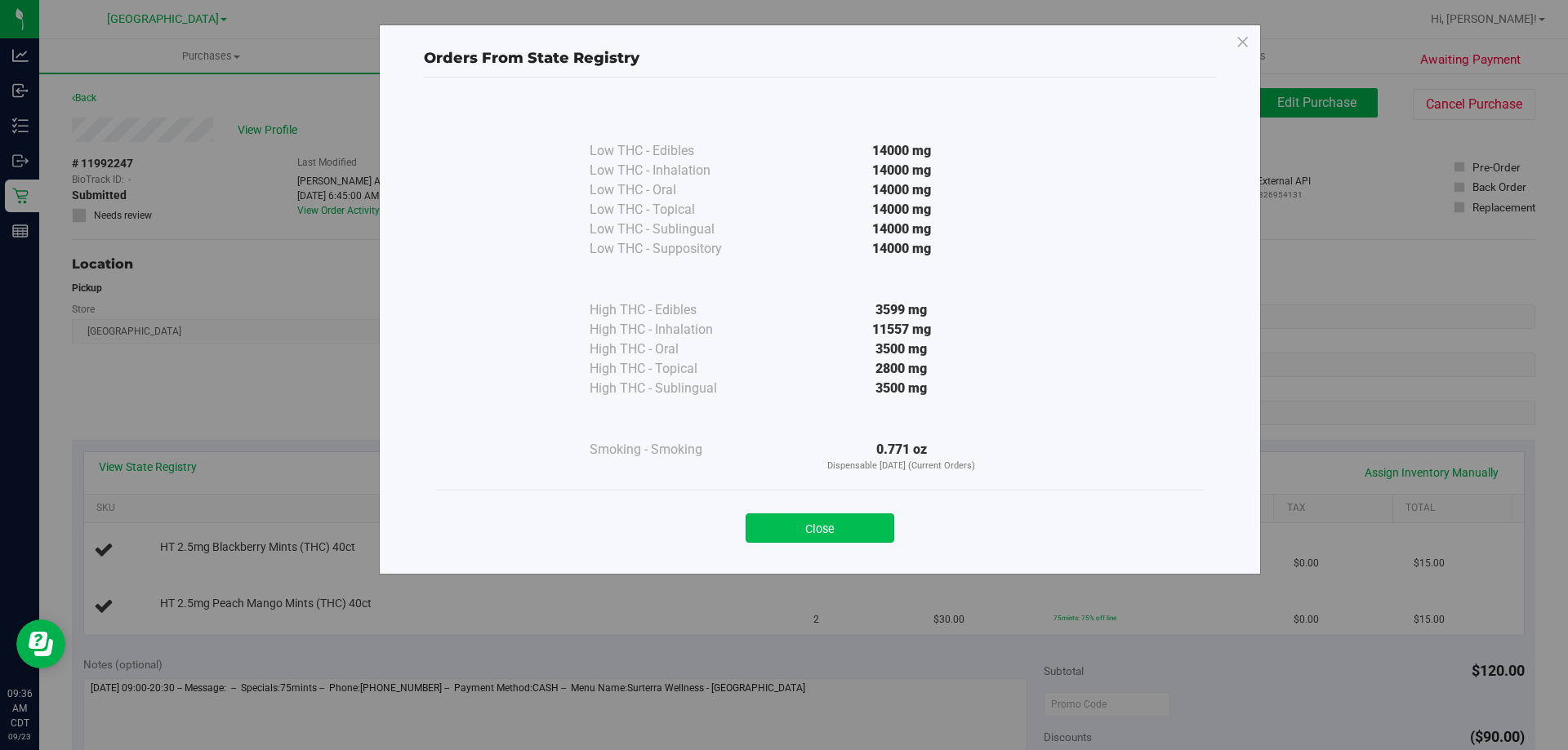
click at [777, 528] on button "Close" at bounding box center [820, 529] width 149 height 30
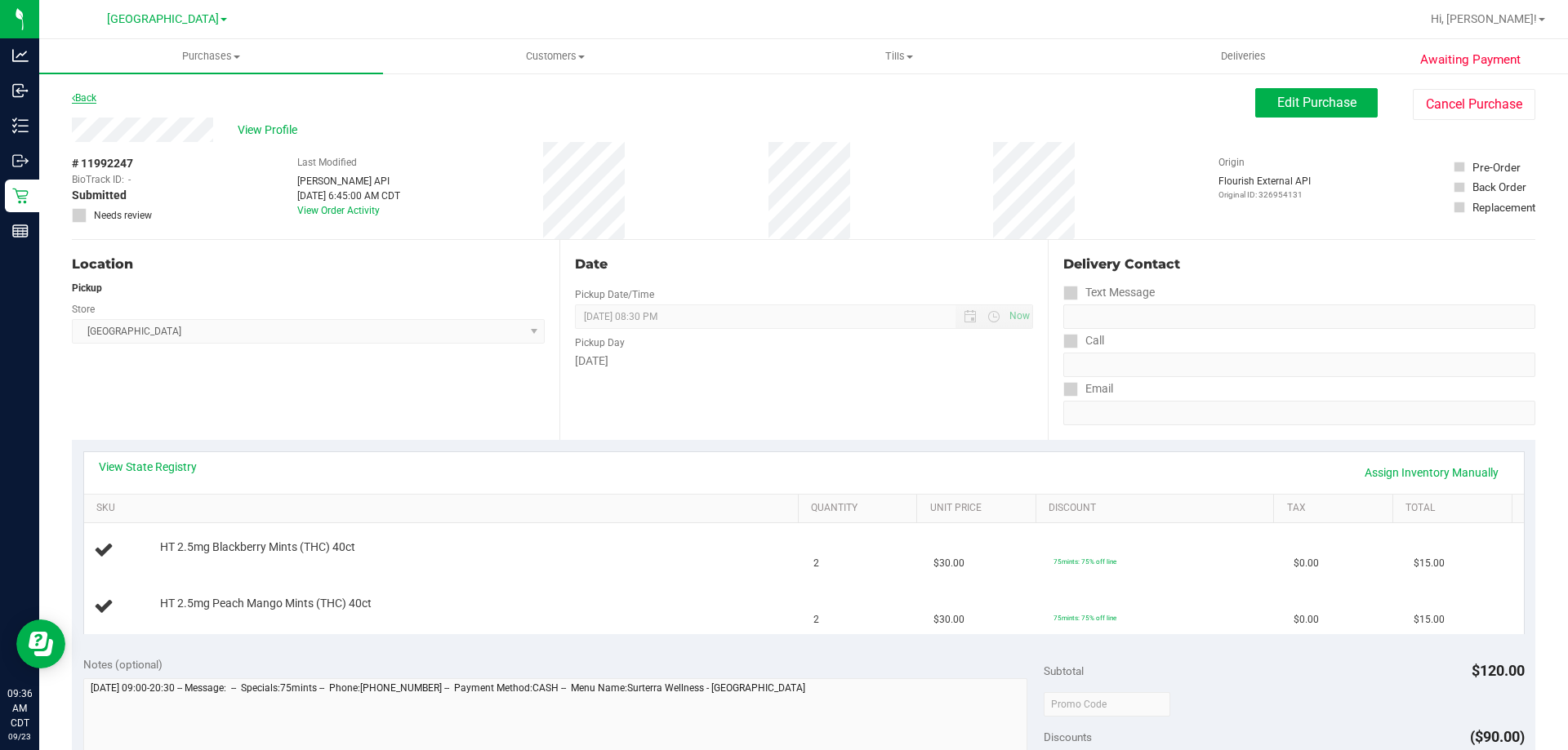
click at [74, 96] on icon at bounding box center [74, 98] width 3 height 10
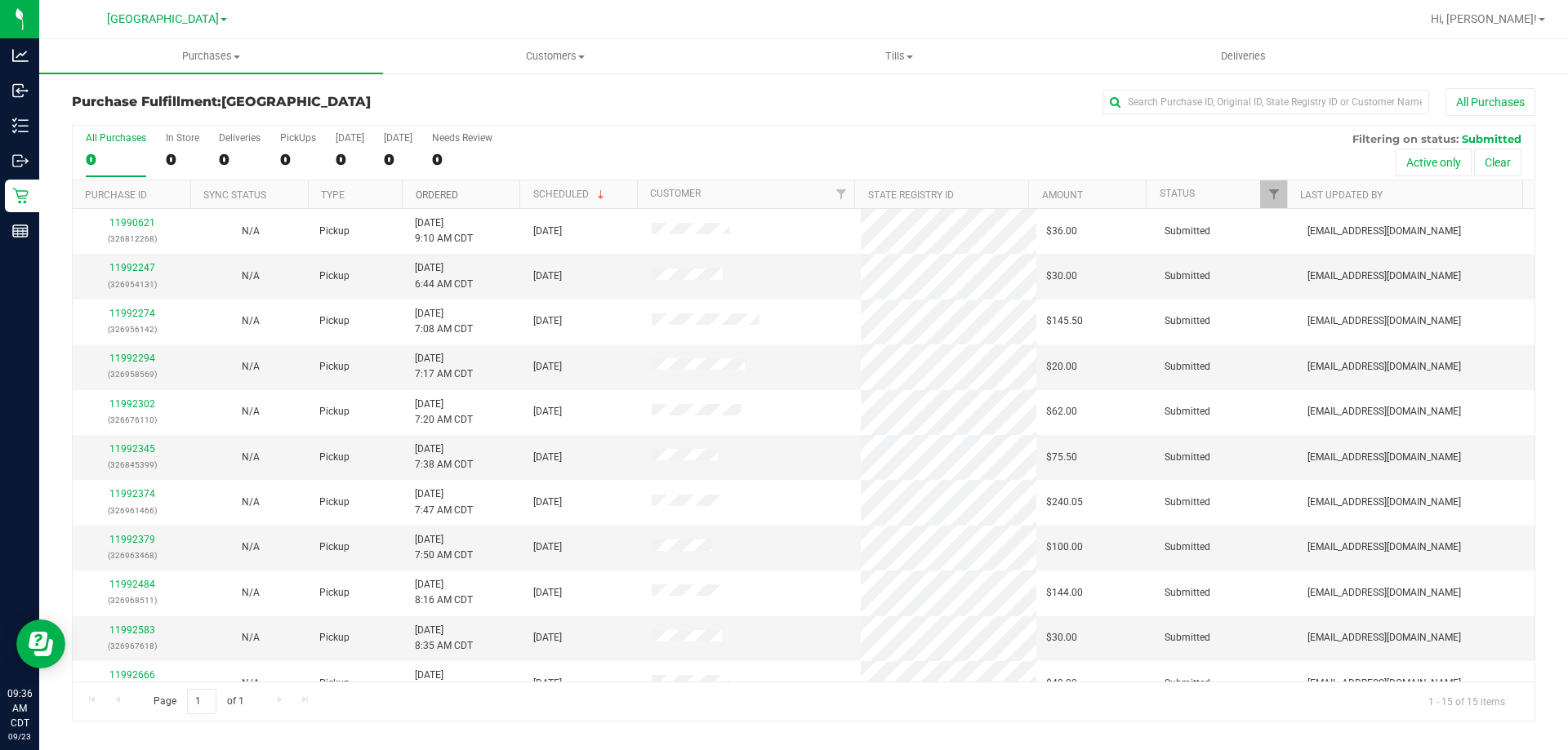
click at [442, 192] on link "Ordered" at bounding box center [436, 195] width 42 height 12
click at [143, 267] on link "11992274" at bounding box center [131, 268] width 45 height 12
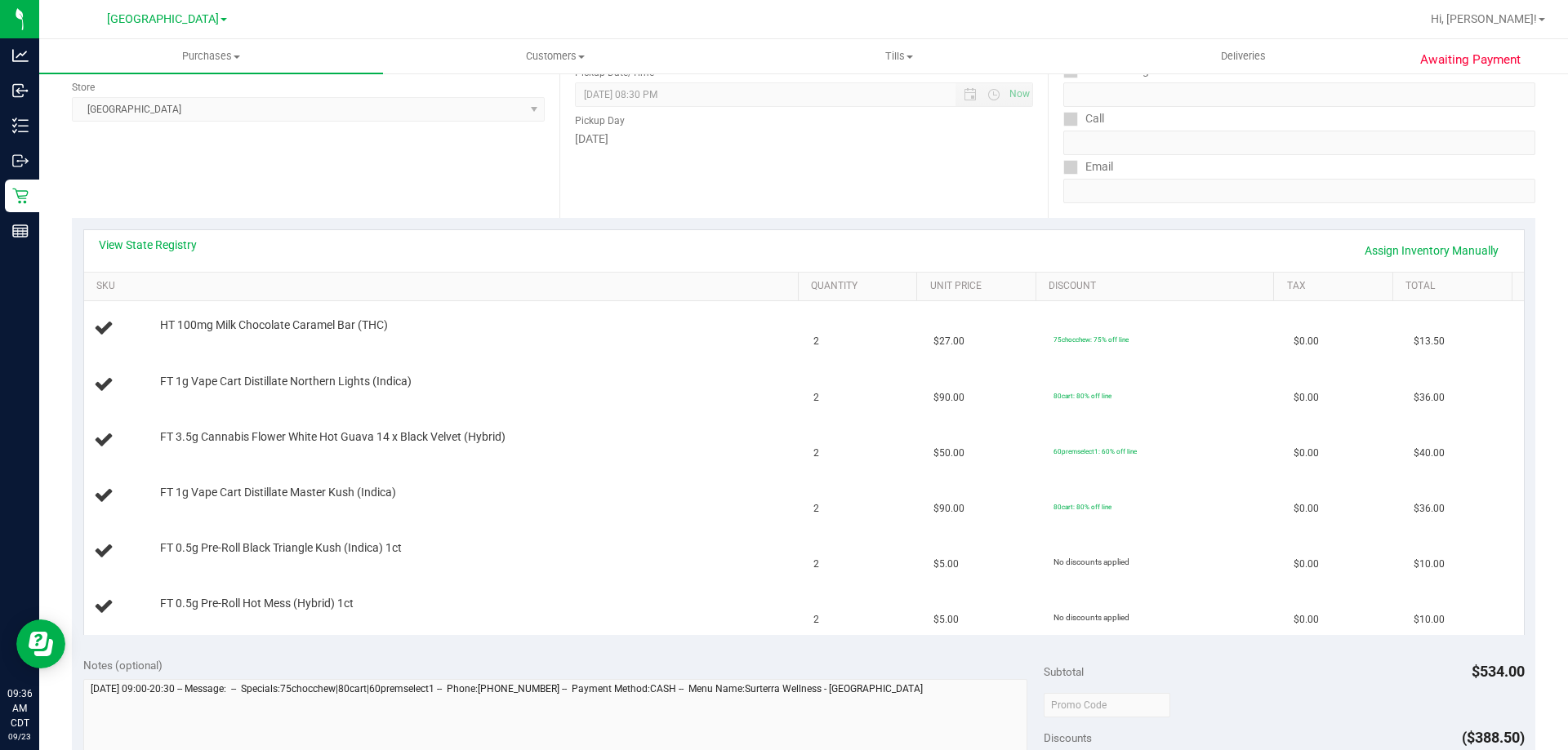
scroll to position [245, 0]
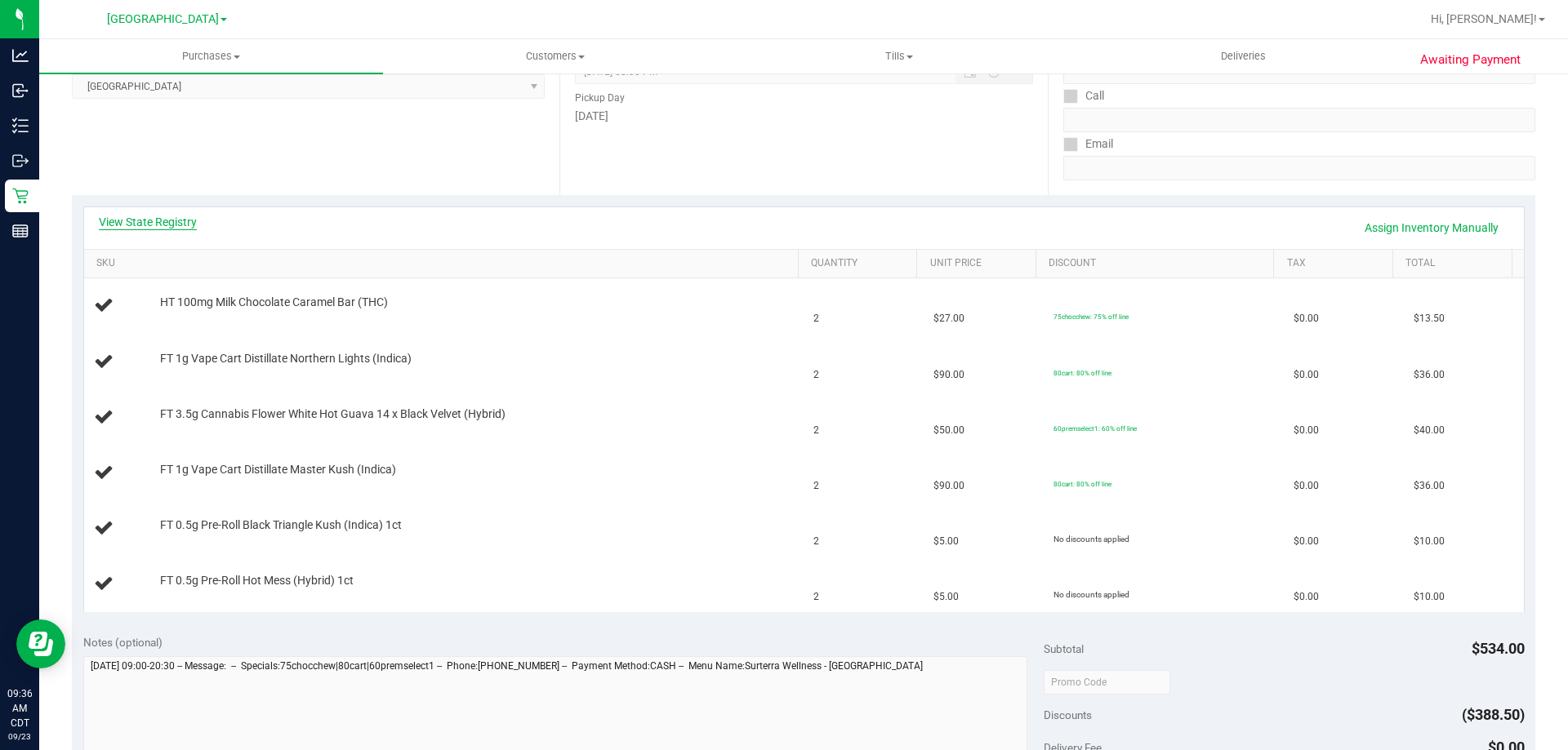
click at [170, 228] on link "View State Registry" at bounding box center [148, 222] width 98 height 17
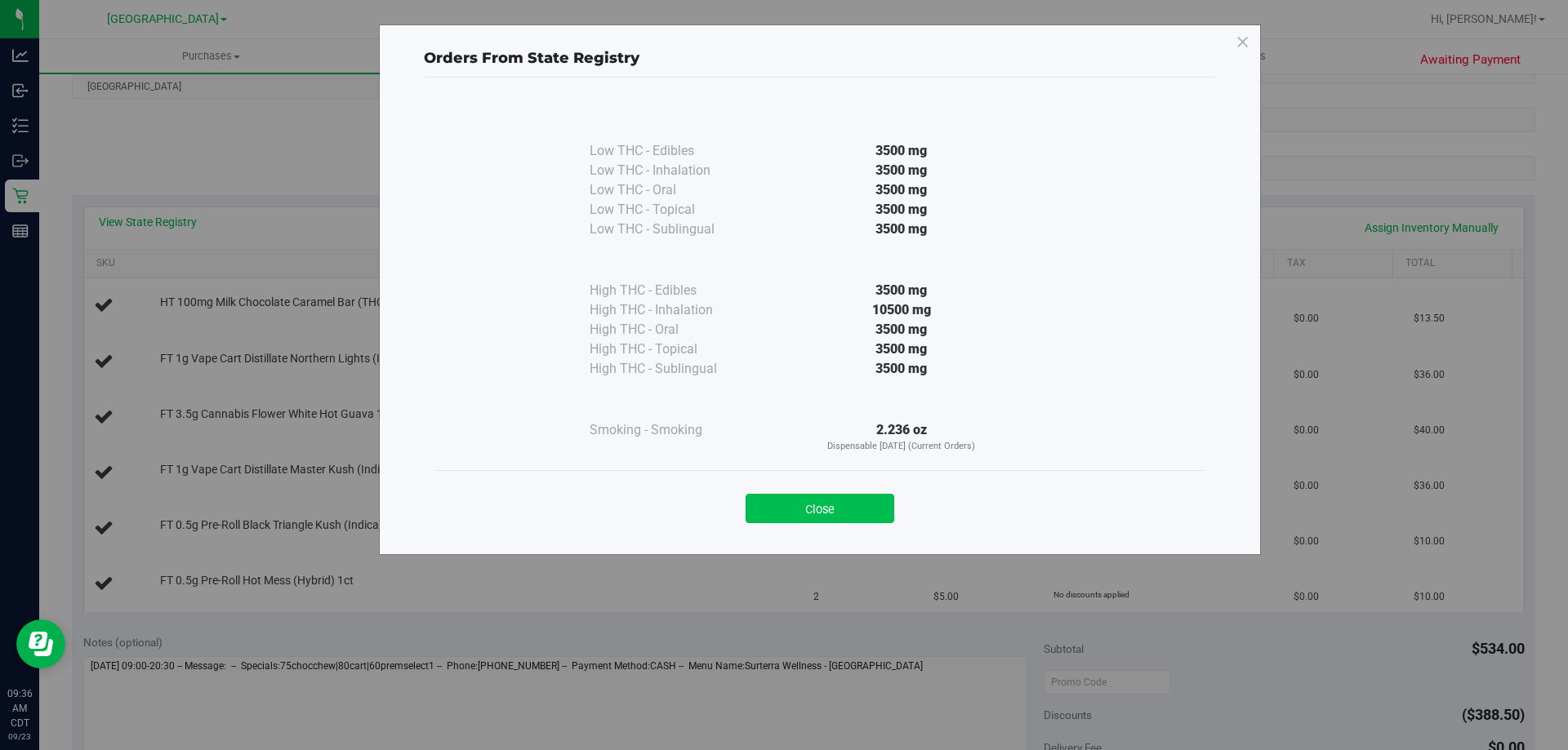
click at [846, 501] on button "Close" at bounding box center [820, 509] width 149 height 30
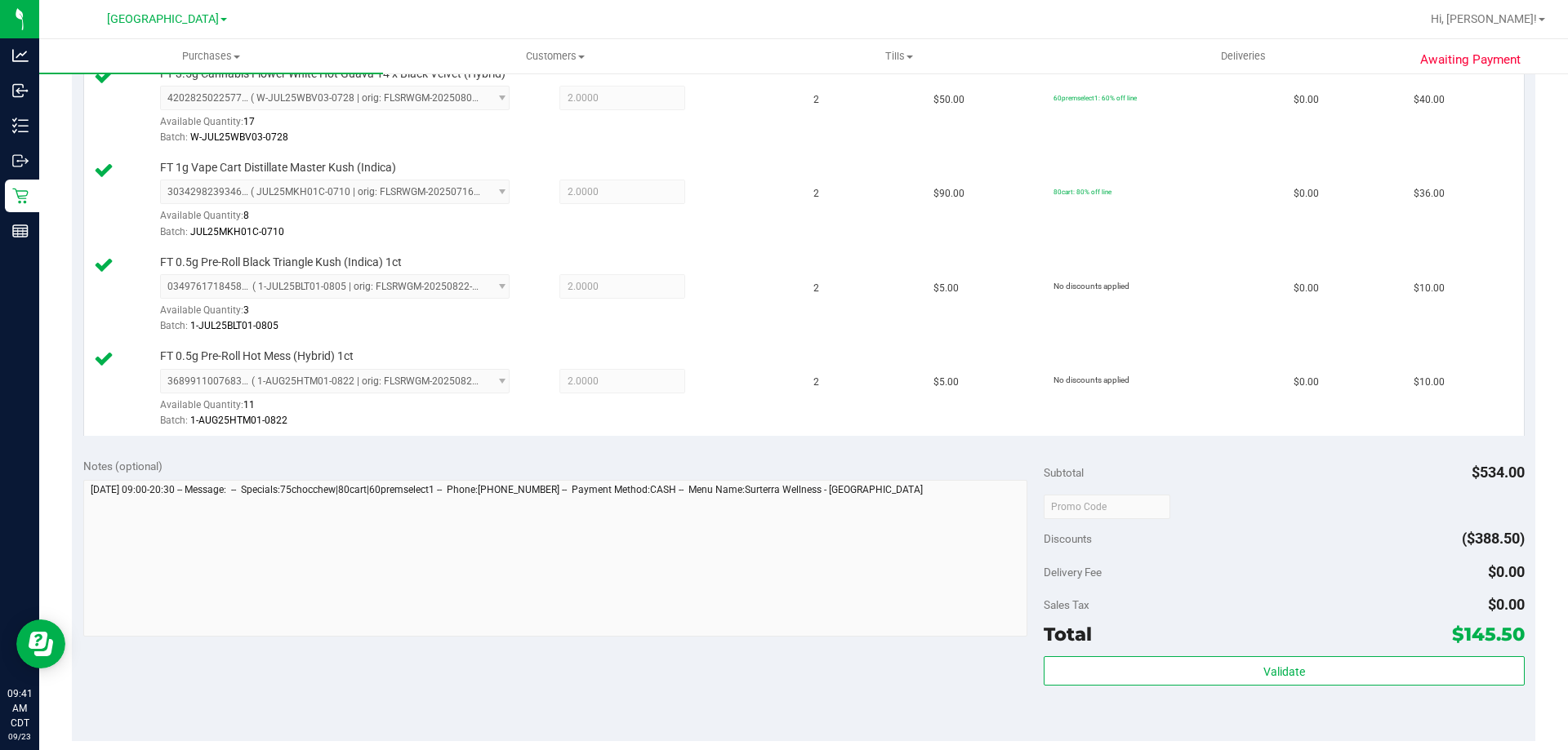
scroll to position [816, 0]
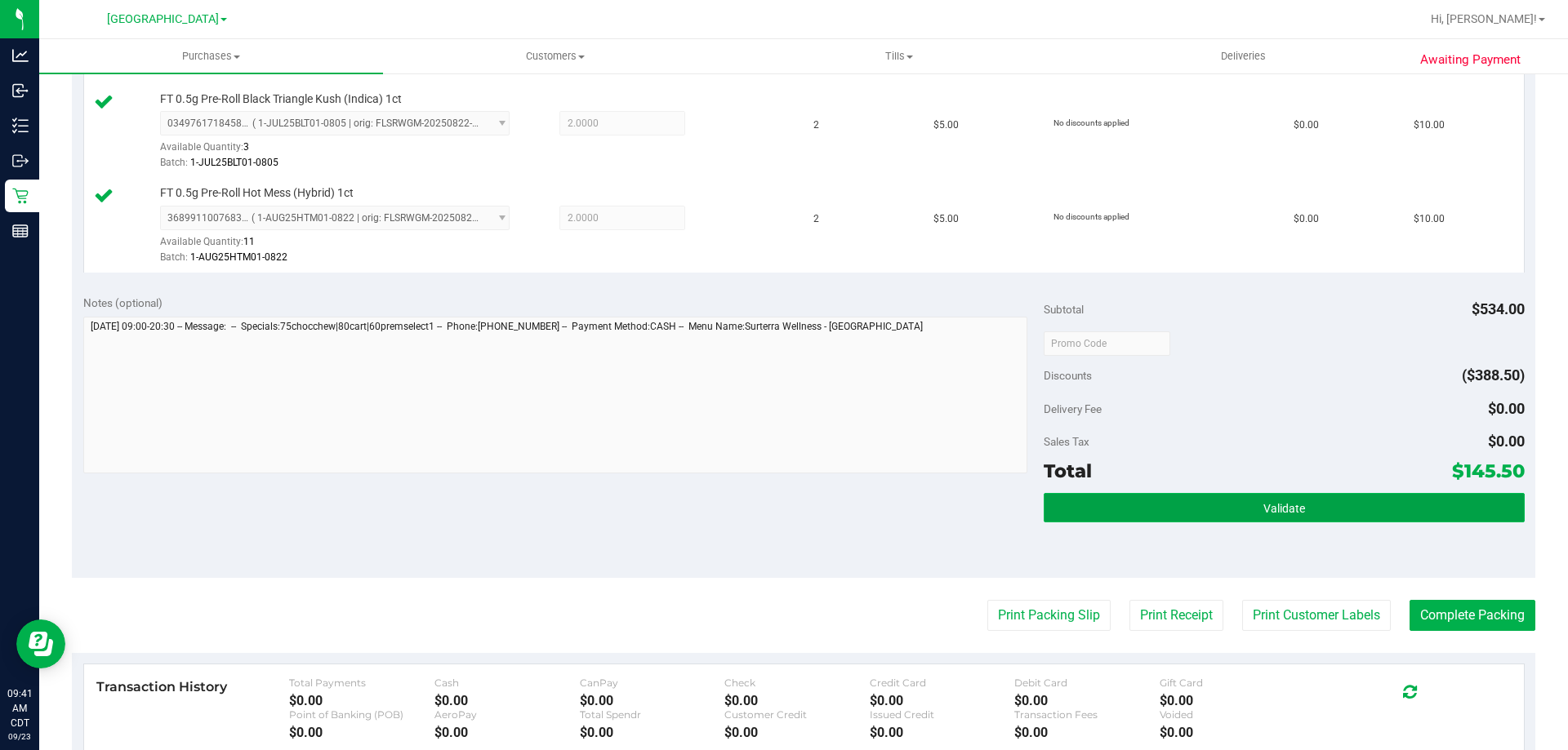
click at [1198, 519] on button "Validate" at bounding box center [1283, 508] width 480 height 30
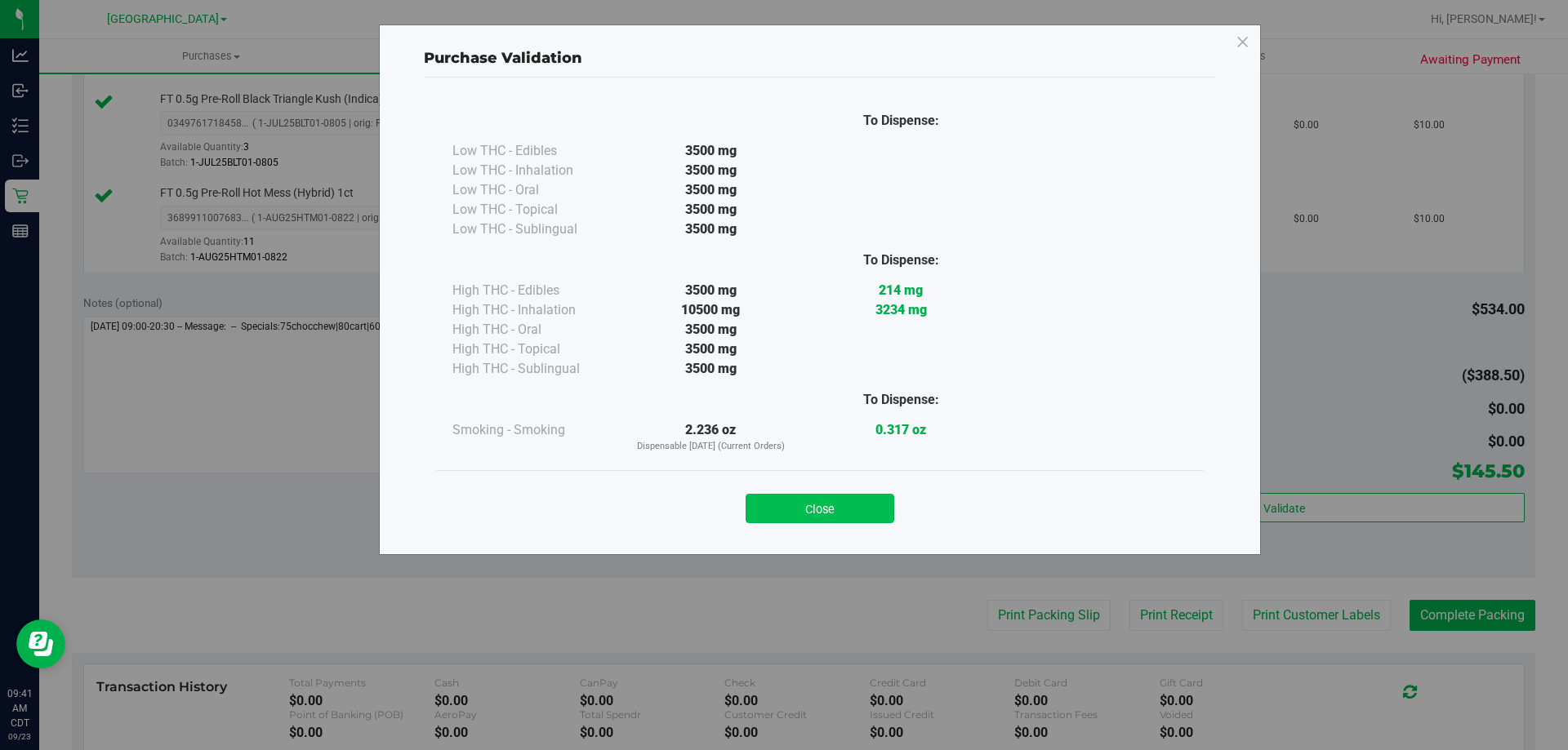
click at [875, 519] on button "Close" at bounding box center [820, 509] width 149 height 30
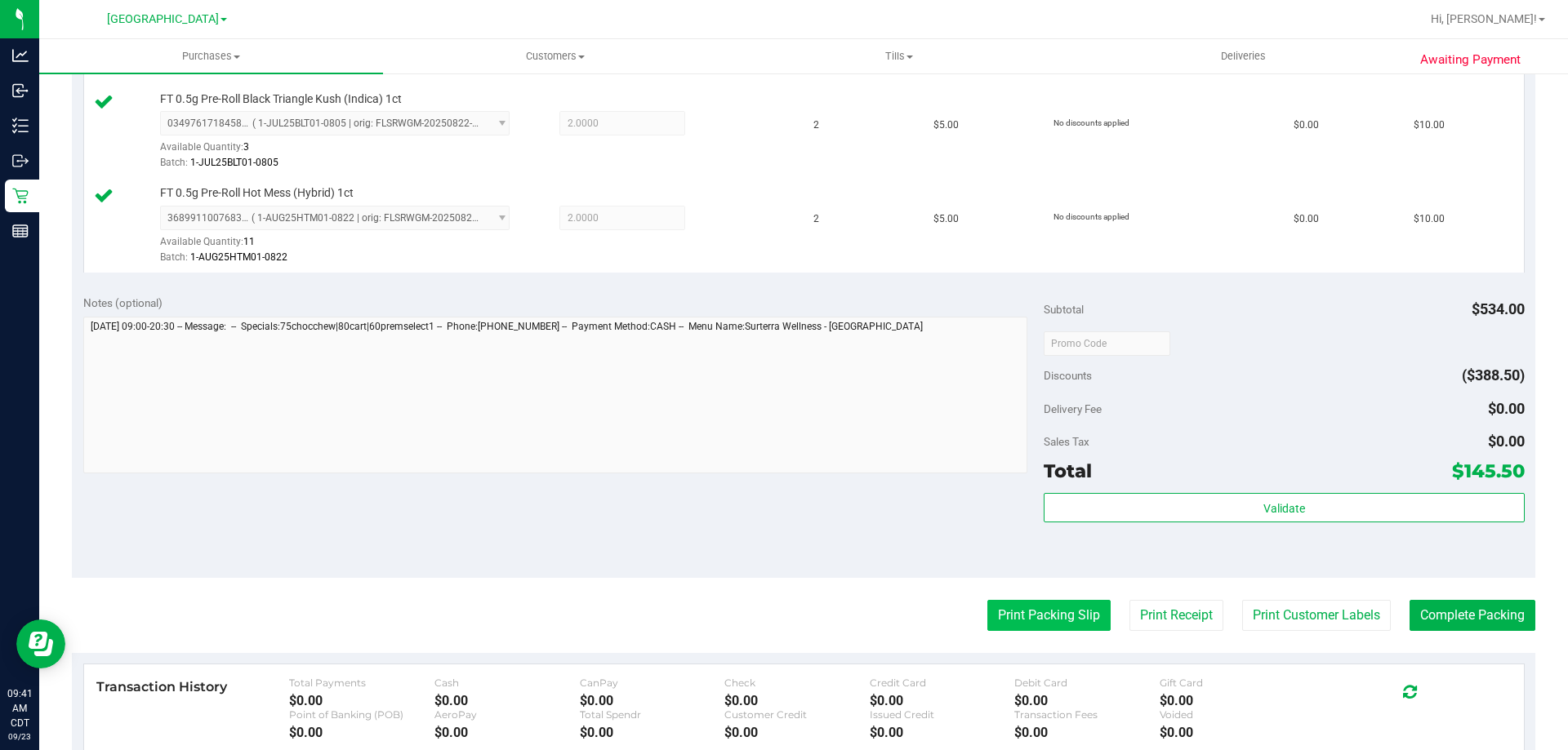
click at [1048, 604] on button "Print Packing Slip" at bounding box center [1048, 616] width 123 height 31
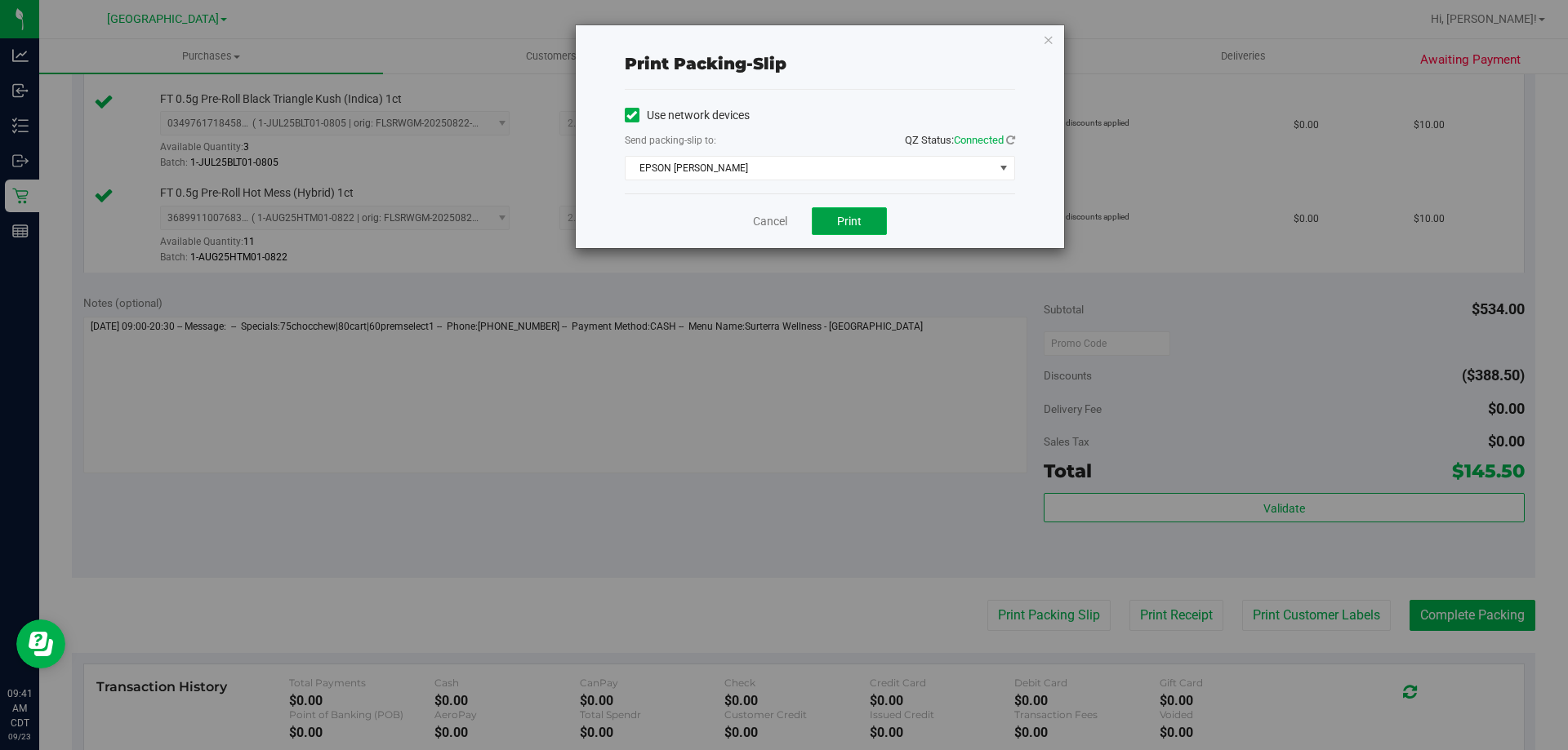
click at [870, 221] on button "Print" at bounding box center [849, 221] width 75 height 28
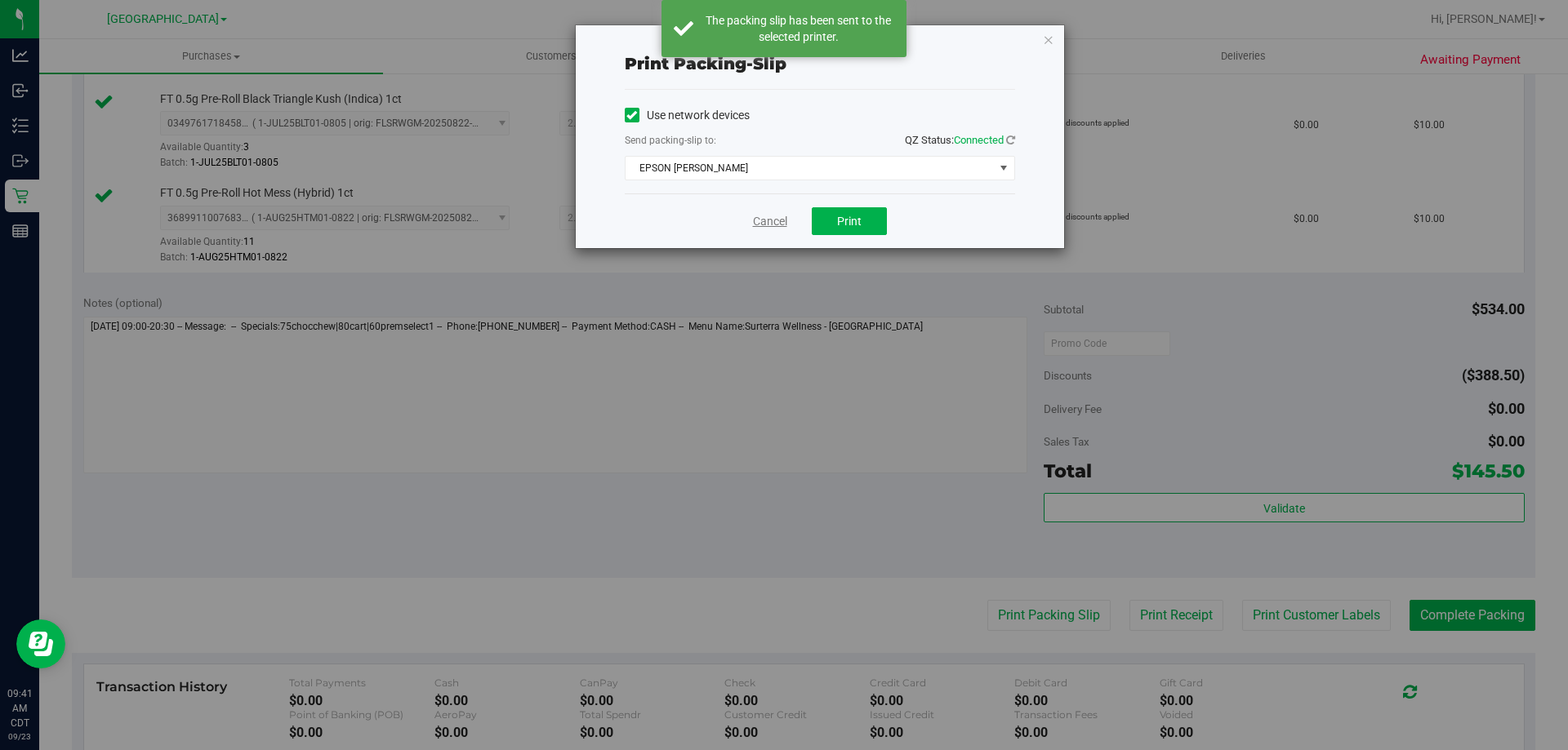
click at [767, 227] on link "Cancel" at bounding box center [770, 221] width 35 height 17
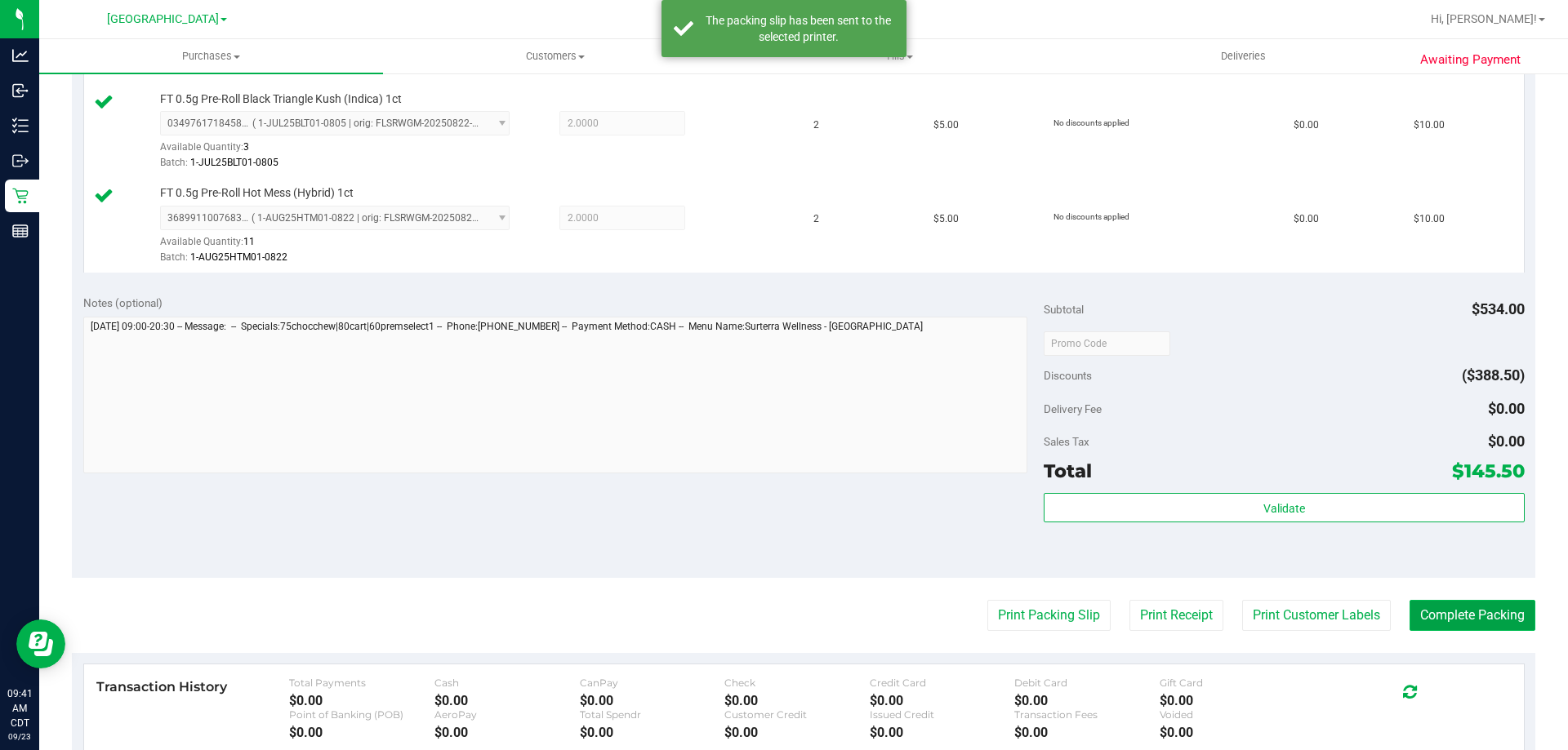
click at [1431, 601] on button "Complete Packing" at bounding box center [1472, 616] width 126 height 31
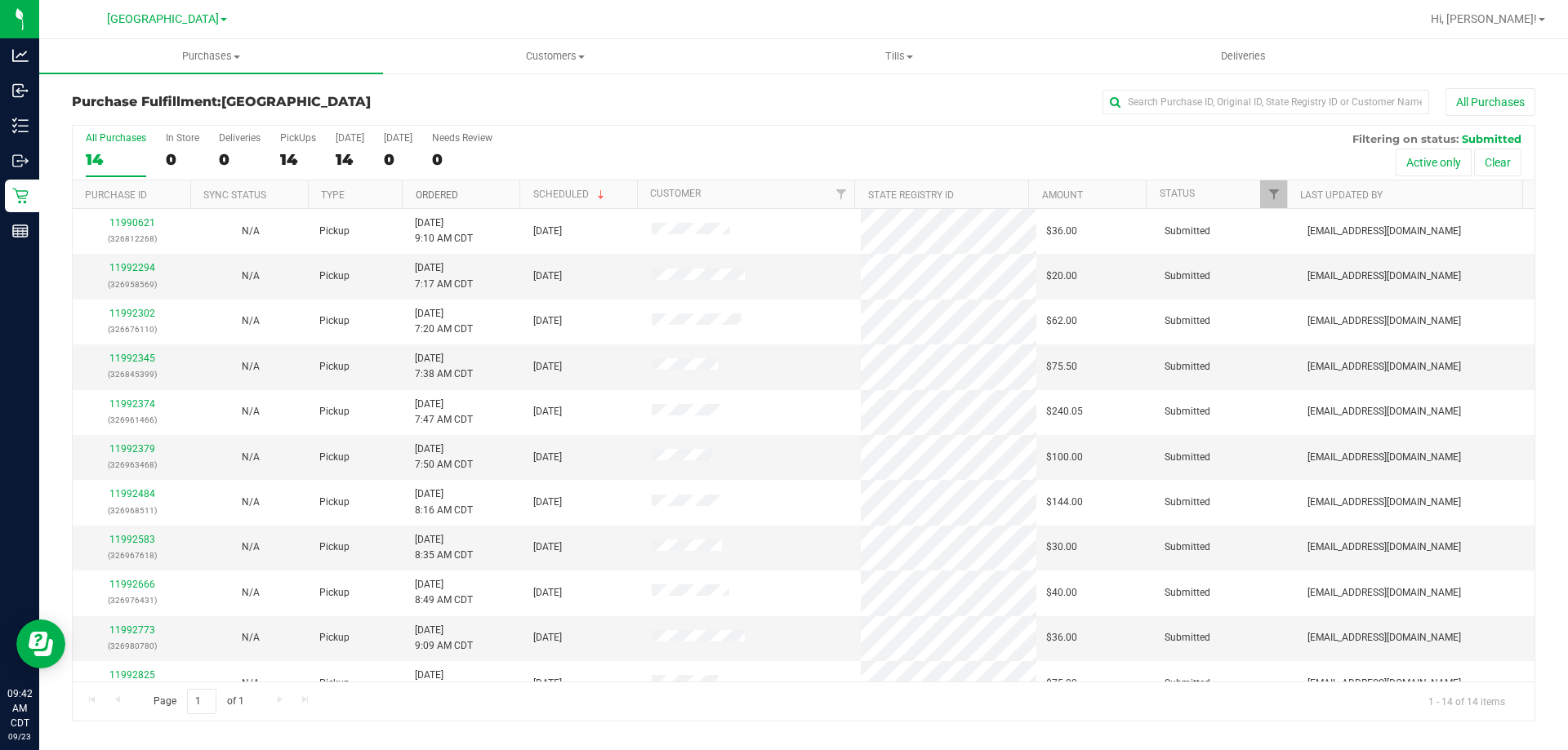
click at [430, 189] on link "Ordered" at bounding box center [436, 195] width 42 height 12
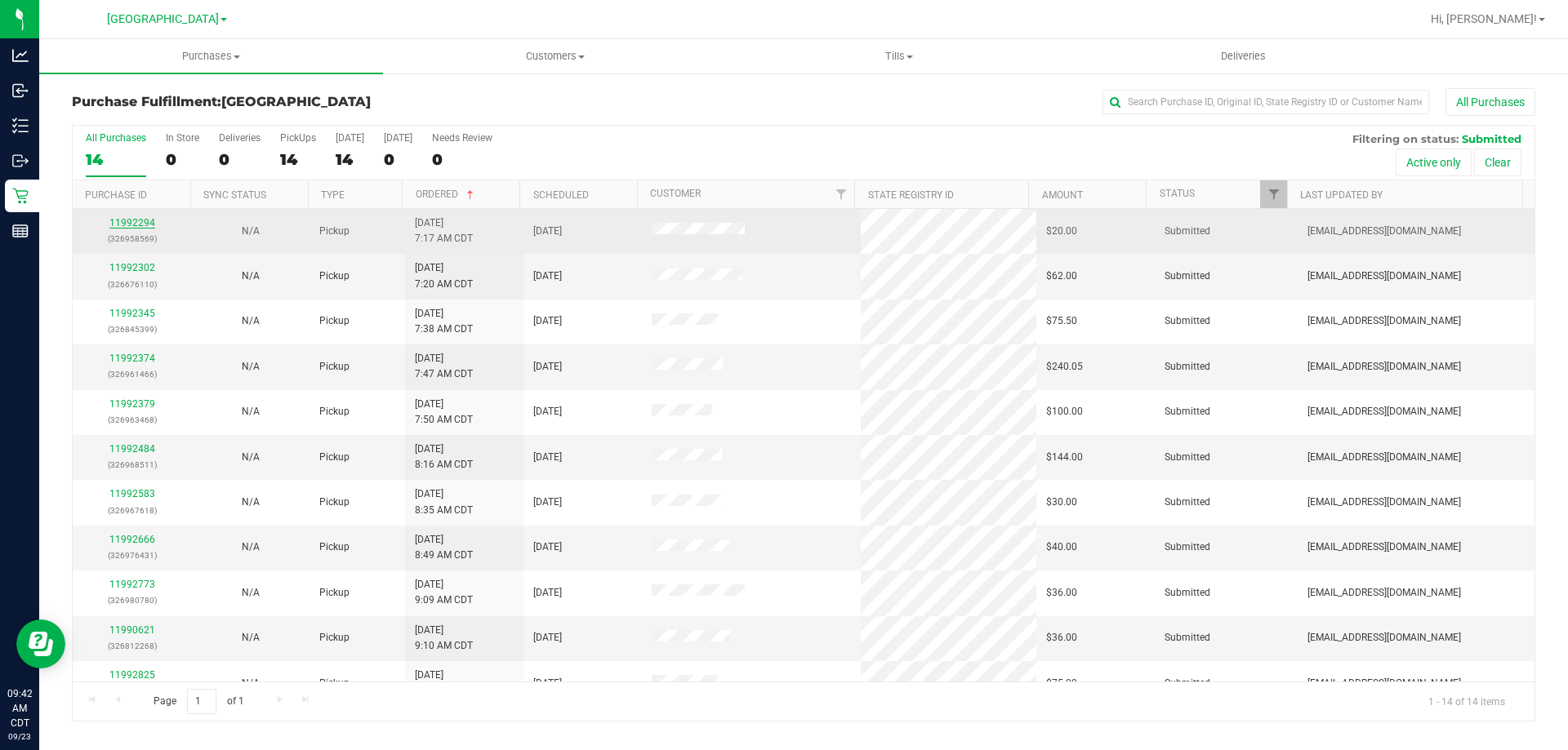
click at [136, 218] on link "11992294" at bounding box center [131, 223] width 45 height 12
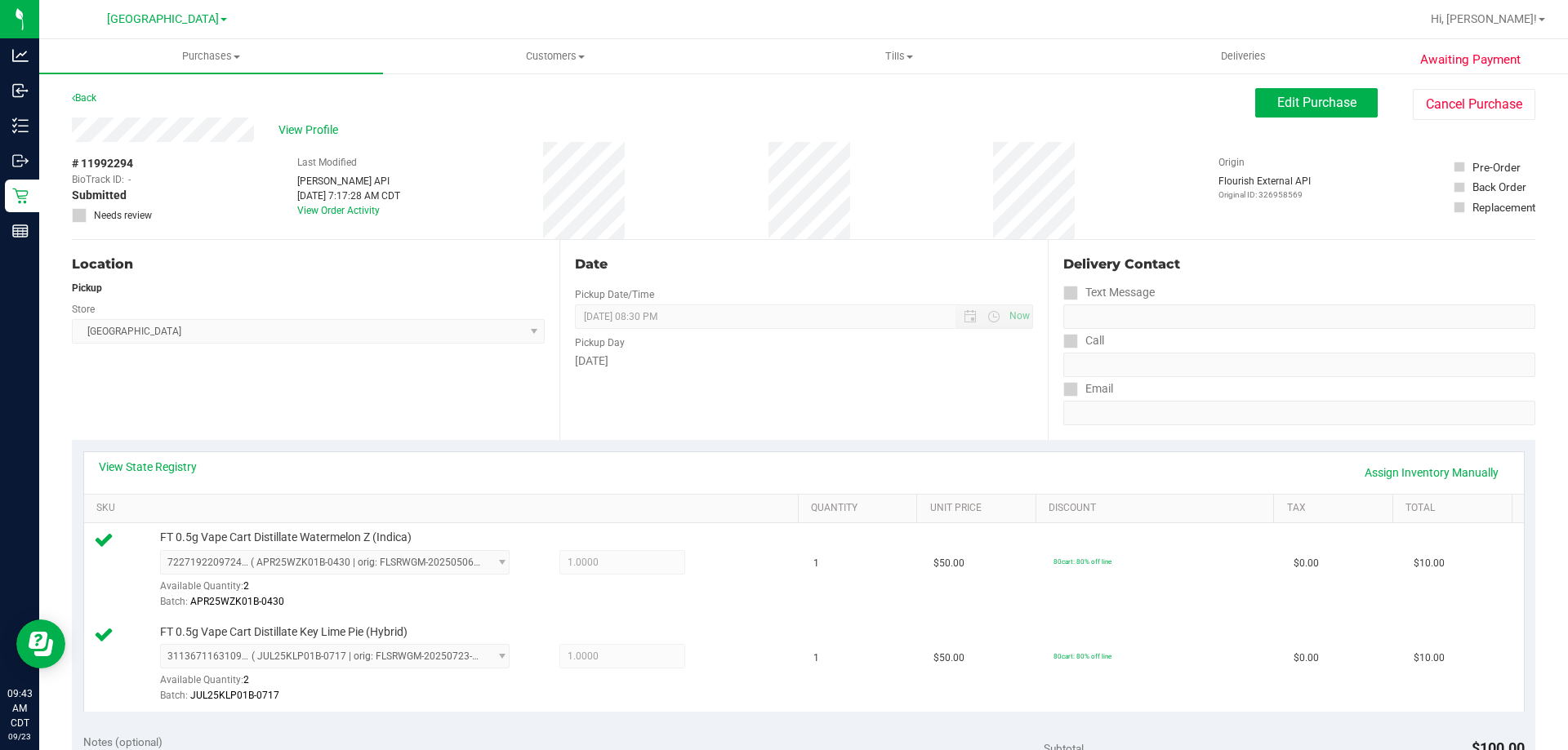
scroll to position [490, 0]
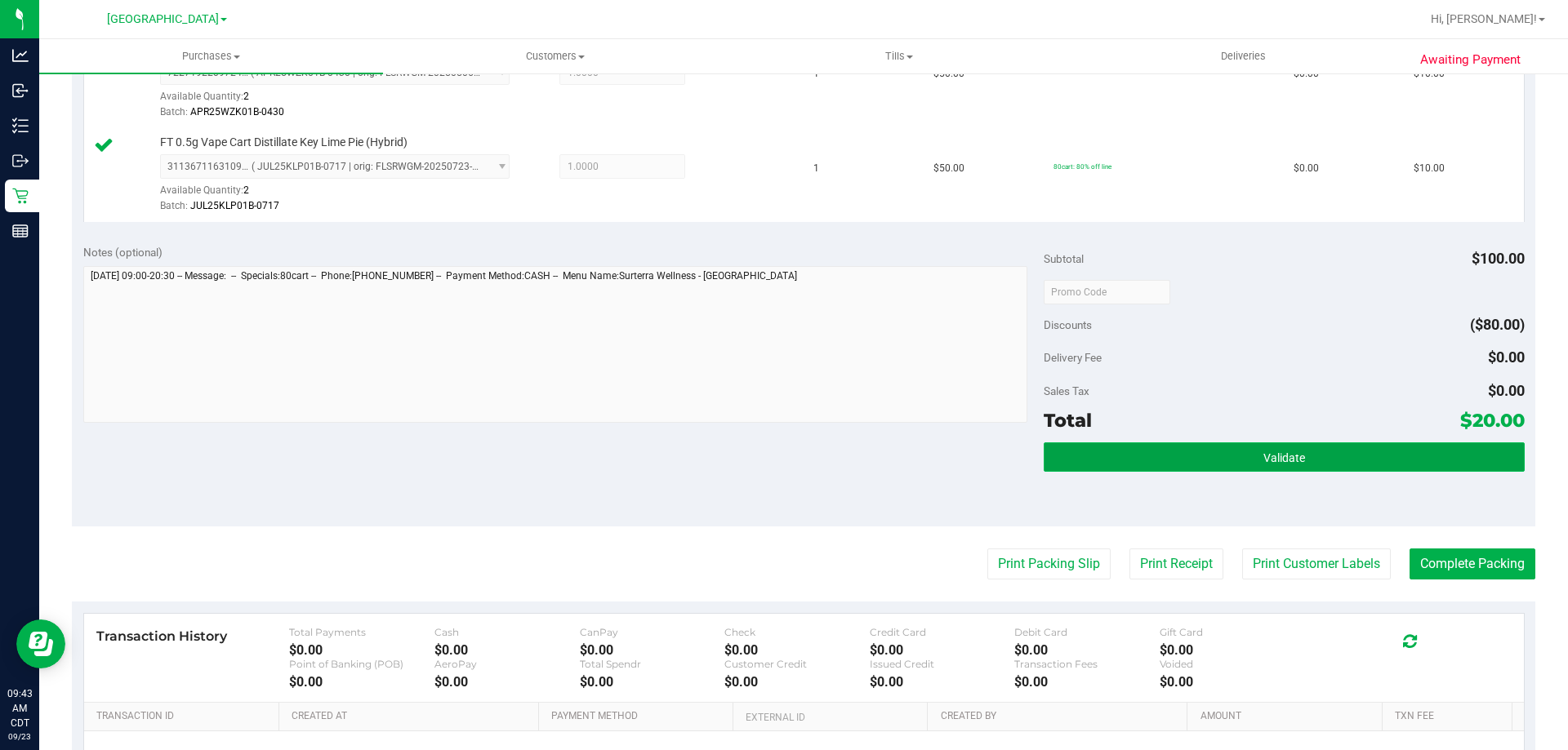
click at [1103, 446] on button "Validate" at bounding box center [1283, 458] width 480 height 30
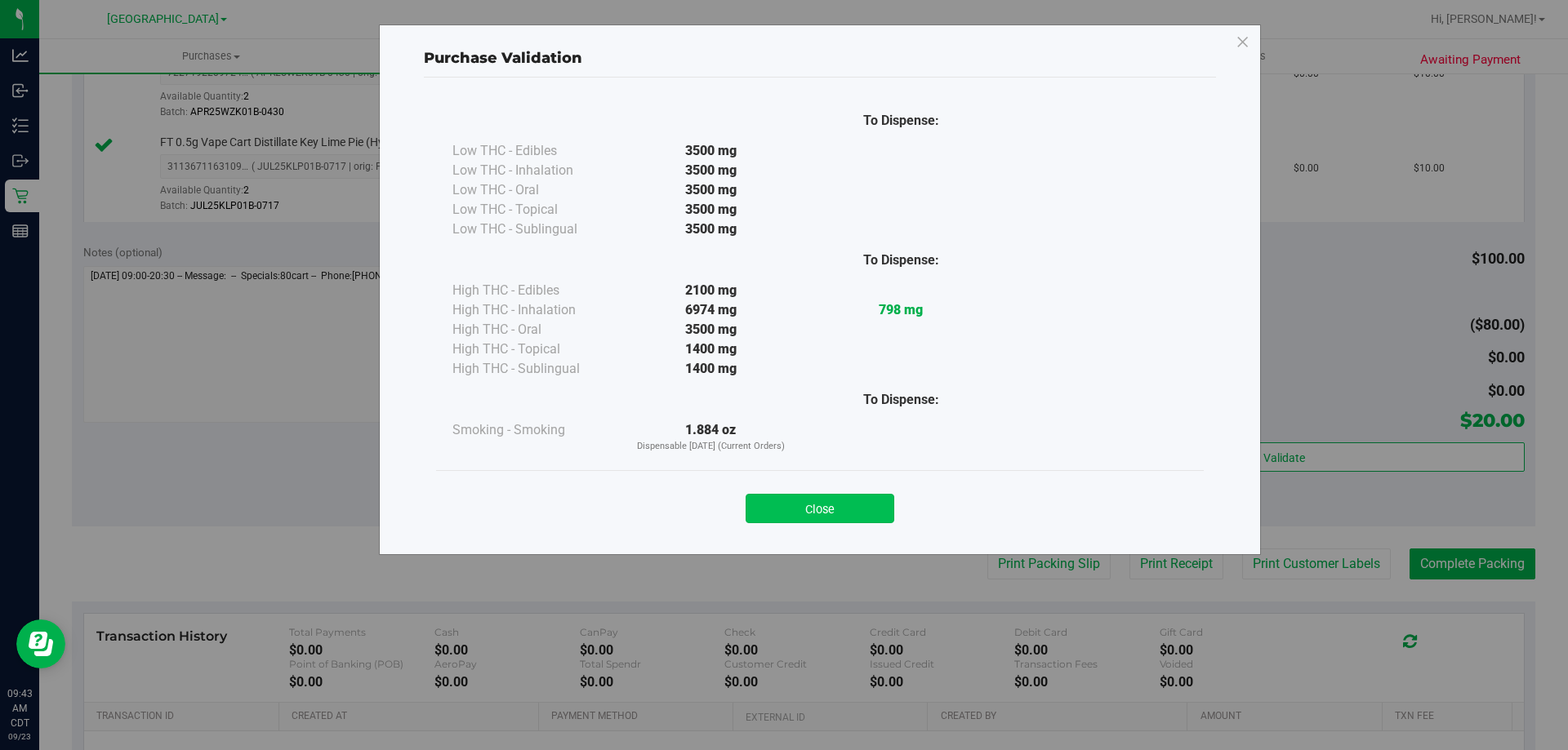
click at [820, 505] on button "Close" at bounding box center [820, 509] width 149 height 30
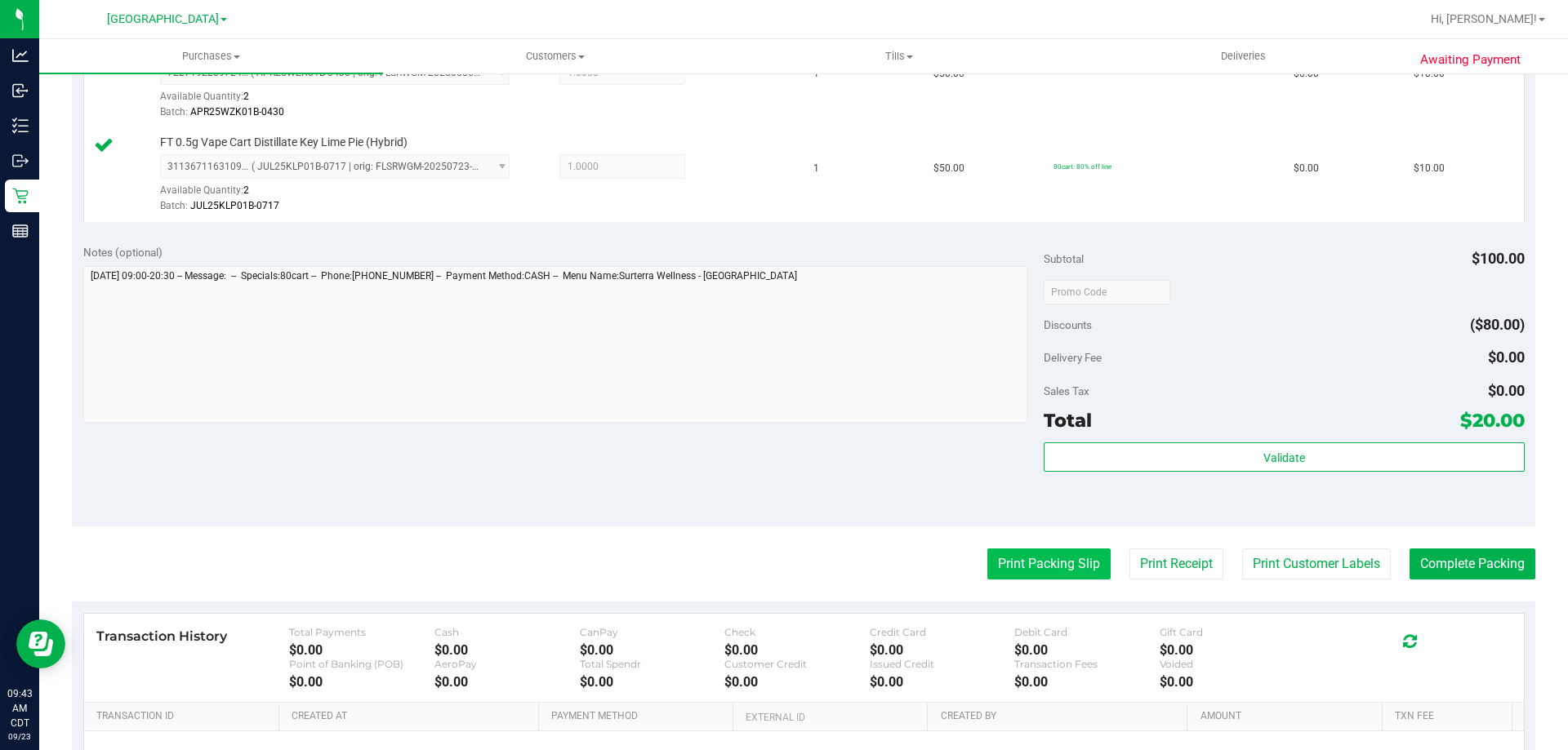
click at [1049, 565] on button "Print Packing Slip" at bounding box center [1048, 564] width 123 height 31
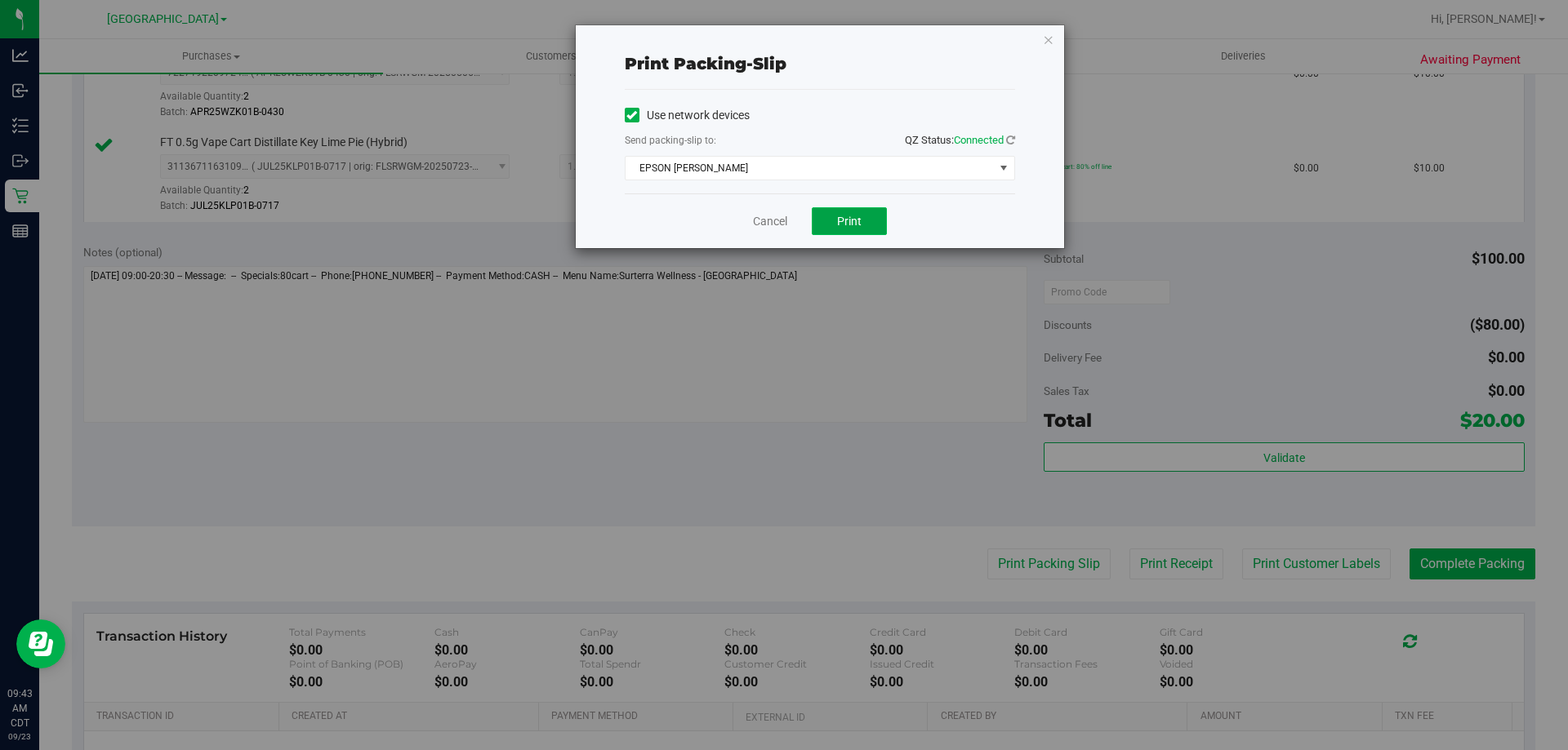
click at [837, 221] on span "Print" at bounding box center [849, 221] width 25 height 13
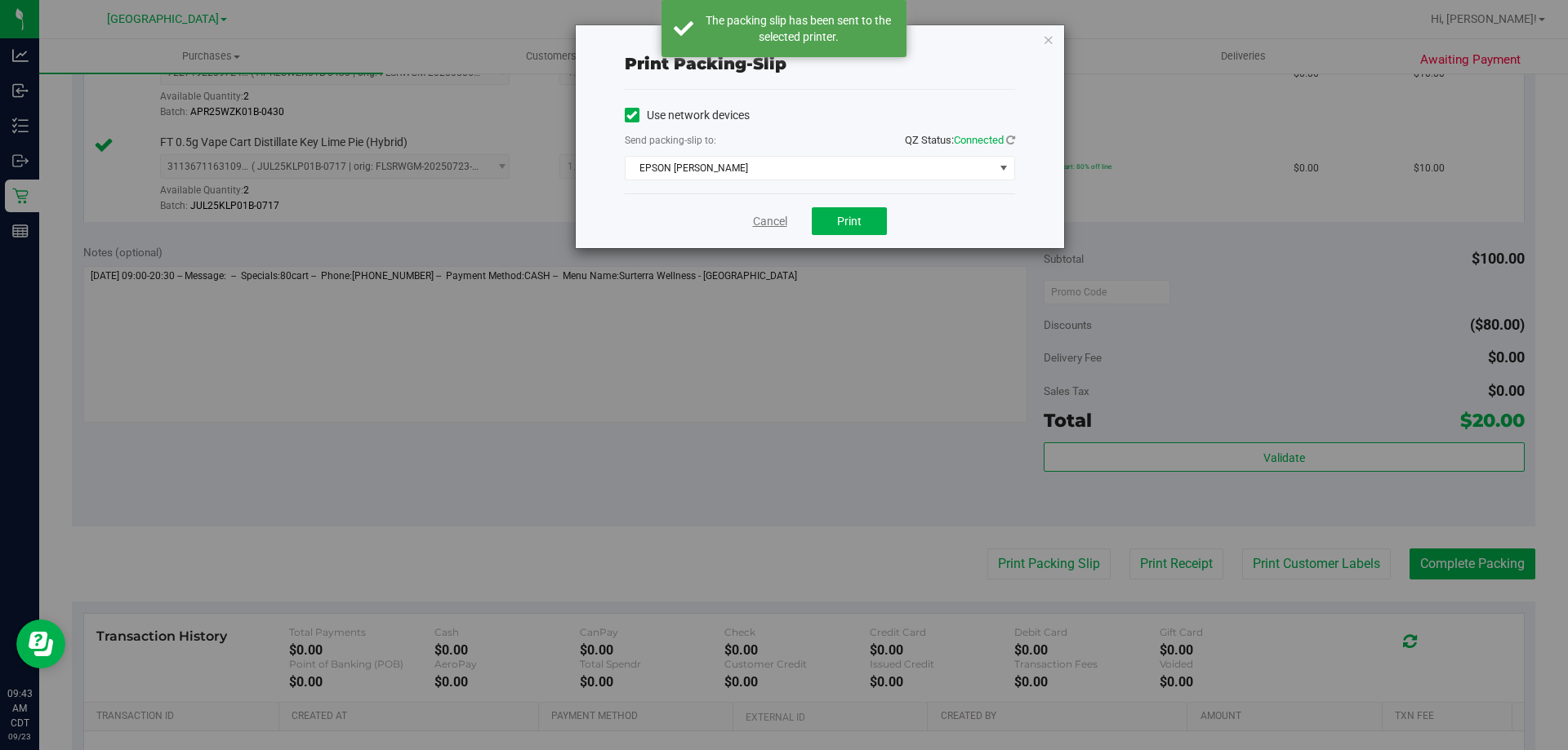
click at [785, 223] on link "Cancel" at bounding box center [770, 221] width 35 height 17
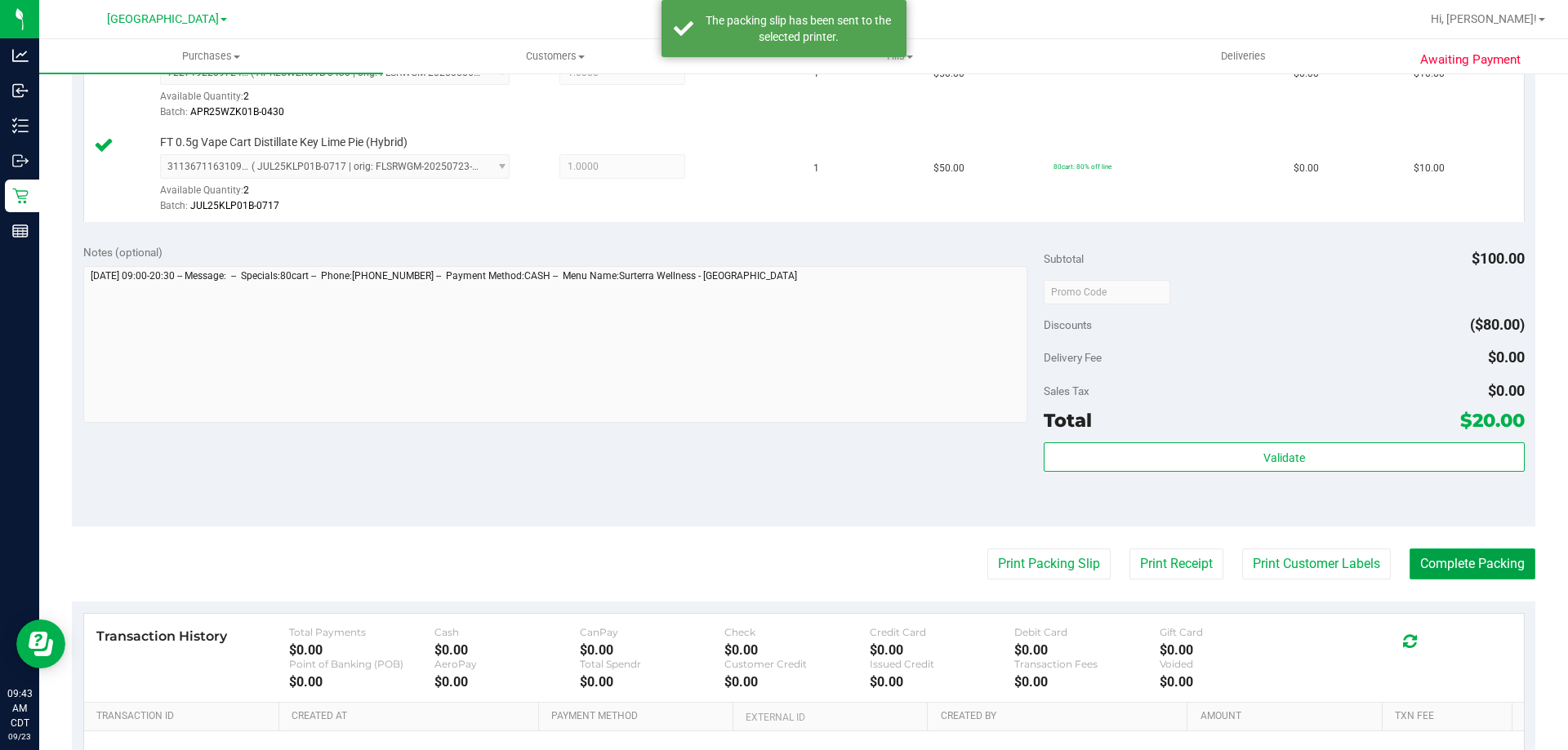
click at [1503, 570] on button "Complete Packing" at bounding box center [1472, 564] width 126 height 31
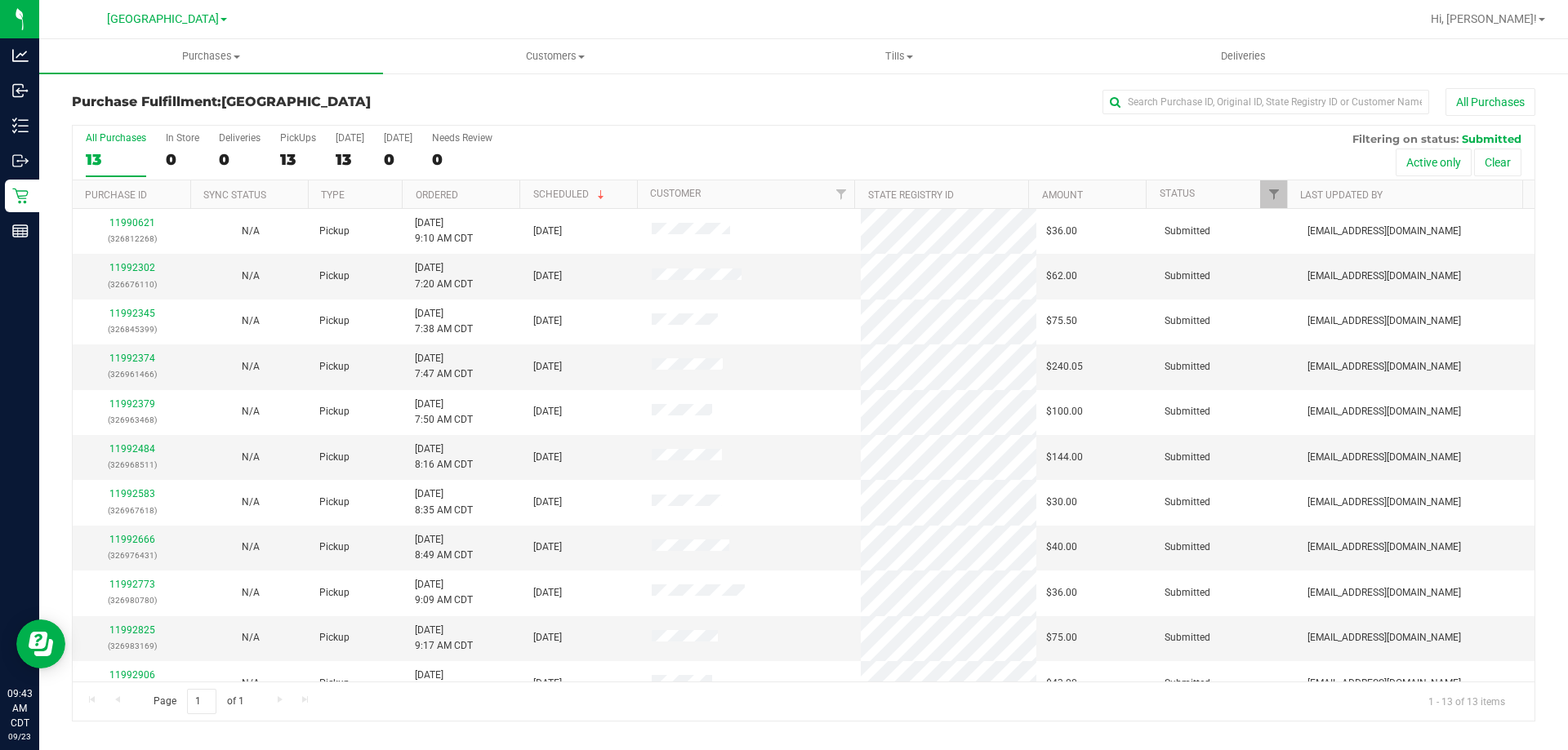
click at [447, 202] on th "Ordered" at bounding box center [460, 194] width 117 height 29
click at [131, 268] on link "11992345" at bounding box center [131, 268] width 45 height 12
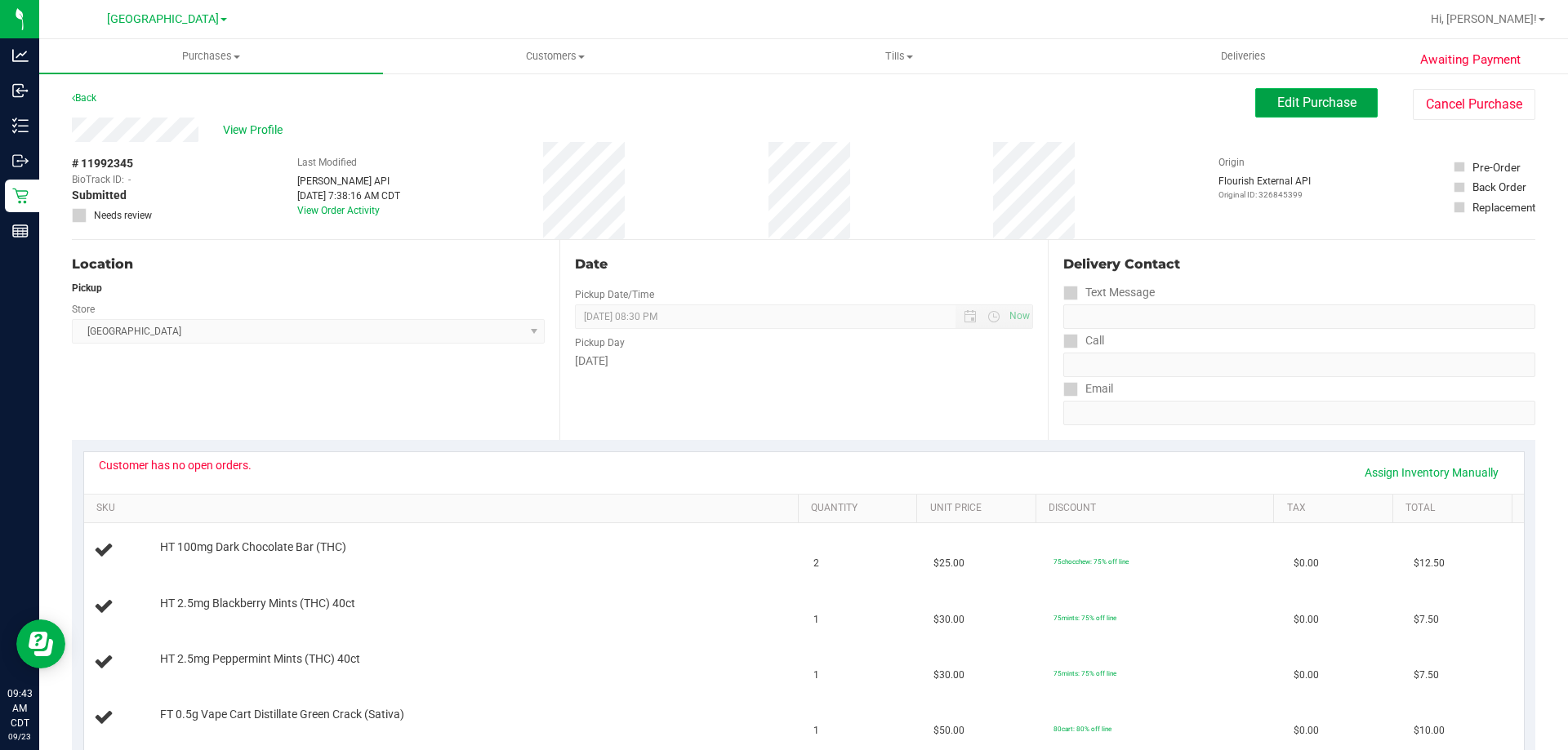
click at [1278, 103] on span "Edit Purchase" at bounding box center [1317, 102] width 79 height 16
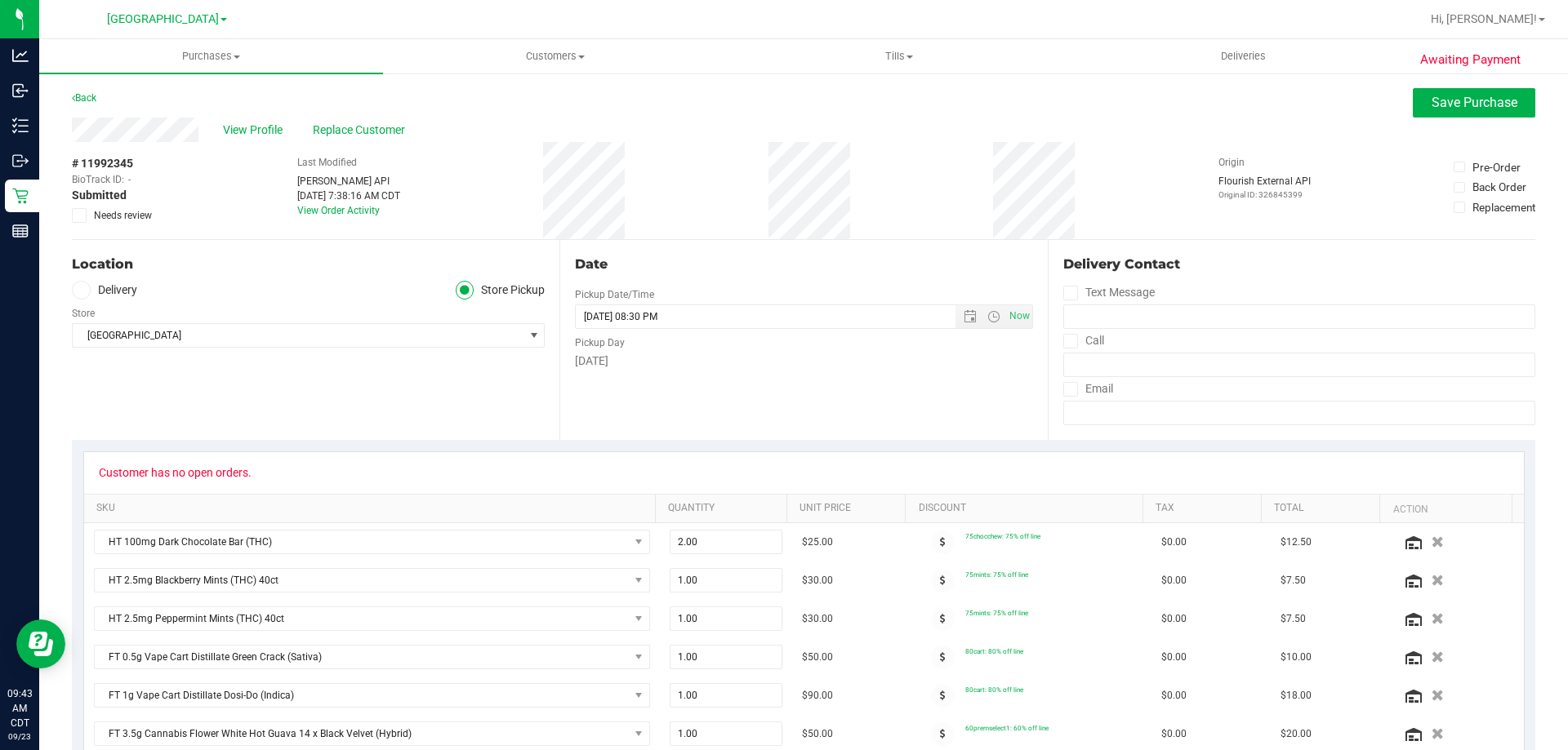
click at [80, 216] on icon at bounding box center [79, 216] width 11 height 0
click at [0, 0] on input "Needs review" at bounding box center [0, 0] width 0 height 0
click at [1416, 102] on button "Save Purchase" at bounding box center [1474, 103] width 122 height 30
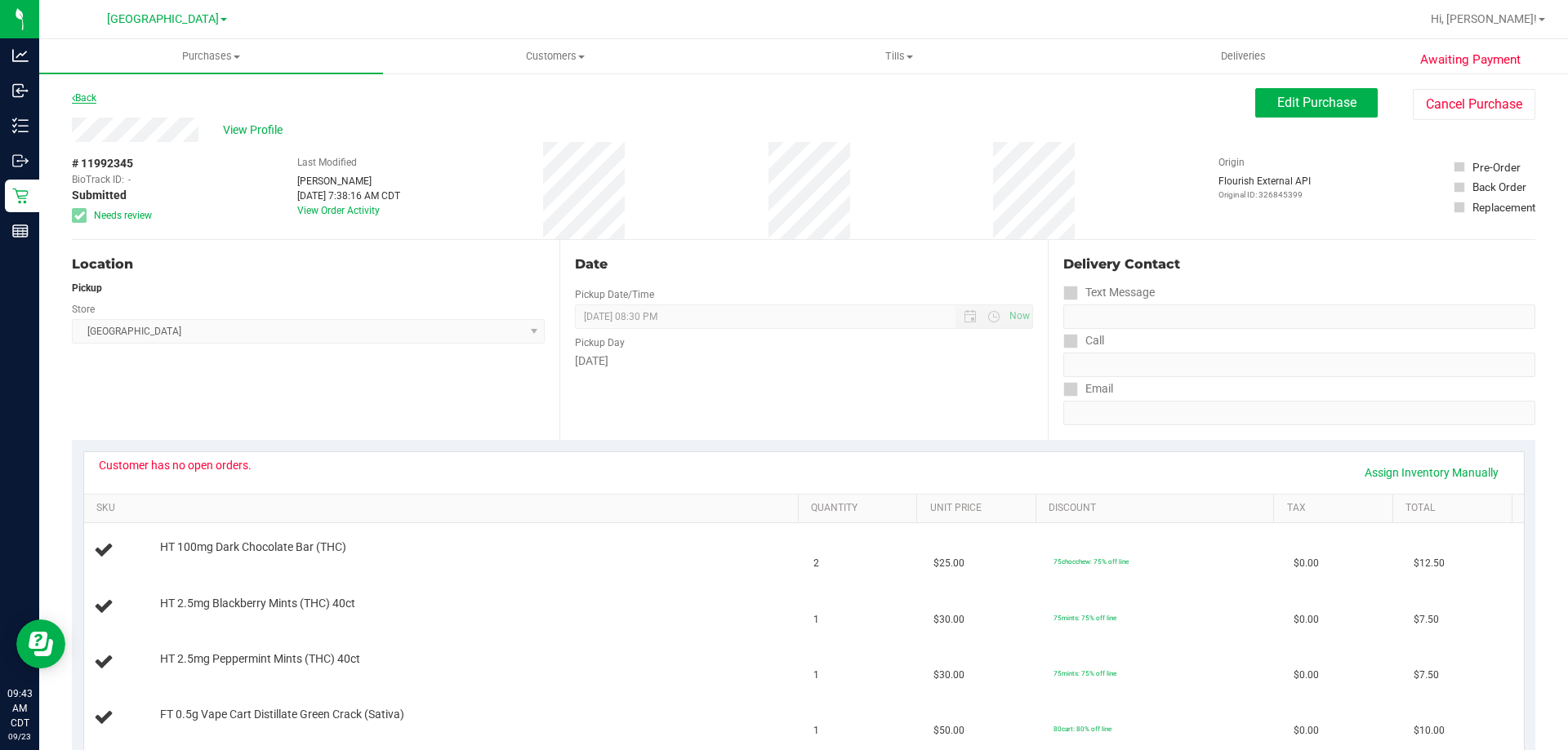
click at [93, 96] on link "Back" at bounding box center [84, 98] width 25 height 12
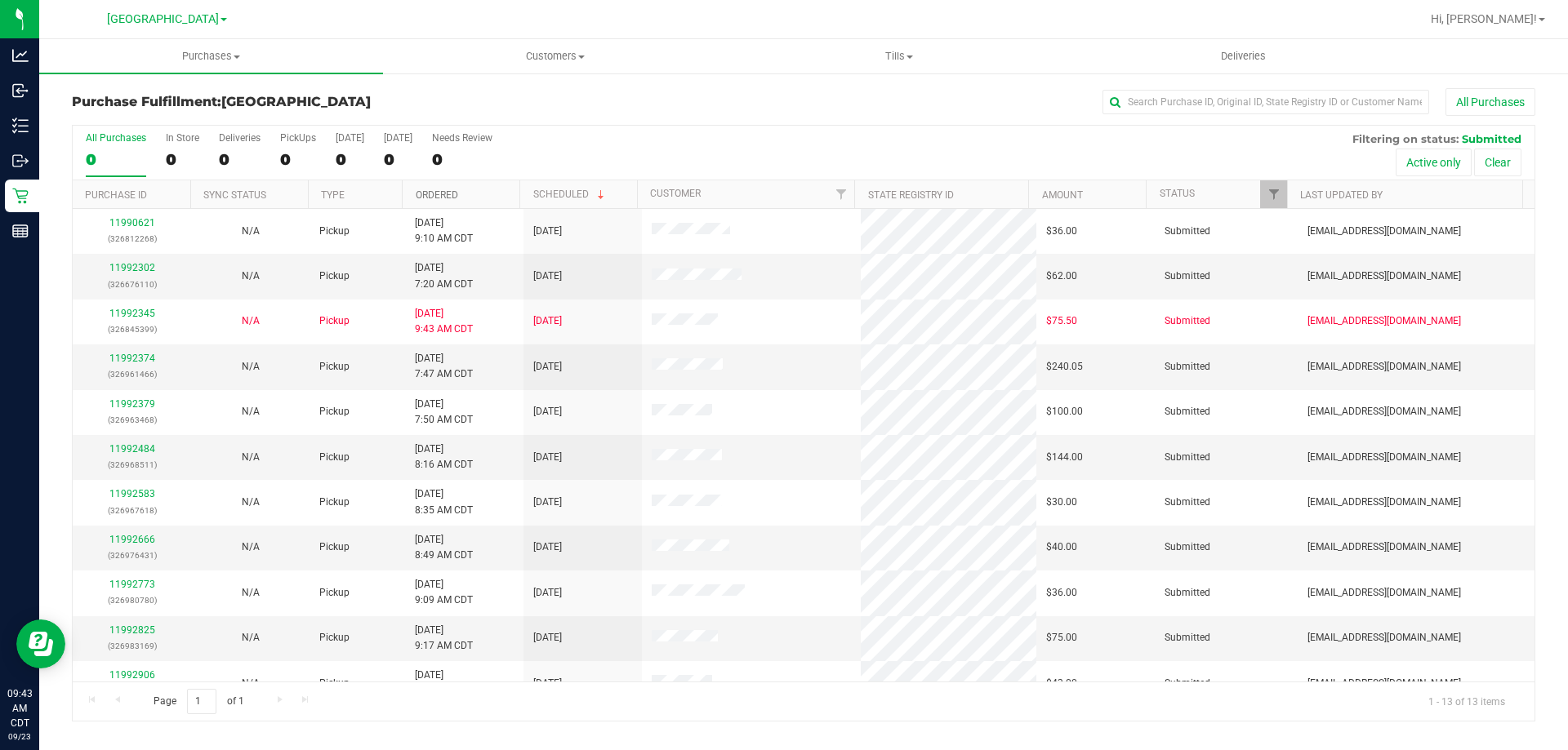
click at [425, 196] on link "Ordered" at bounding box center [436, 195] width 42 height 12
click at [135, 264] on link "11992374" at bounding box center [131, 268] width 45 height 12
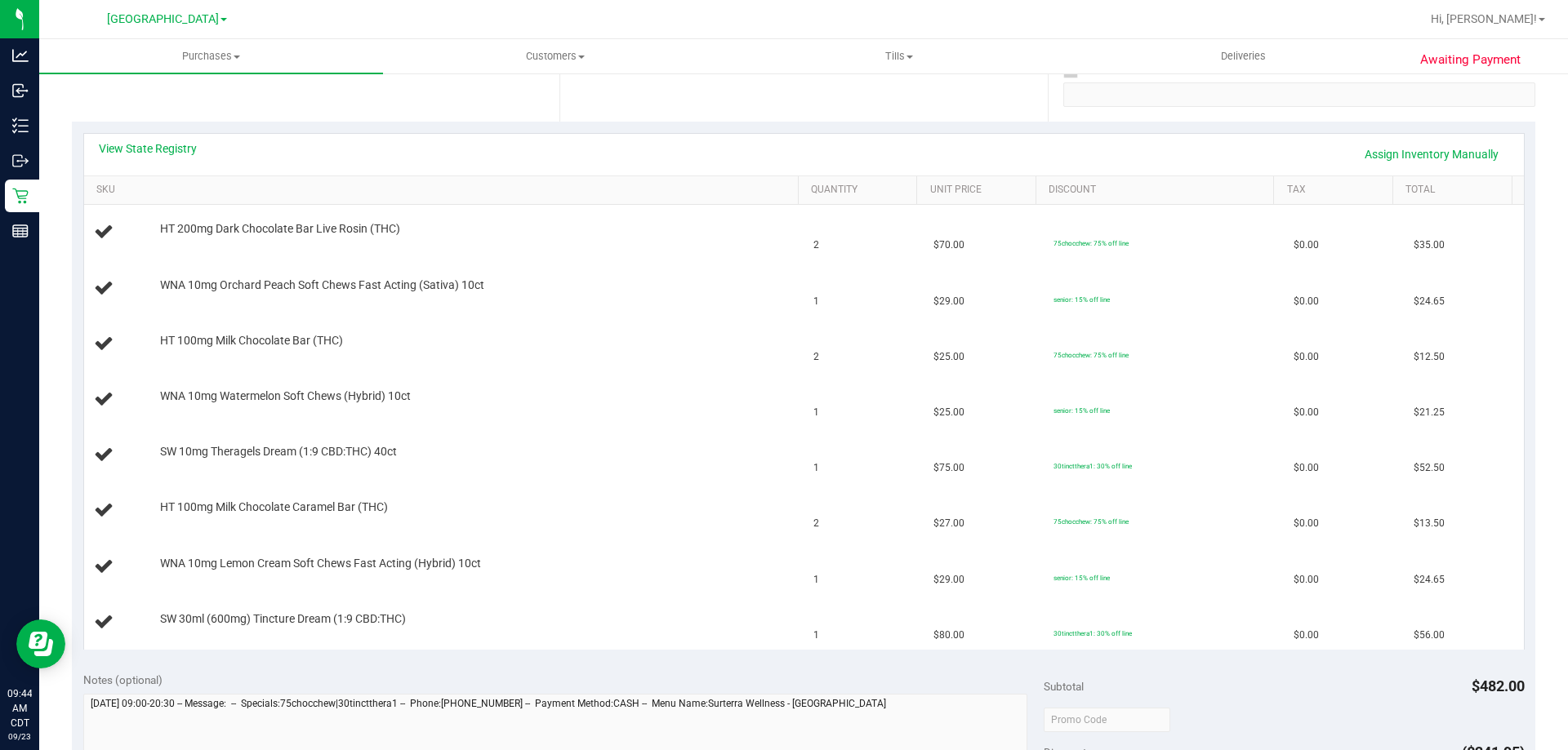
scroll to position [326, 0]
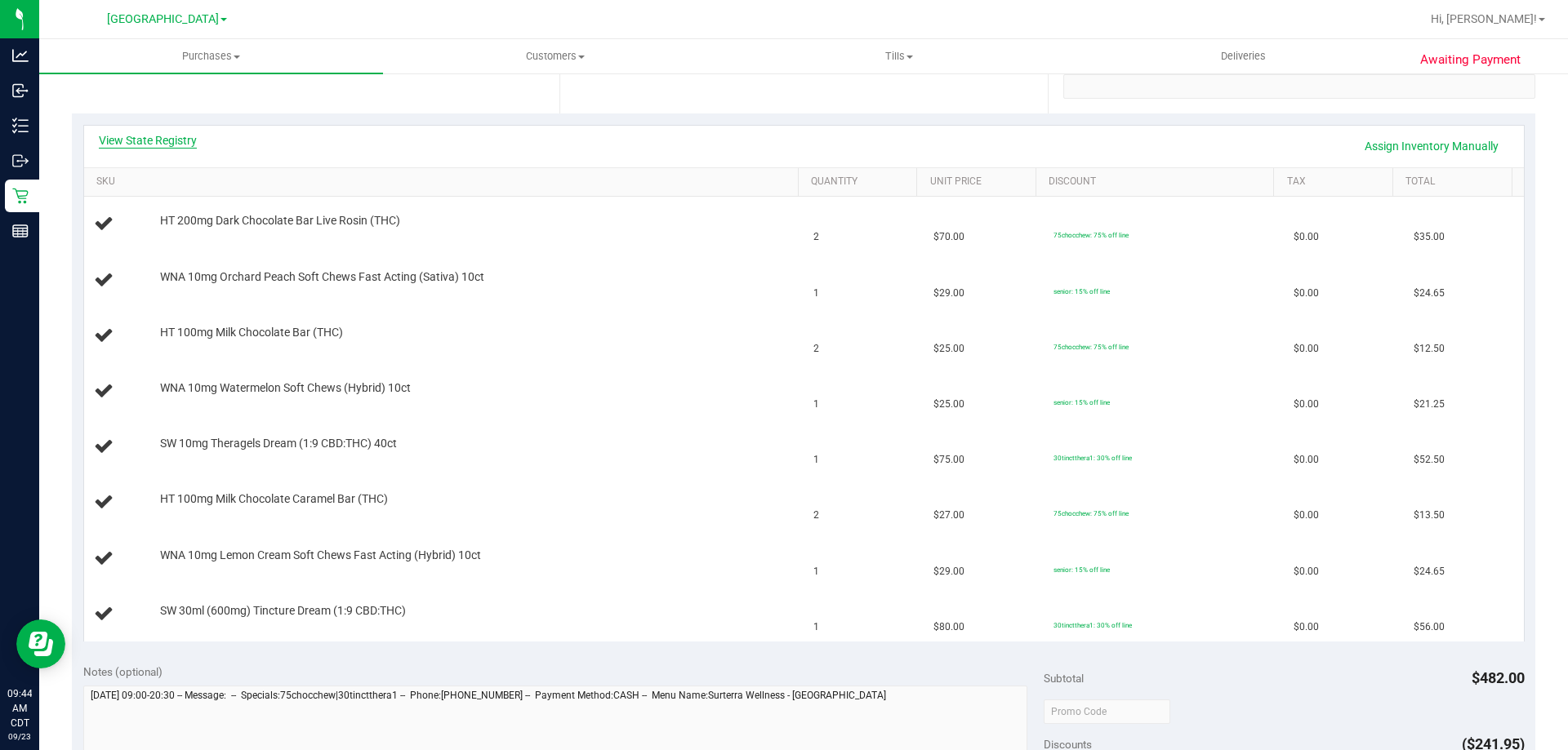
click at [164, 138] on link "View State Registry" at bounding box center [148, 140] width 98 height 17
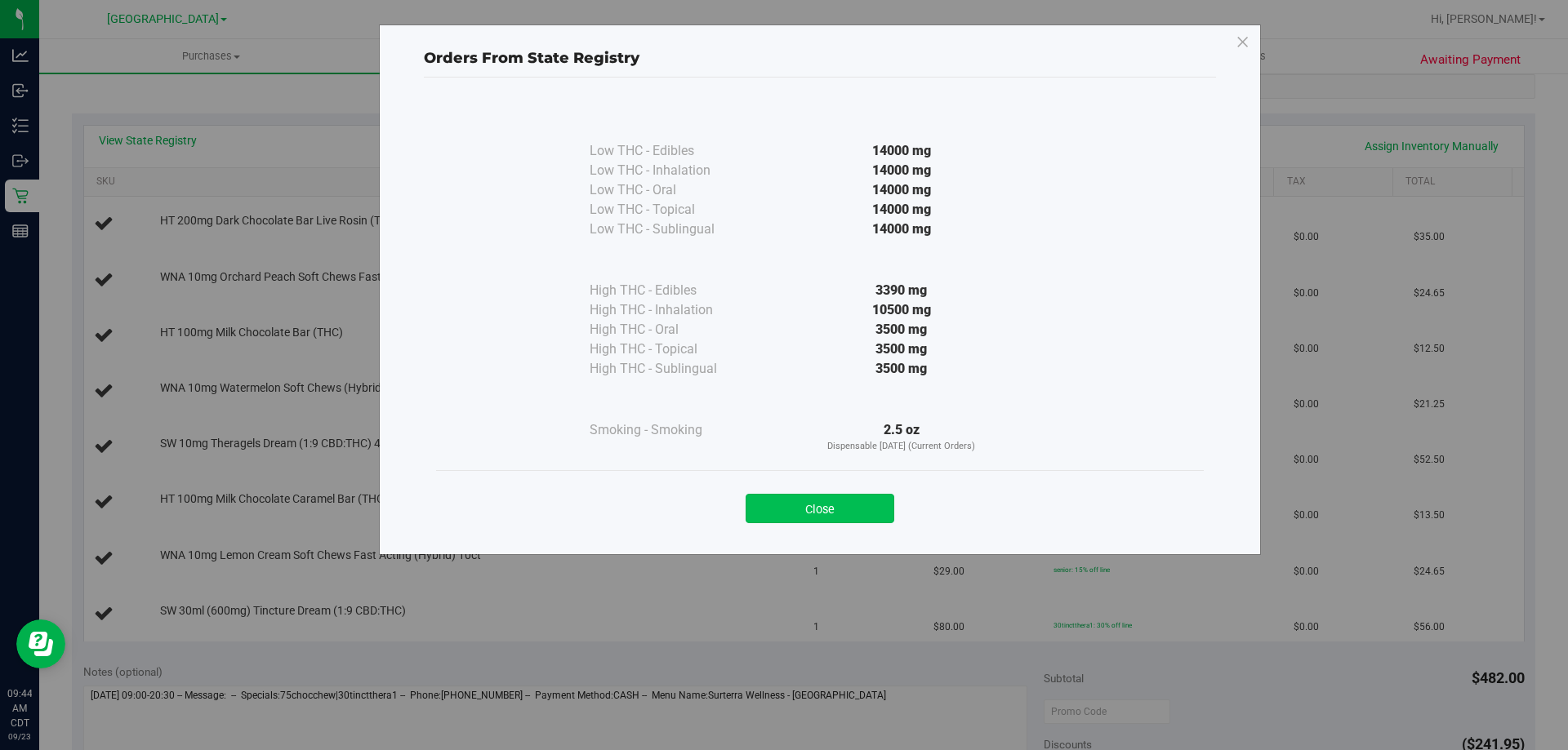
click at [758, 507] on button "Close" at bounding box center [820, 509] width 149 height 30
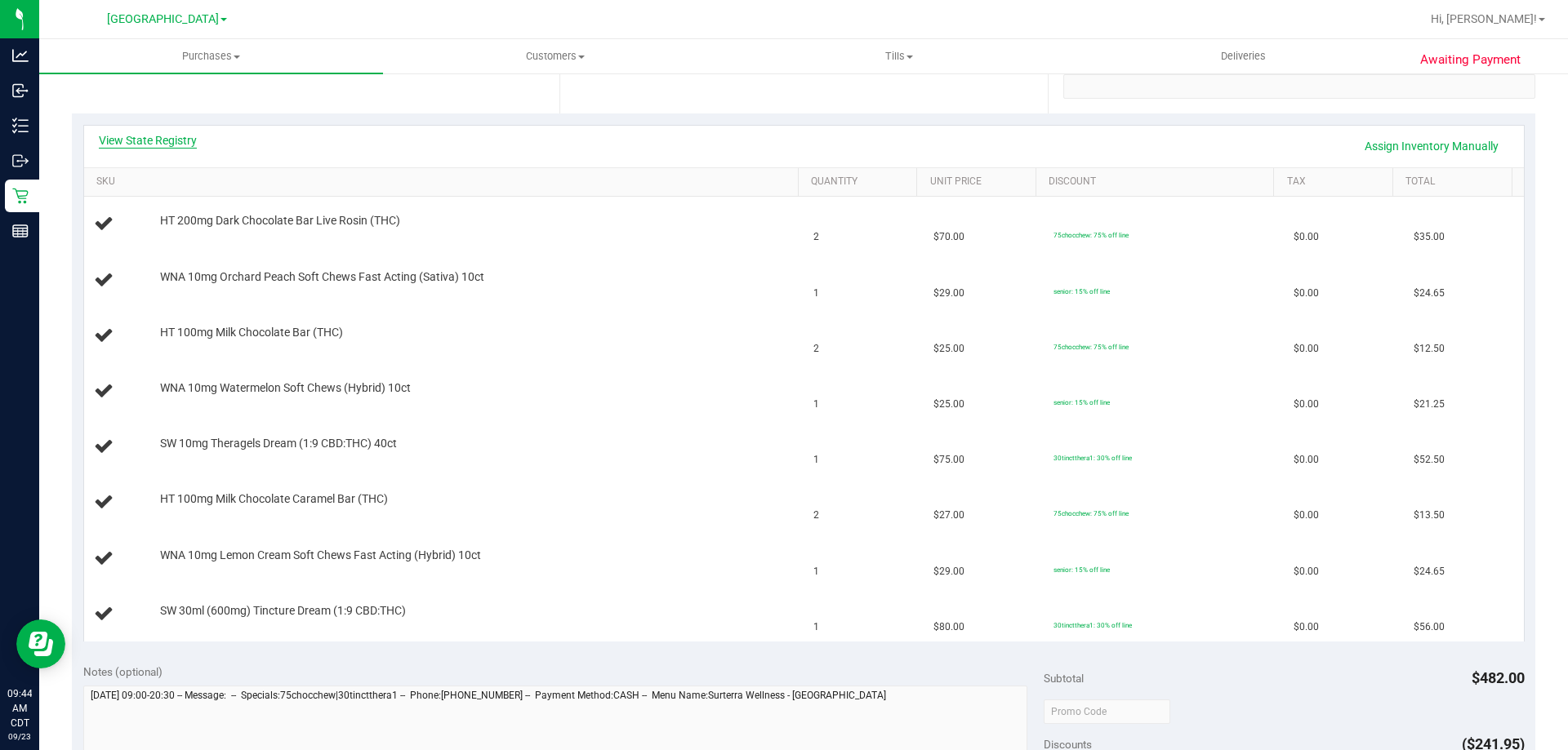
click at [149, 142] on link "View State Registry" at bounding box center [148, 140] width 98 height 17
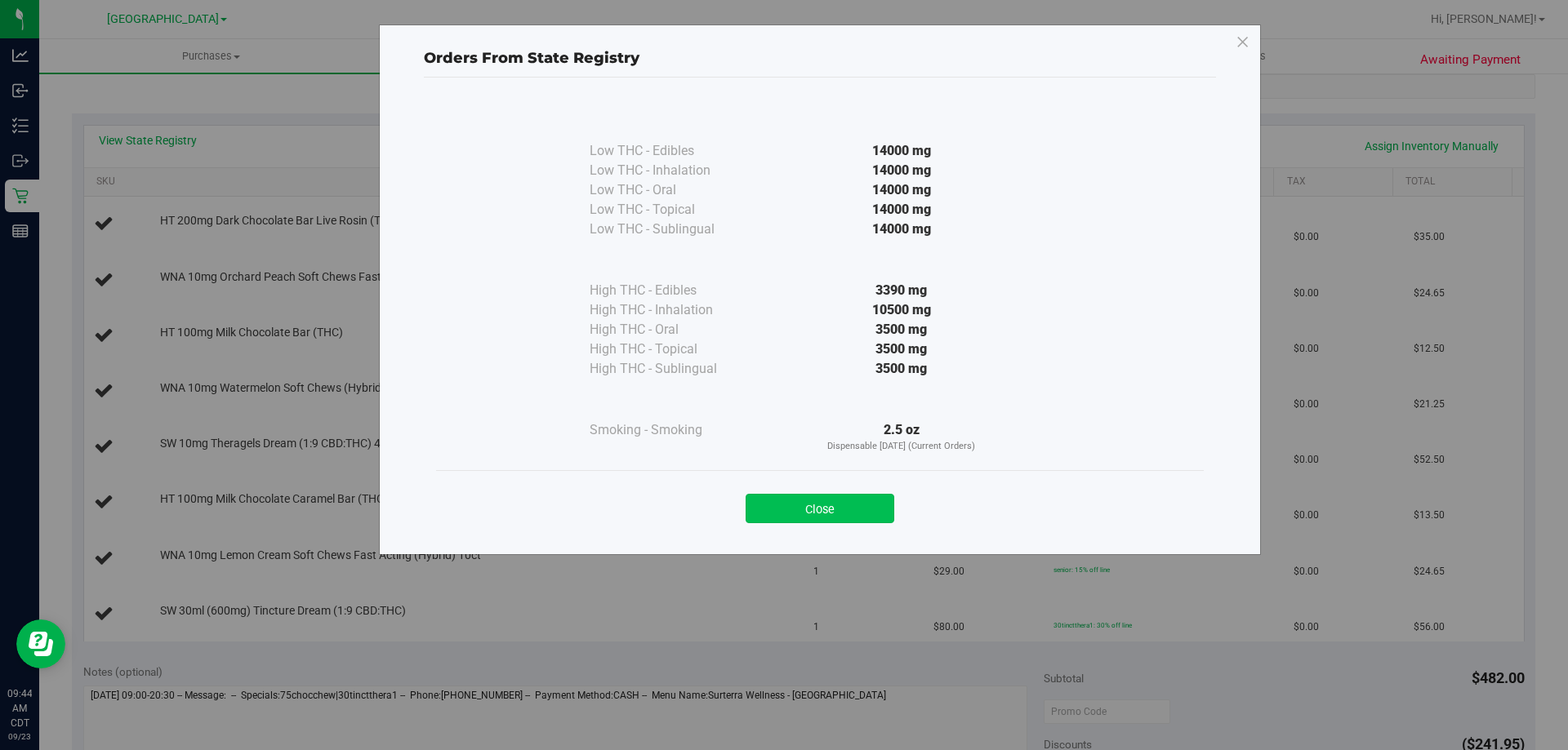
click at [793, 509] on button "Close" at bounding box center [820, 509] width 149 height 30
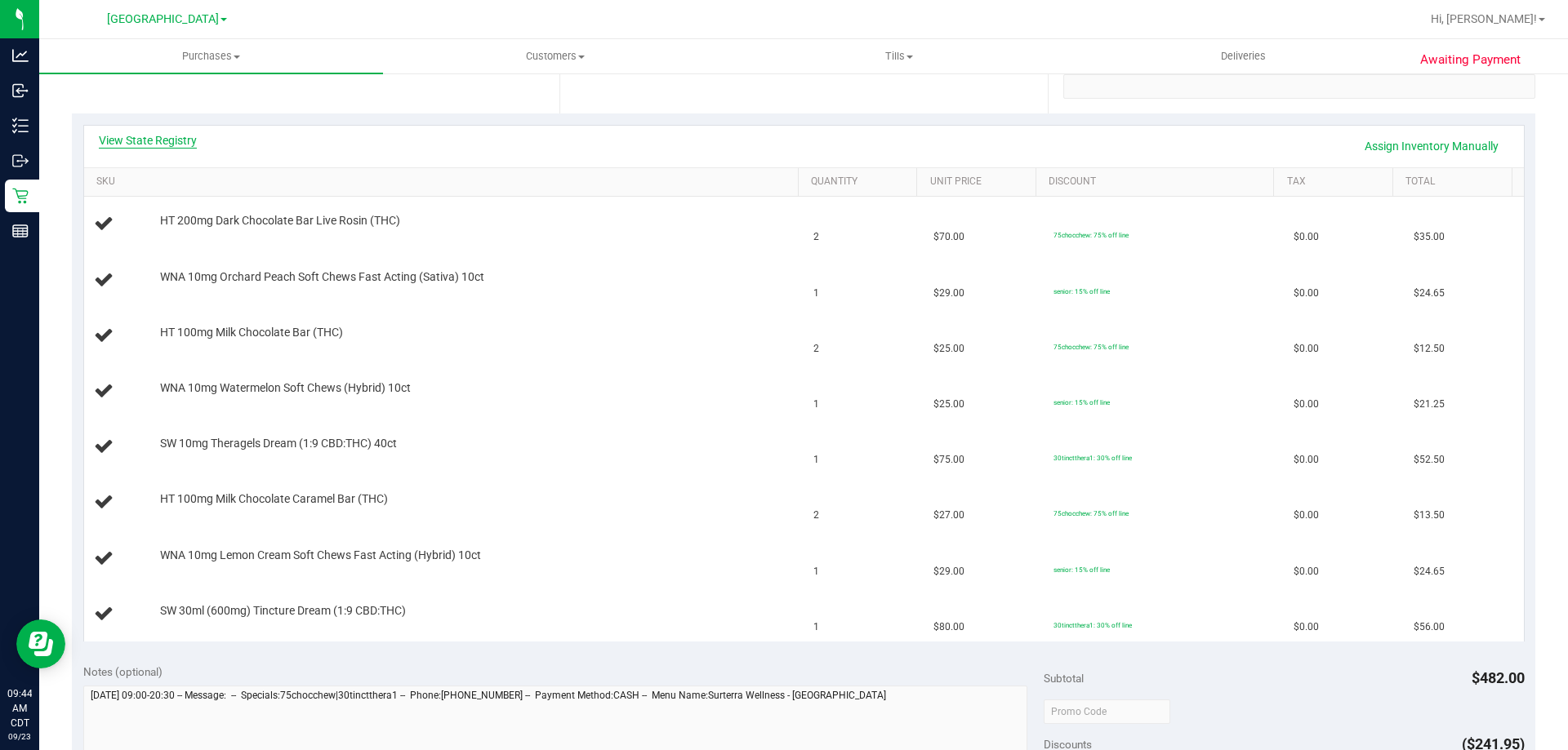
click at [171, 142] on link "View State Registry" at bounding box center [148, 140] width 98 height 17
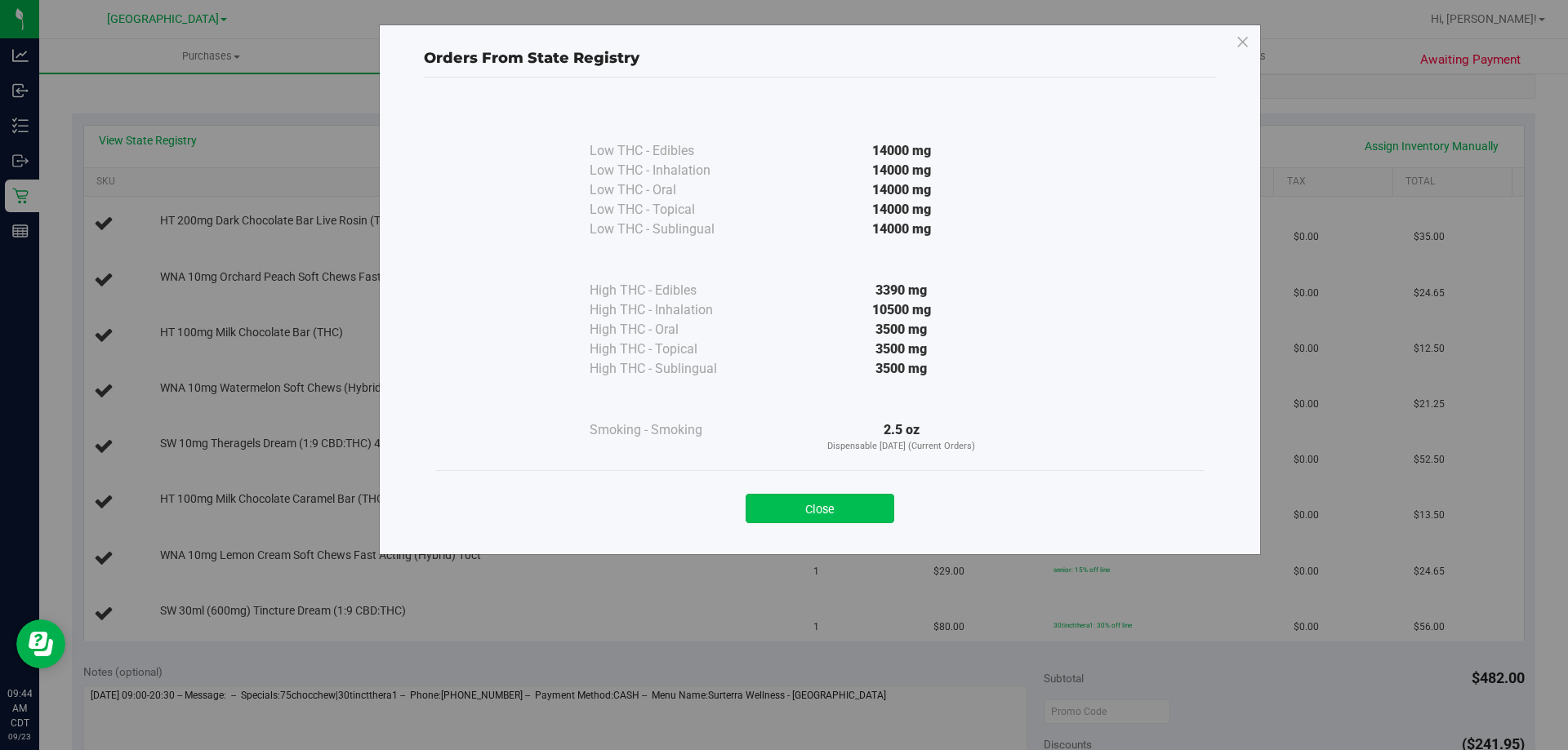
click at [769, 509] on button "Close" at bounding box center [820, 509] width 149 height 30
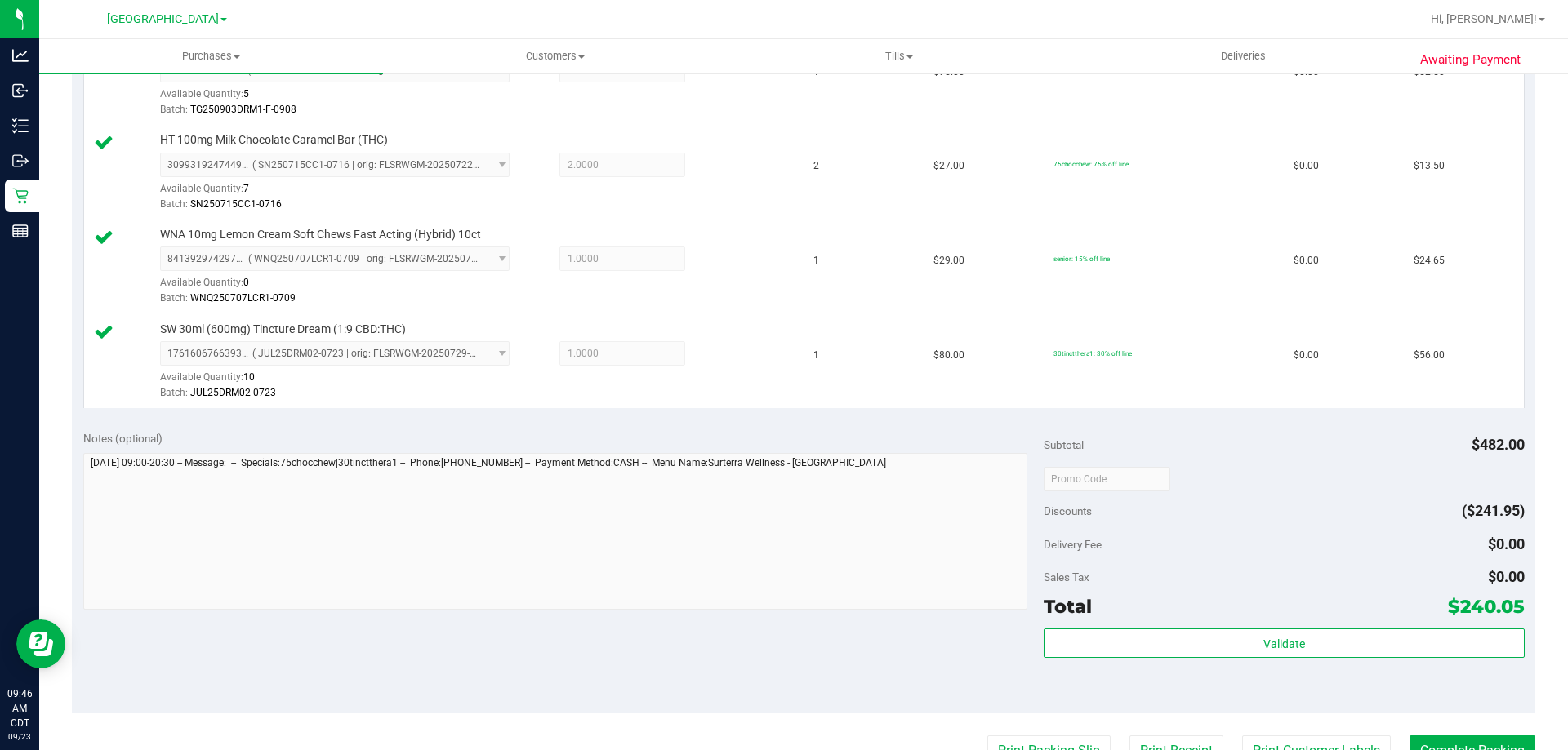
scroll to position [1151, 0]
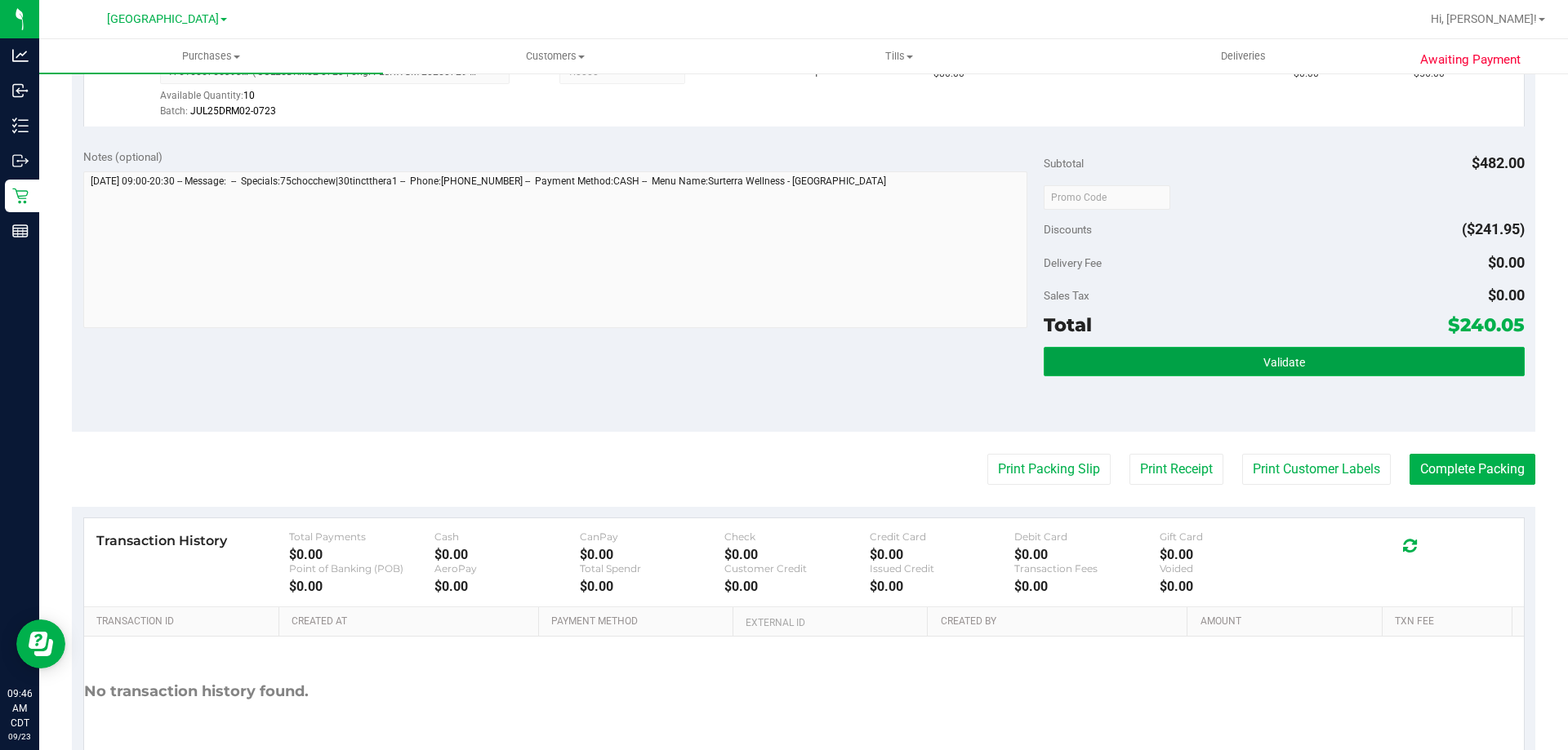
click at [1133, 369] on button "Validate" at bounding box center [1283, 362] width 480 height 30
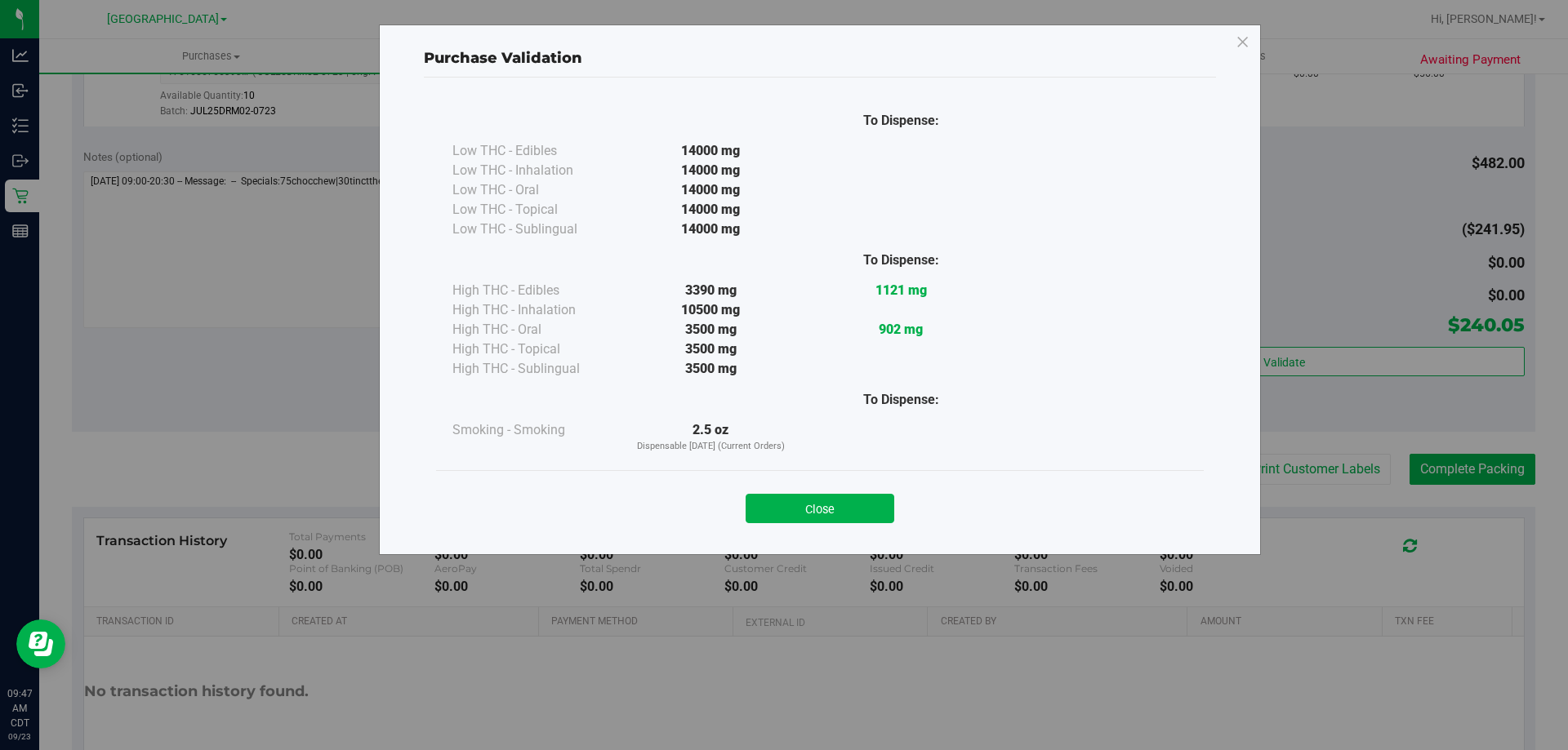
click at [769, 493] on div "Close" at bounding box center [820, 503] width 744 height 40
click at [772, 496] on button "Close" at bounding box center [820, 509] width 149 height 30
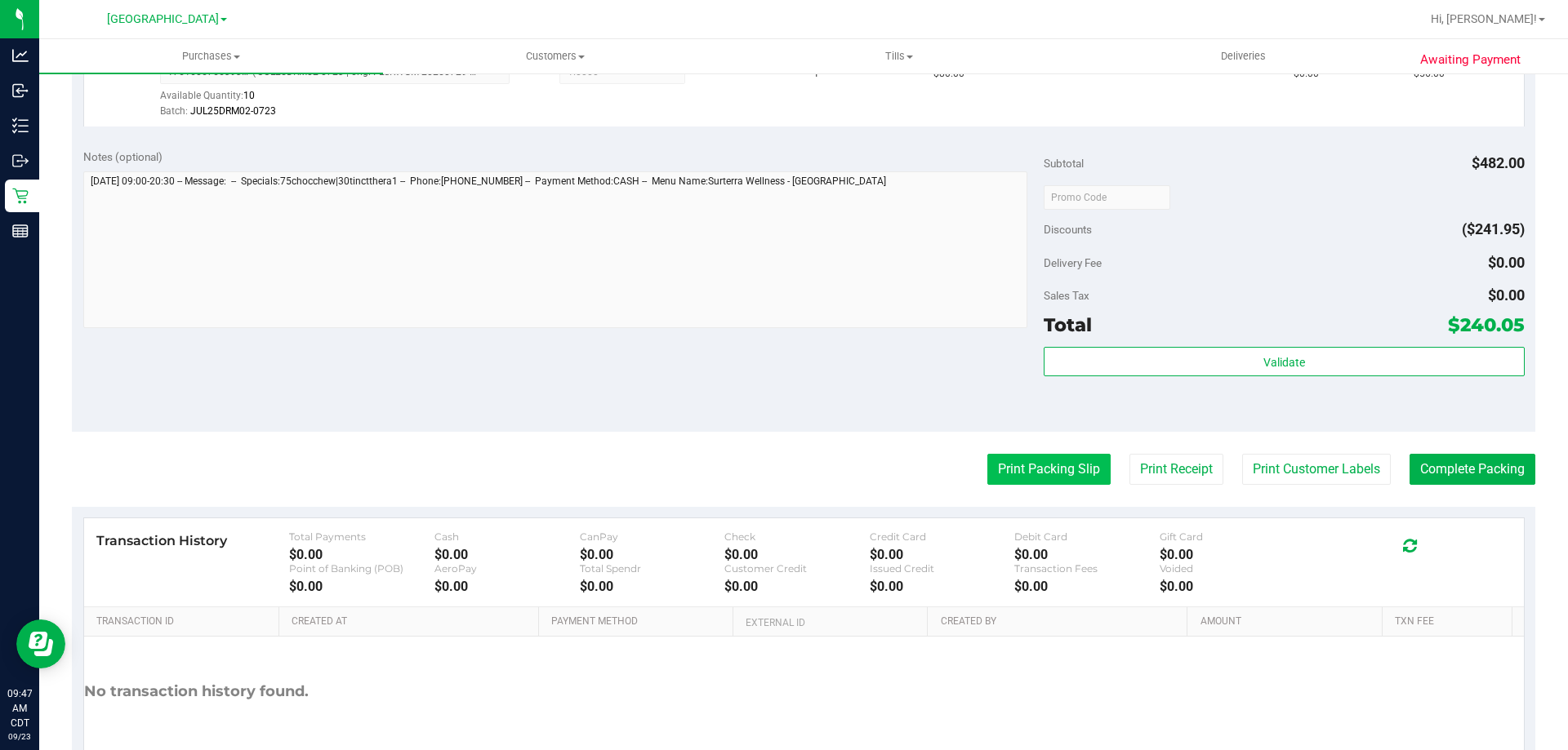
click at [1008, 461] on button "Print Packing Slip" at bounding box center [1048, 470] width 123 height 31
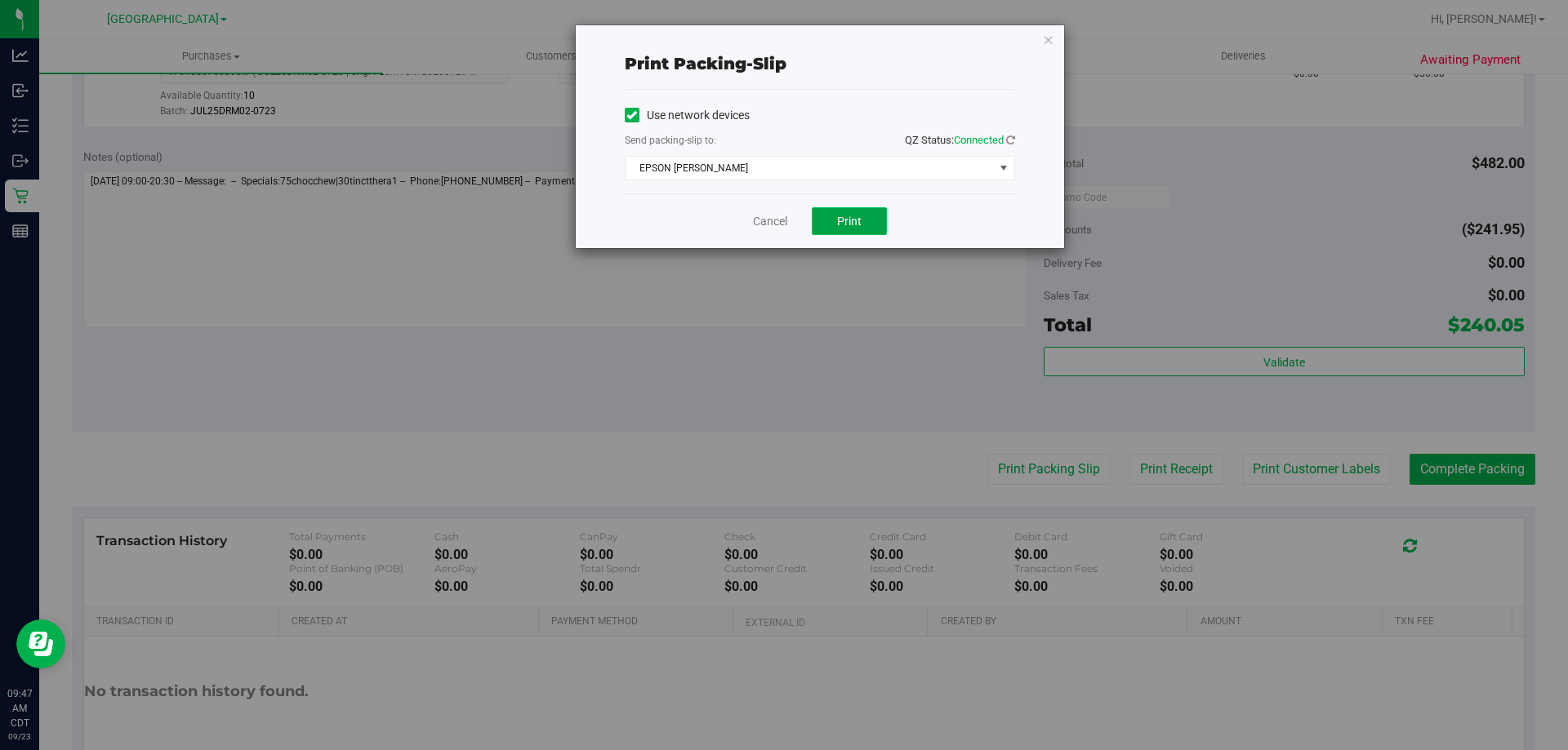
click at [825, 234] on button "Print" at bounding box center [849, 221] width 75 height 28
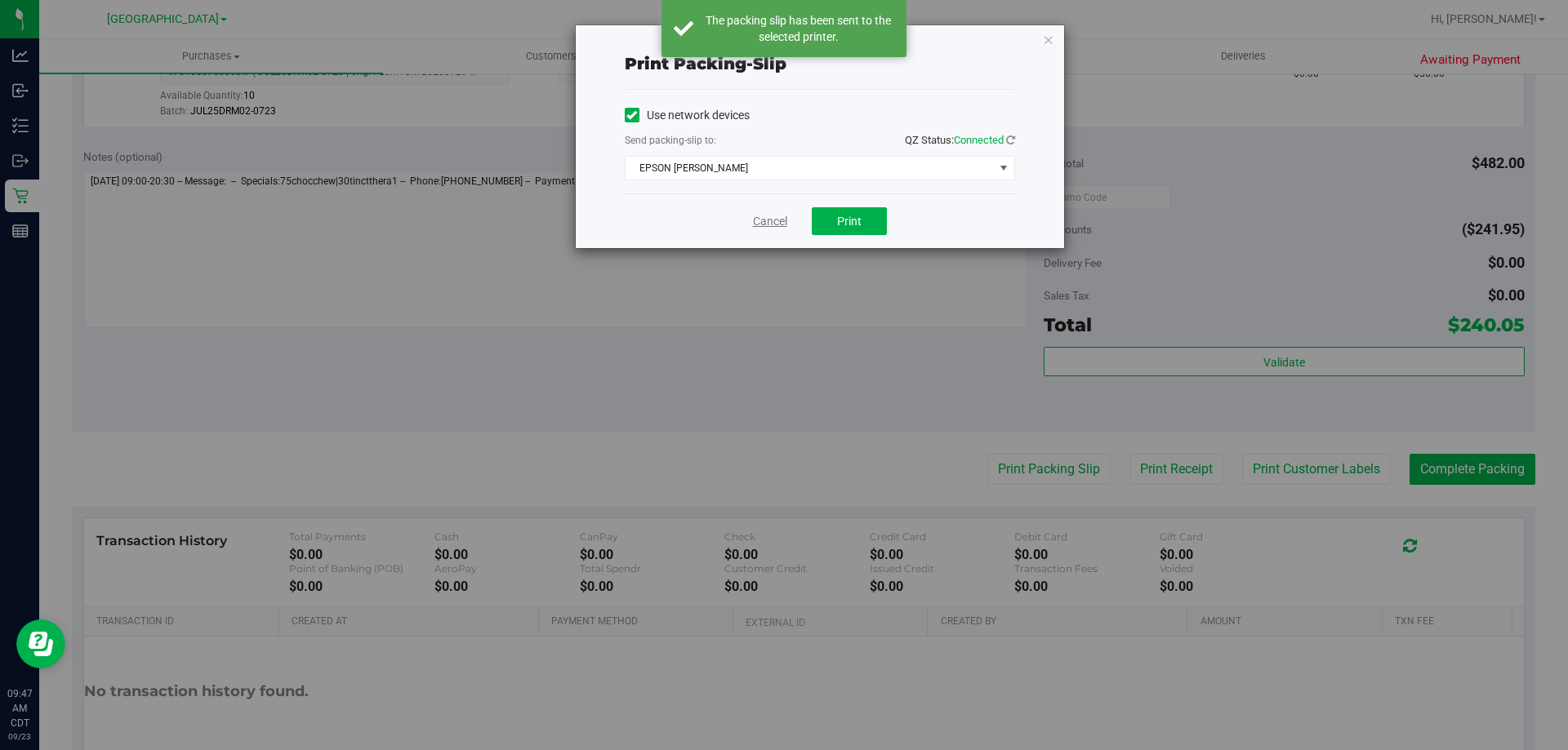
click at [767, 223] on link "Cancel" at bounding box center [770, 221] width 35 height 17
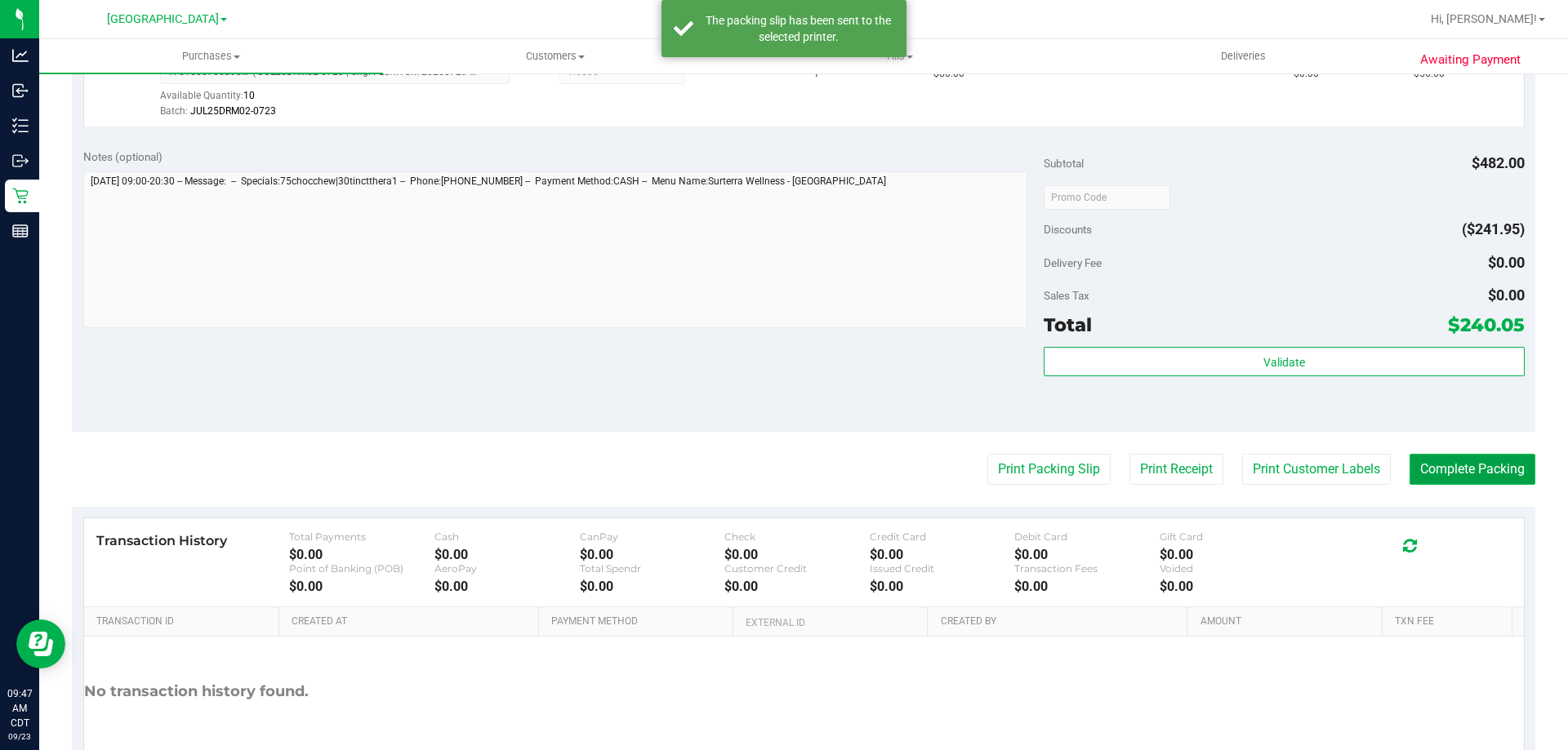
click at [1477, 474] on button "Complete Packing" at bounding box center [1472, 470] width 126 height 31
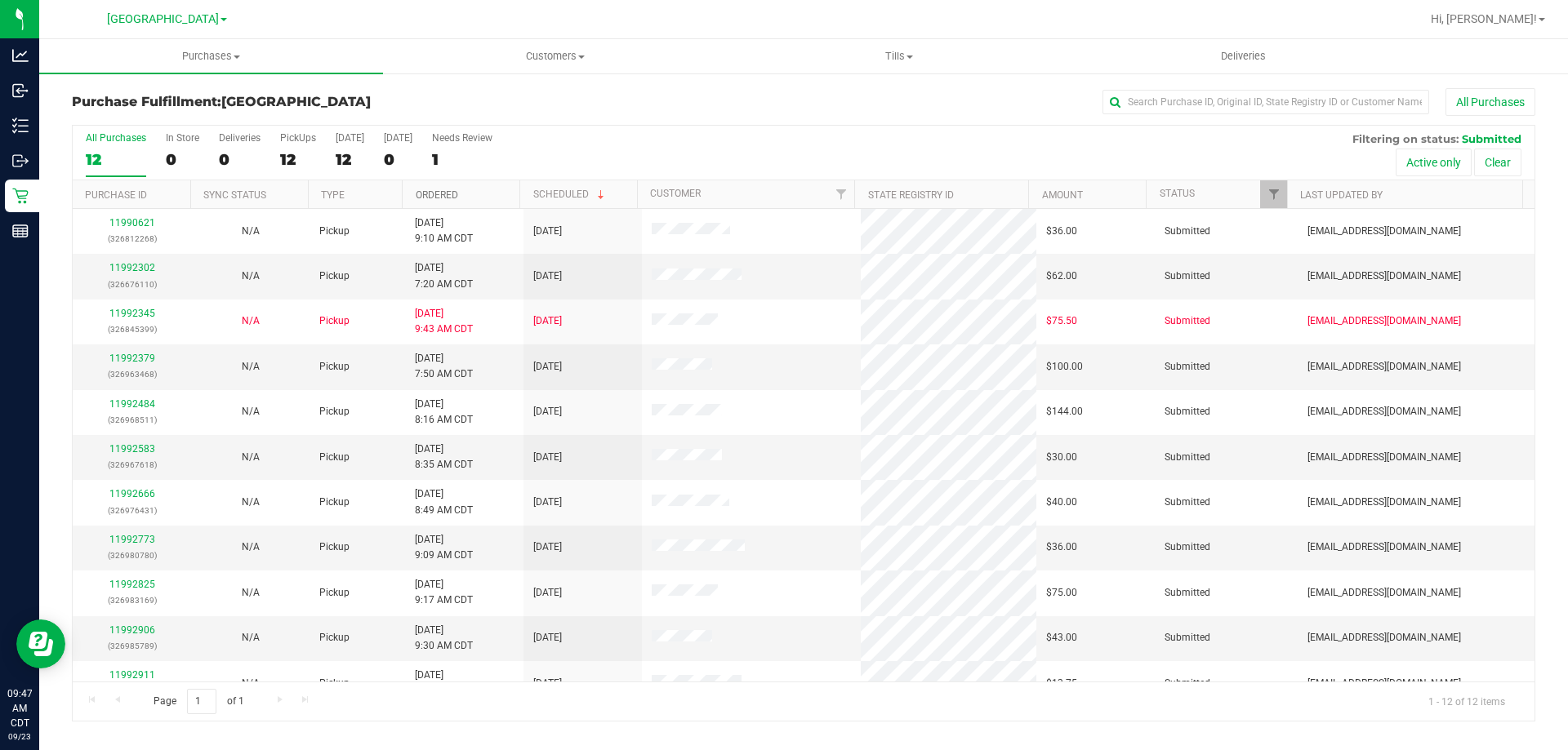
click at [435, 197] on link "Ordered" at bounding box center [436, 195] width 42 height 12
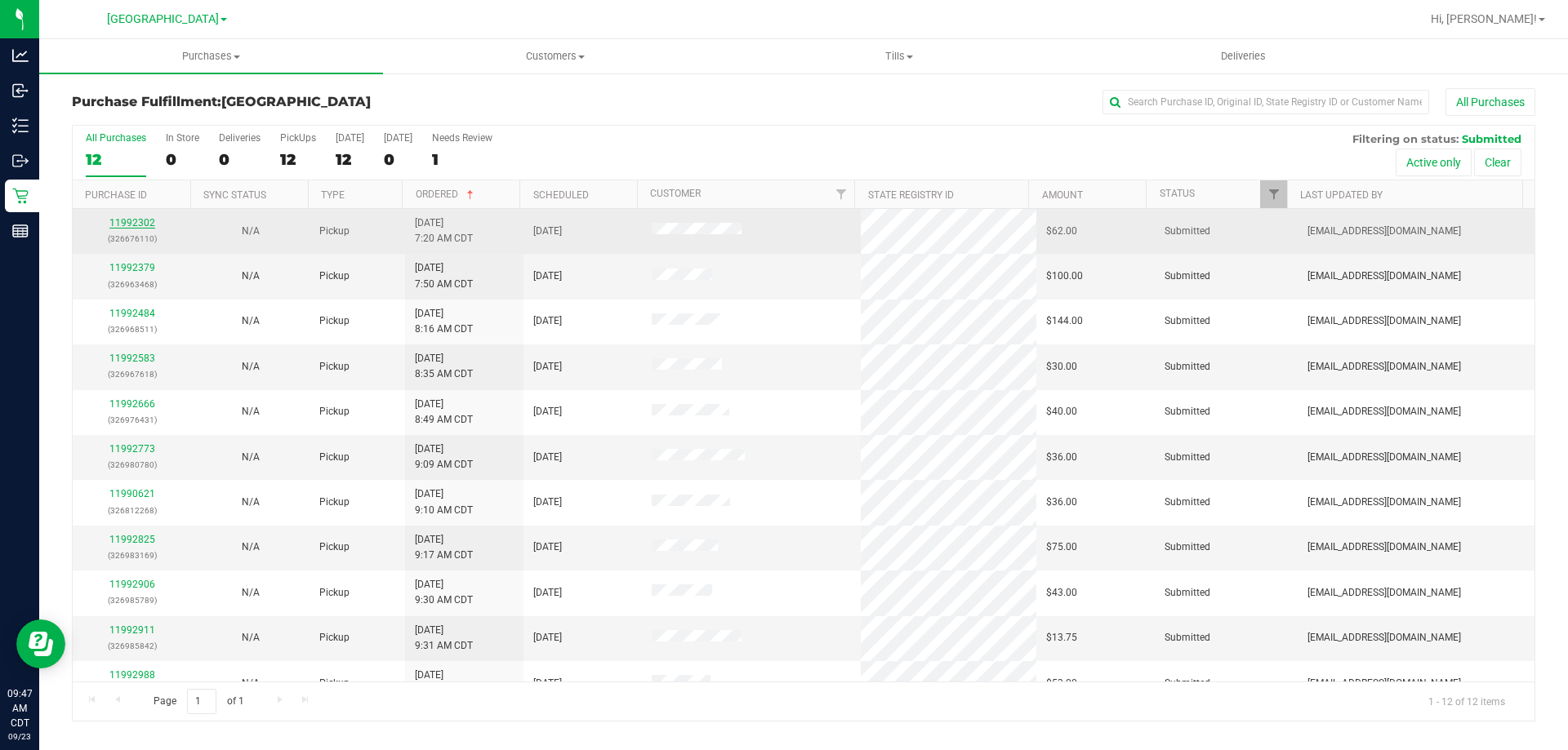
click at [116, 223] on link "11992302" at bounding box center [131, 223] width 45 height 12
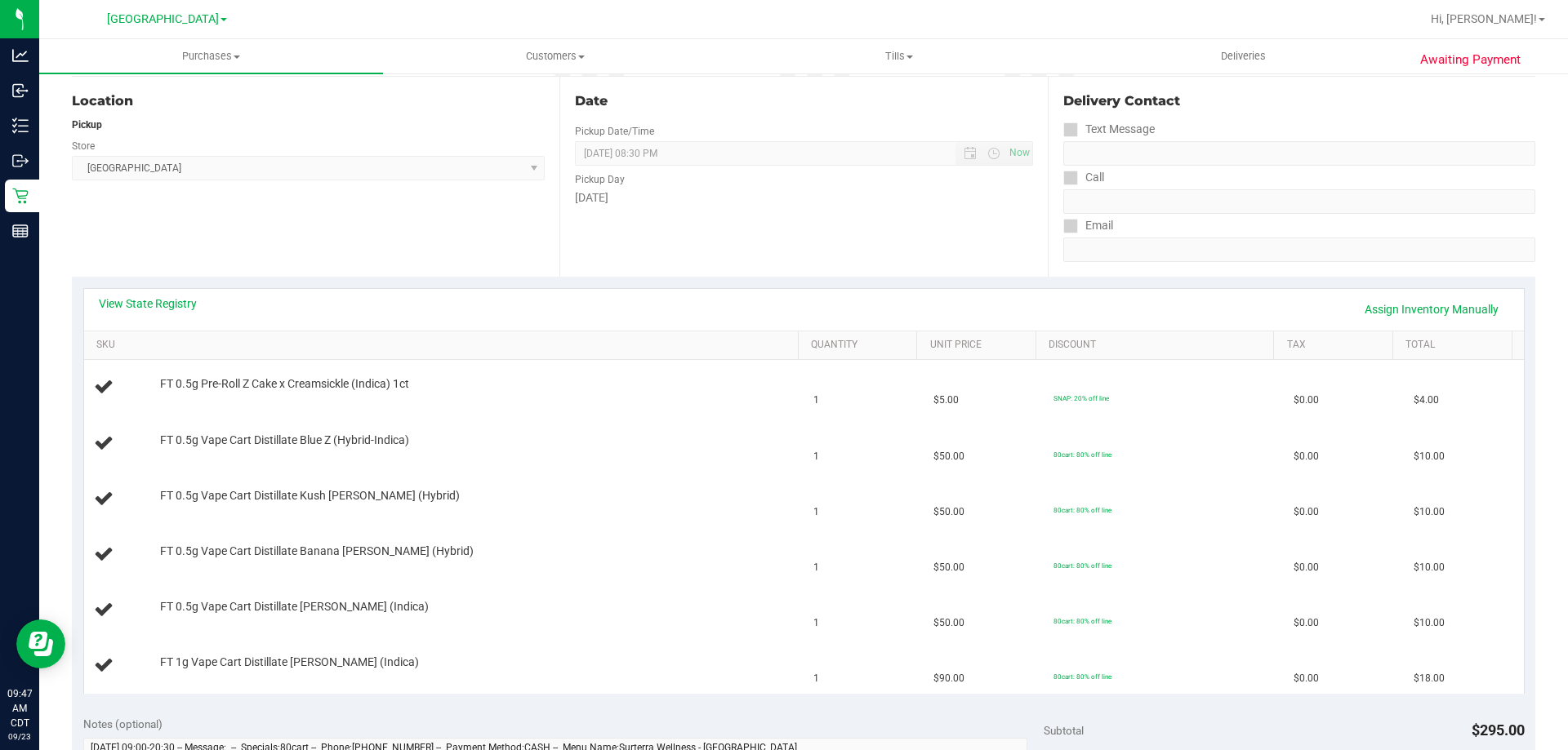
scroll to position [245, 0]
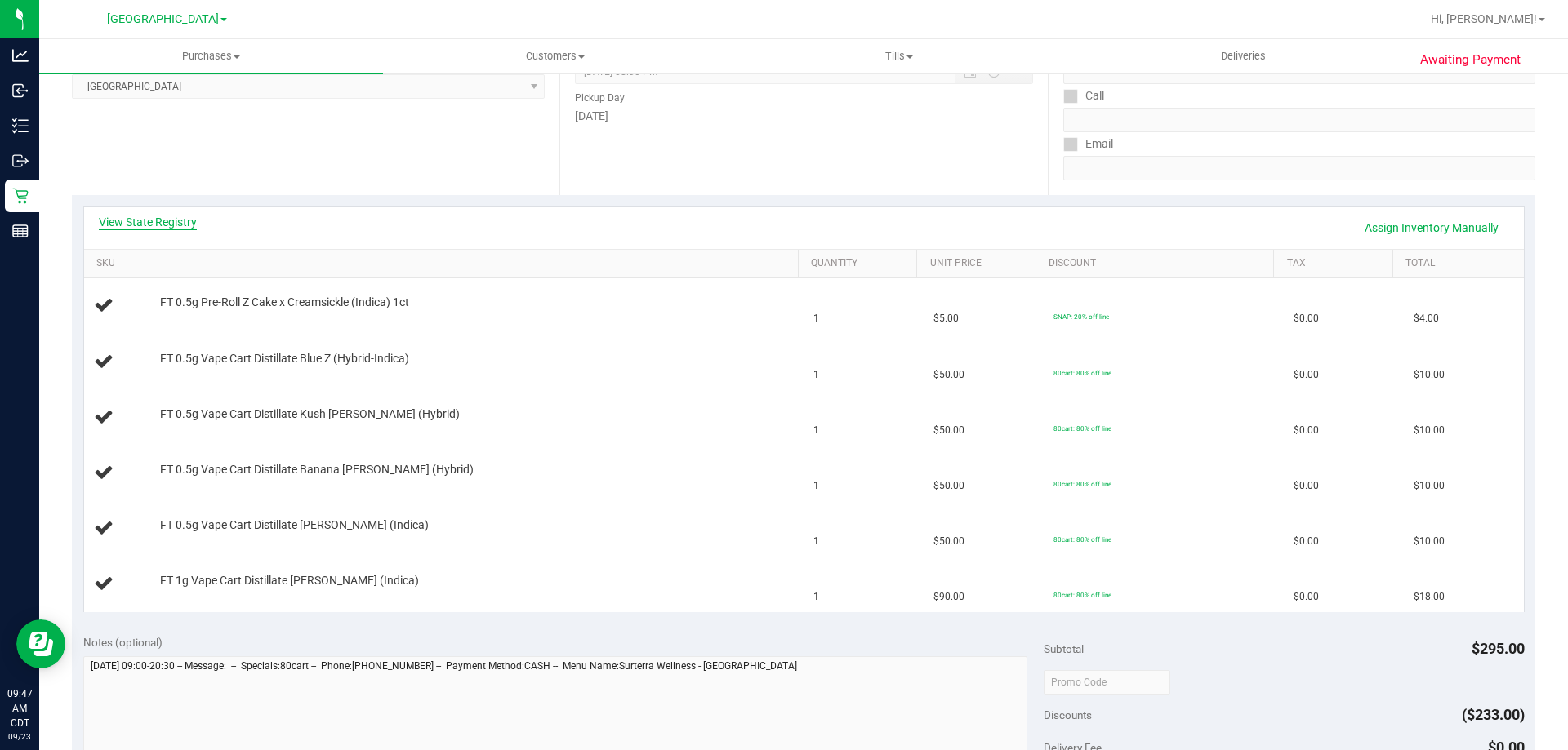
click at [170, 220] on link "View State Registry" at bounding box center [148, 222] width 98 height 17
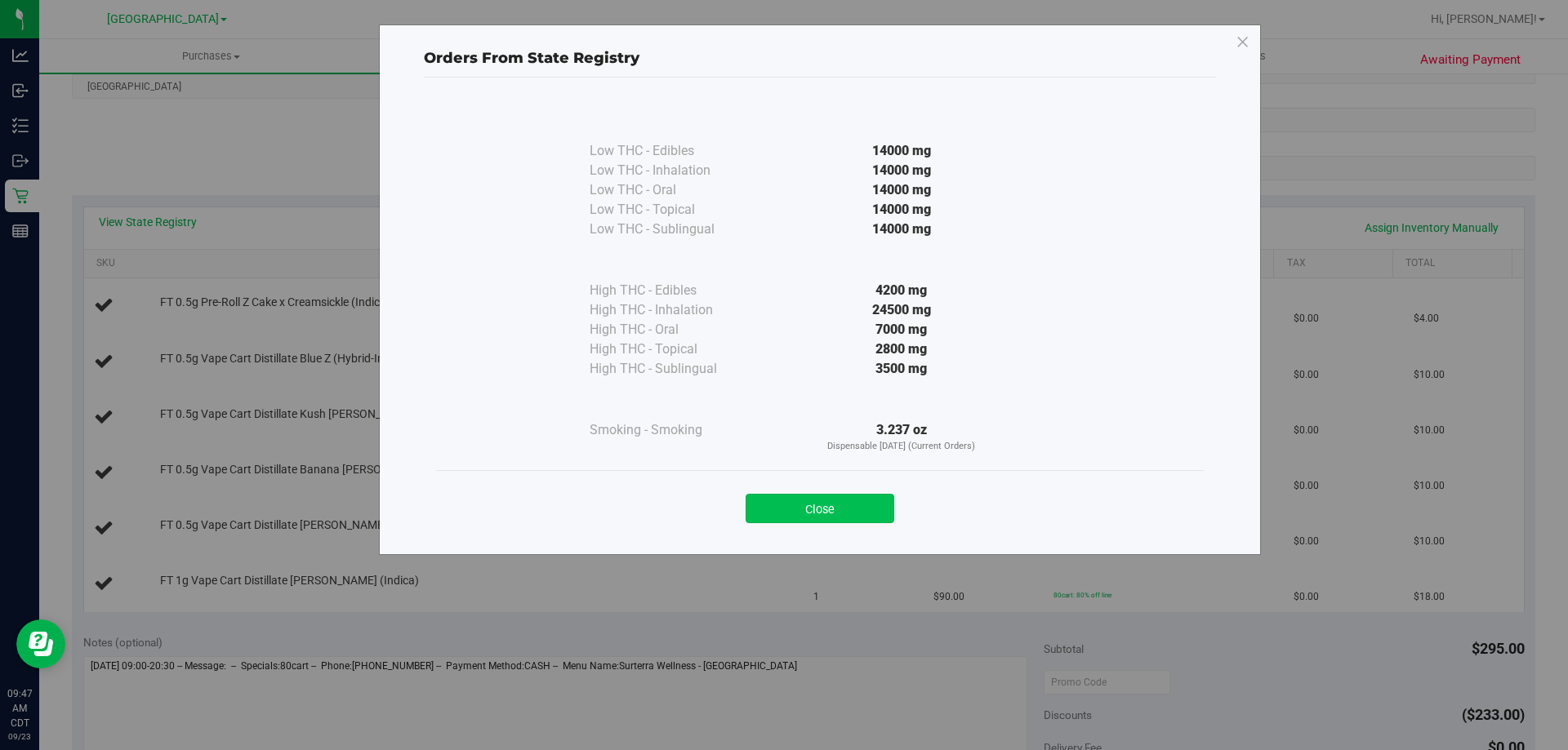
click at [815, 506] on button "Close" at bounding box center [820, 509] width 149 height 30
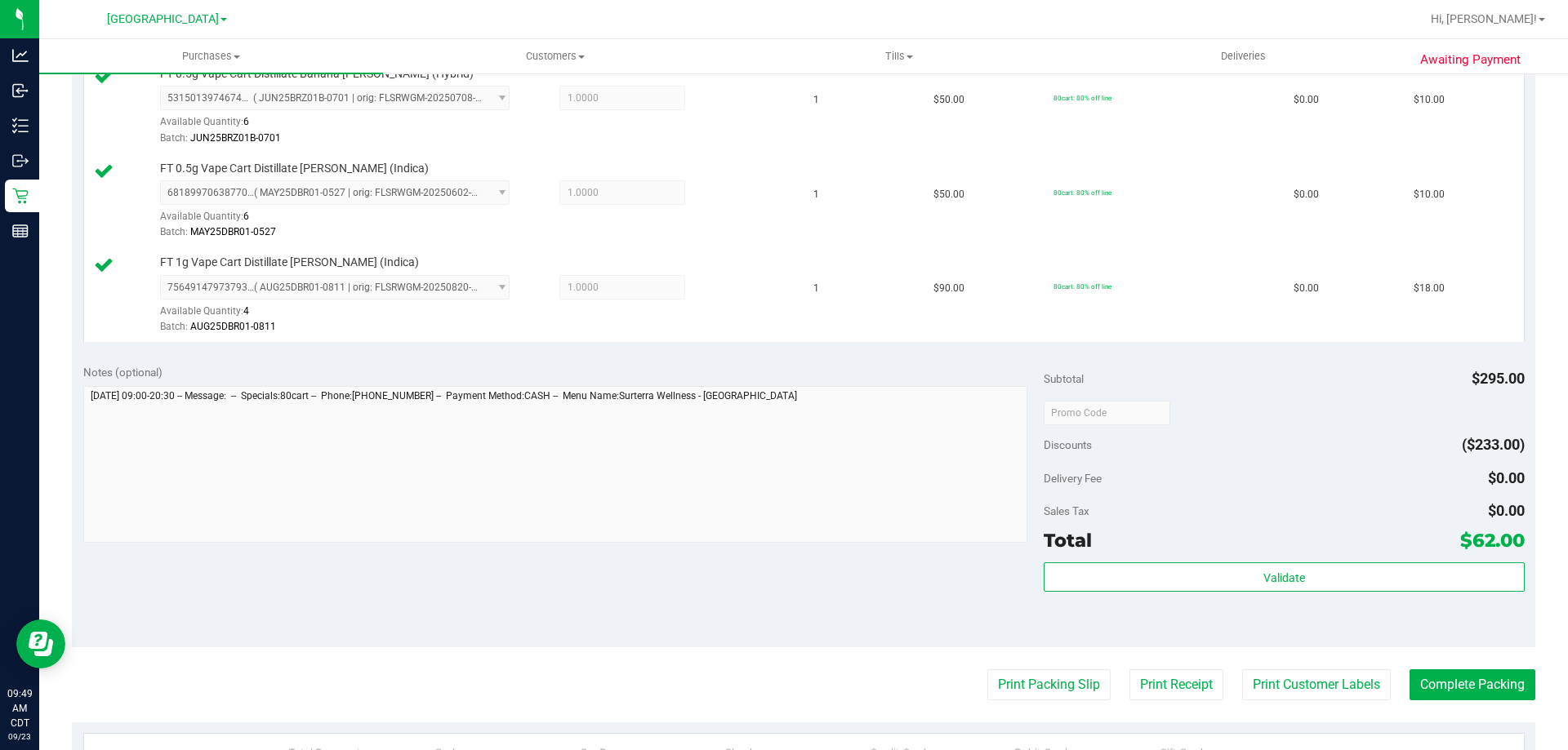
scroll to position [898, 0]
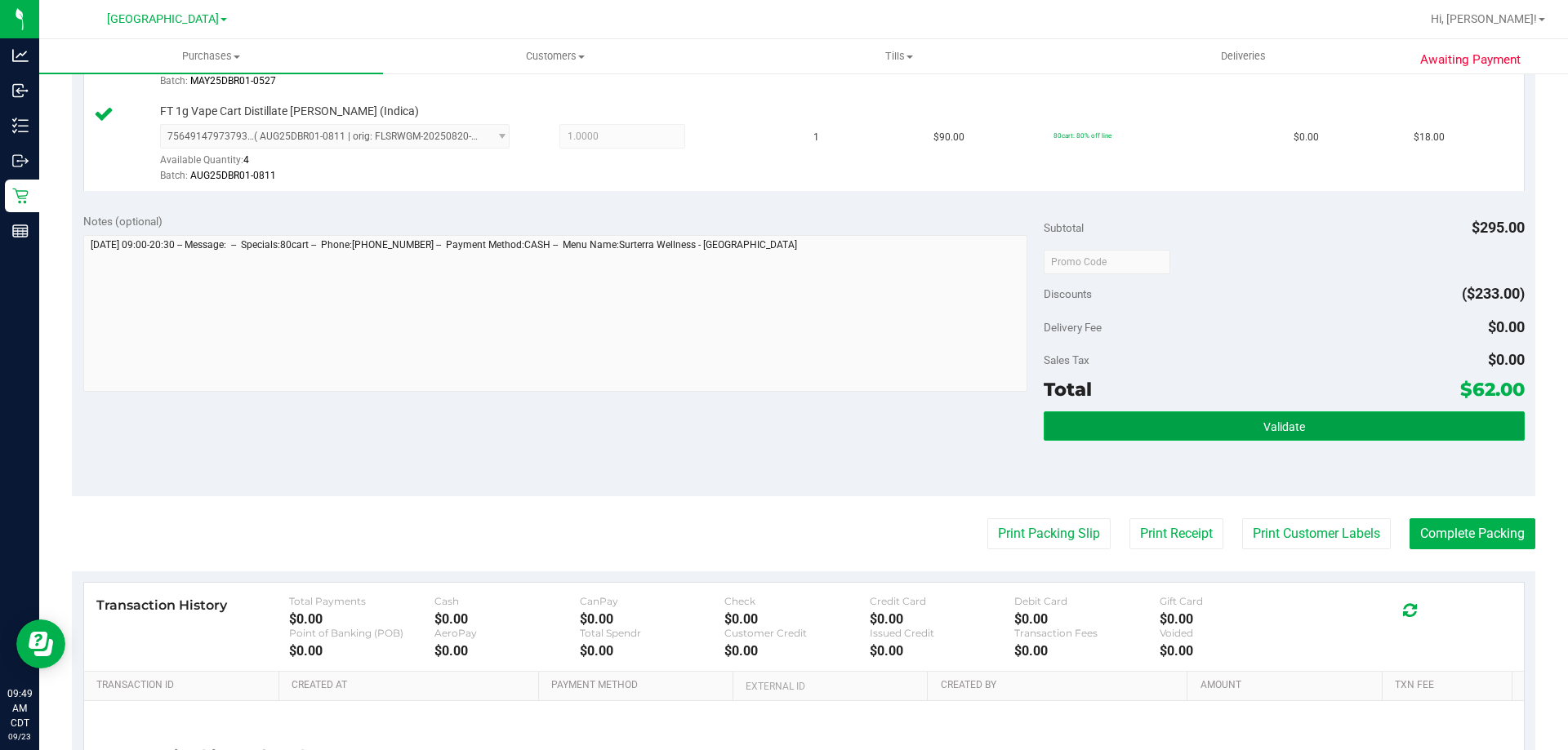
click at [1105, 439] on button "Validate" at bounding box center [1283, 426] width 480 height 30
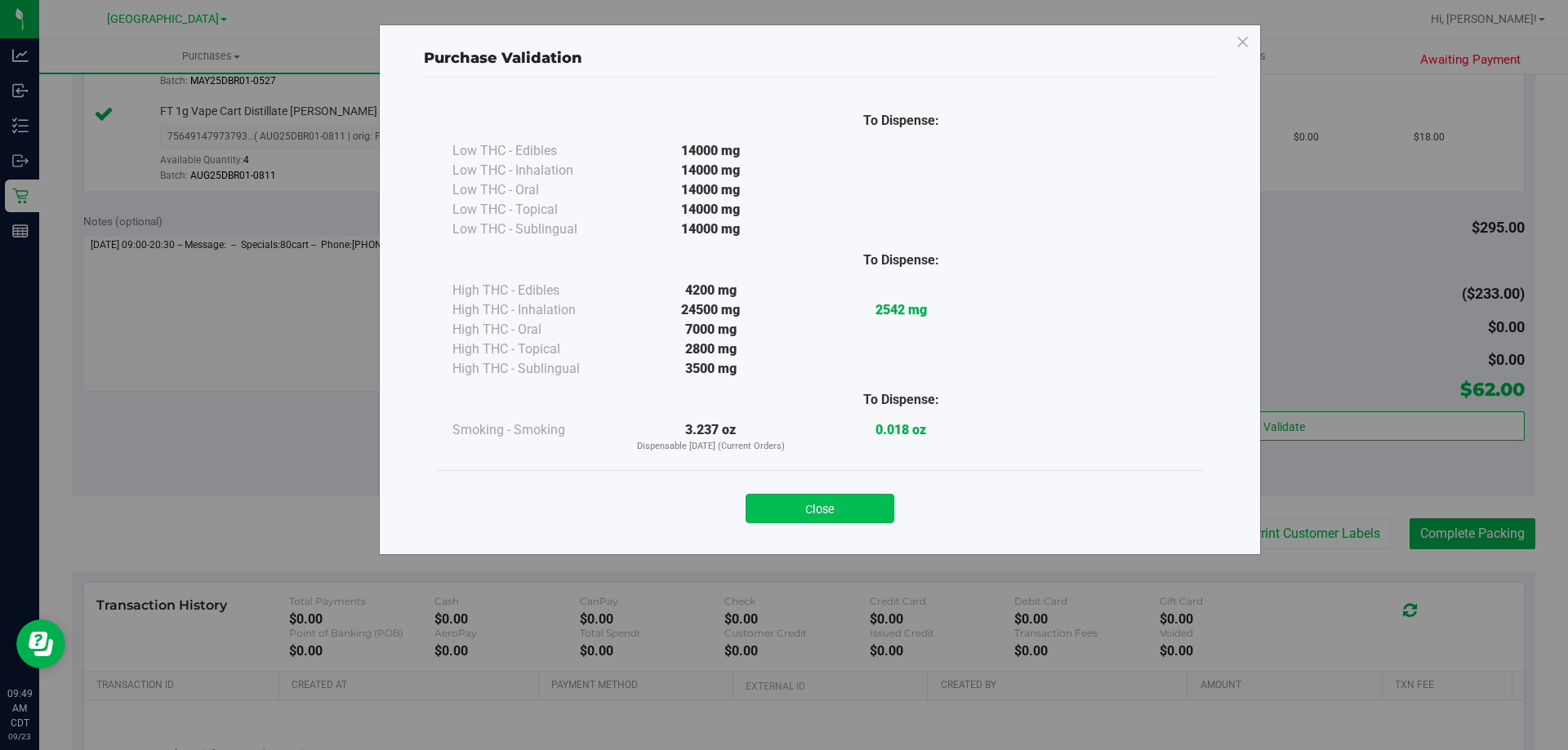
click at [850, 515] on button "Close" at bounding box center [820, 509] width 149 height 30
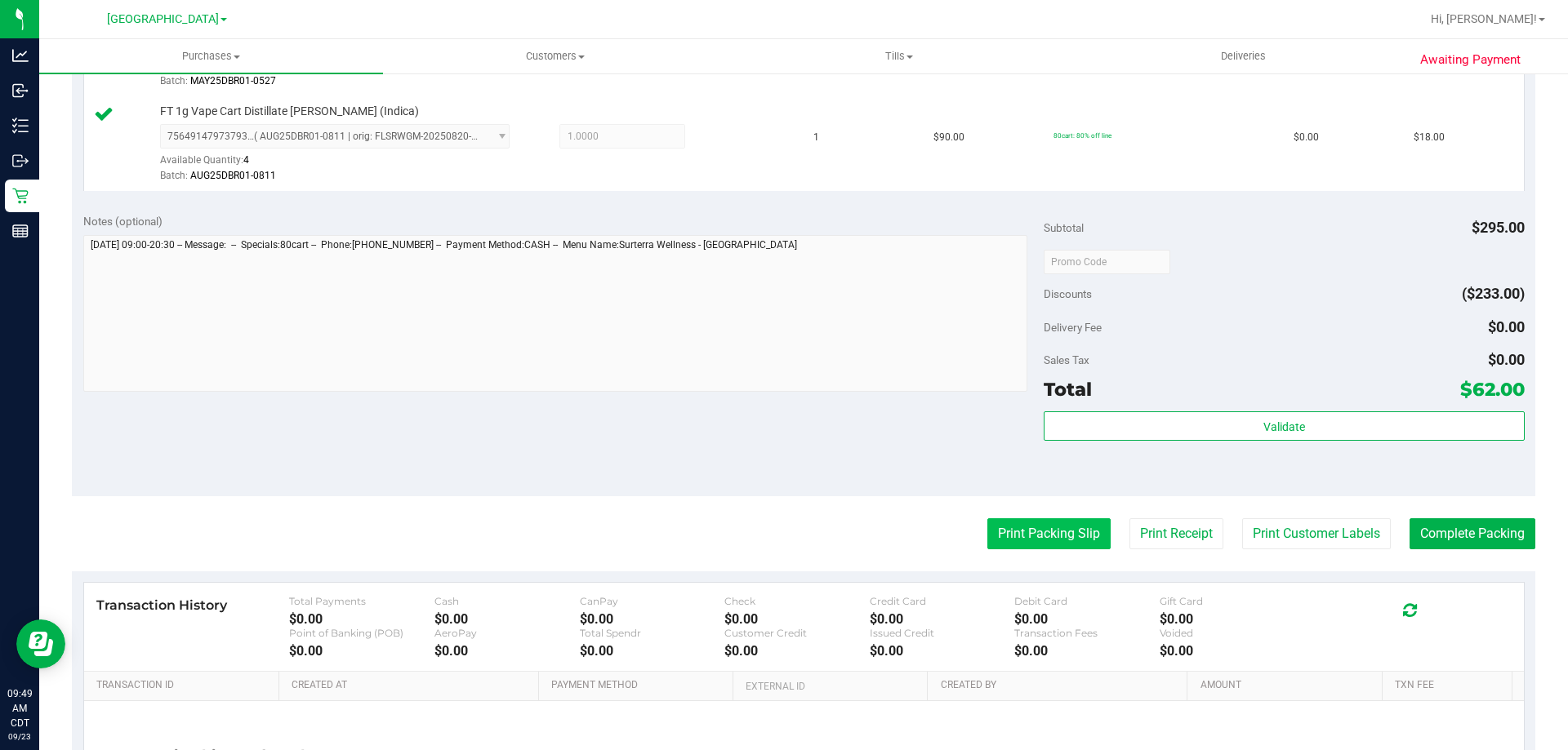
click at [1060, 544] on button "Print Packing Slip" at bounding box center [1048, 534] width 123 height 31
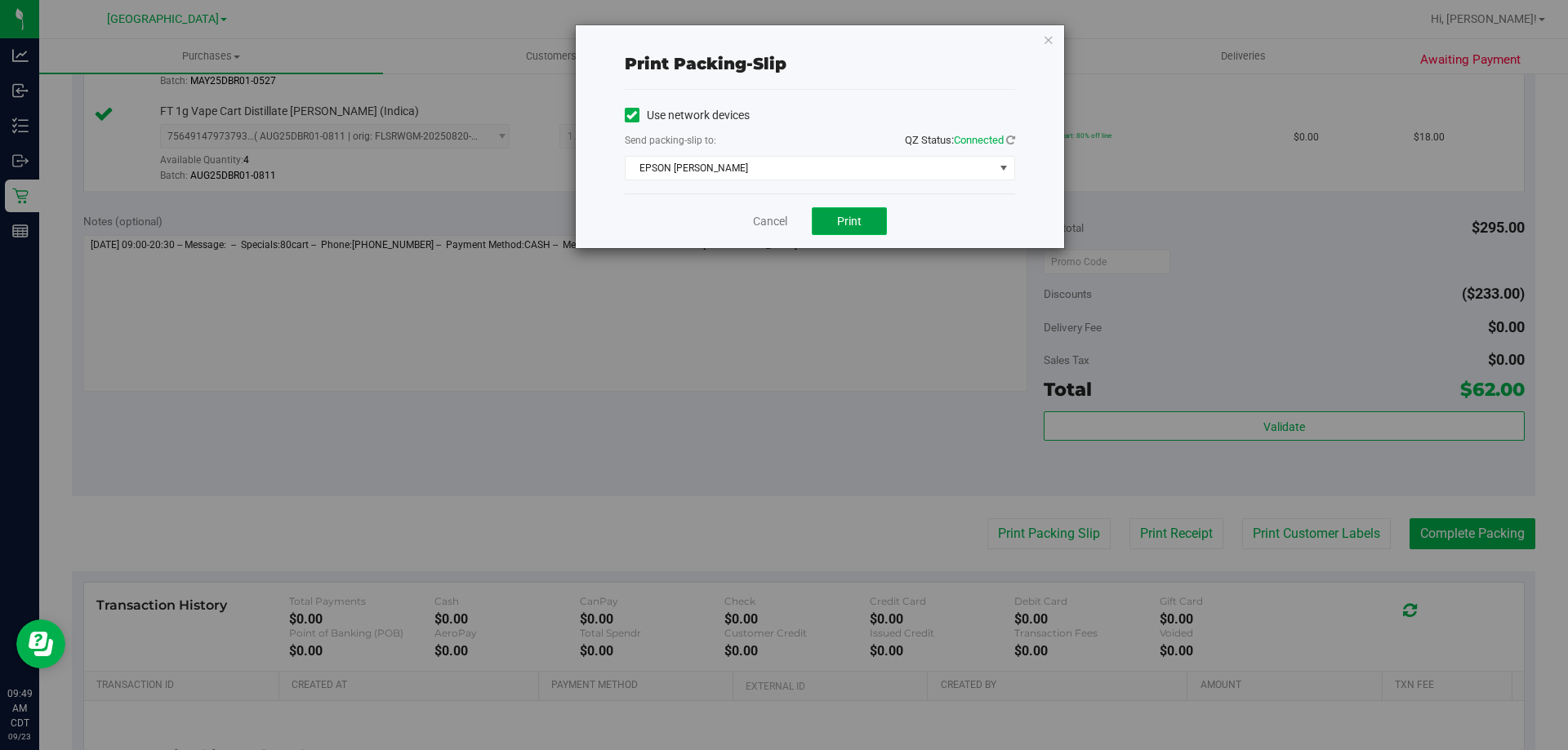
click at [853, 210] on button "Print" at bounding box center [849, 221] width 75 height 28
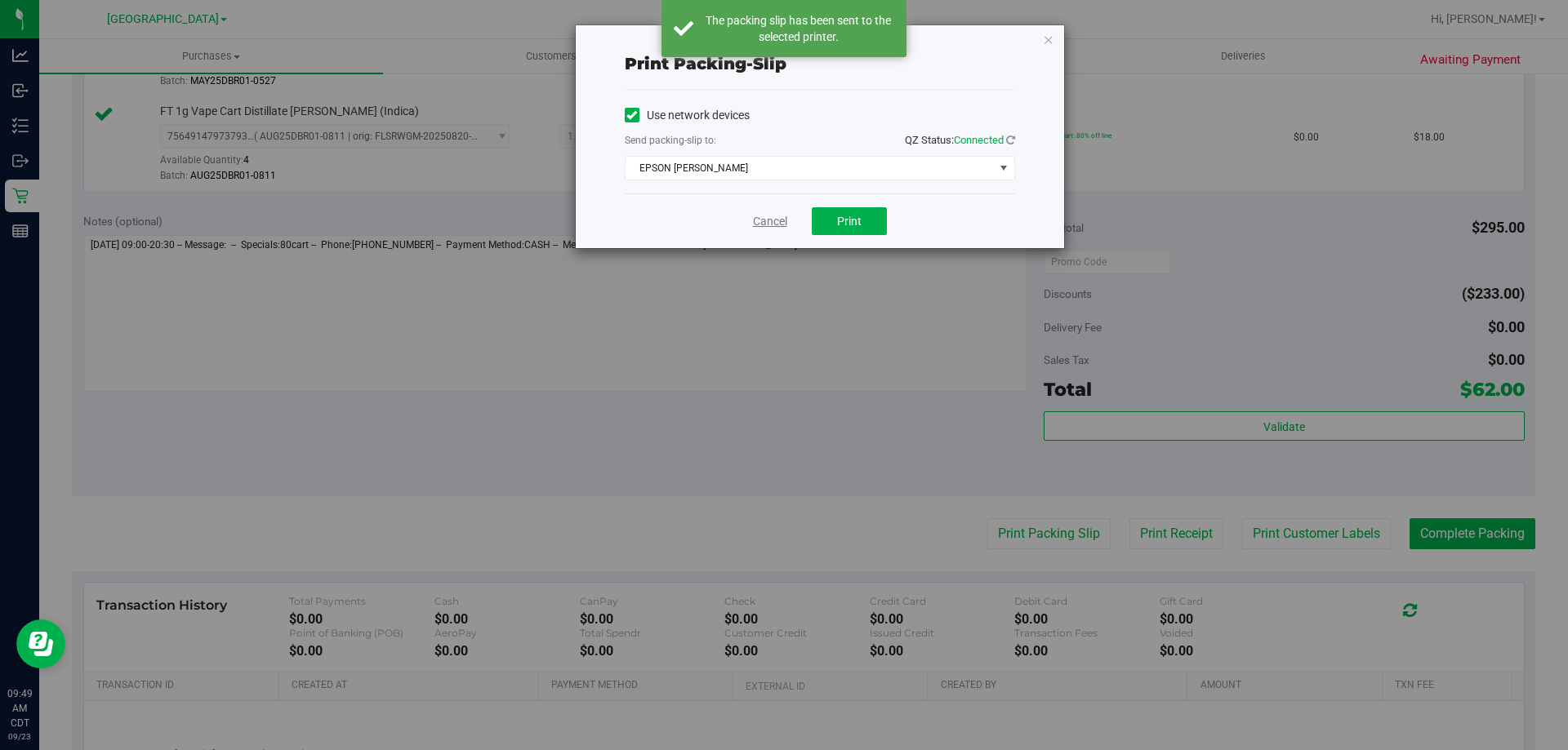
click at [763, 225] on link "Cancel" at bounding box center [770, 221] width 35 height 17
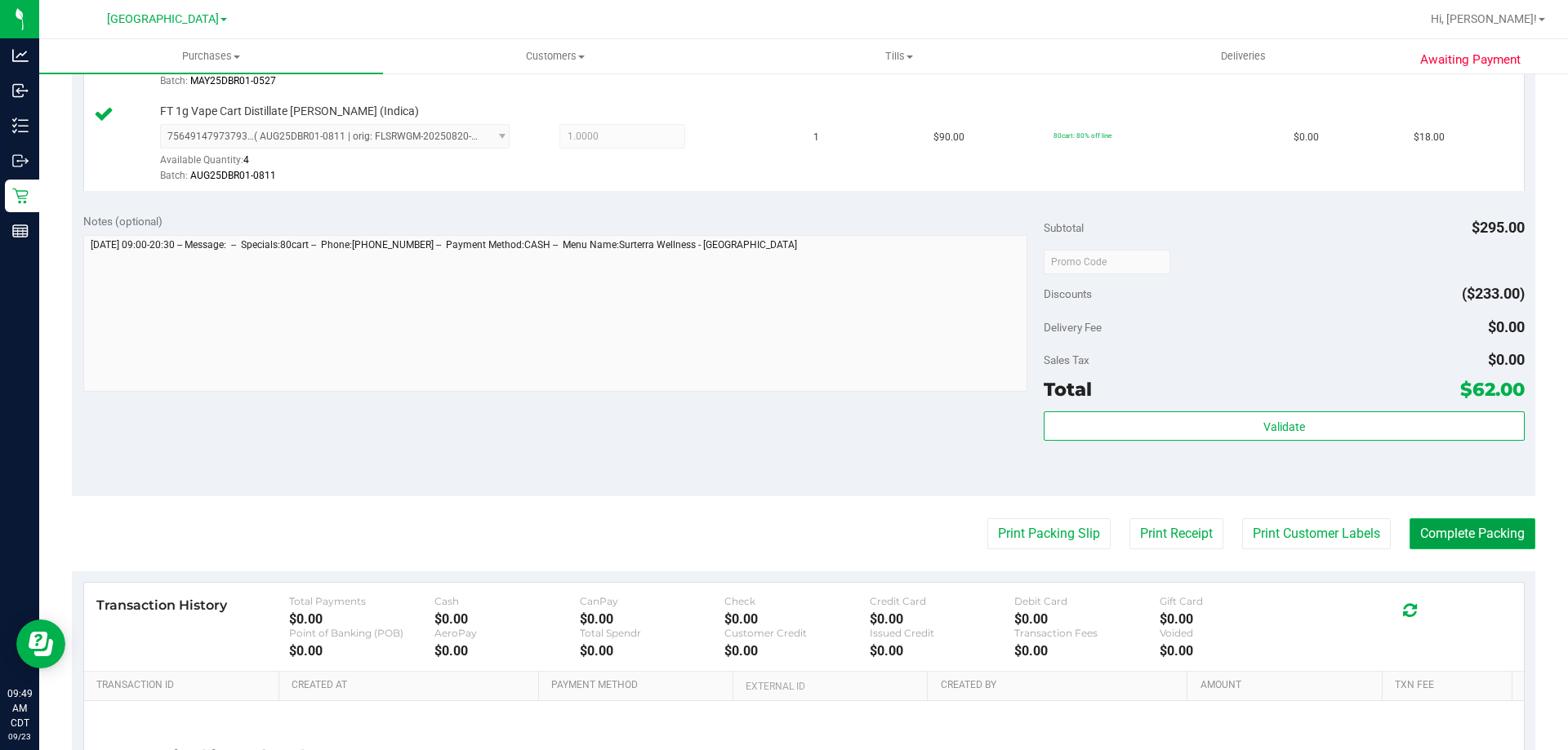
click at [1439, 541] on button "Complete Packing" at bounding box center [1472, 534] width 126 height 31
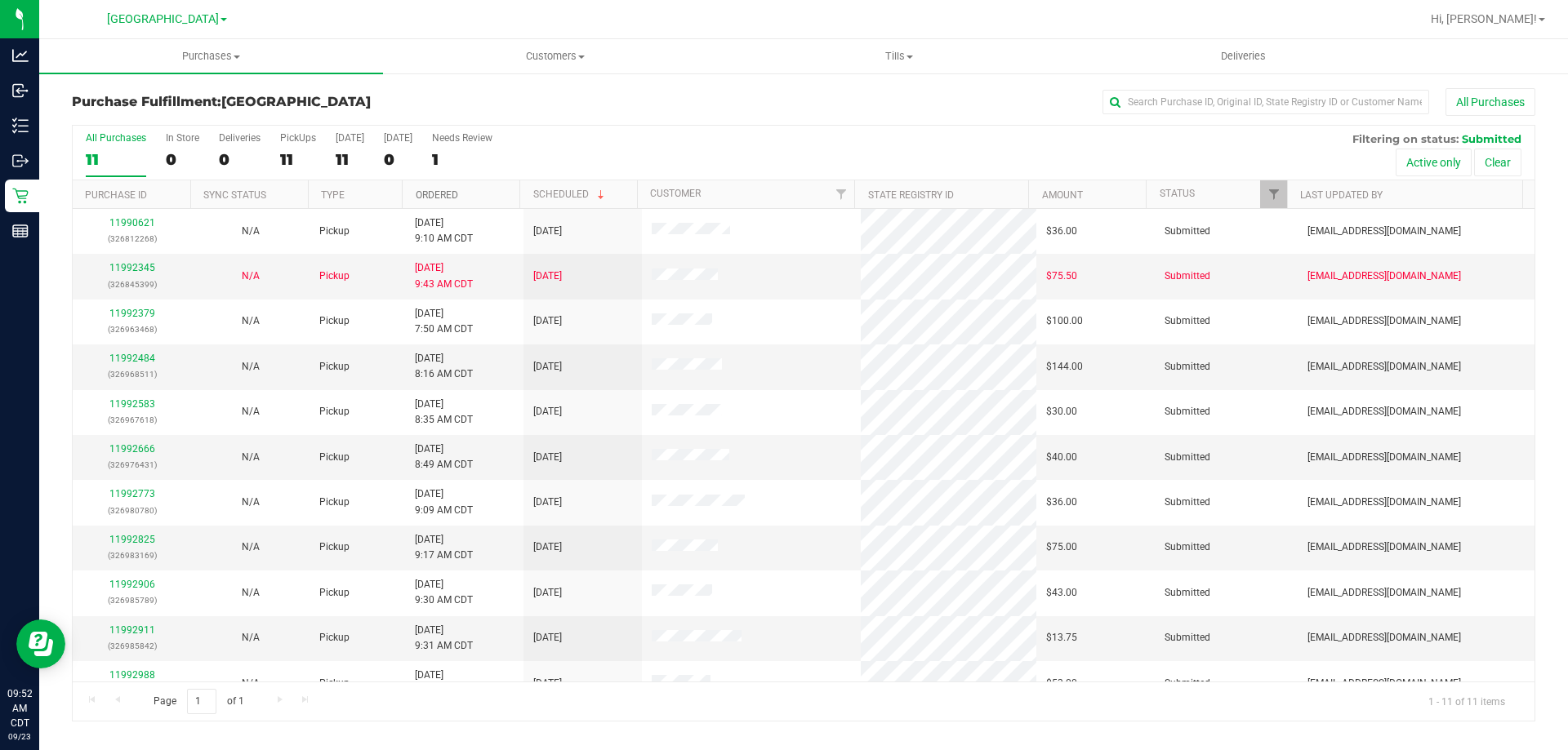
click at [447, 195] on link "Ordered" at bounding box center [436, 195] width 42 height 12
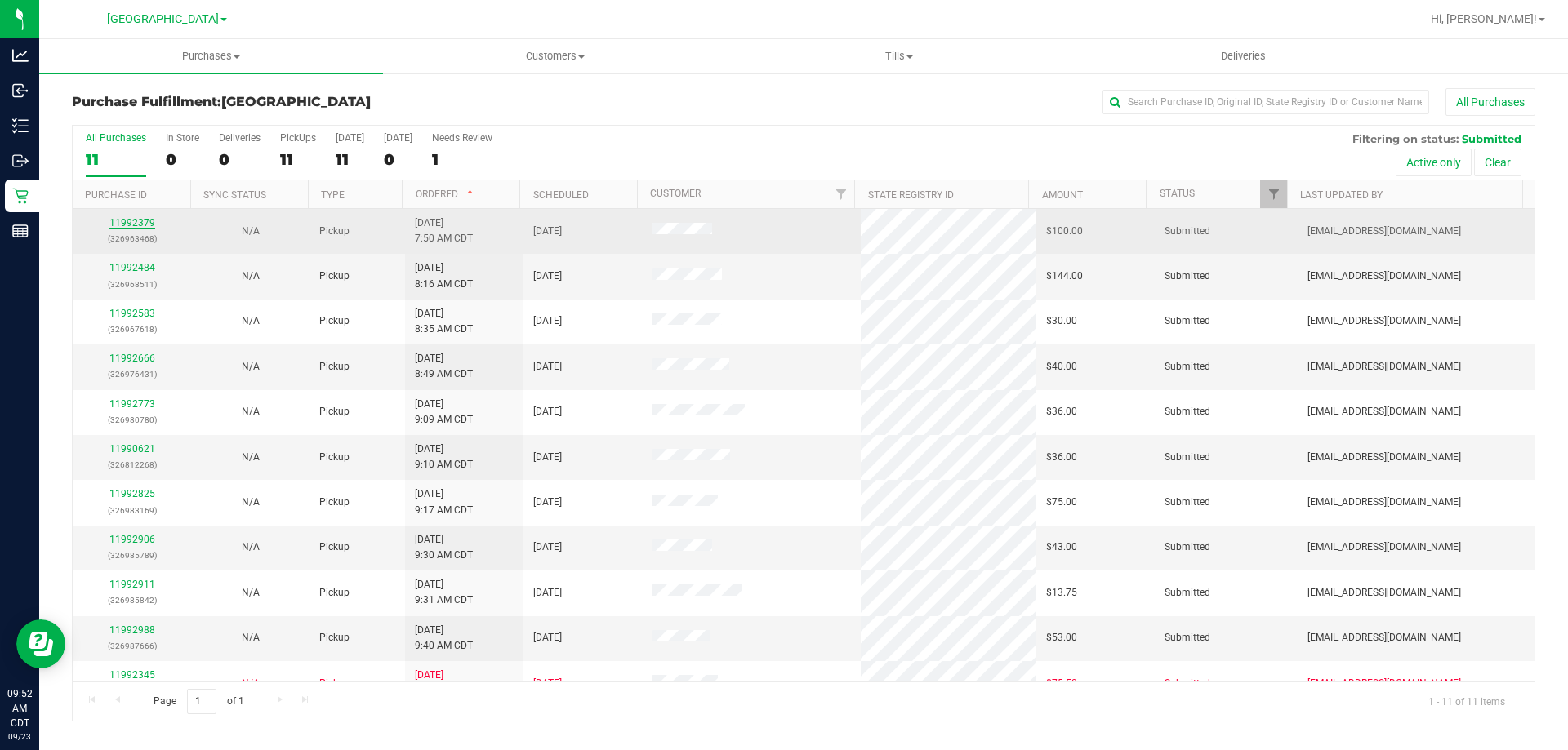
click at [131, 223] on link "11992379" at bounding box center [131, 223] width 45 height 12
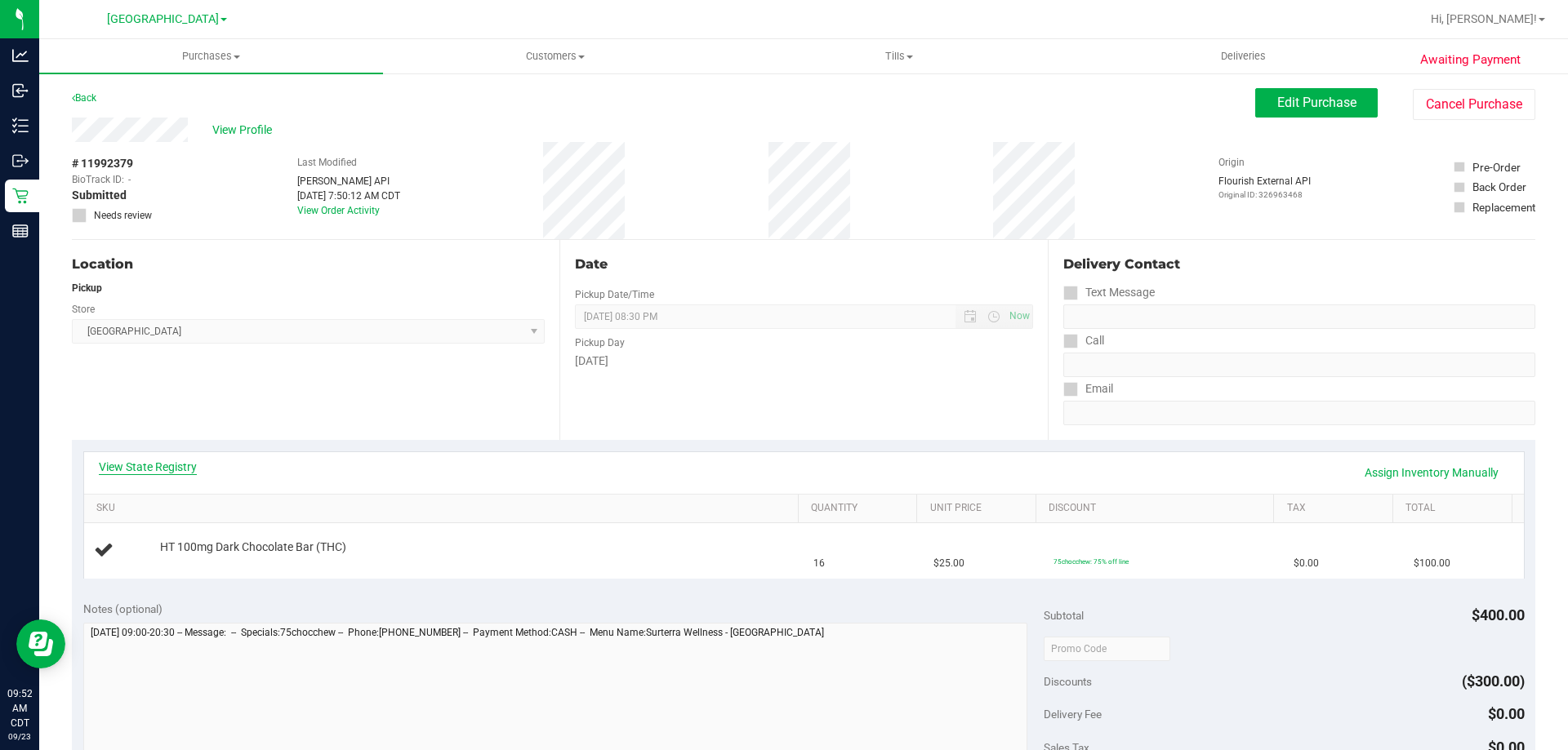
click at [159, 468] on link "View State Registry" at bounding box center [148, 468] width 98 height 17
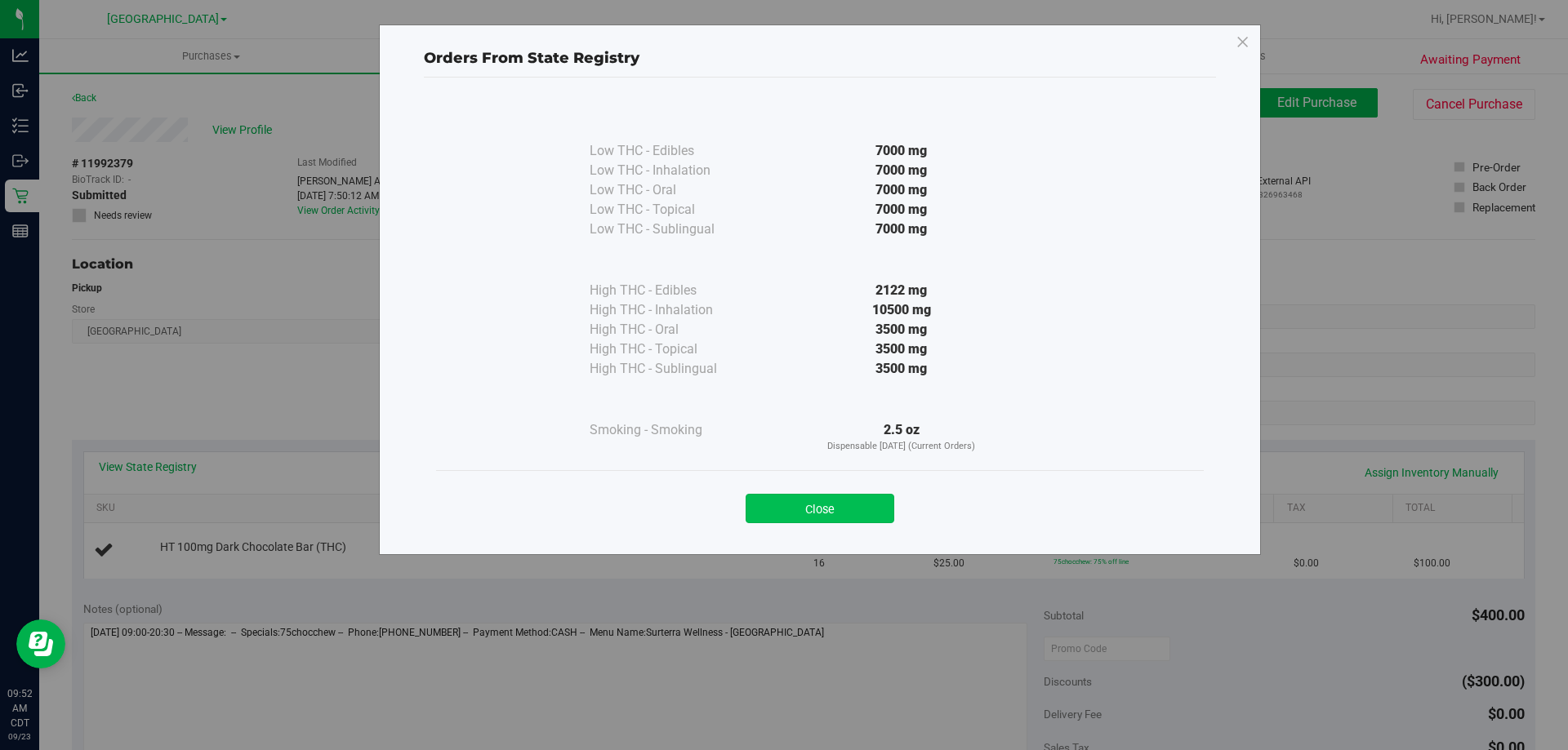
click at [834, 515] on button "Close" at bounding box center [820, 509] width 149 height 30
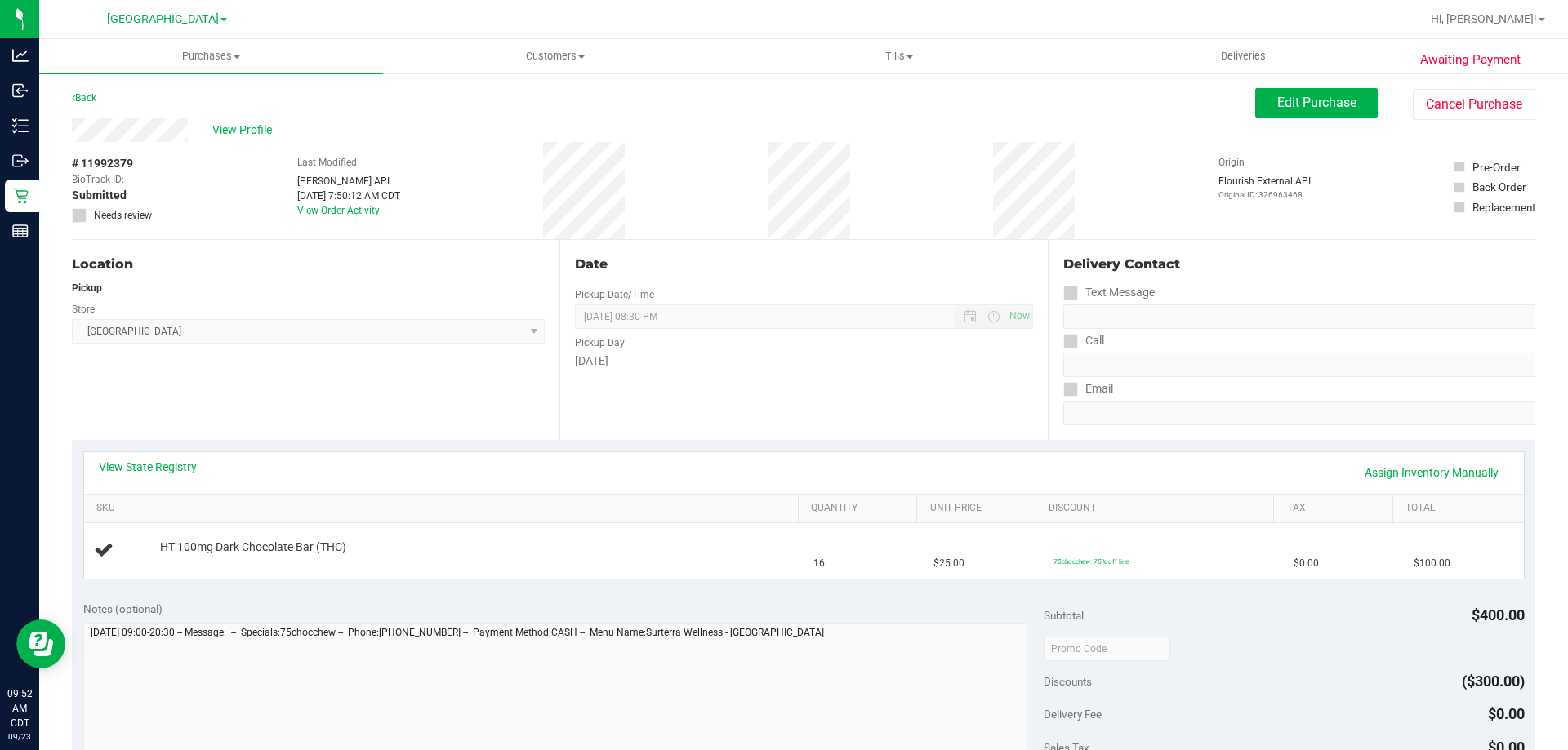
click at [147, 455] on div "View State Registry Assign Inventory Manually" at bounding box center [804, 473] width 1440 height 41
click at [152, 467] on link "View State Registry" at bounding box center [148, 468] width 98 height 17
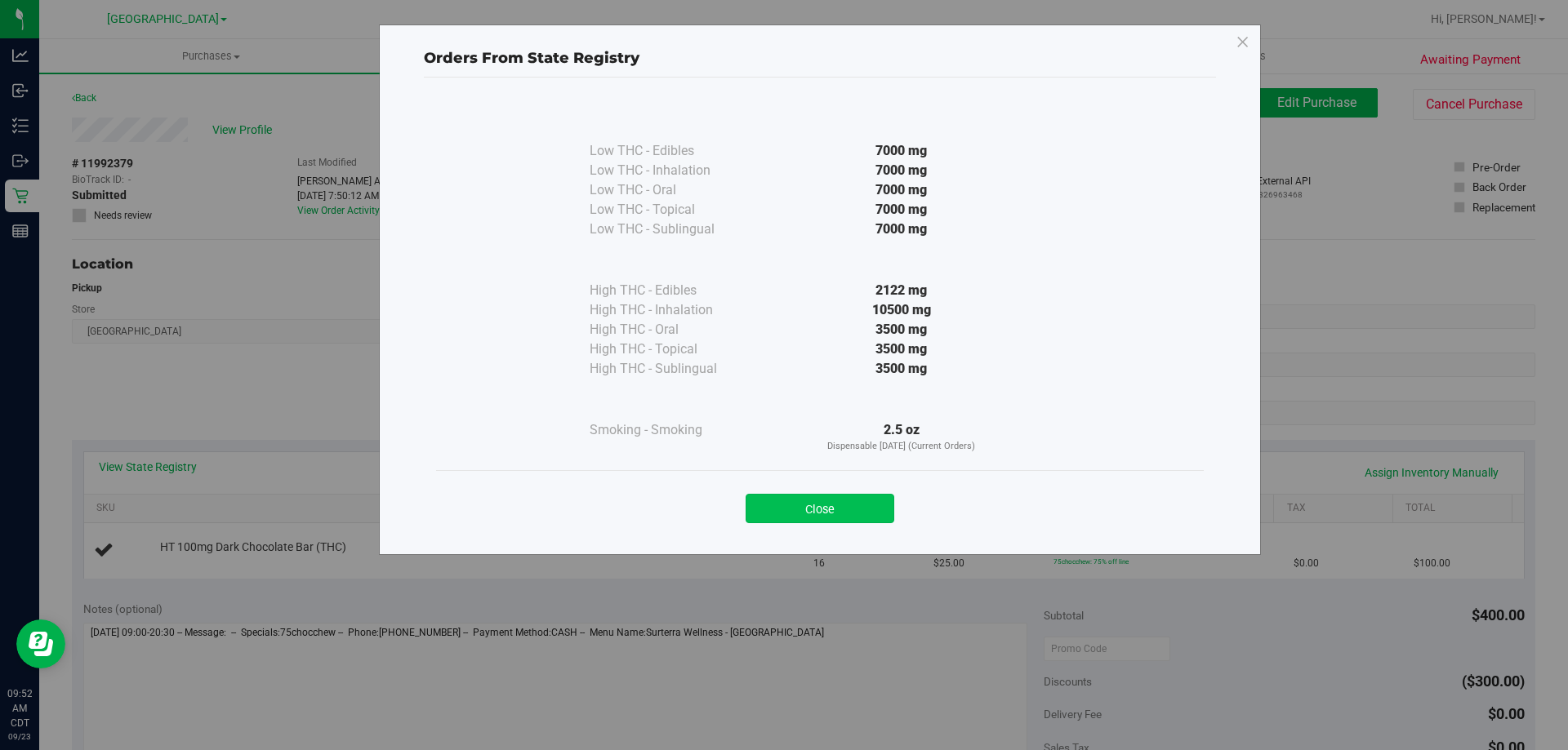
click at [803, 520] on button "Close" at bounding box center [820, 509] width 149 height 30
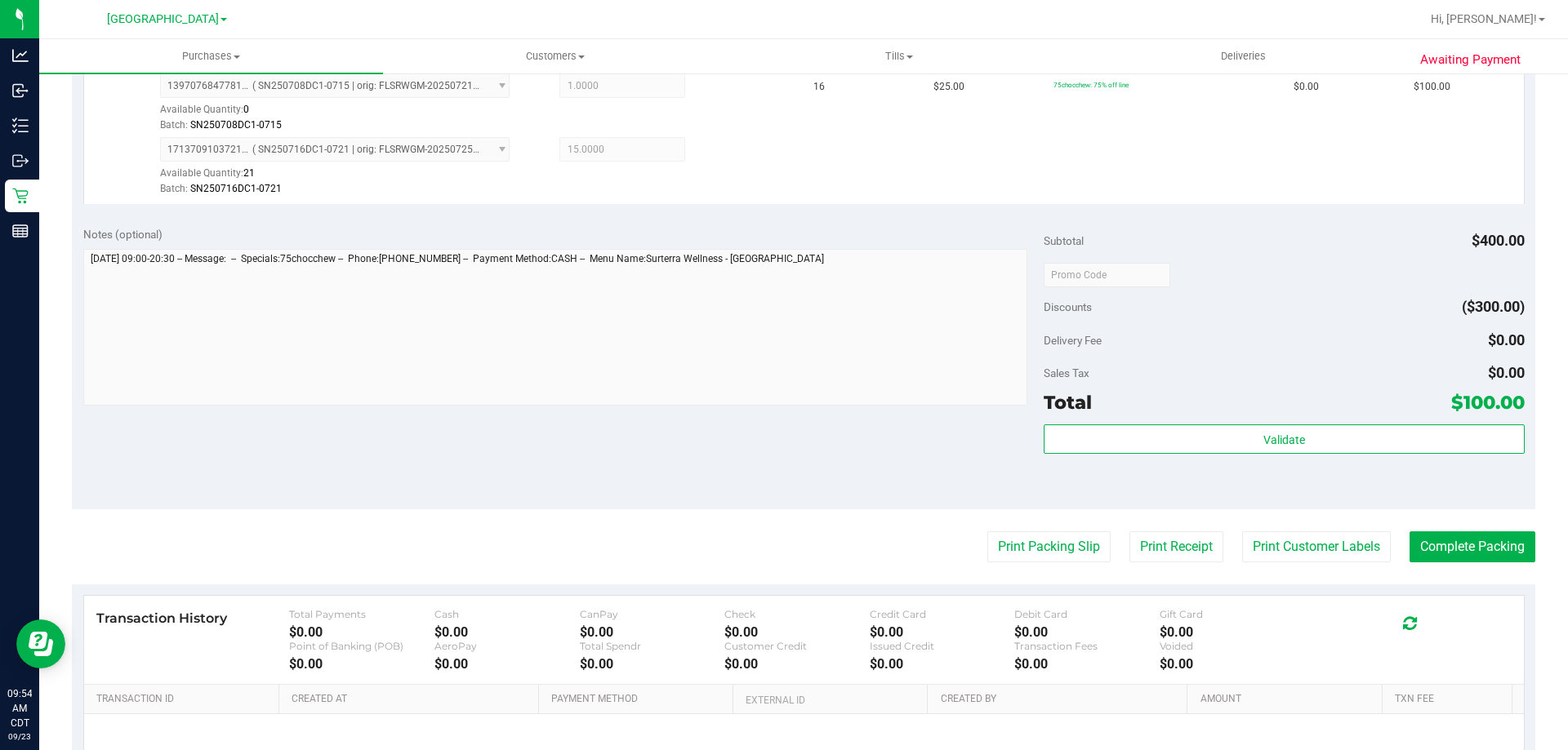
scroll to position [490, 0]
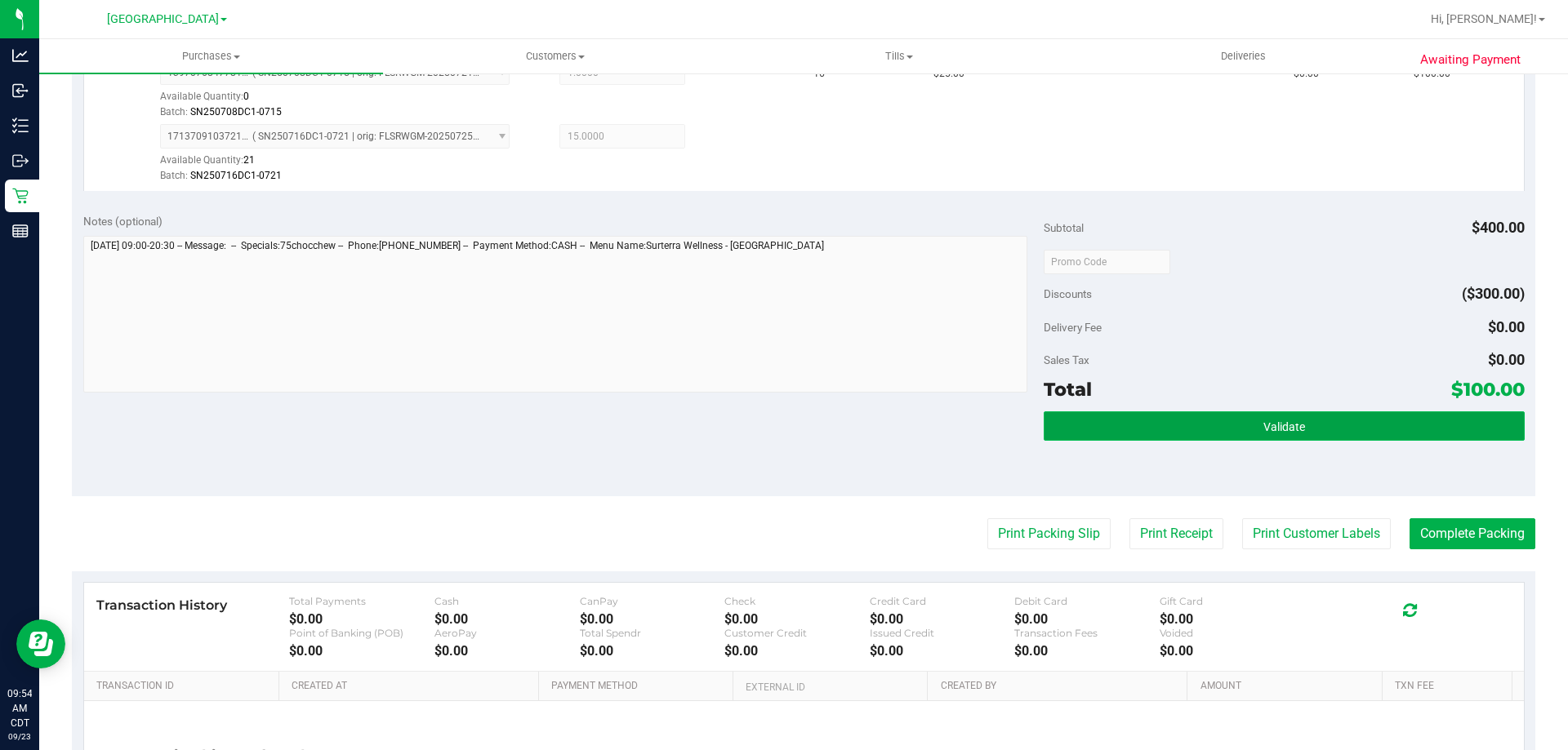
click at [1171, 421] on button "Validate" at bounding box center [1283, 426] width 480 height 30
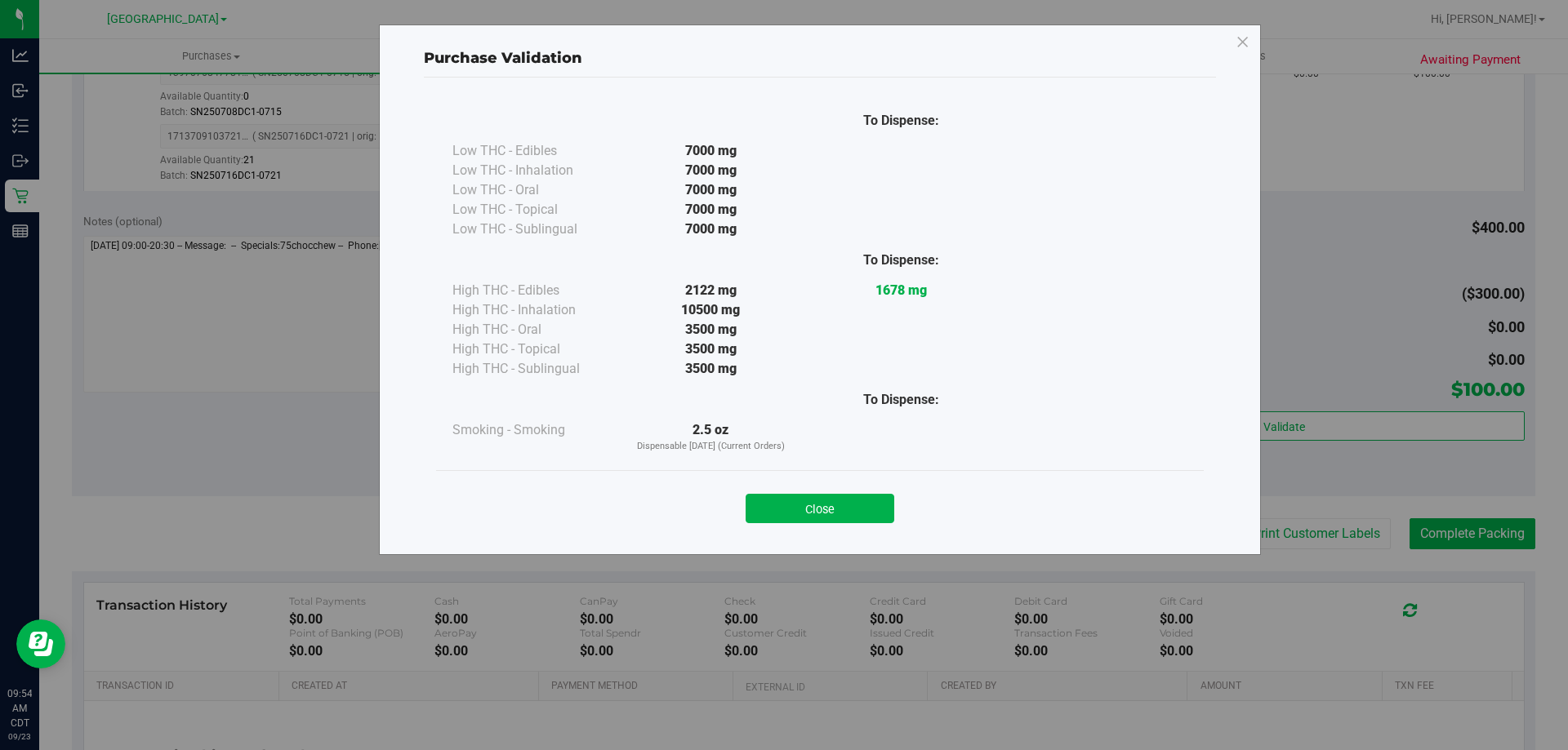
click at [843, 516] on button "Close" at bounding box center [820, 509] width 149 height 30
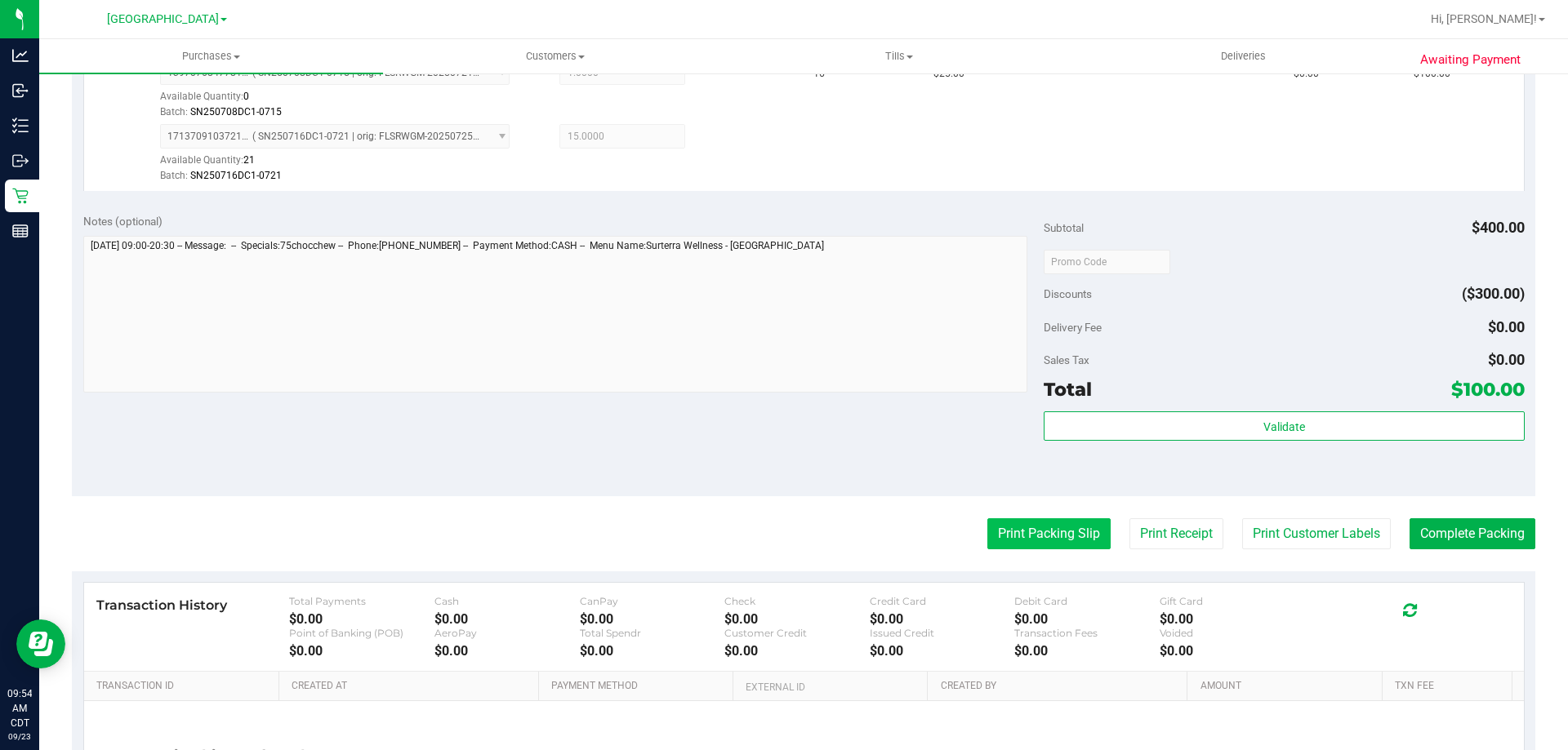
drag, startPoint x: 1002, startPoint y: 515, endPoint x: 1005, endPoint y: 525, distance: 10.4
click at [1003, 515] on purchase-details "Back Edit Purchase Cancel Purchase View Profile # 11992379 BioTrack ID: - Submi…" at bounding box center [803, 238] width 1463 height 1279
click at [1006, 529] on button "Print Packing Slip" at bounding box center [1048, 534] width 123 height 31
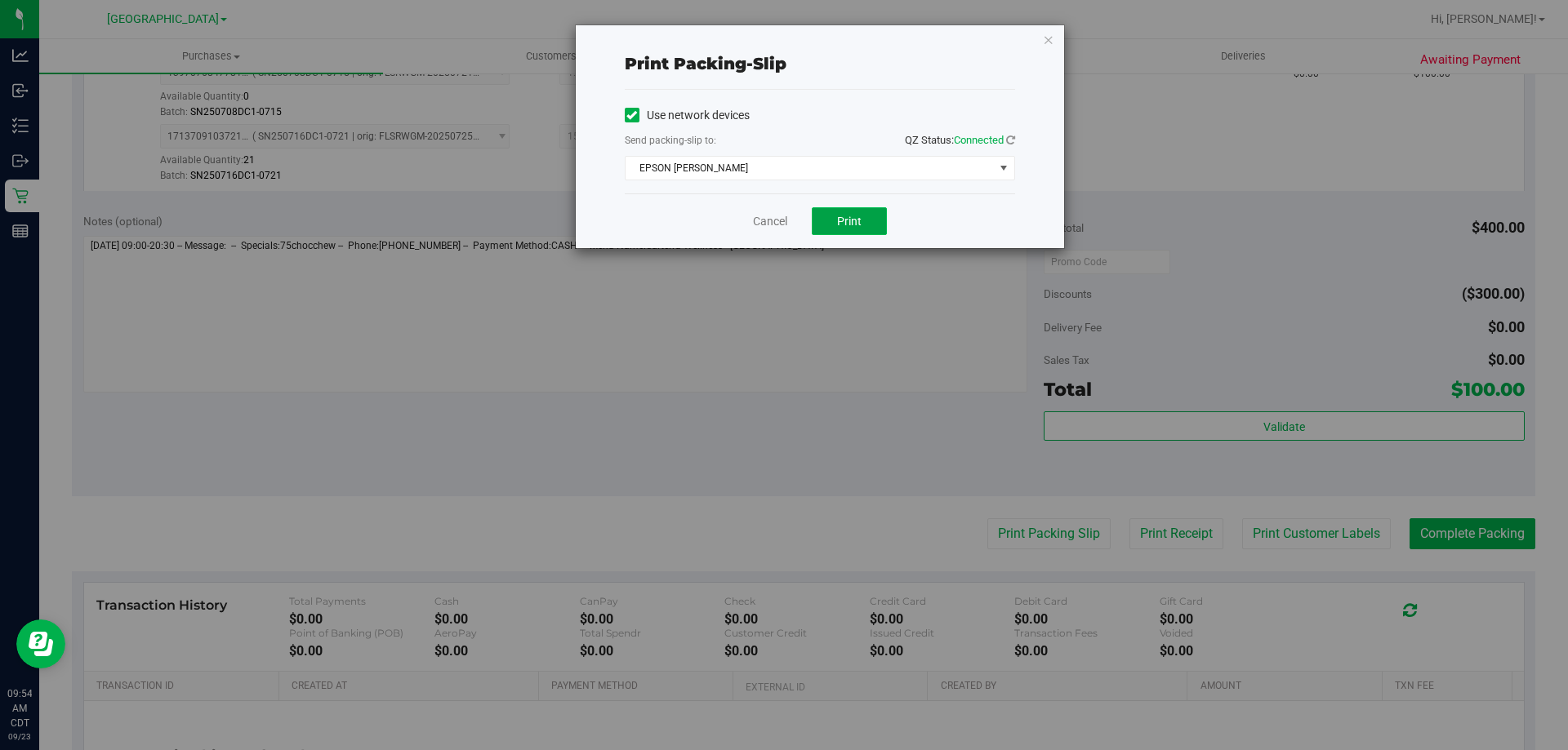
click at [863, 225] on button "Print" at bounding box center [849, 221] width 75 height 28
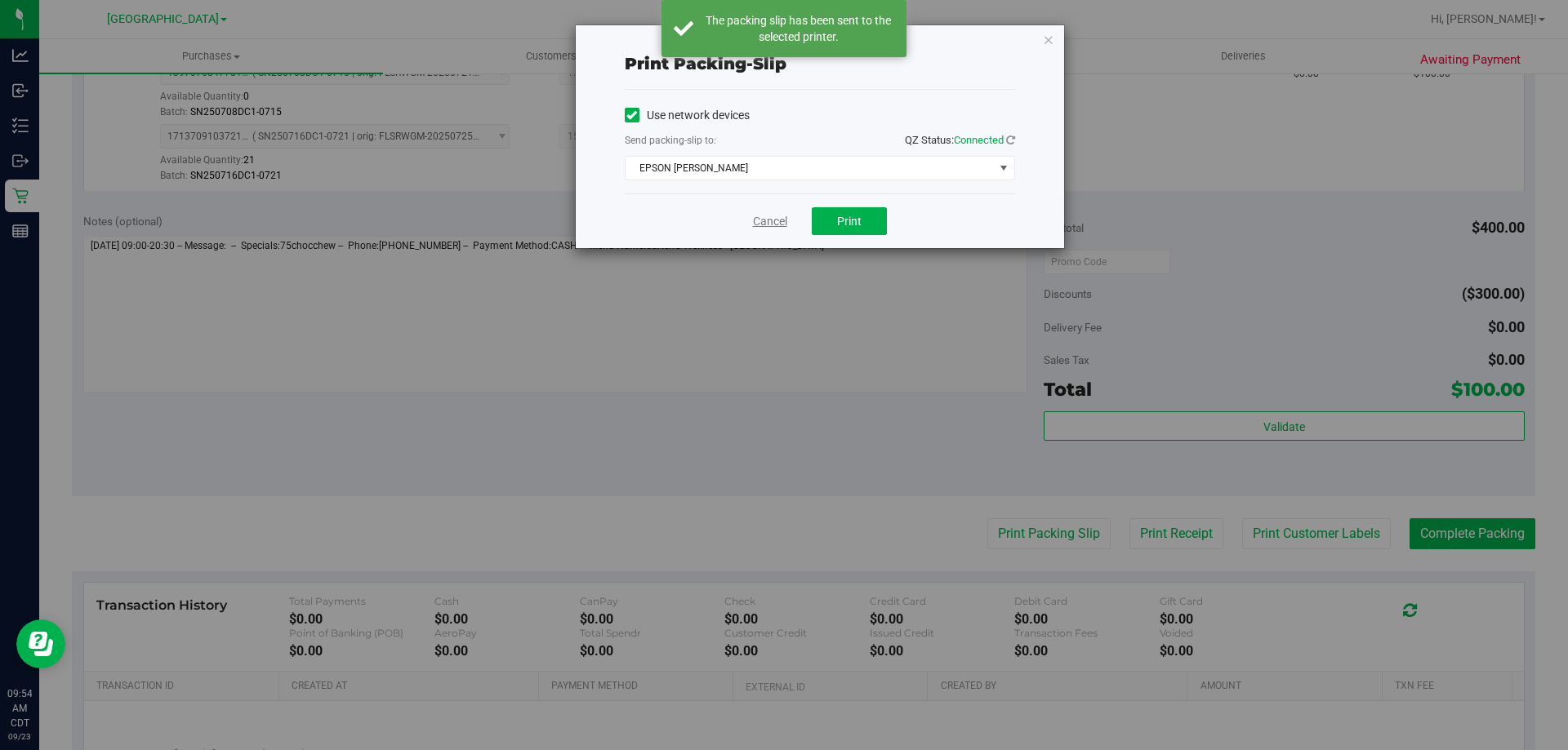
click at [771, 216] on link "Cancel" at bounding box center [770, 221] width 35 height 17
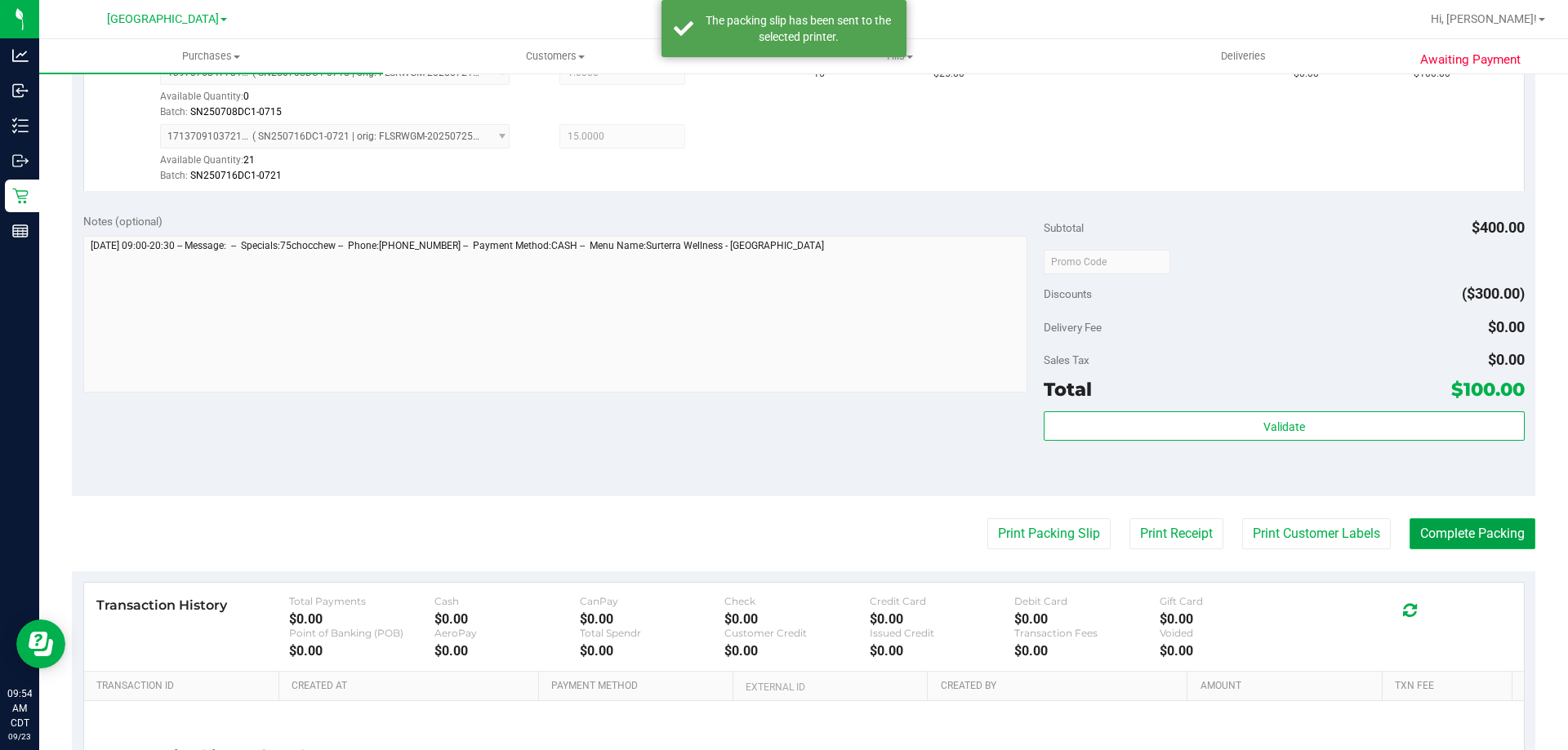
click at [1459, 532] on button "Complete Packing" at bounding box center [1472, 534] width 126 height 31
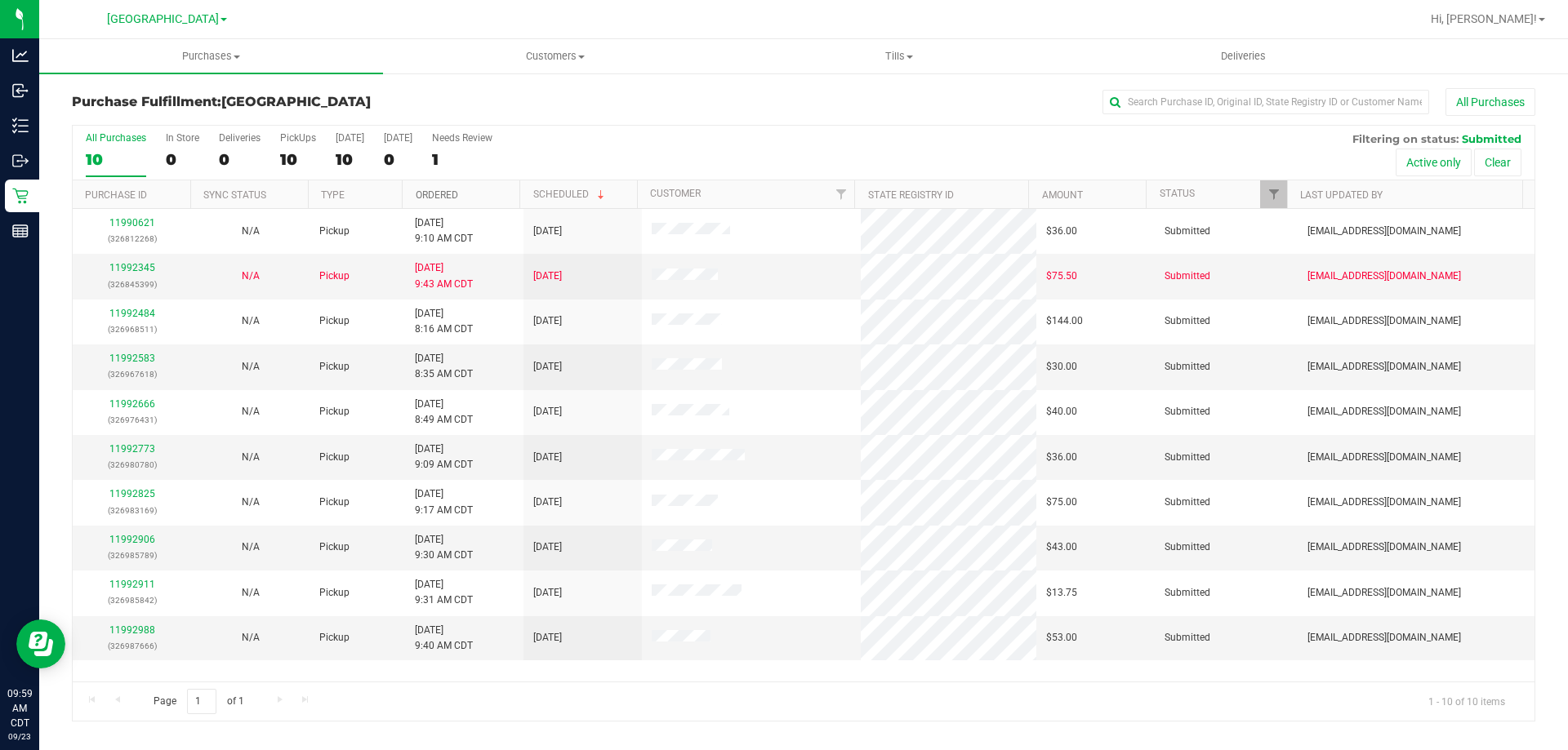
click at [424, 197] on link "Ordered" at bounding box center [436, 195] width 42 height 12
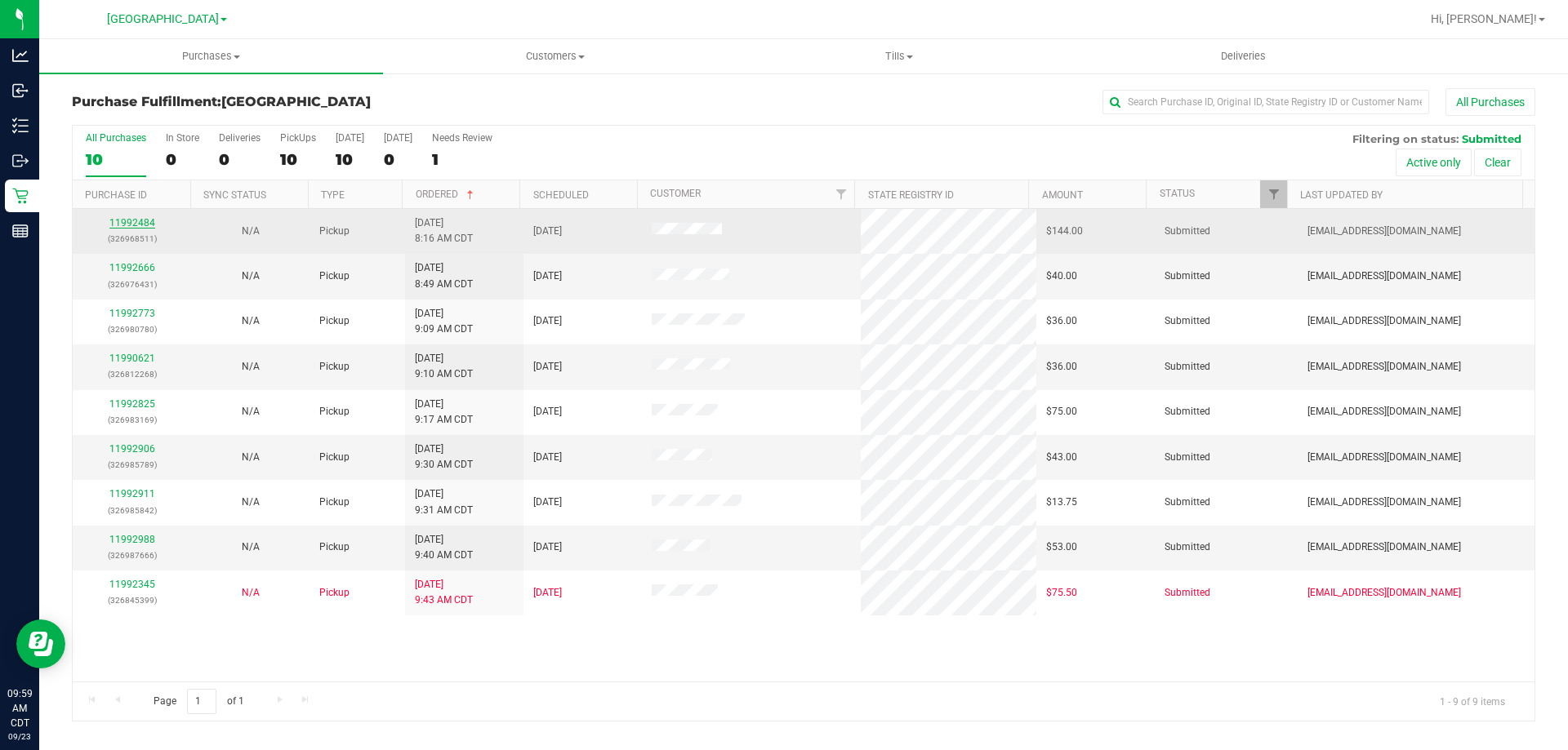
click at [127, 225] on link "11992484" at bounding box center [131, 223] width 45 height 12
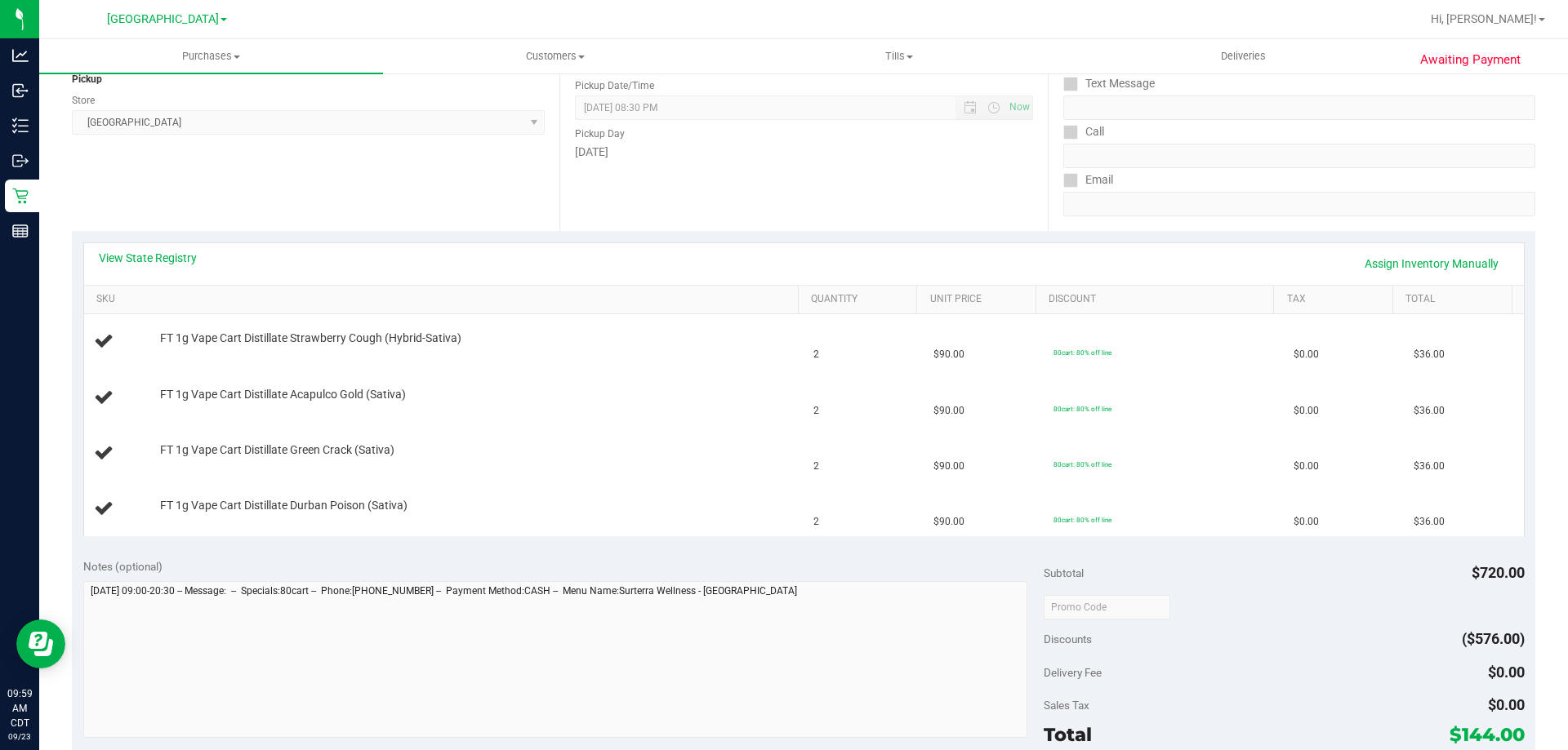
scroll to position [164, 0]
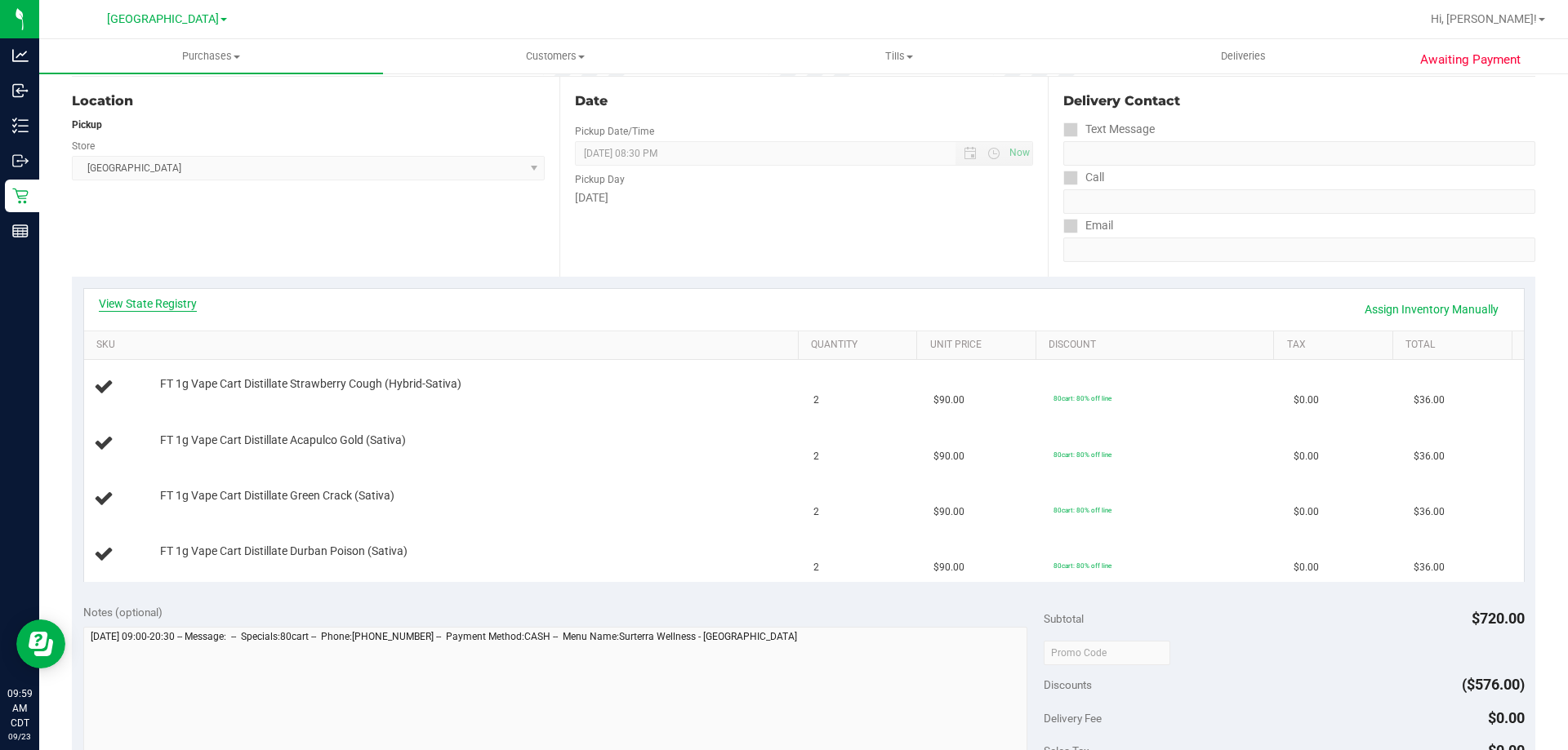
click at [163, 297] on link "View State Registry" at bounding box center [148, 304] width 98 height 17
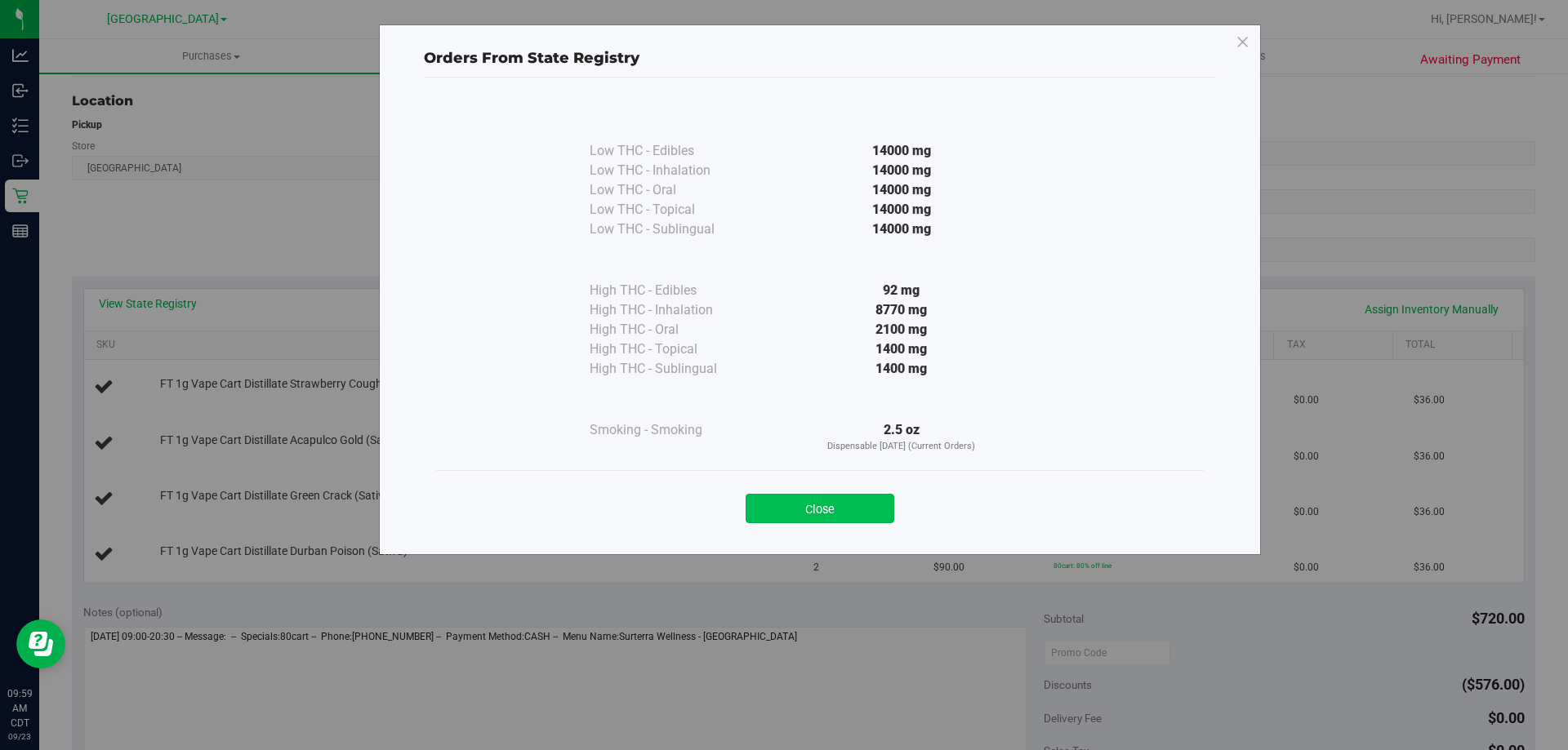
click at [807, 500] on button "Close" at bounding box center [820, 509] width 149 height 30
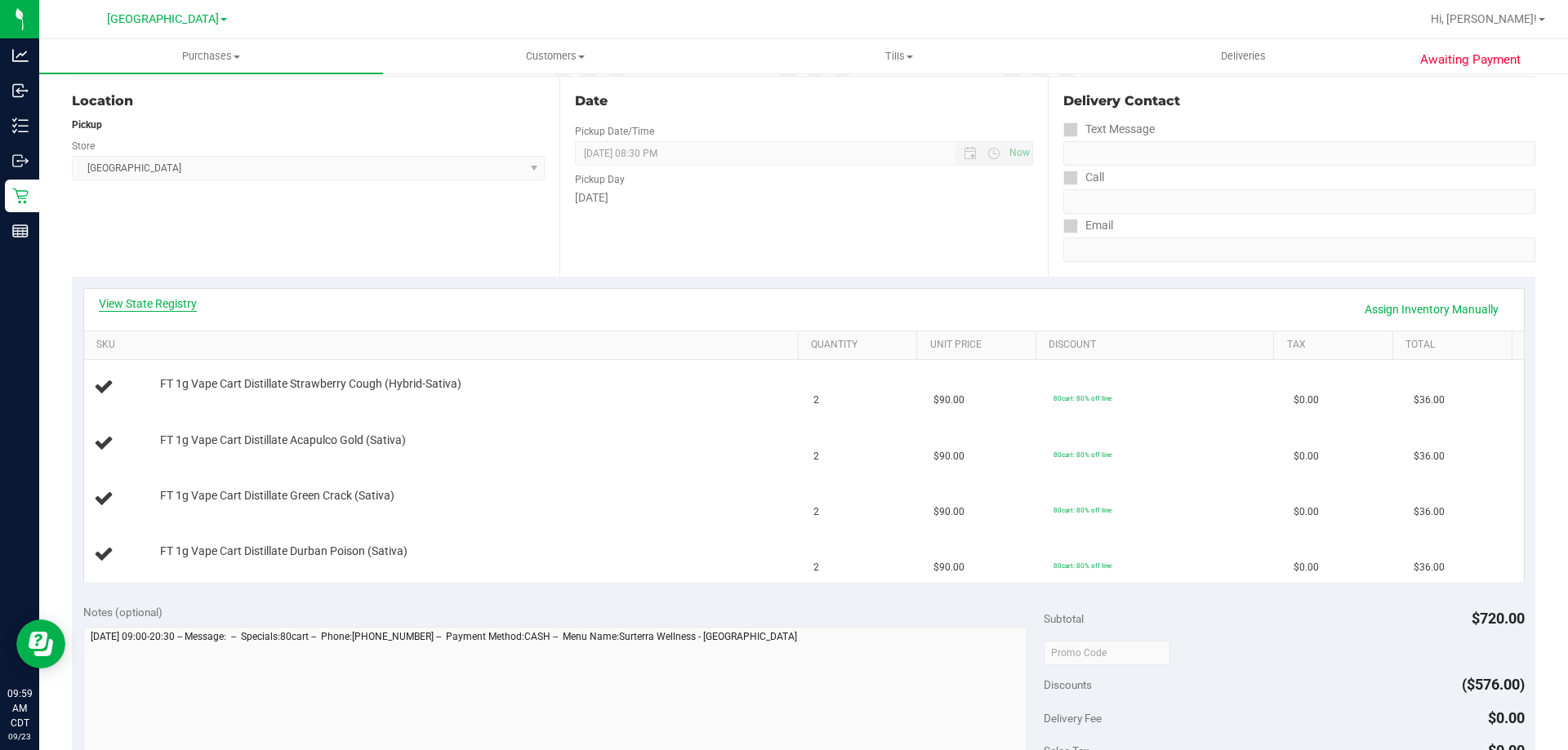
click at [156, 302] on link "View State Registry" at bounding box center [148, 304] width 98 height 17
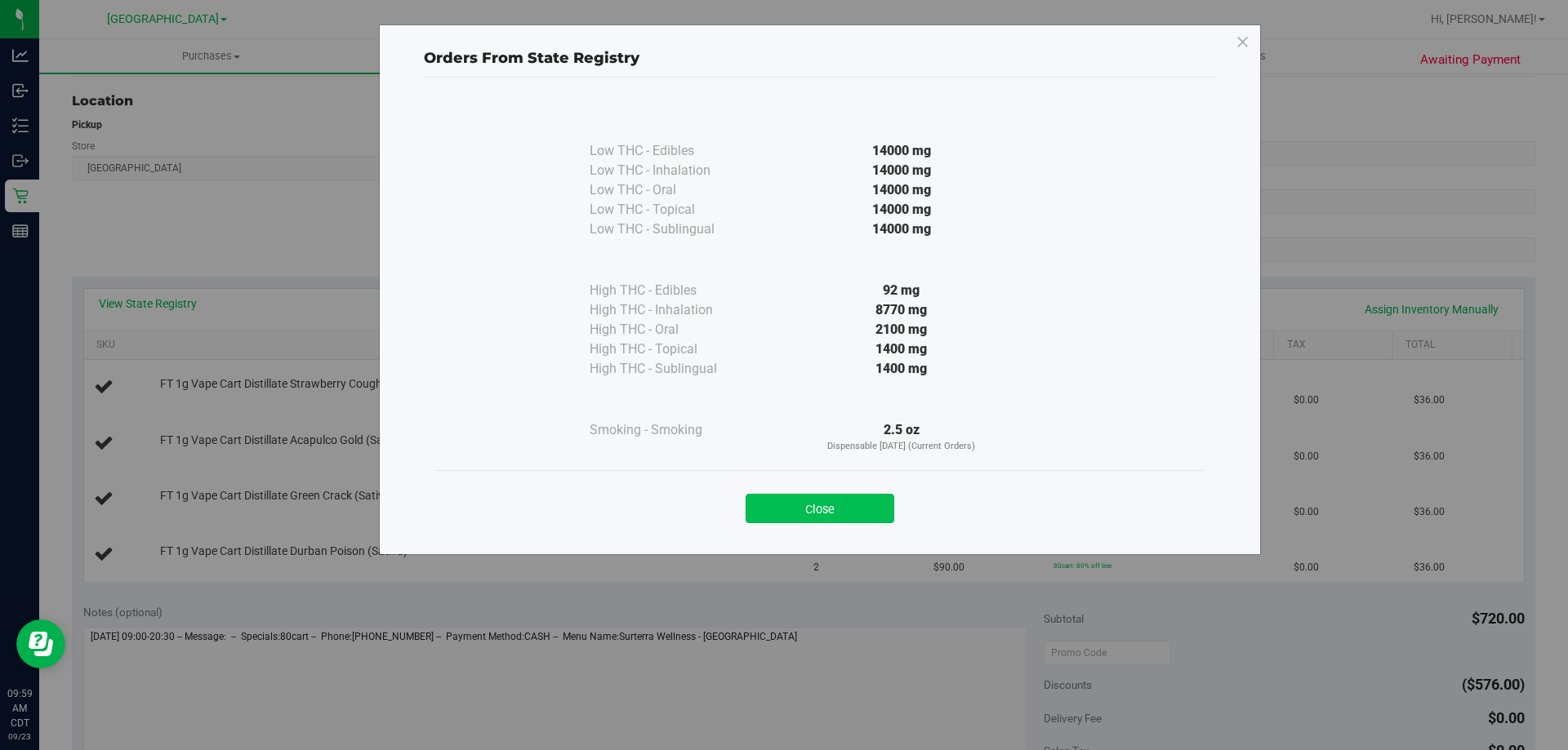
click at [886, 502] on button "Close" at bounding box center [820, 509] width 149 height 30
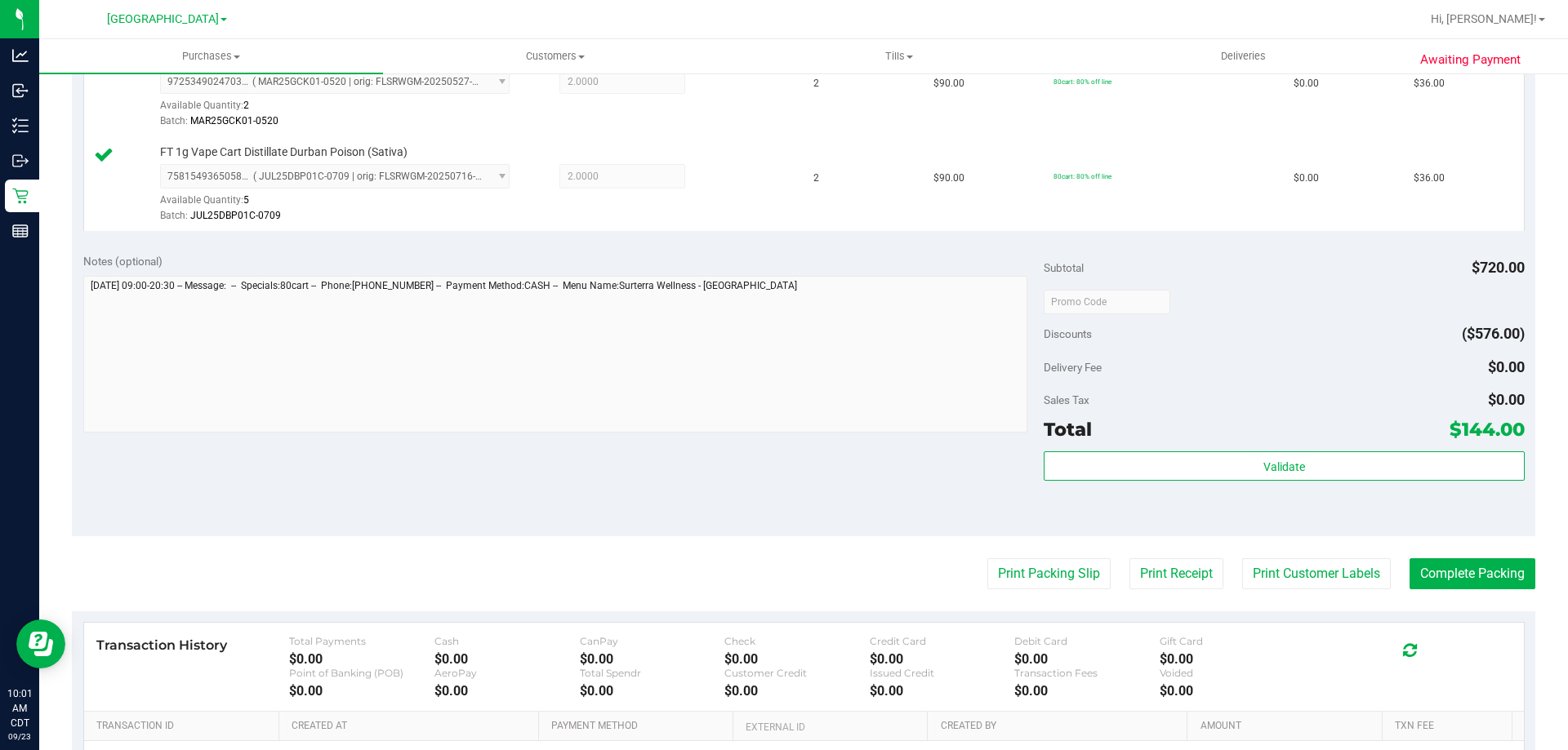
scroll to position [735, 0]
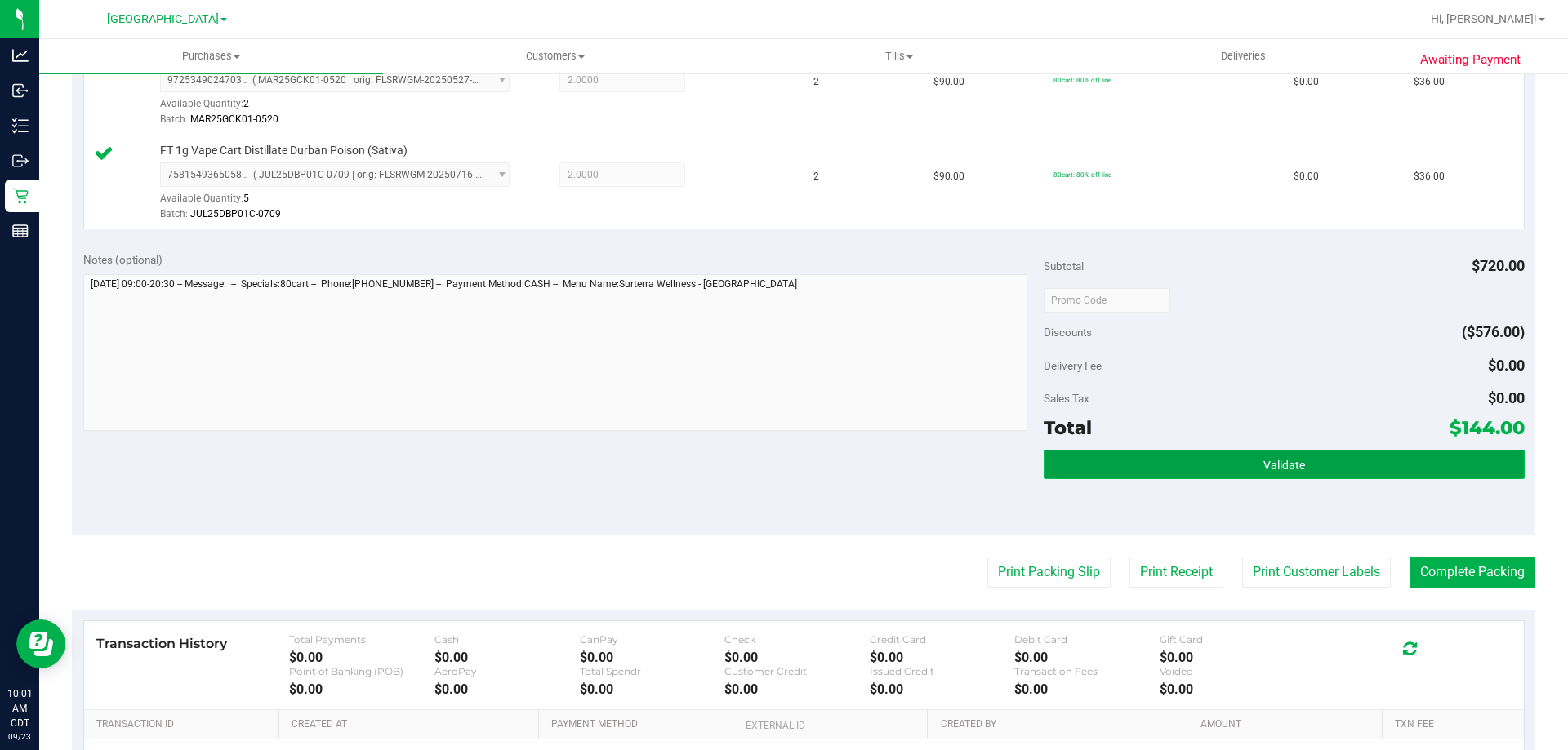
click at [1115, 478] on button "Validate" at bounding box center [1283, 465] width 480 height 30
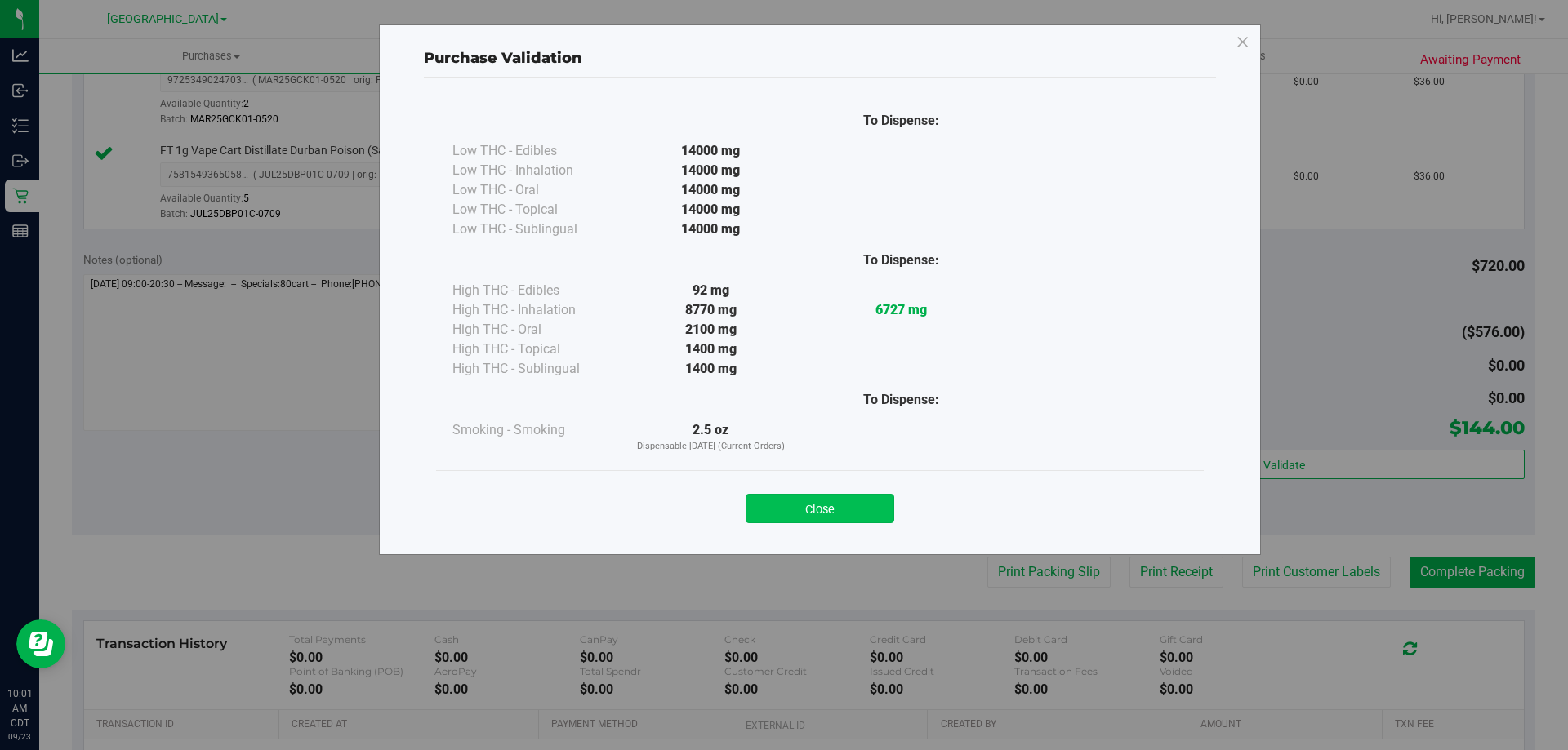
click at [839, 519] on button "Close" at bounding box center [820, 509] width 149 height 30
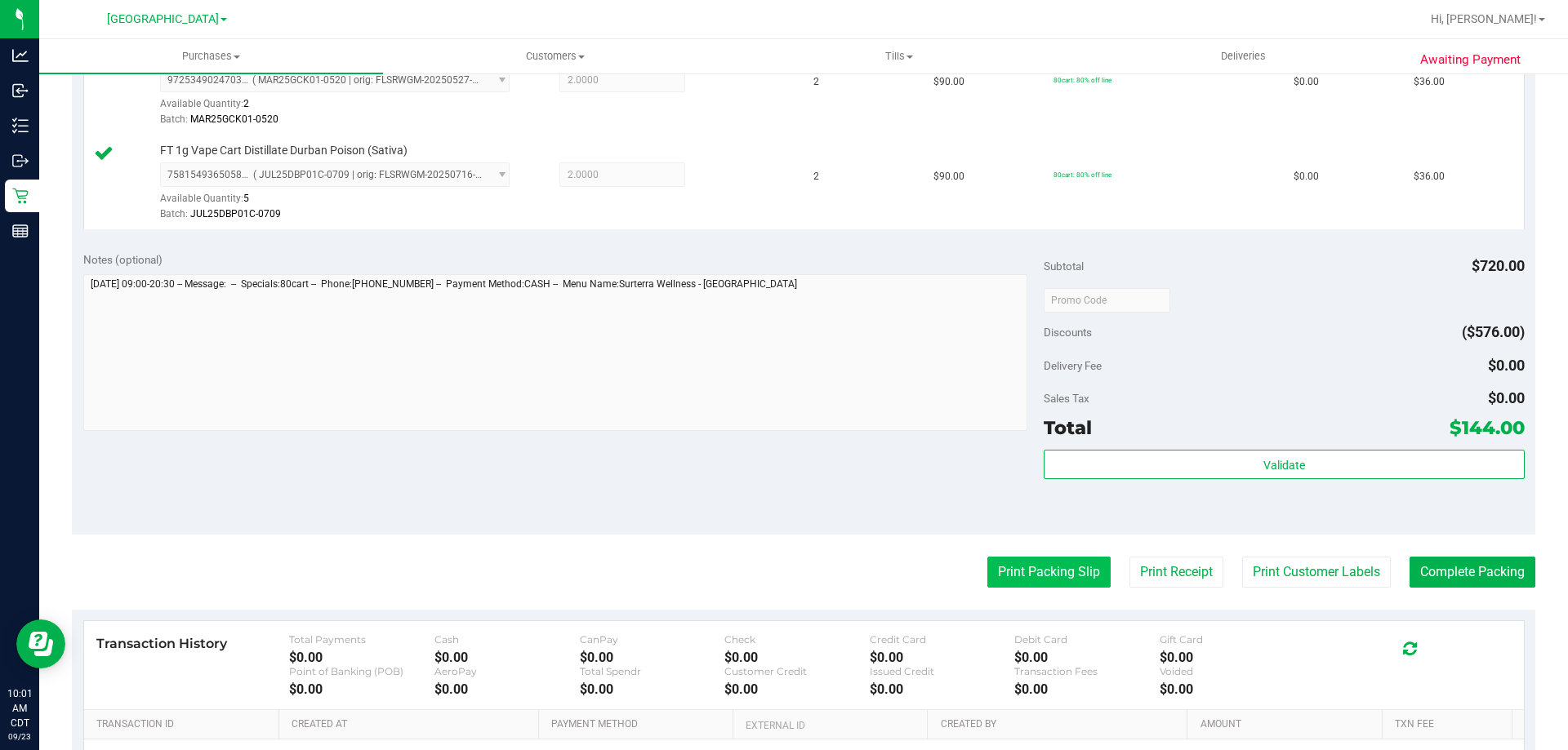
click at [993, 572] on button "Print Packing Slip" at bounding box center [1048, 572] width 123 height 31
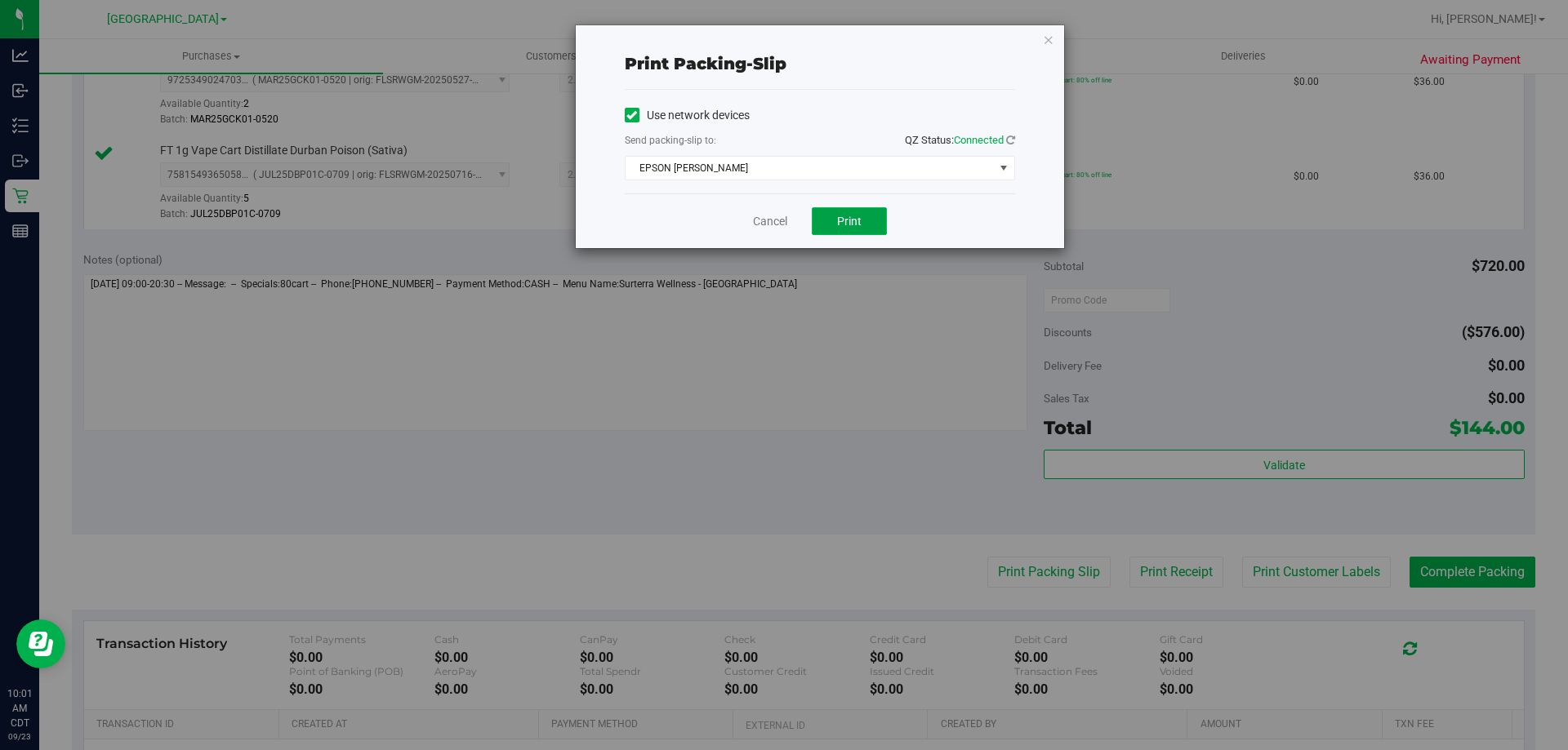
click at [859, 233] on button "Print" at bounding box center [849, 221] width 75 height 28
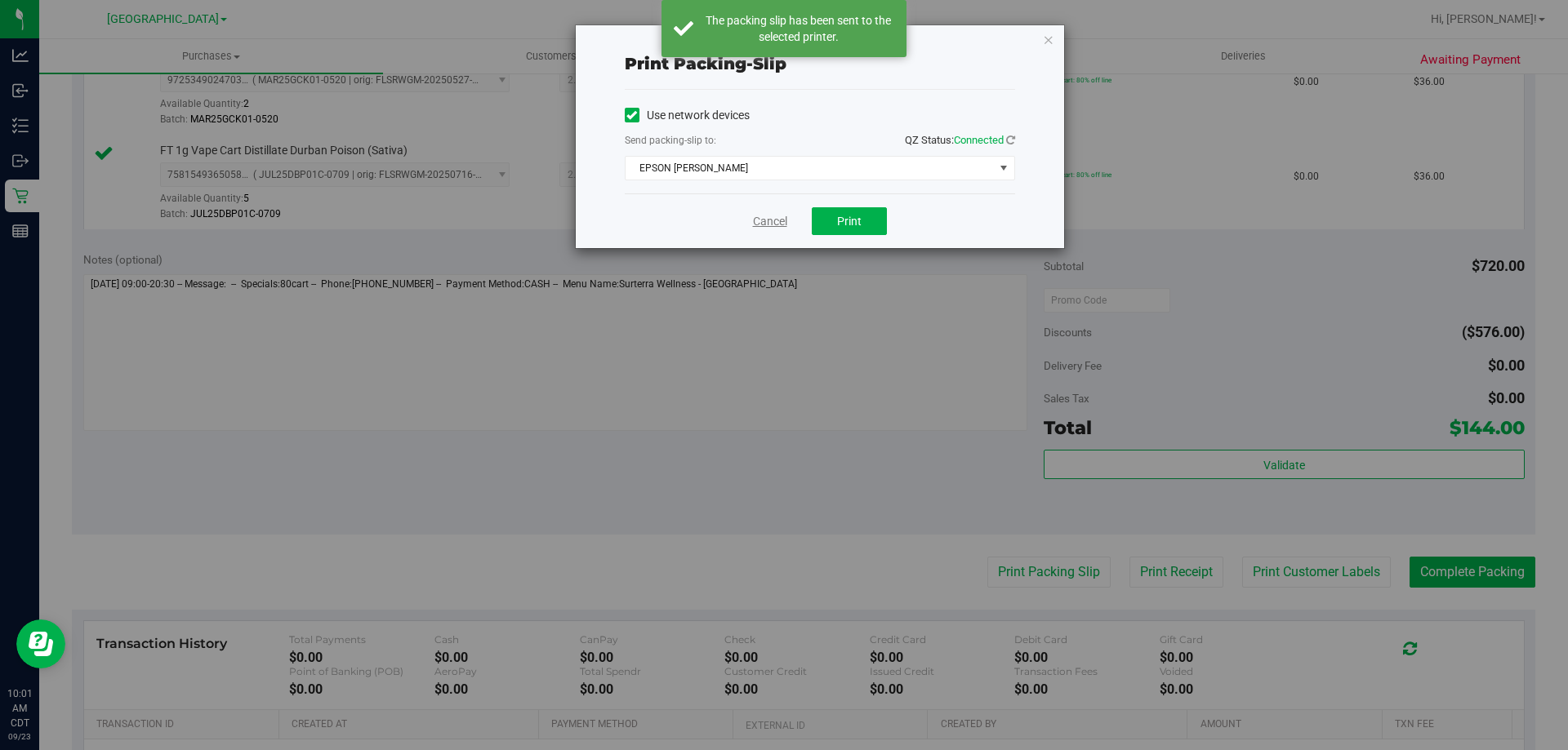
click at [774, 222] on link "Cancel" at bounding box center [770, 221] width 35 height 17
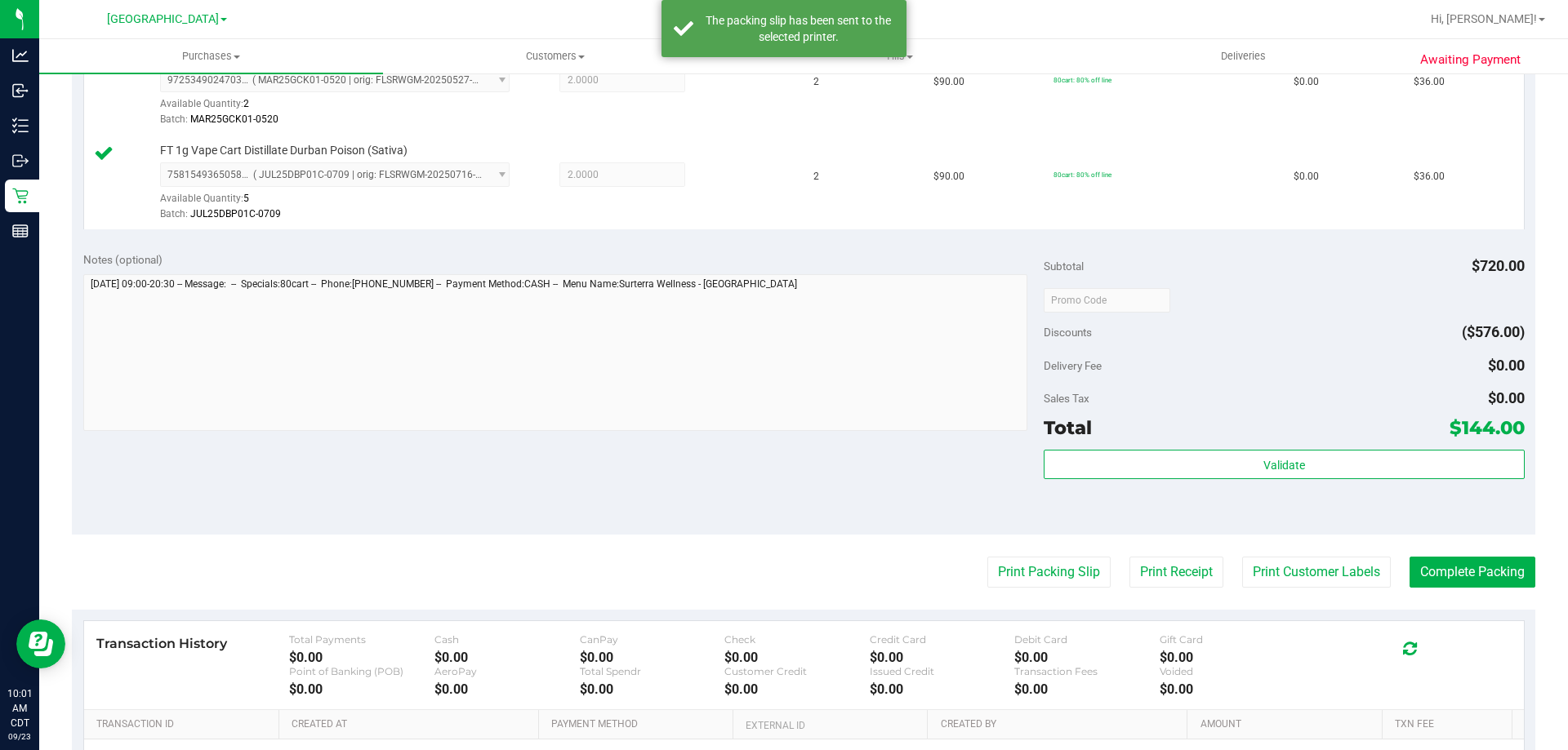
click at [1461, 589] on purchase-details "Back Edit Purchase Cancel Purchase View Profile # 11992484 BioTrack ID: - Submi…" at bounding box center [803, 134] width 1463 height 1562
click at [1449, 577] on button "Complete Packing" at bounding box center [1472, 572] width 126 height 31
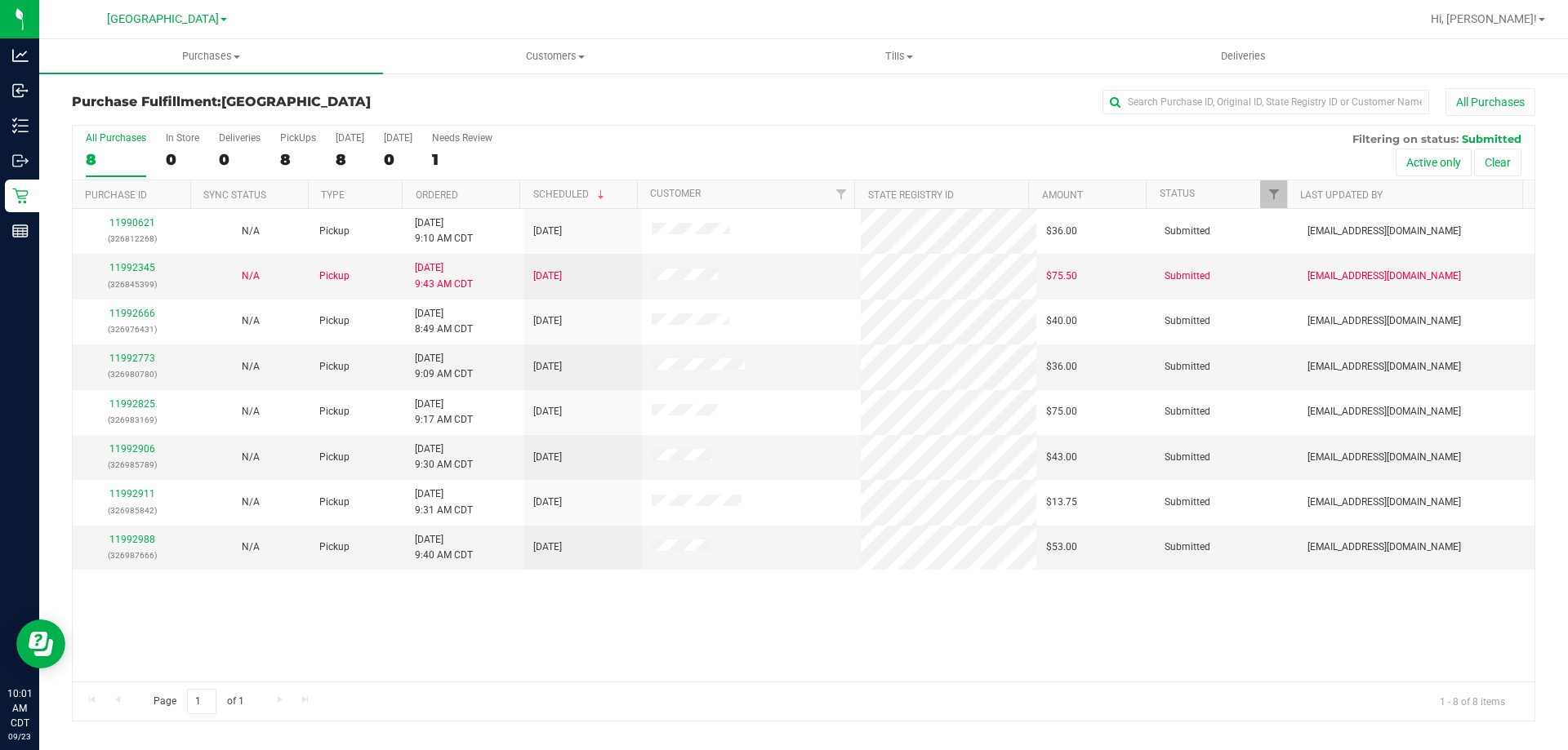
click at [436, 188] on th "Ordered" at bounding box center [460, 194] width 117 height 29
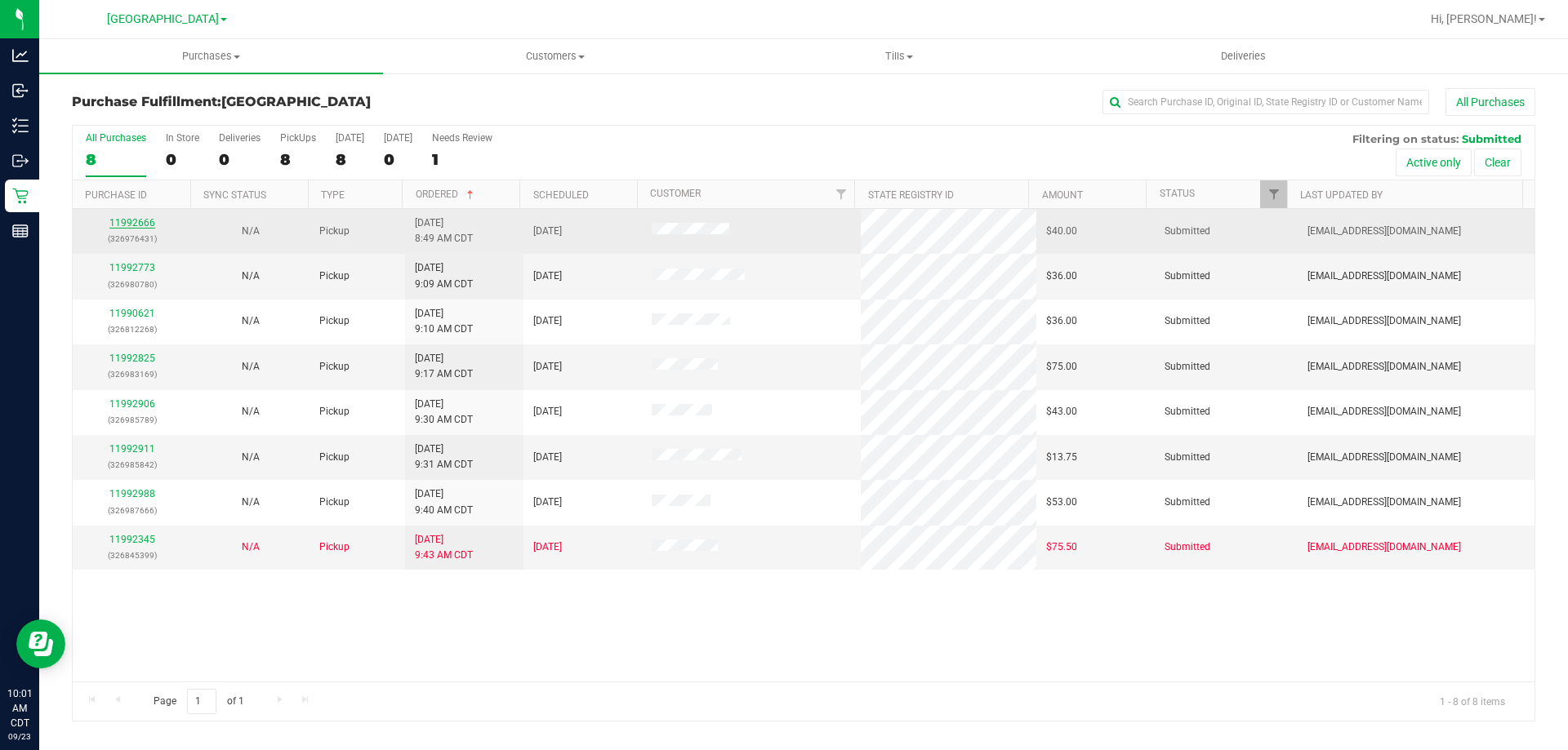
click at [111, 227] on link "11992666" at bounding box center [131, 223] width 45 height 12
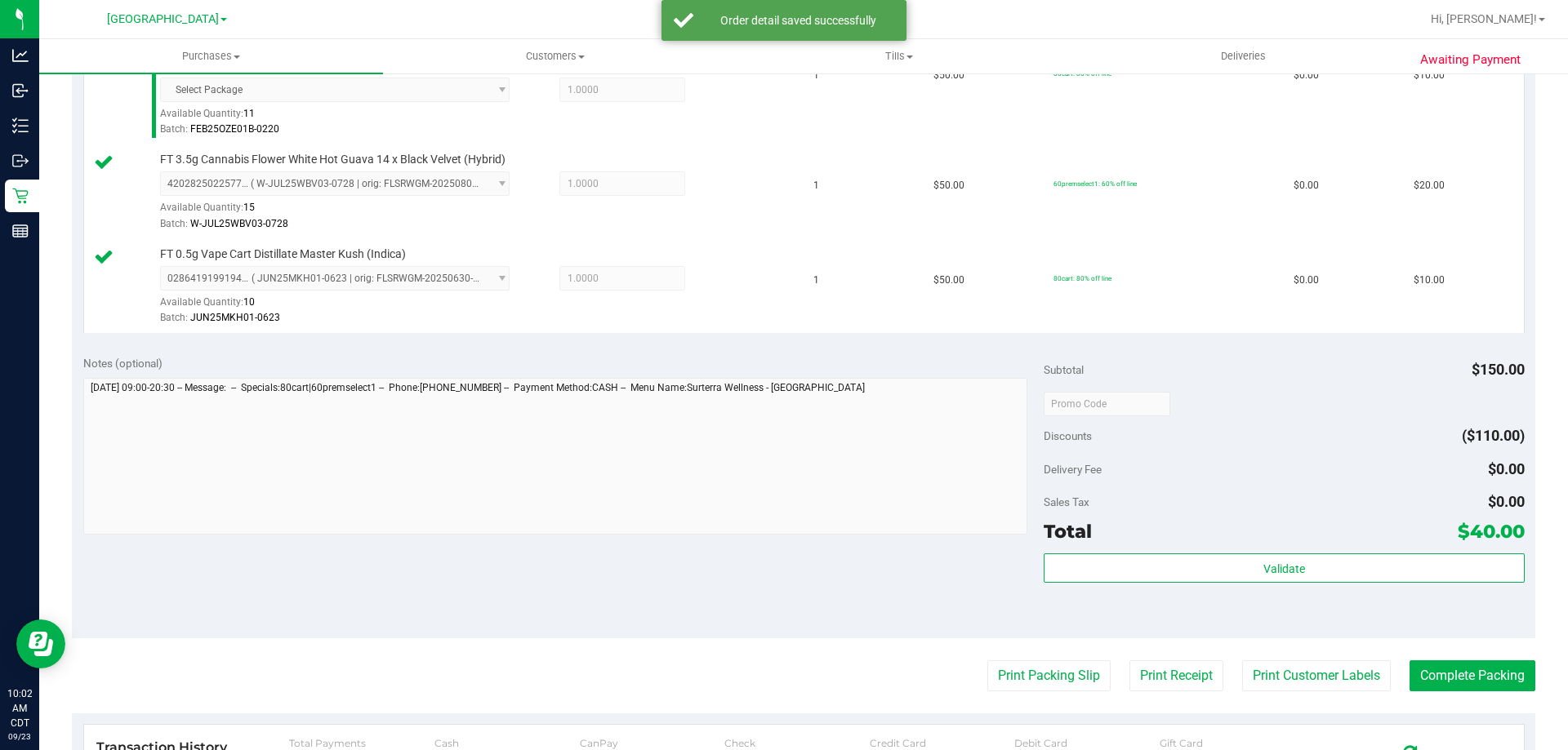
scroll to position [490, 0]
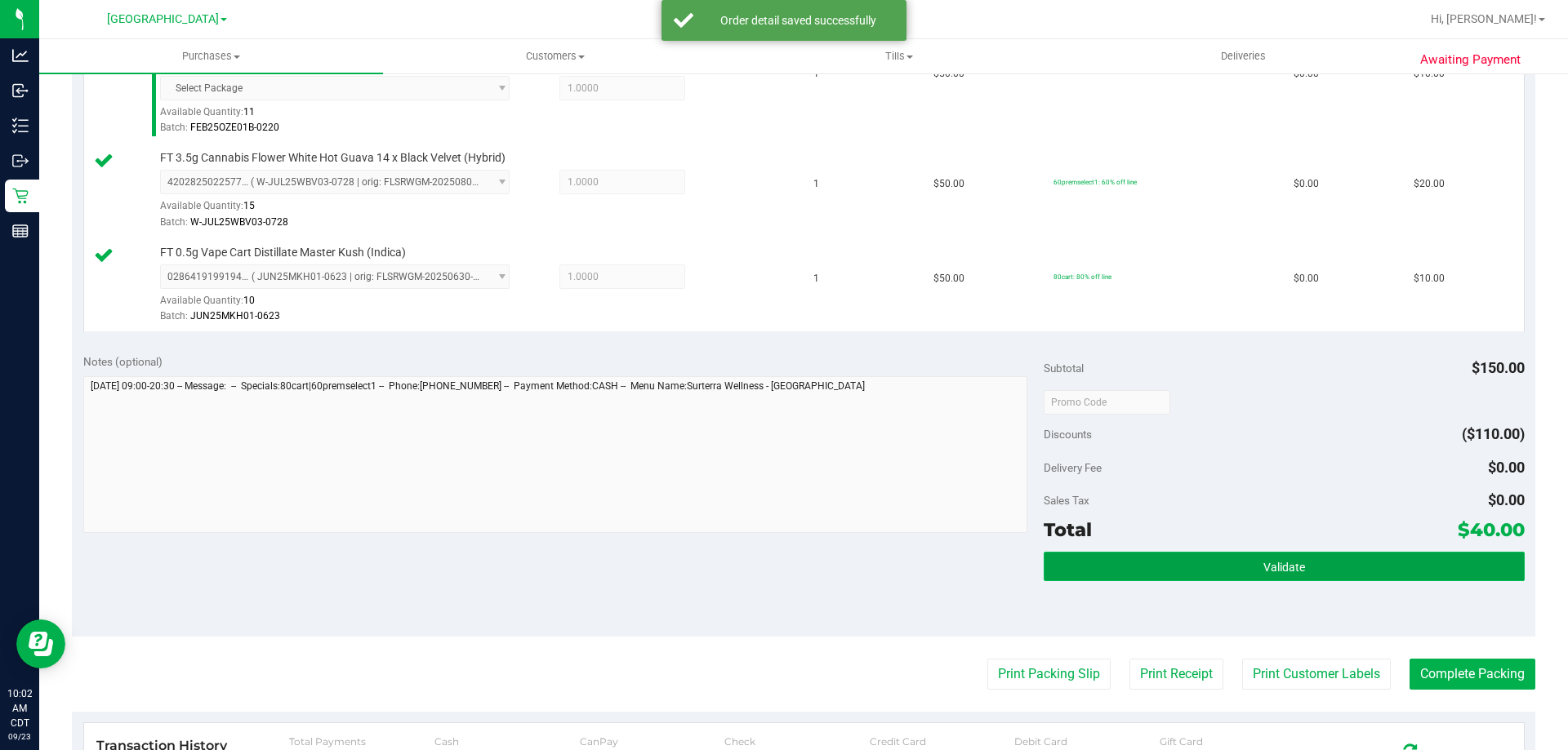
click at [1338, 571] on button "Validate" at bounding box center [1283, 567] width 480 height 30
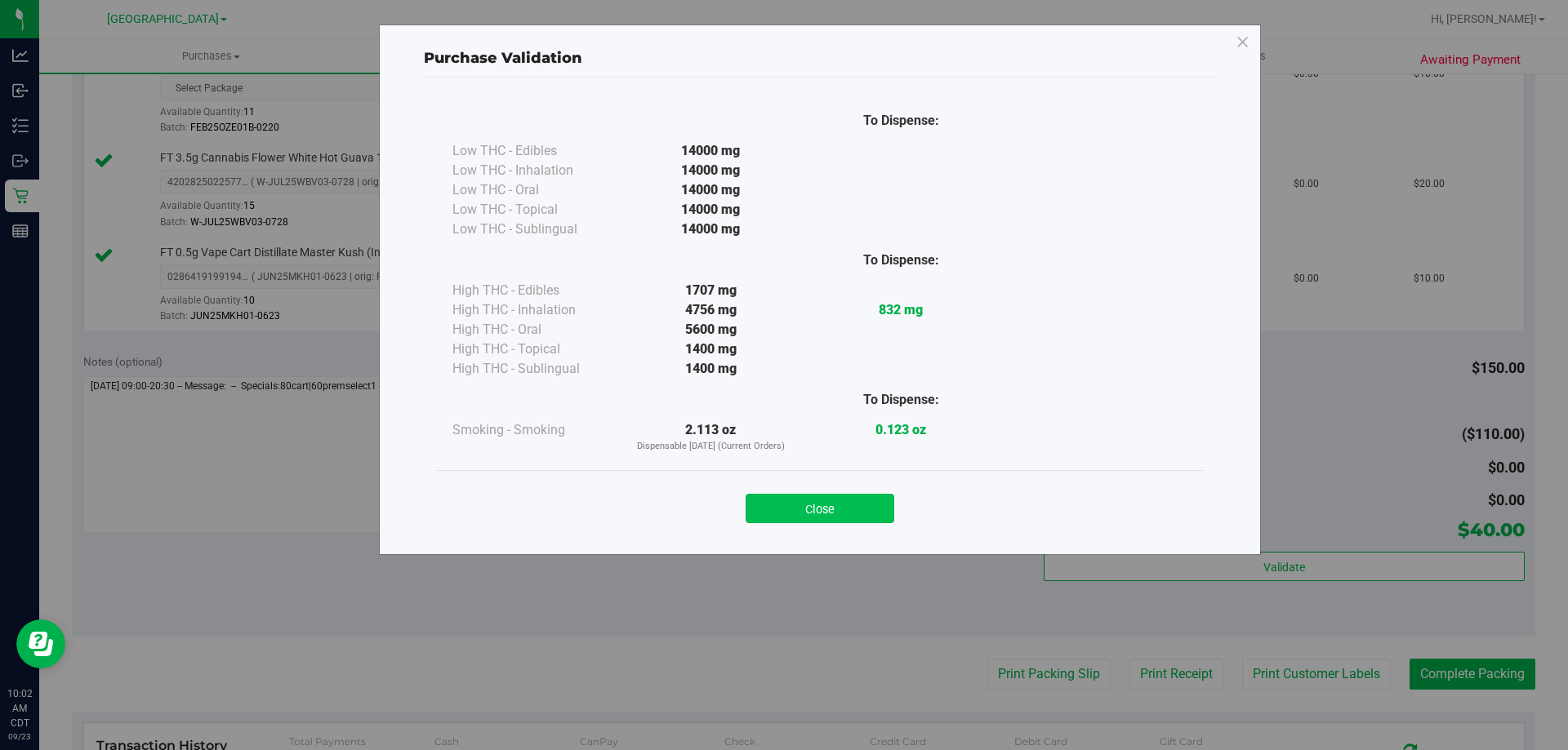
click at [837, 516] on button "Close" at bounding box center [820, 509] width 149 height 30
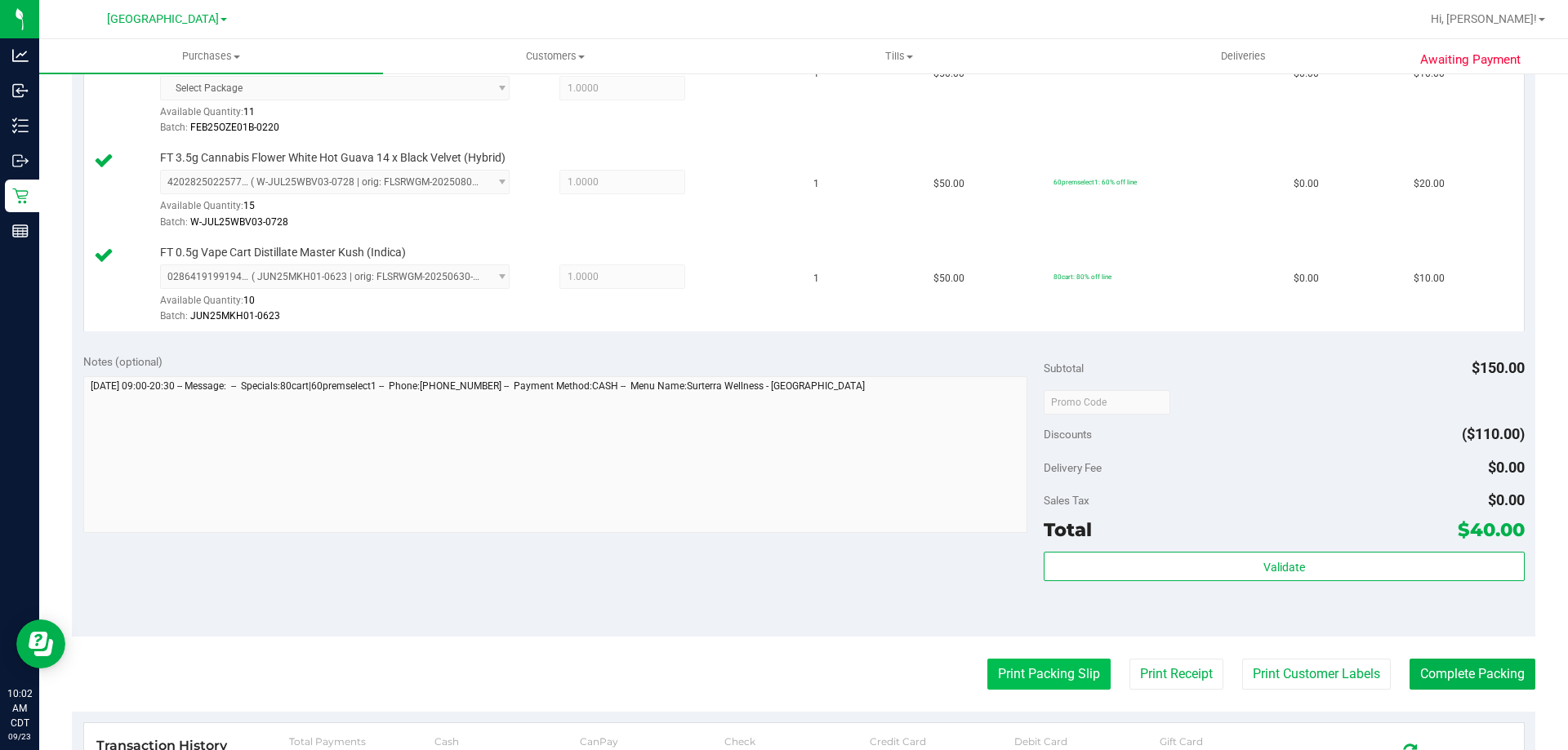
click at [1062, 683] on button "Print Packing Slip" at bounding box center [1048, 675] width 123 height 31
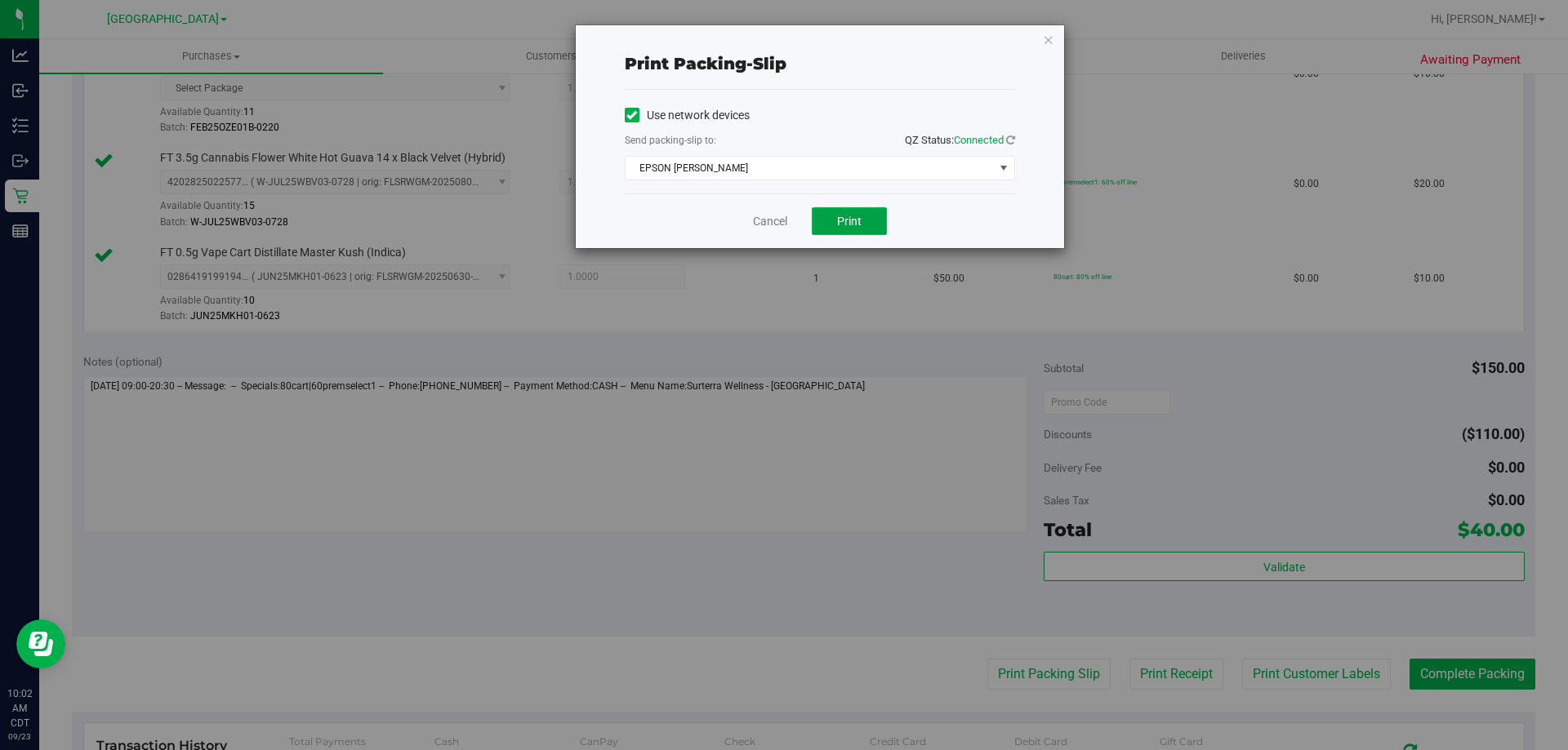
click at [849, 222] on span "Print" at bounding box center [849, 221] width 25 height 13
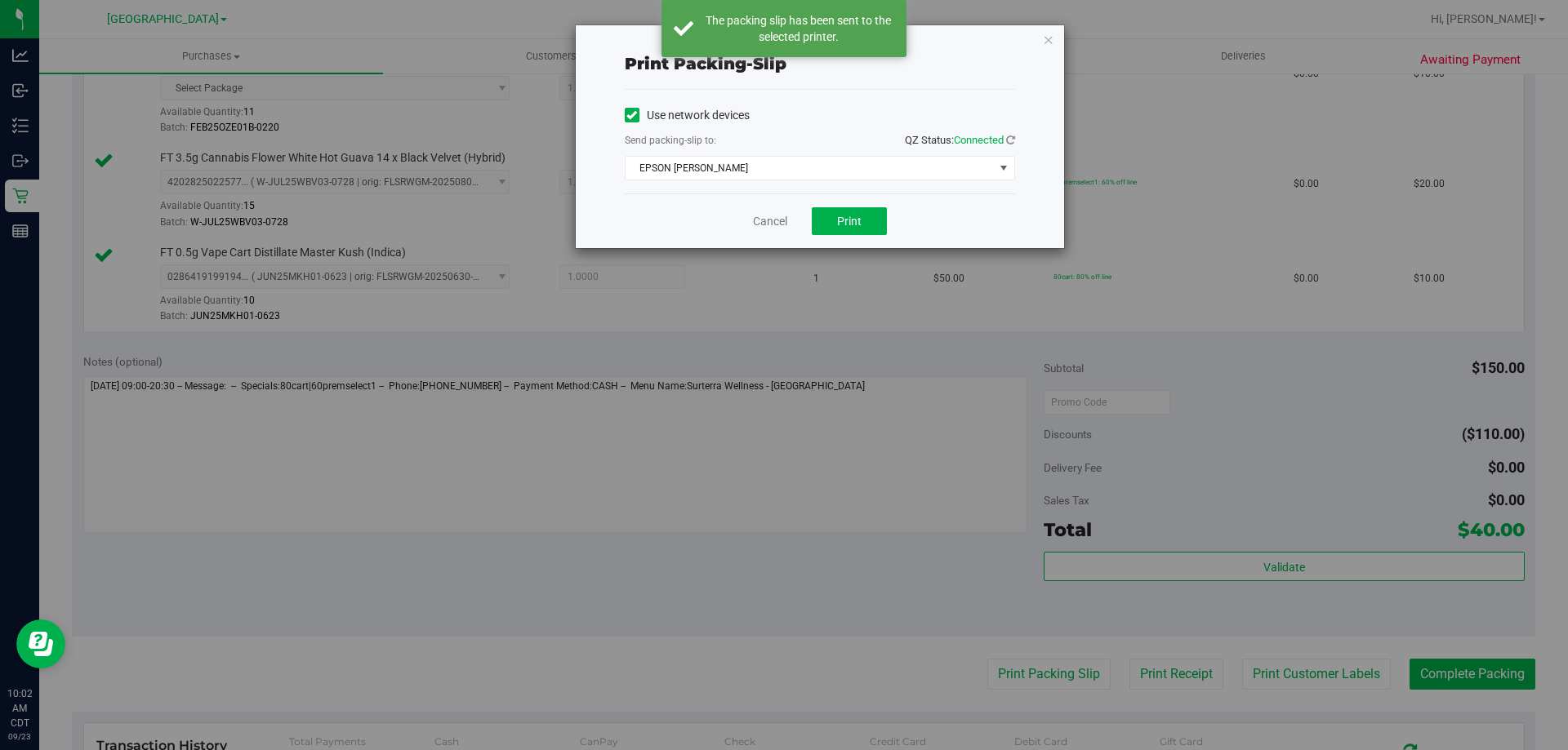
click at [758, 211] on div "Cancel Print" at bounding box center [820, 221] width 391 height 55
click at [764, 219] on link "Cancel" at bounding box center [770, 221] width 35 height 17
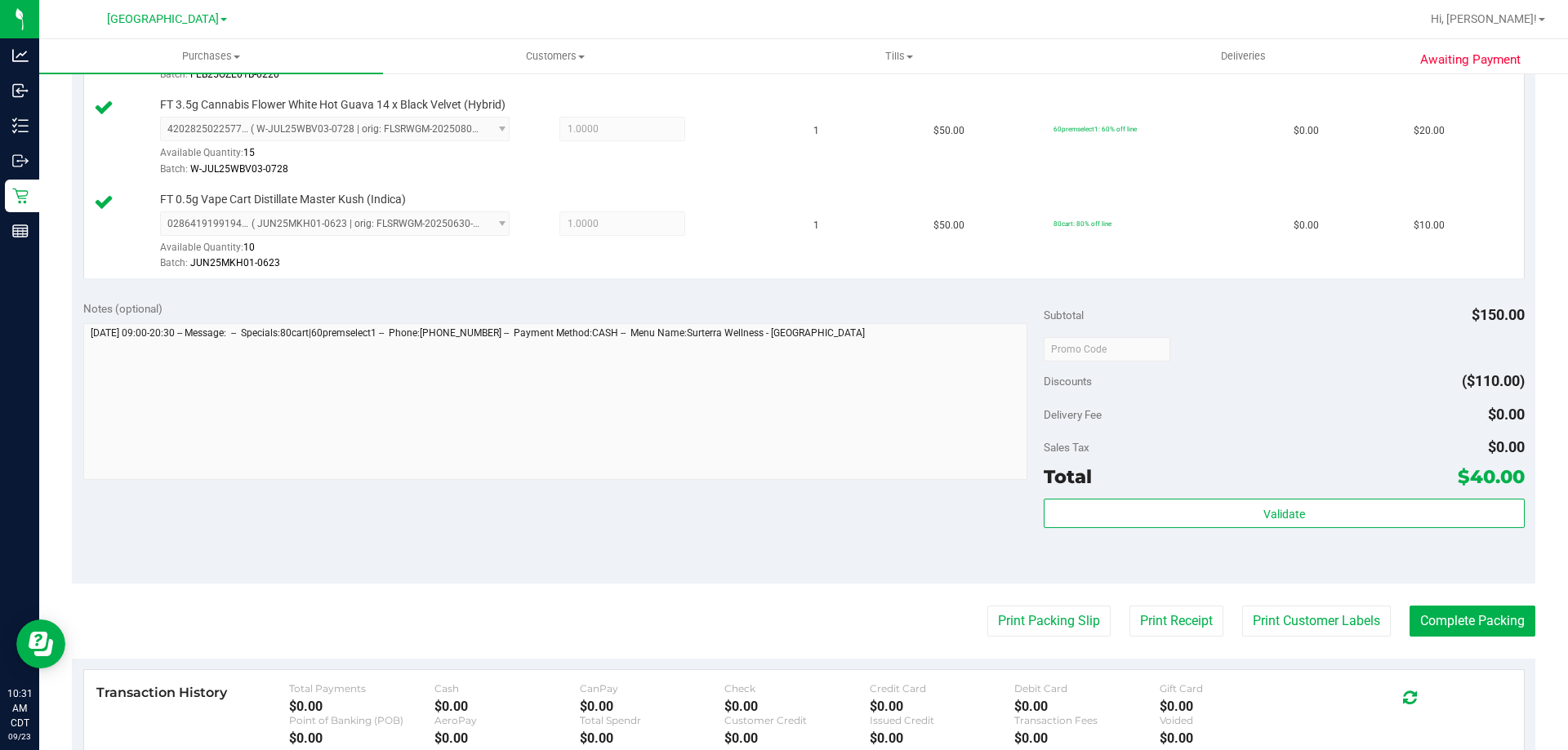
scroll to position [653, 0]
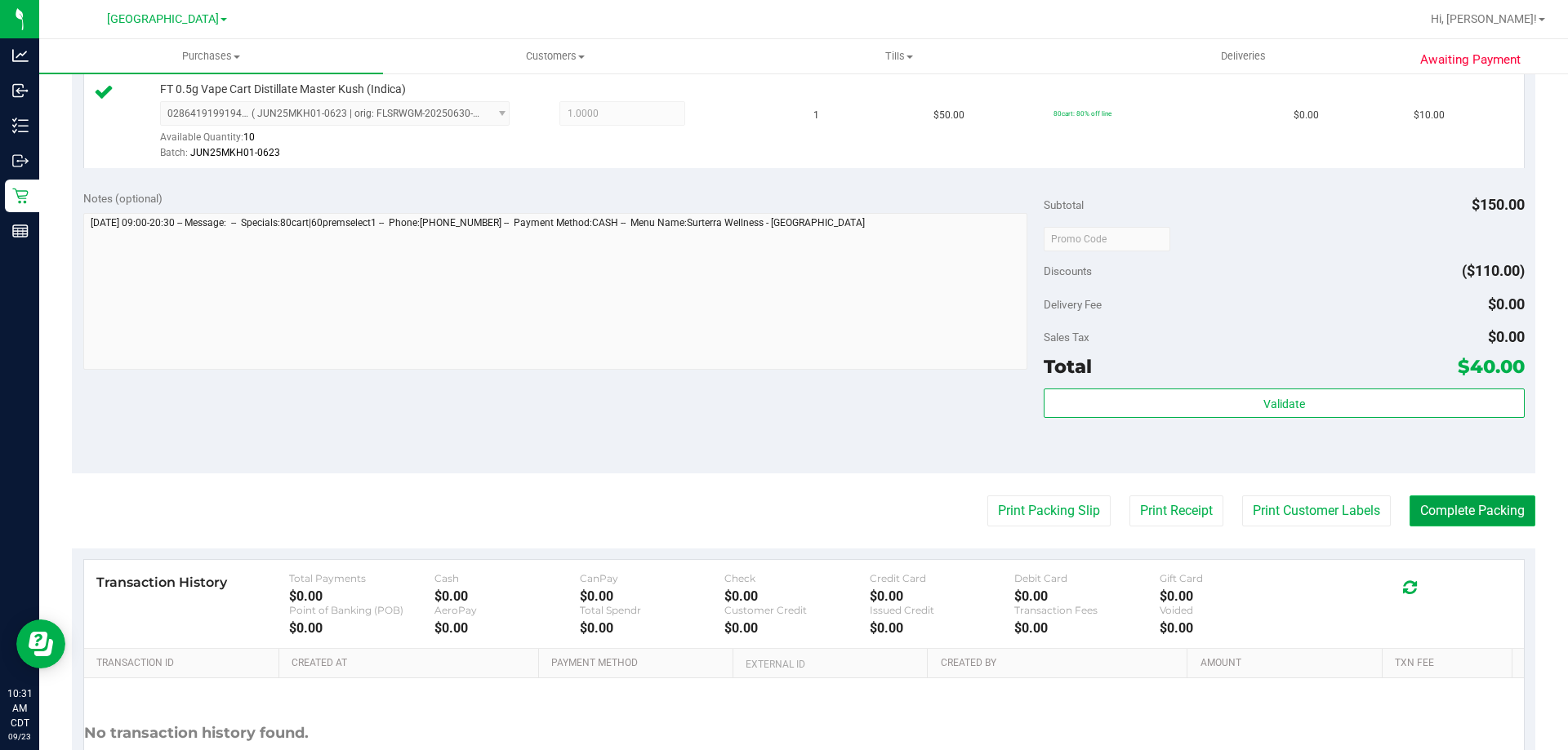
click at [1474, 524] on button "Complete Packing" at bounding box center [1472, 511] width 126 height 31
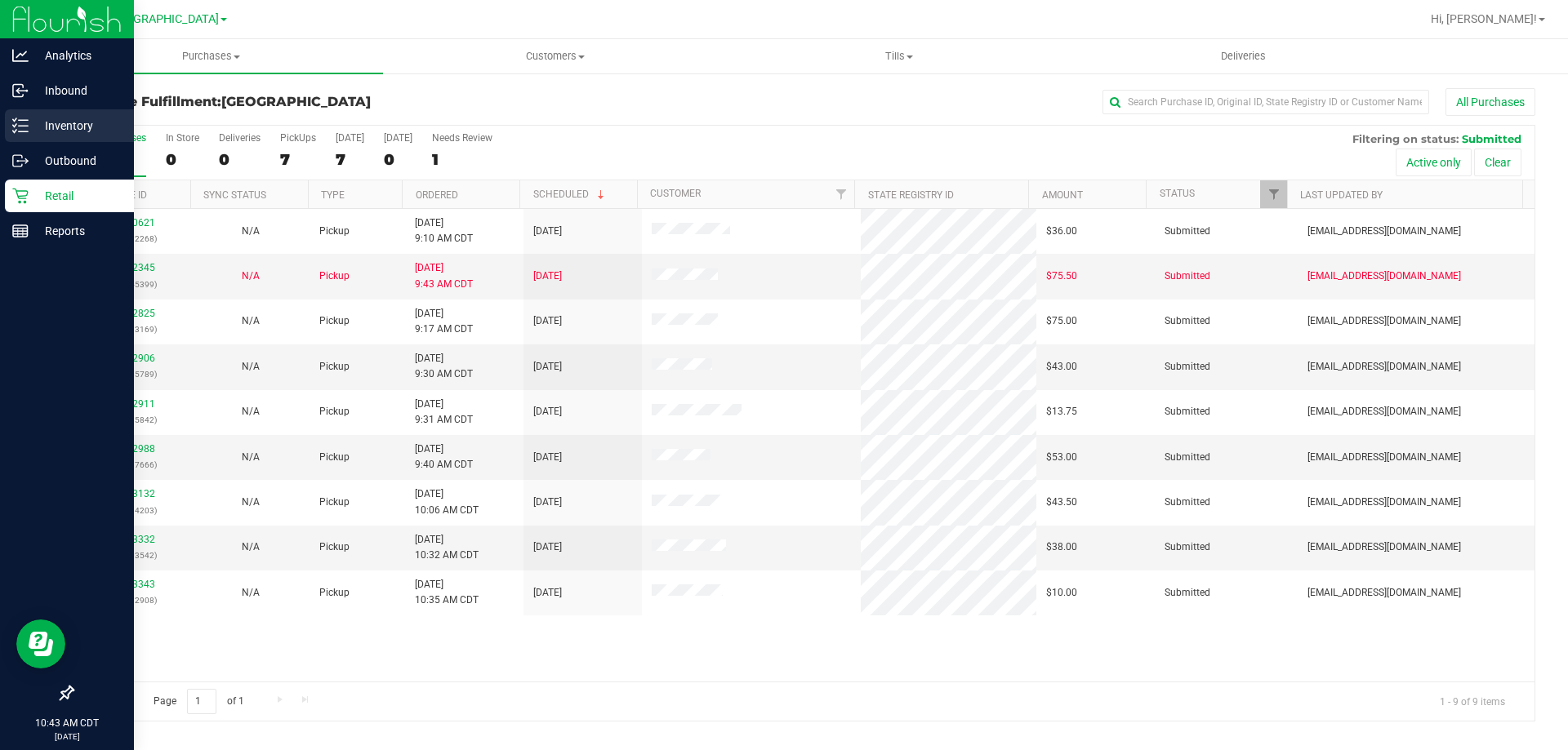
click at [54, 131] on p "Inventory" at bounding box center [78, 126] width 98 height 20
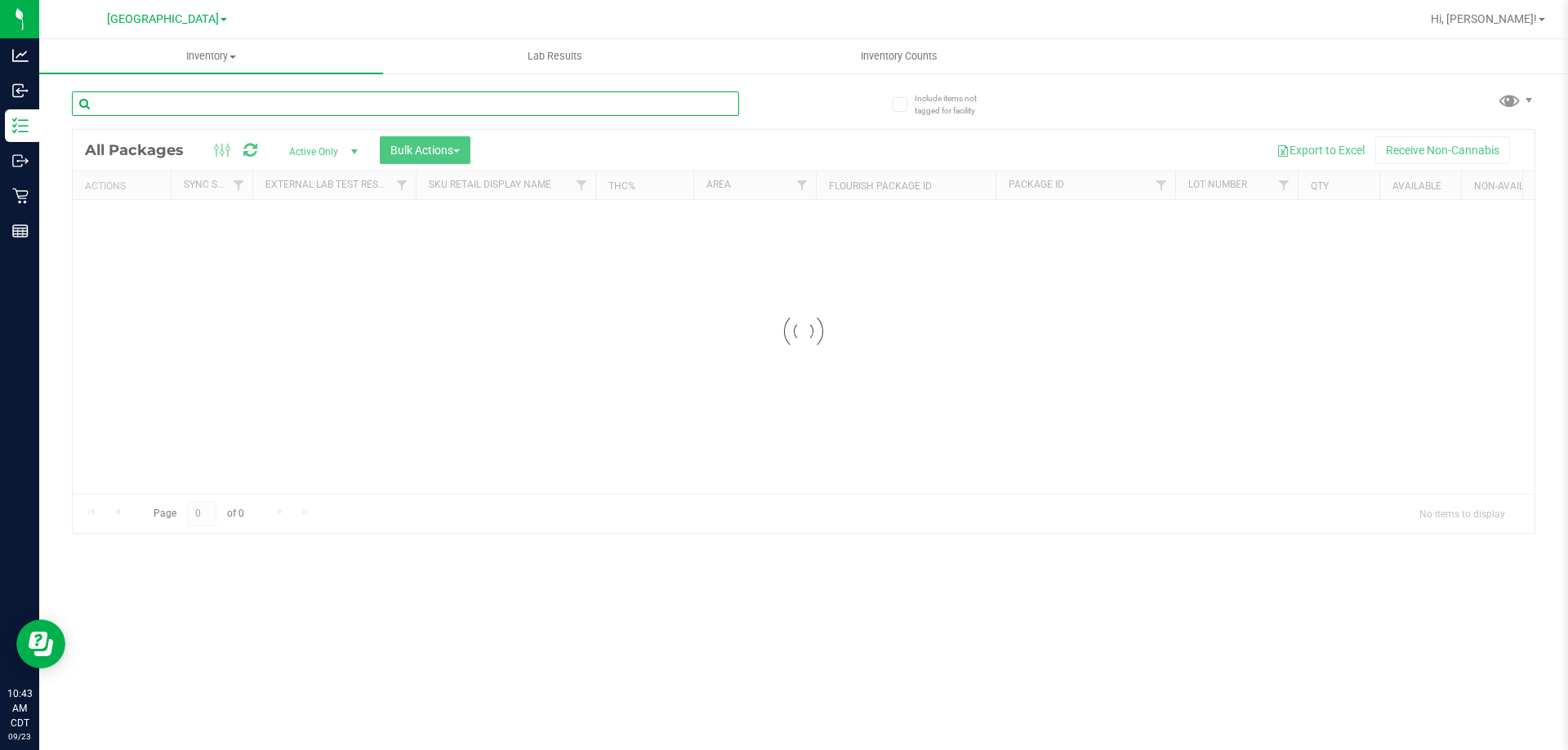
click at [225, 108] on input "text" at bounding box center [406, 104] width 668 height 25
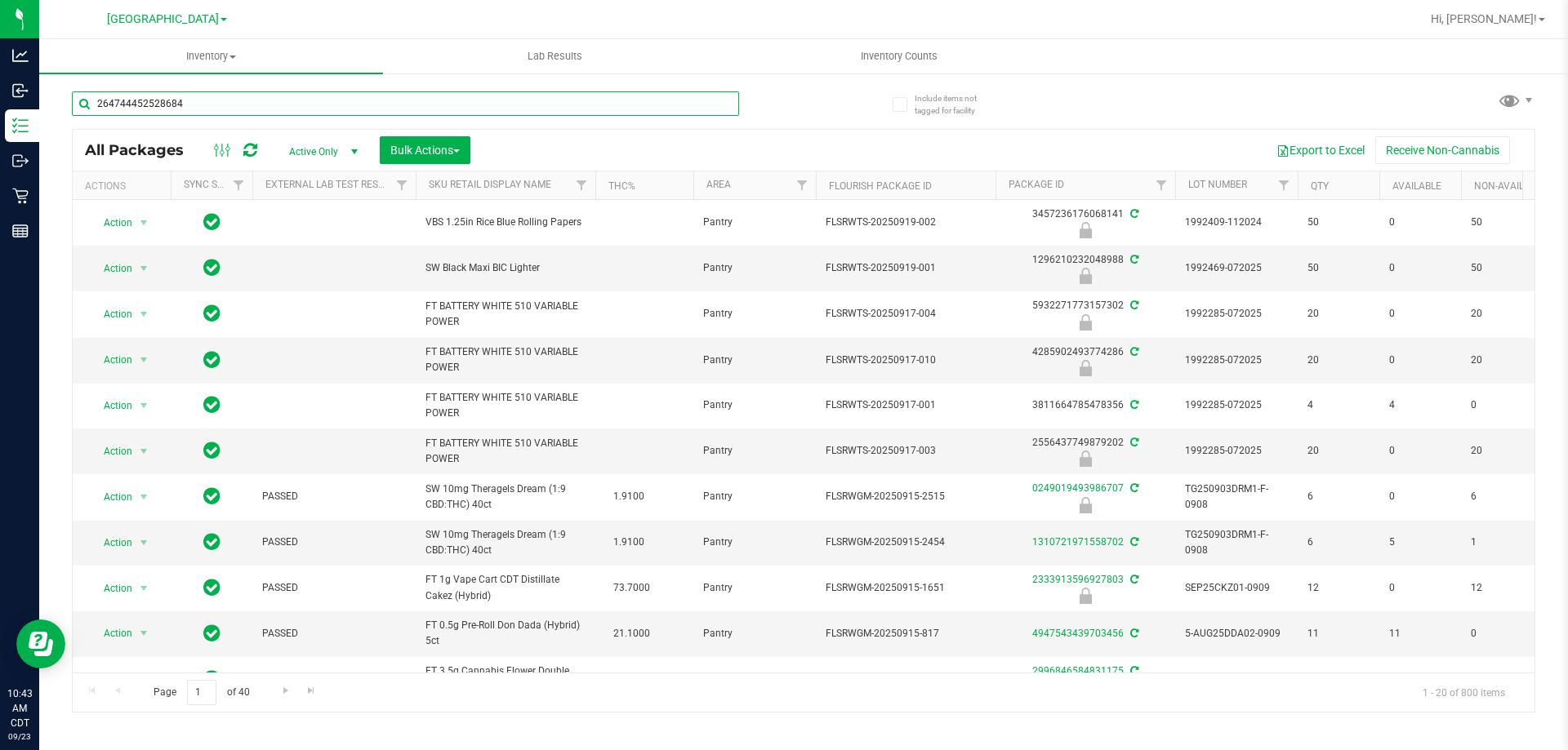
type input "2647444525286842"
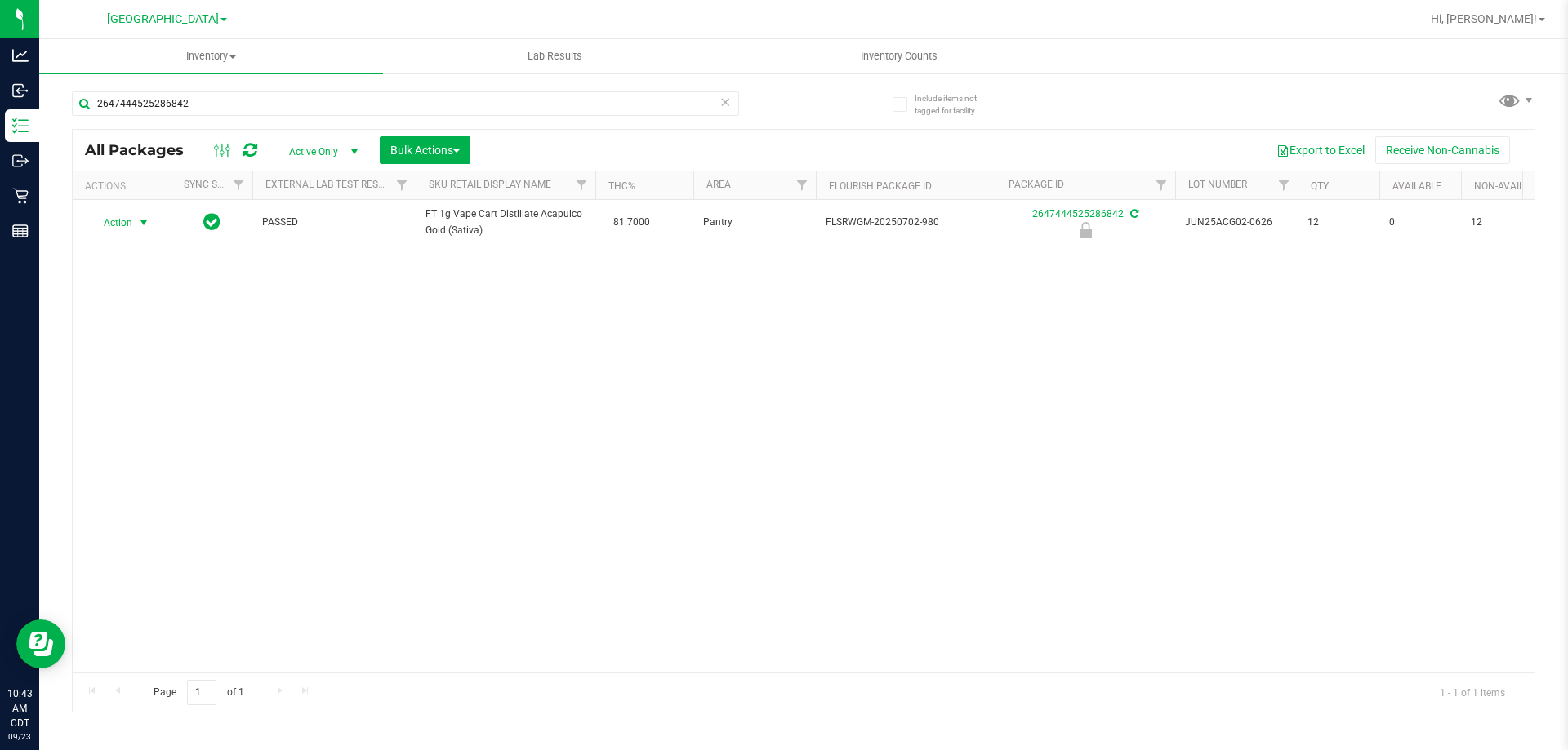
click at [119, 223] on span "Action" at bounding box center [111, 223] width 44 height 23
click at [122, 342] on li "Print package label" at bounding box center [142, 347] width 105 height 25
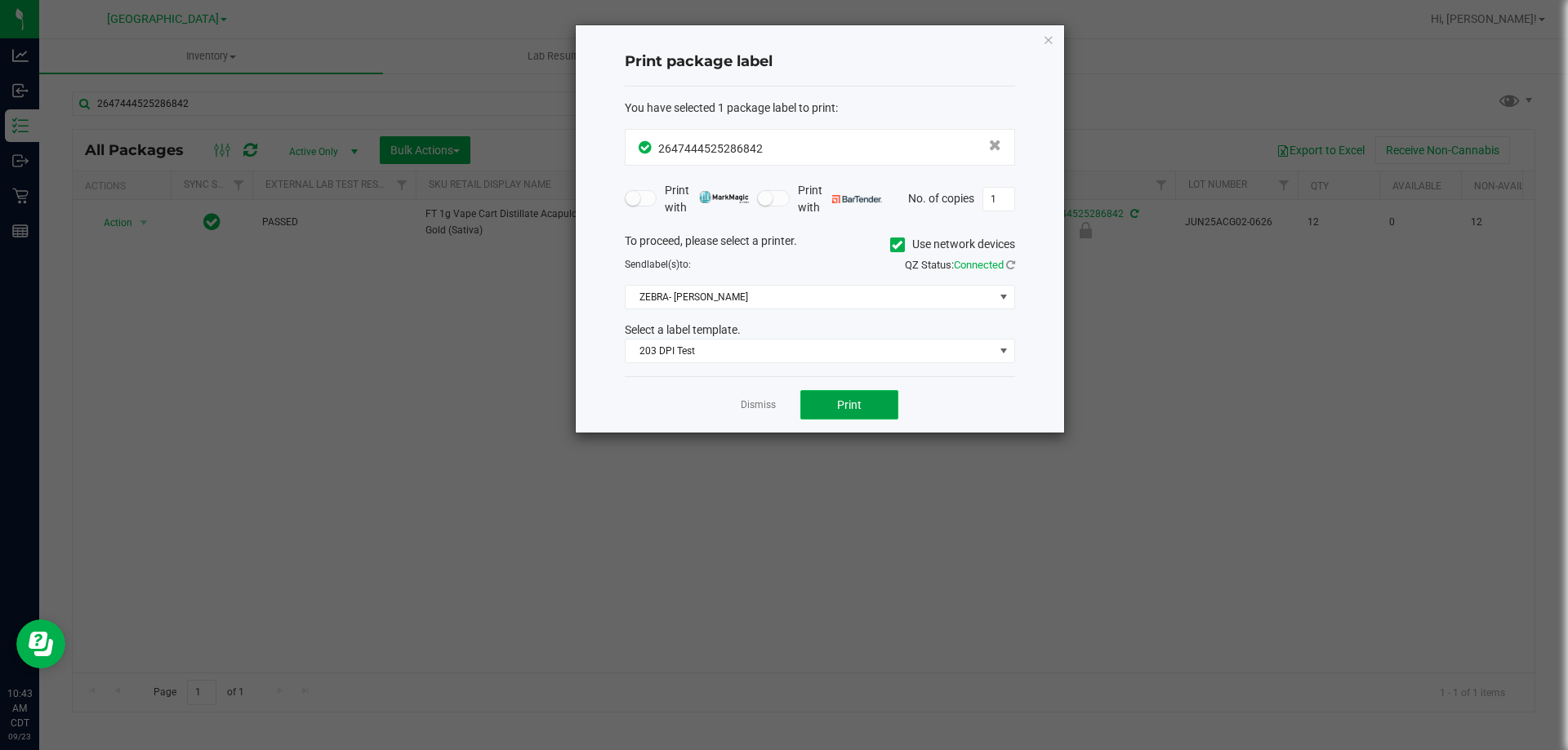
click at [830, 400] on button "Print" at bounding box center [849, 406] width 98 height 30
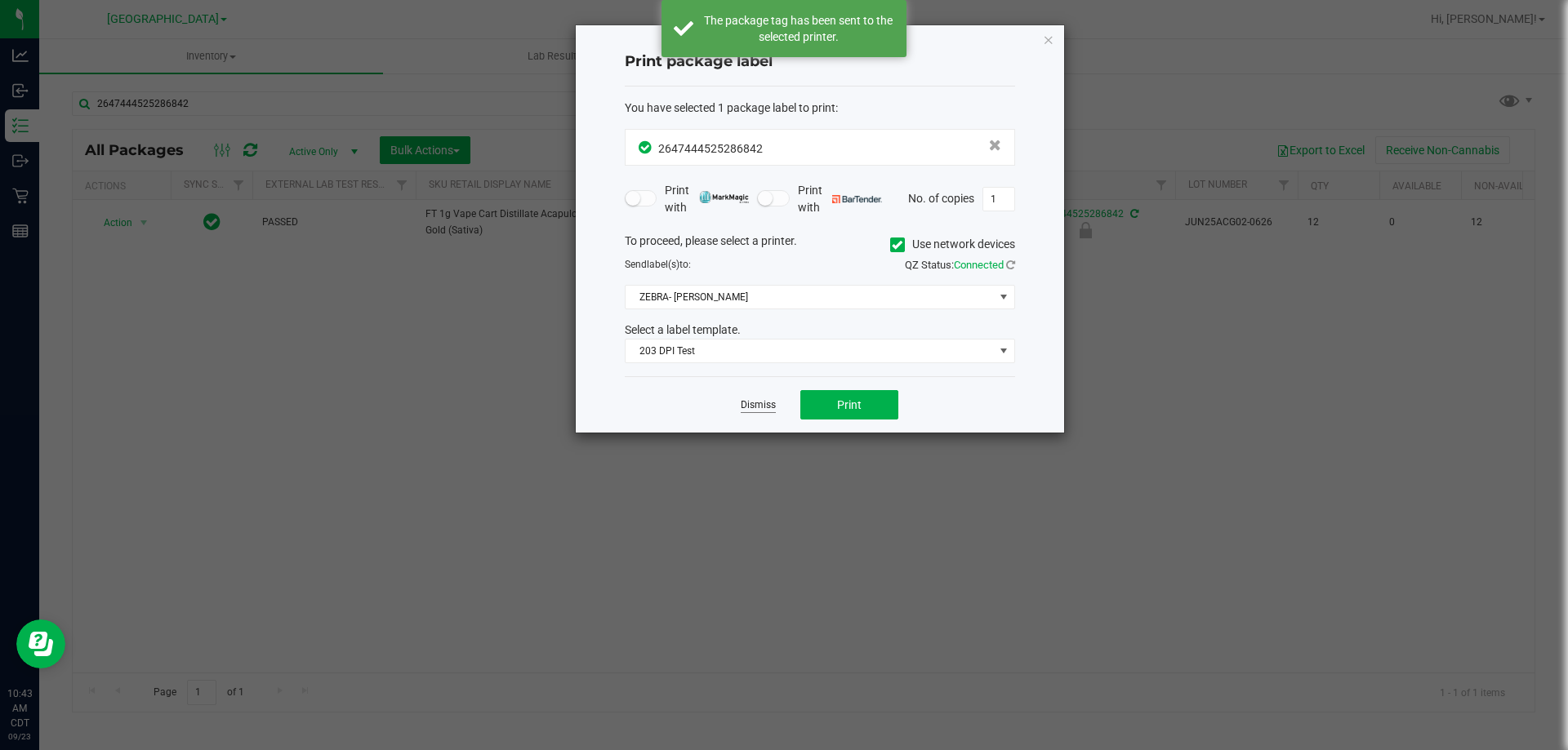
click at [763, 404] on link "Dismiss" at bounding box center [758, 405] width 36 height 14
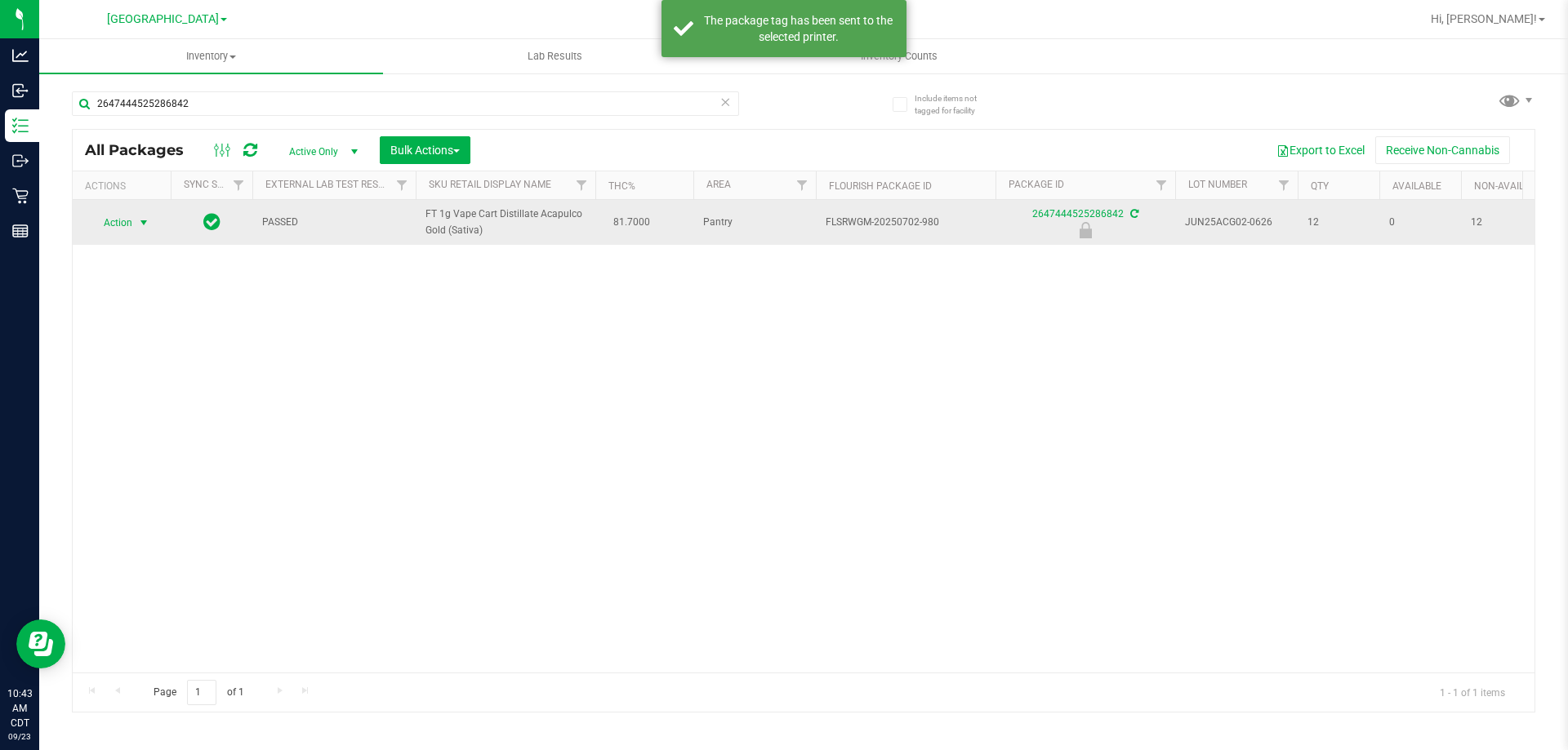
click at [129, 217] on span "Action" at bounding box center [111, 223] width 44 height 23
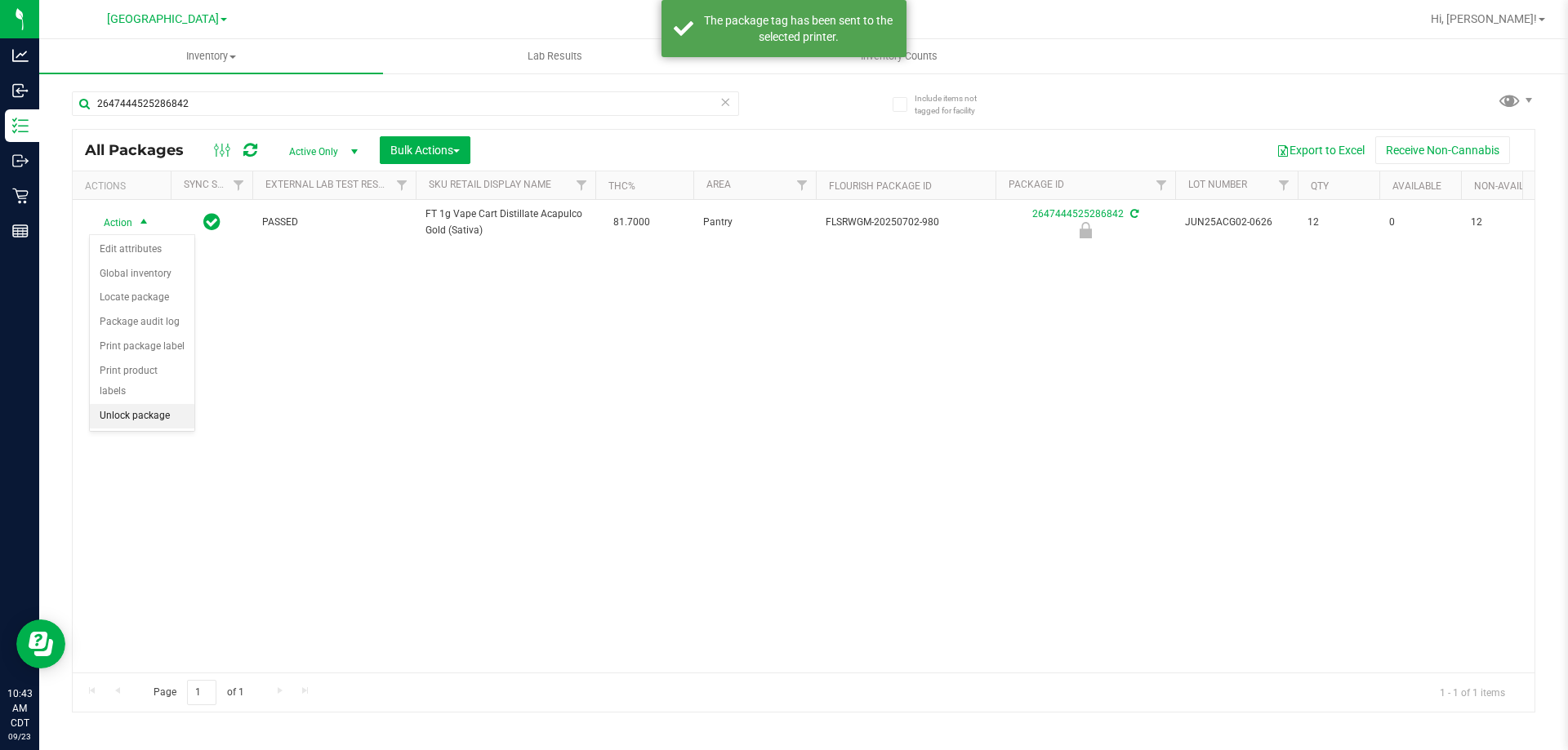
click at [178, 404] on li "Unlock package" at bounding box center [142, 416] width 105 height 25
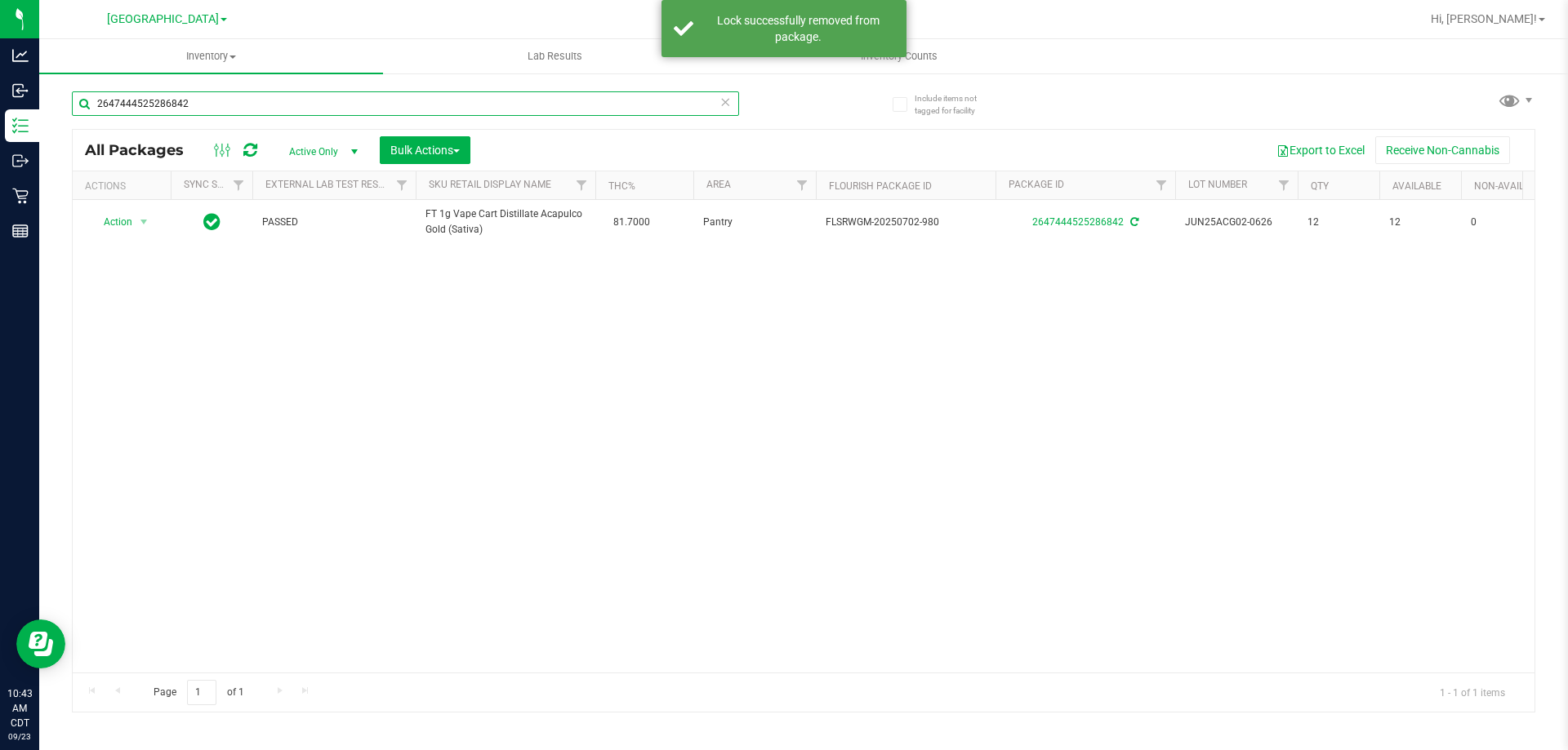
click at [323, 102] on input "2647444525286842" at bounding box center [406, 104] width 668 height 25
type input "9130679138596734"
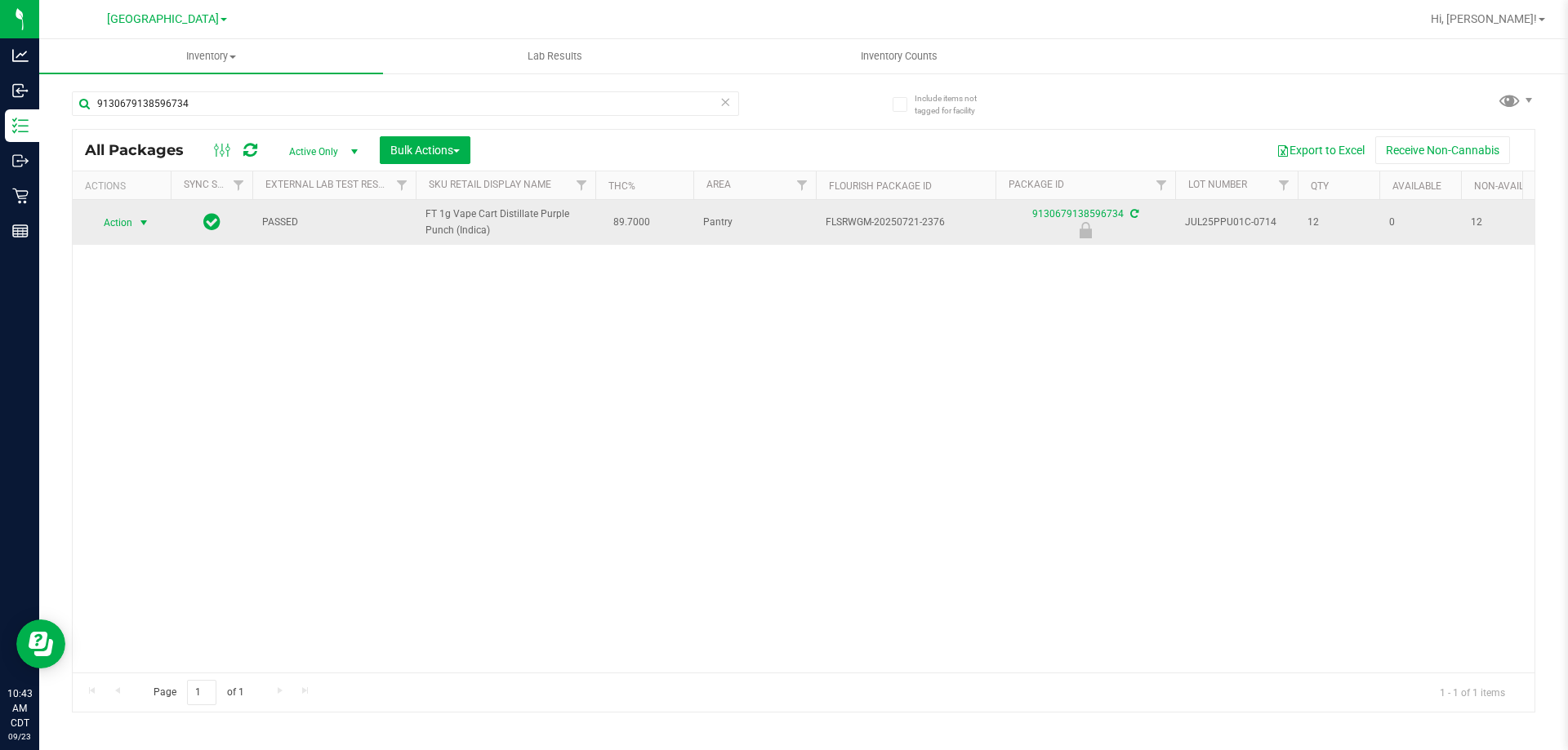
click at [113, 220] on span "Action" at bounding box center [111, 223] width 44 height 23
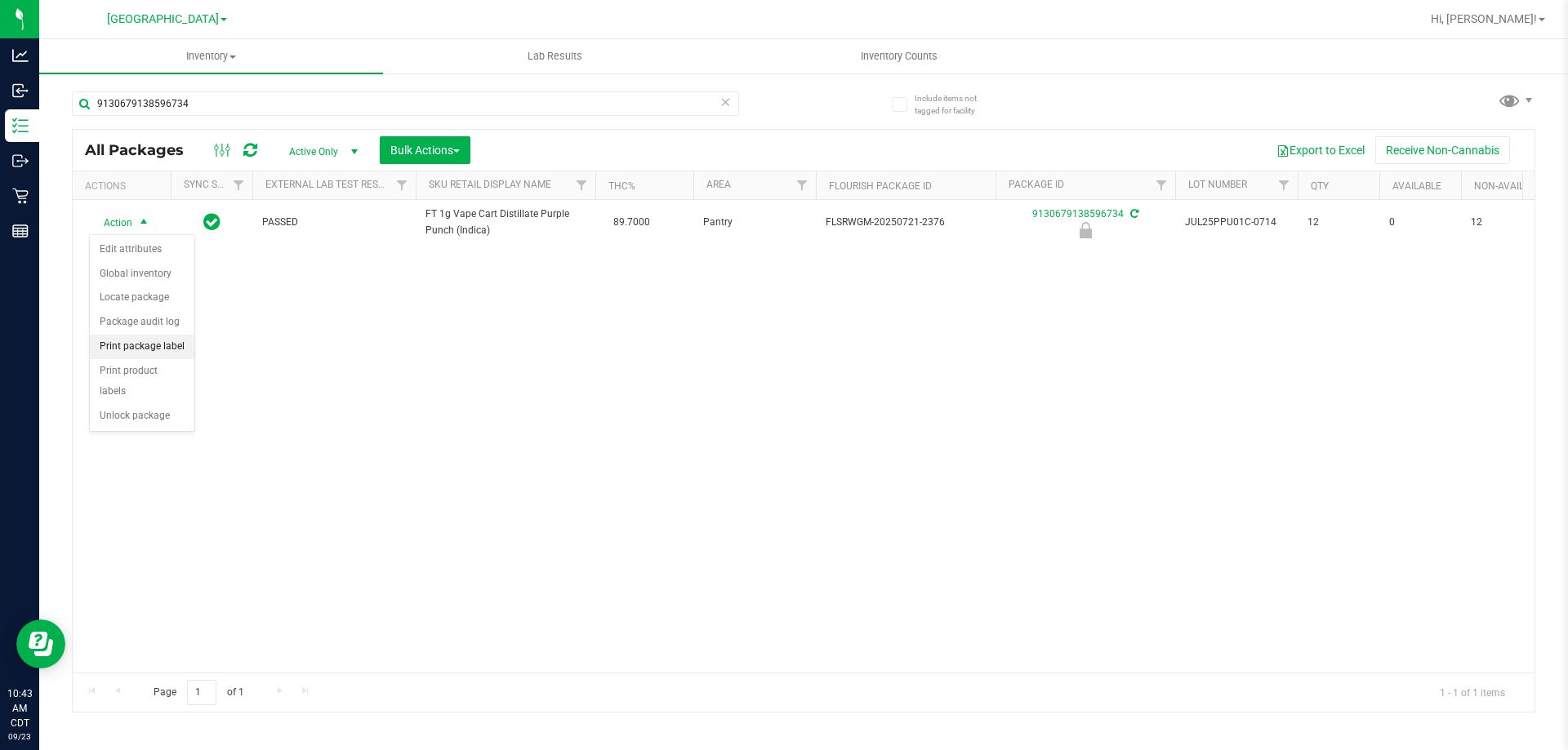
click at [161, 344] on li "Print package label" at bounding box center [142, 347] width 105 height 25
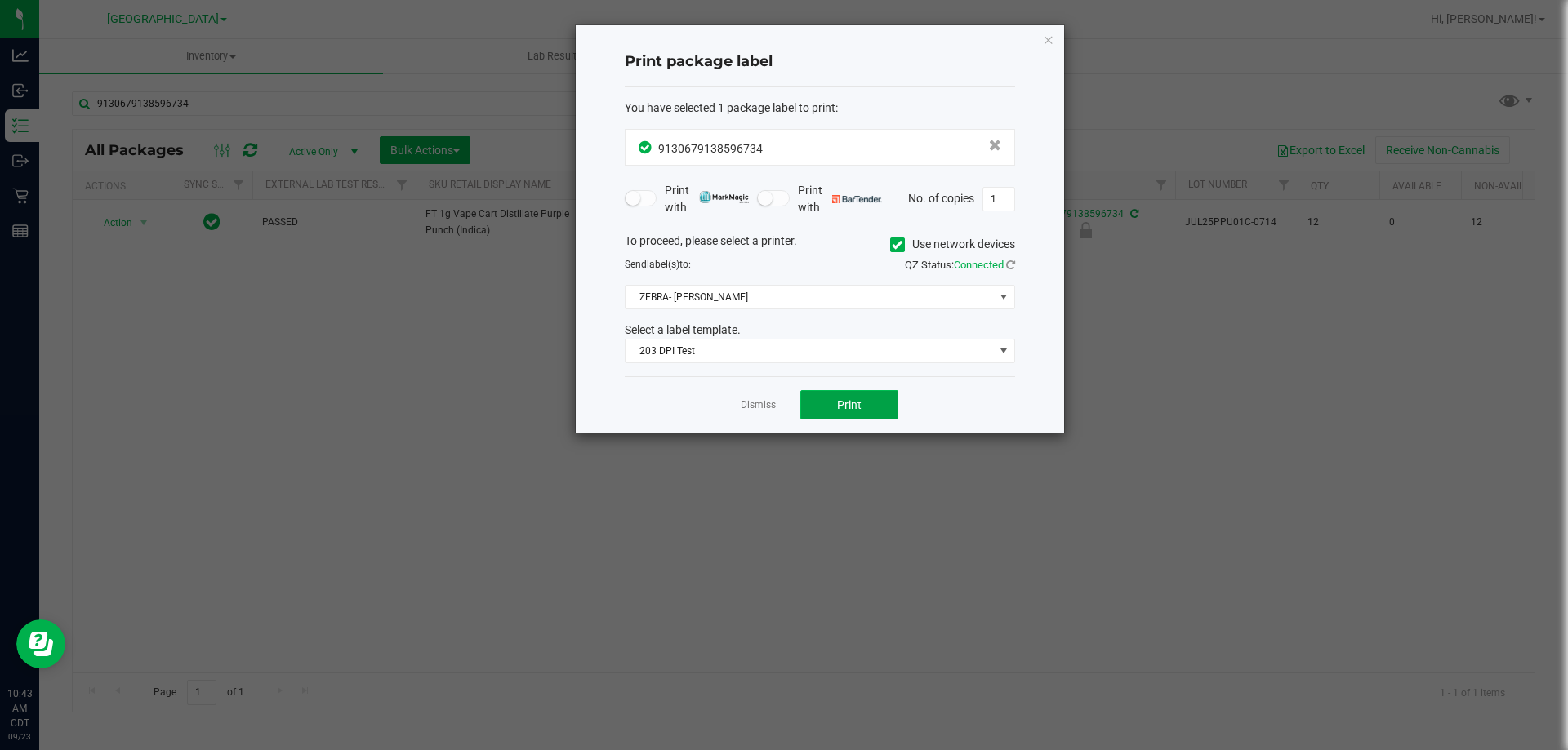
click at [853, 409] on span "Print" at bounding box center [849, 405] width 25 height 13
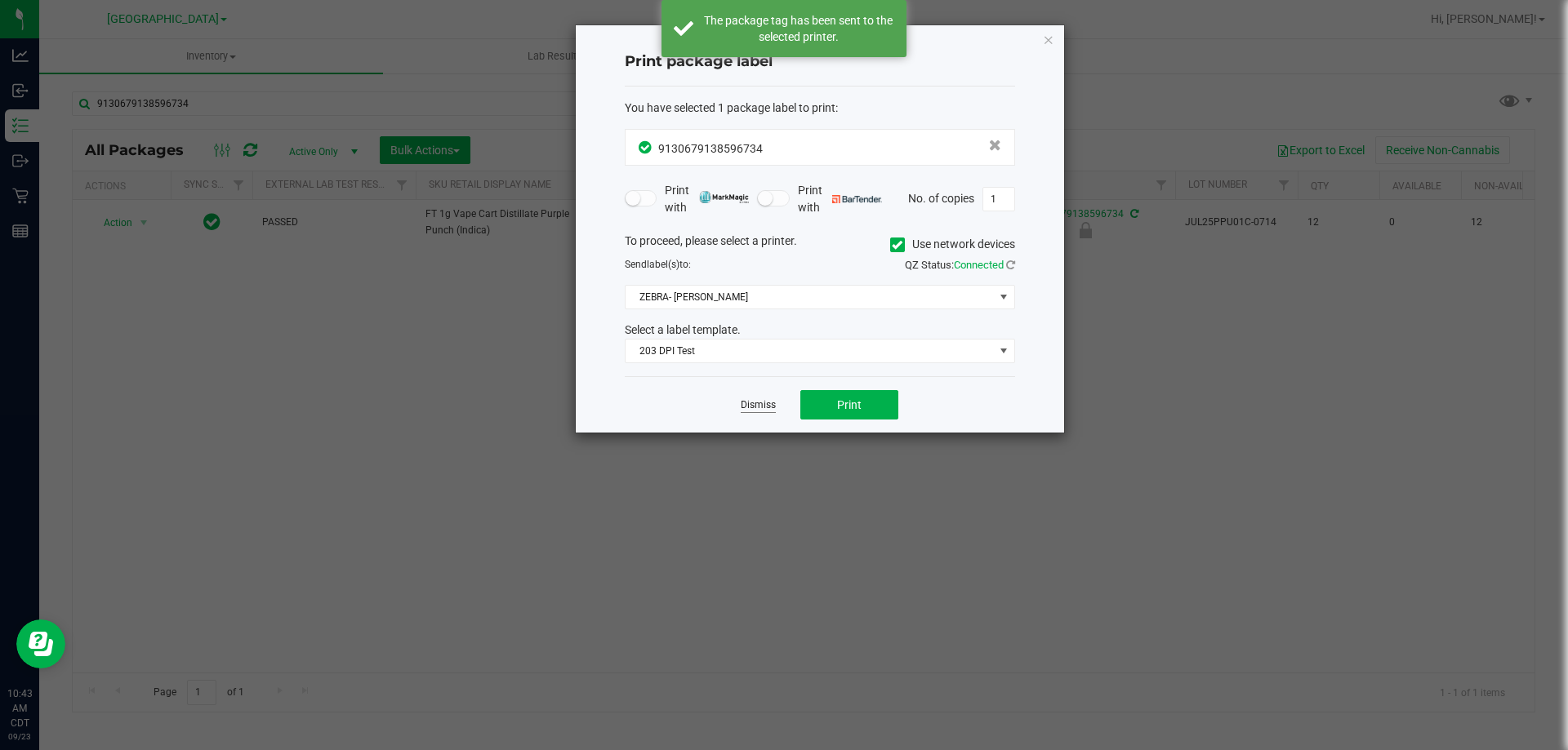
click at [758, 401] on link "Dismiss" at bounding box center [758, 405] width 36 height 14
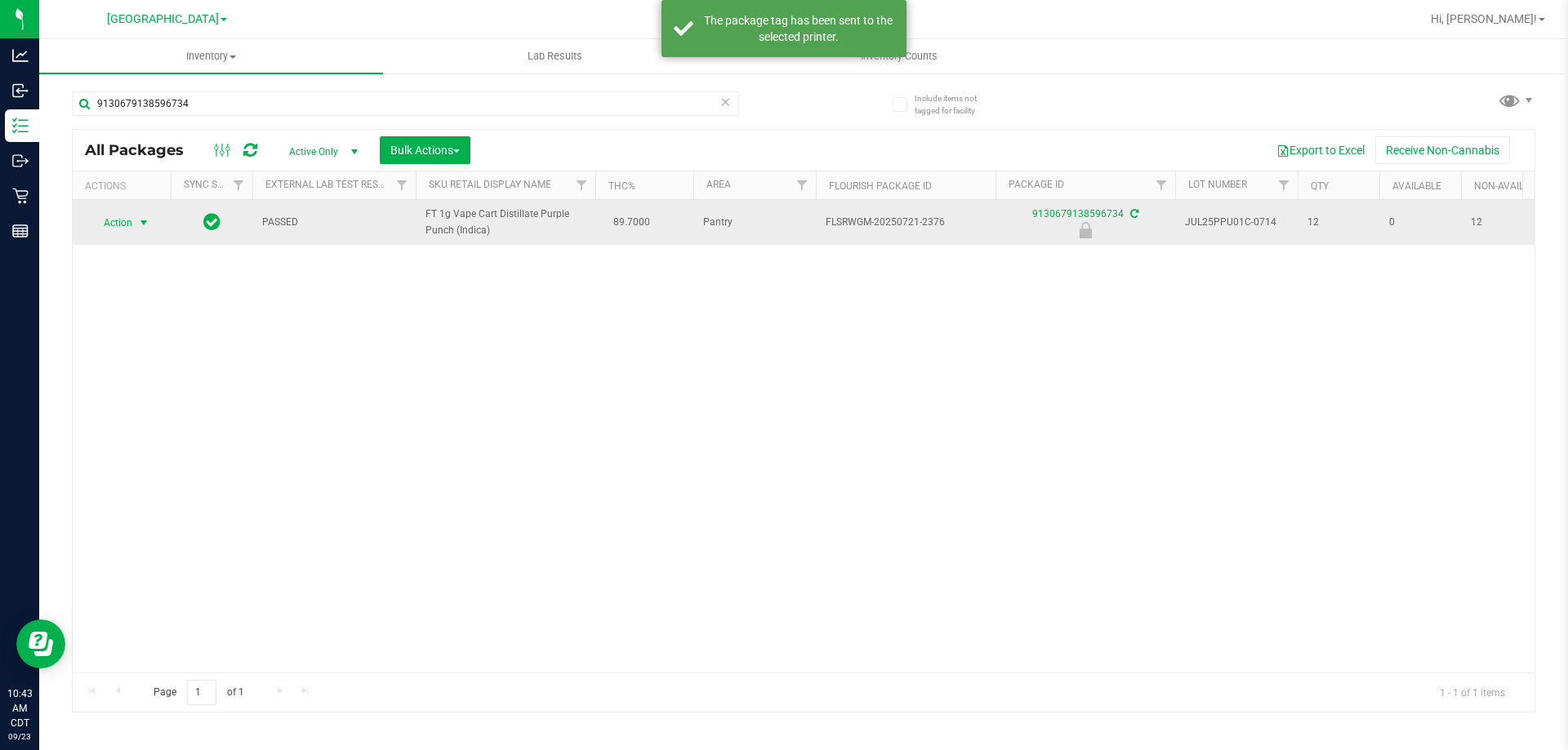
click at [132, 220] on span "Action" at bounding box center [111, 223] width 44 height 23
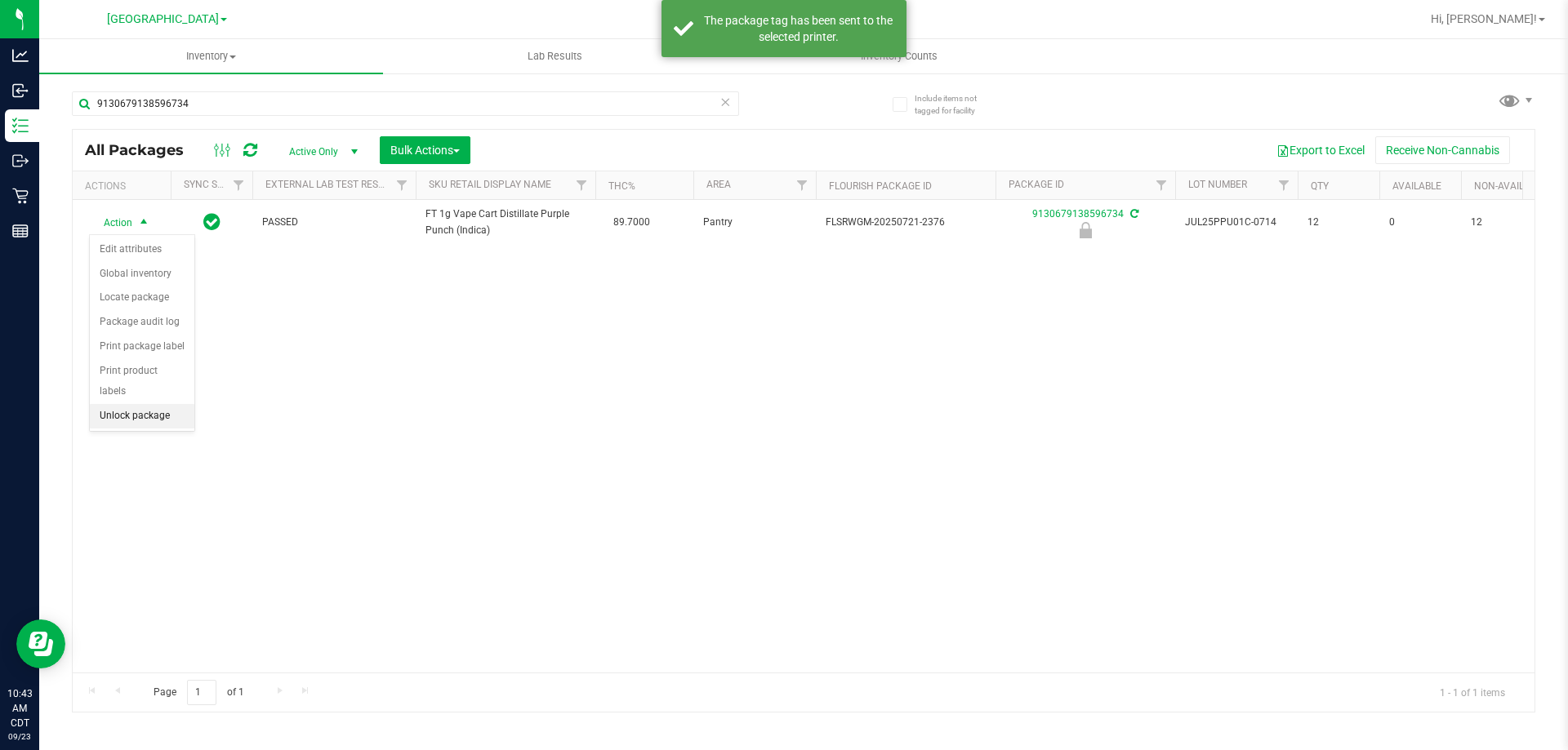
click at [138, 404] on li "Unlock package" at bounding box center [142, 416] width 105 height 25
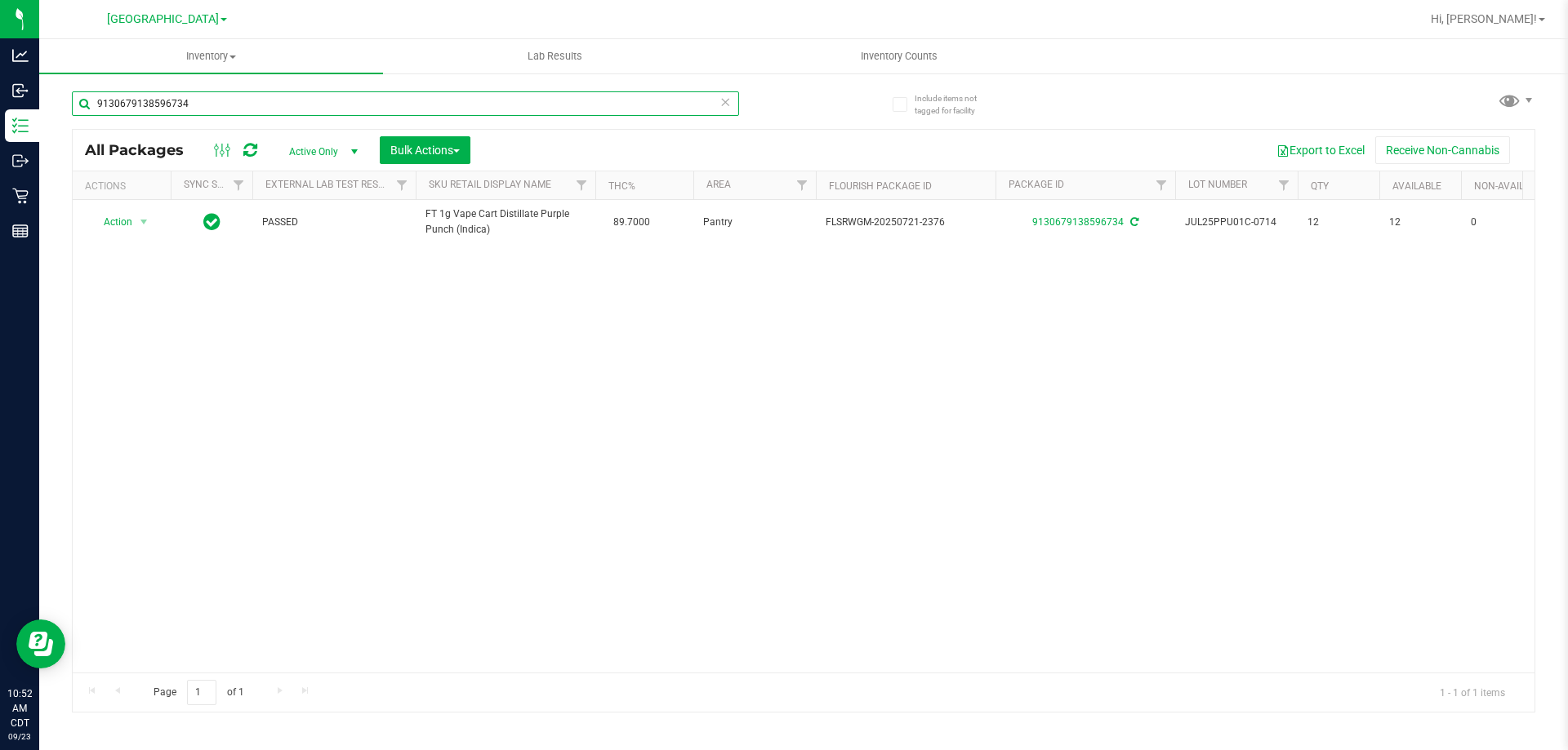
click at [199, 101] on input "9130679138596734" at bounding box center [406, 104] width 668 height 25
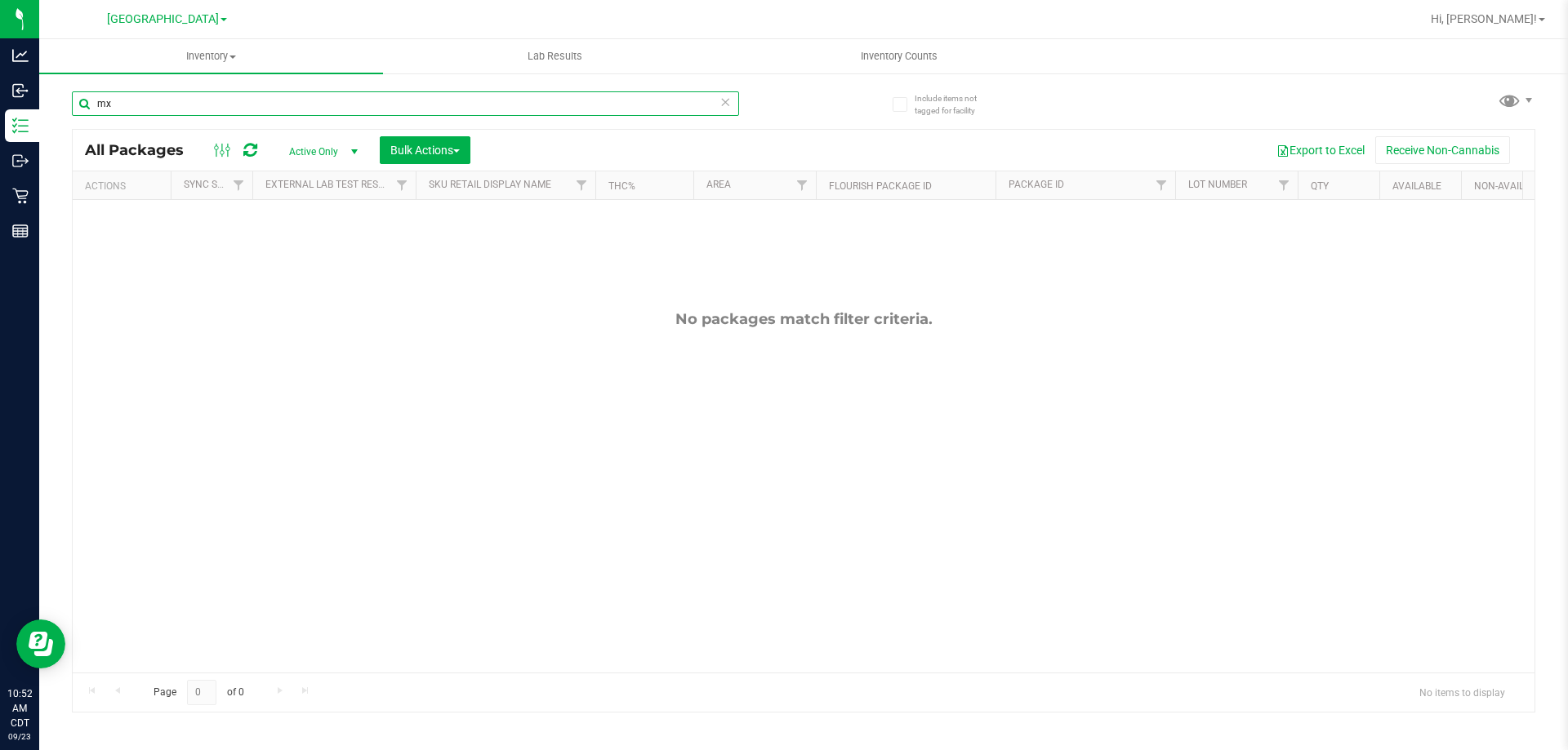
type input "m"
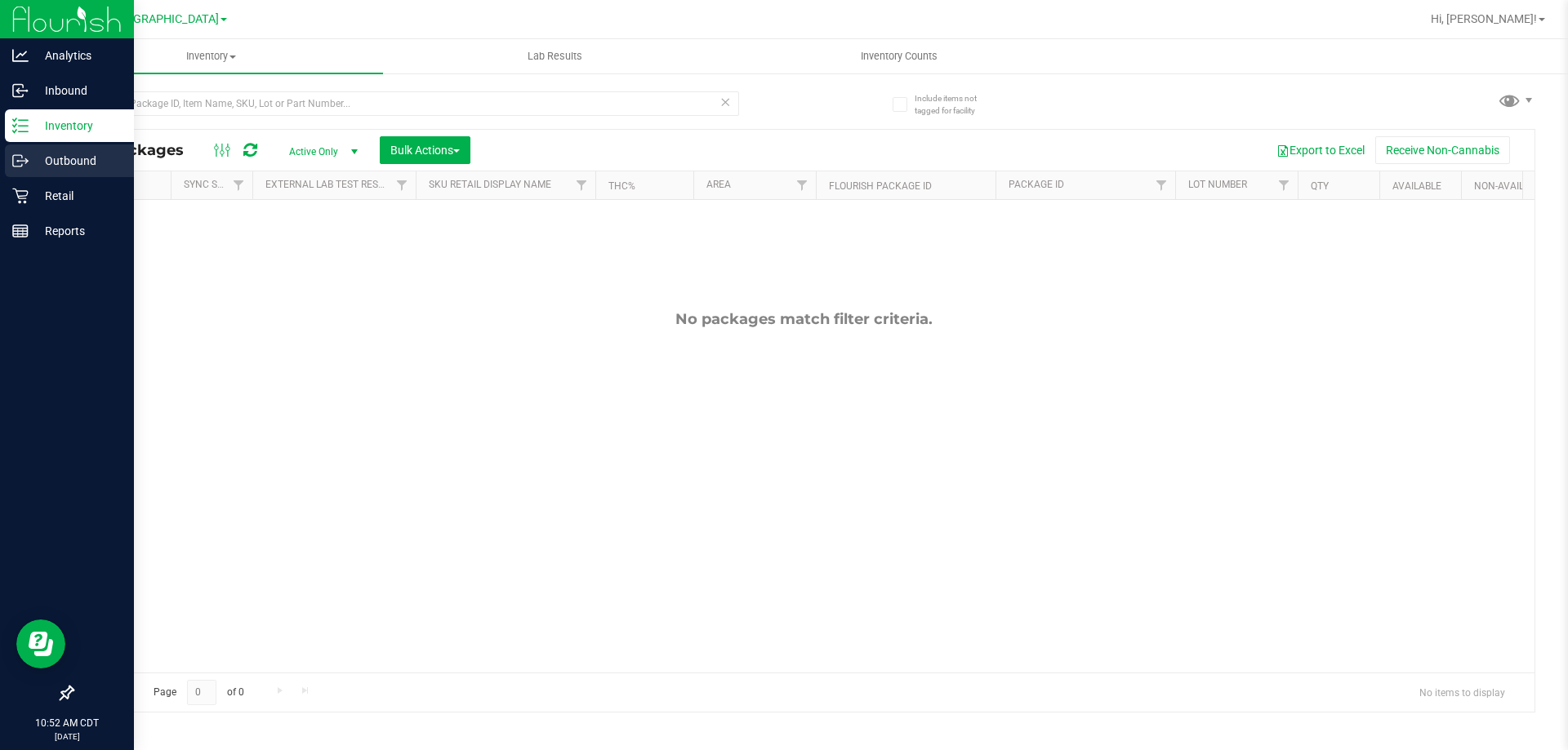
click at [36, 164] on p "Outbound" at bounding box center [78, 161] width 98 height 20
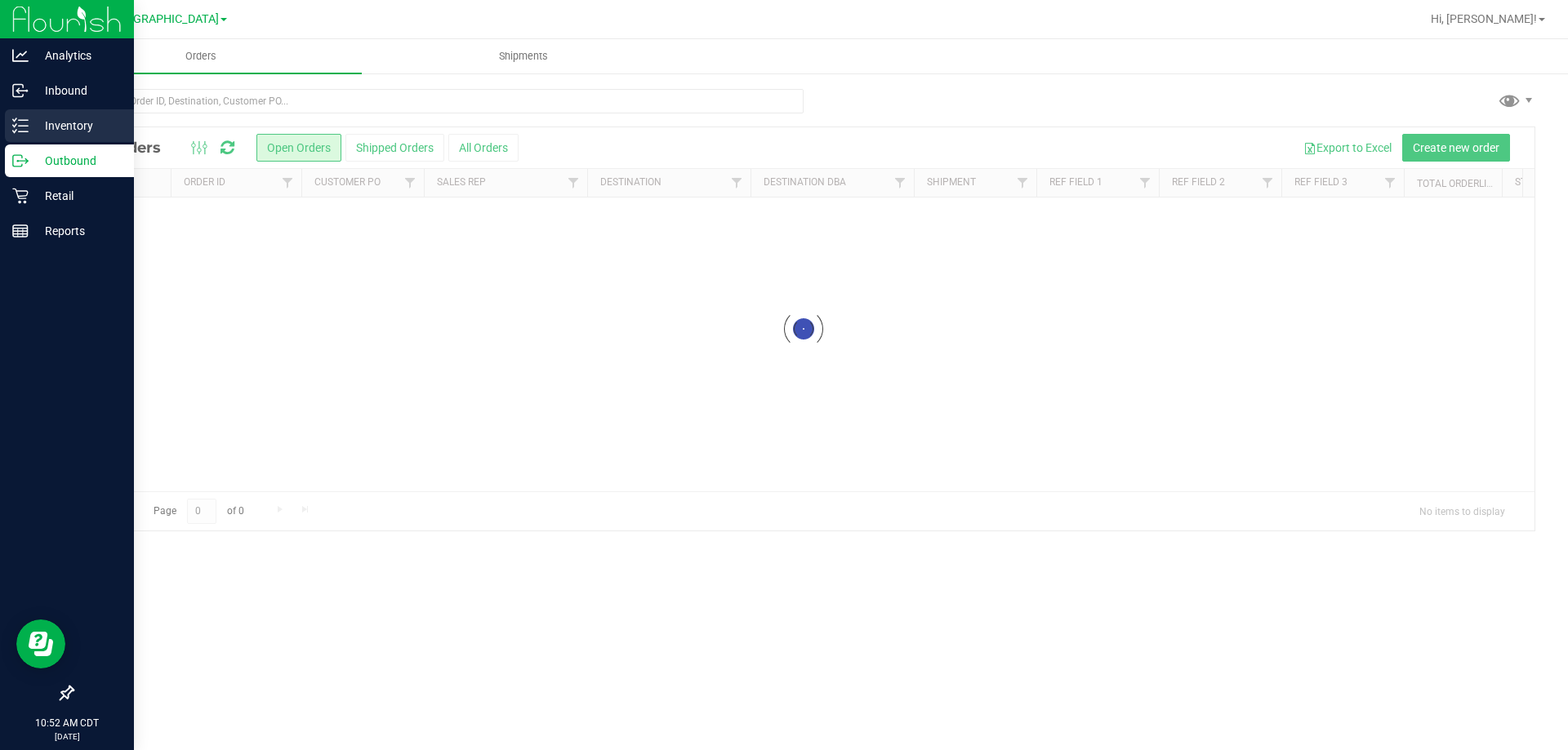
click at [82, 124] on p "Inventory" at bounding box center [78, 126] width 98 height 20
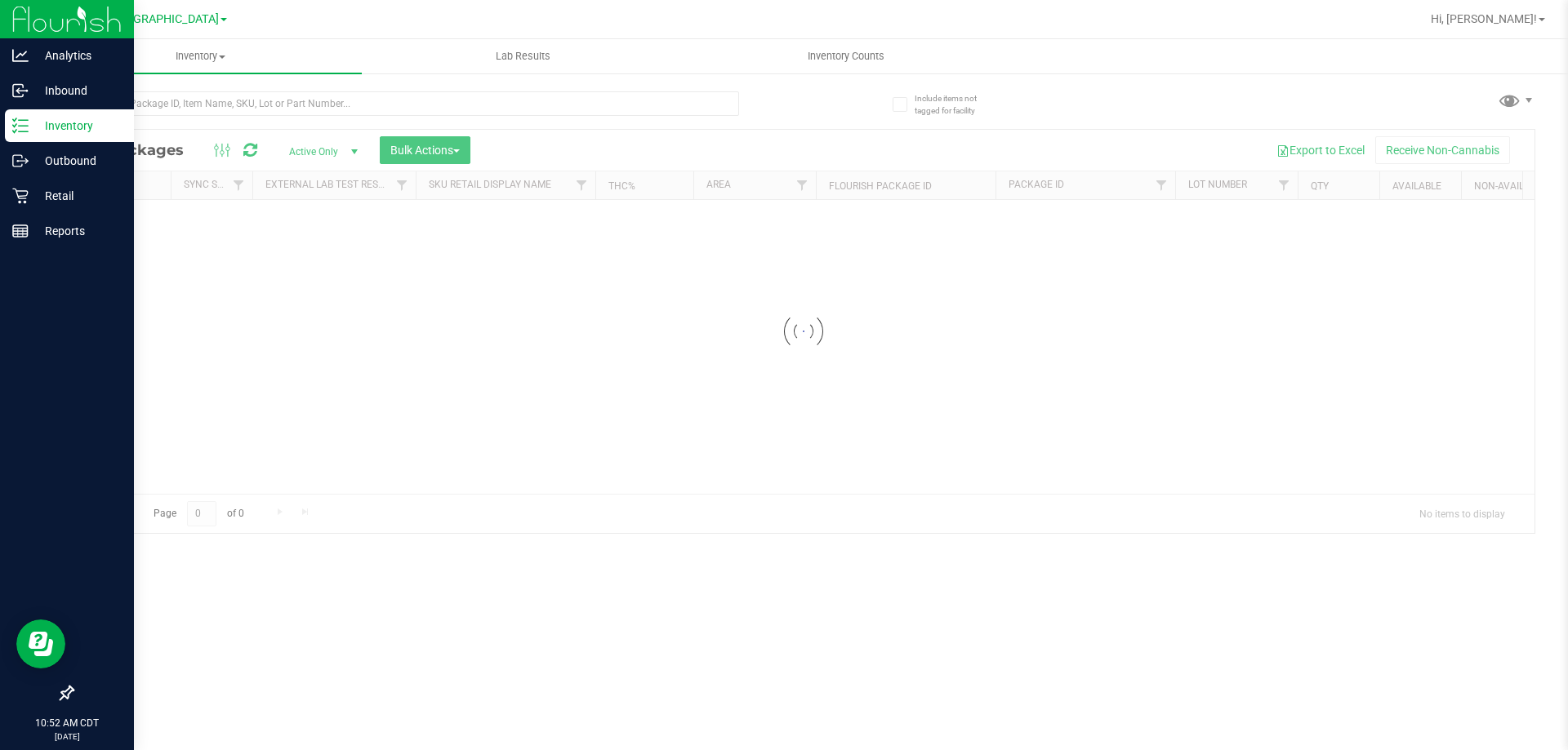
click at [82, 124] on p "Inventory" at bounding box center [78, 126] width 98 height 20
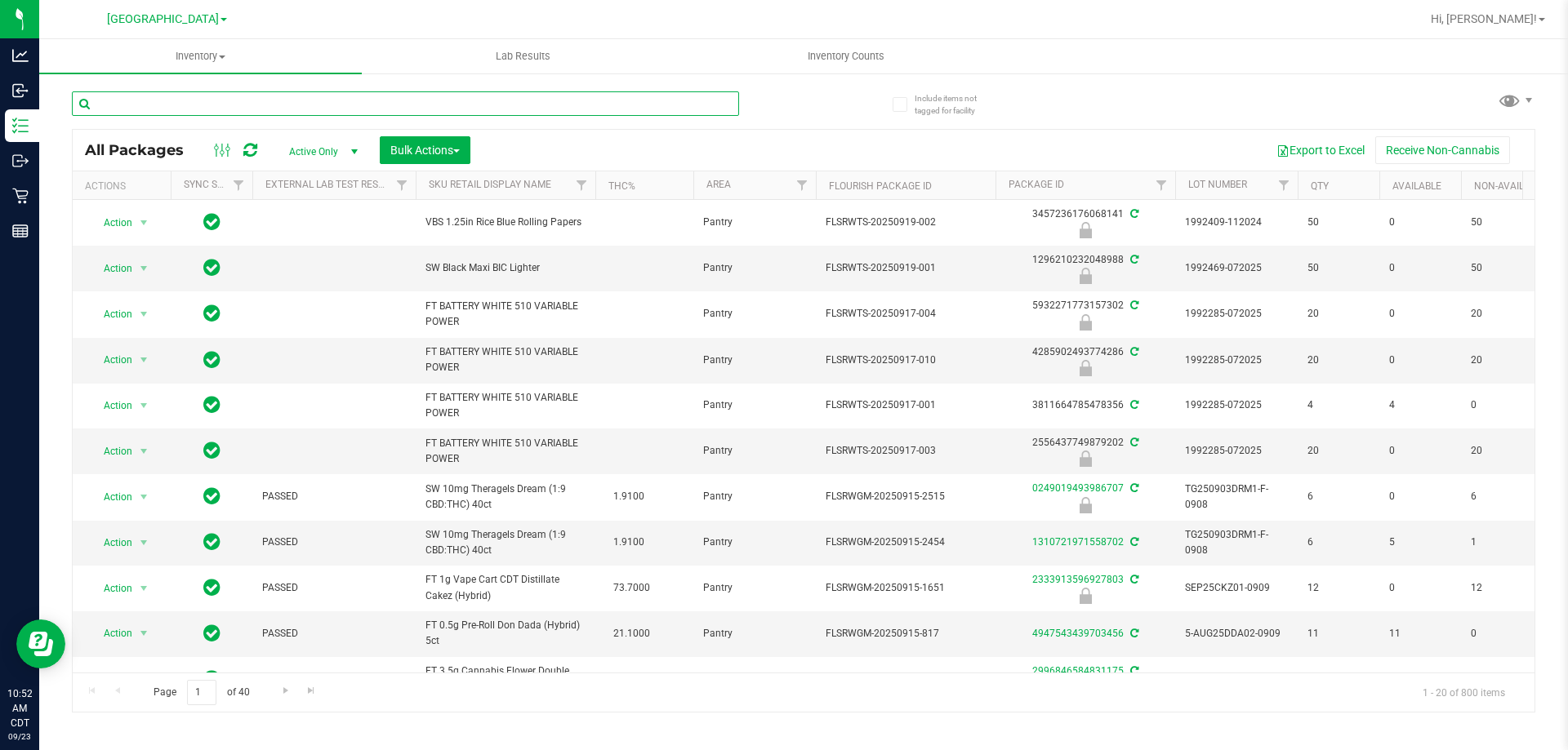
click at [256, 107] on input "text" at bounding box center [406, 104] width 668 height 25
type input "mixed"
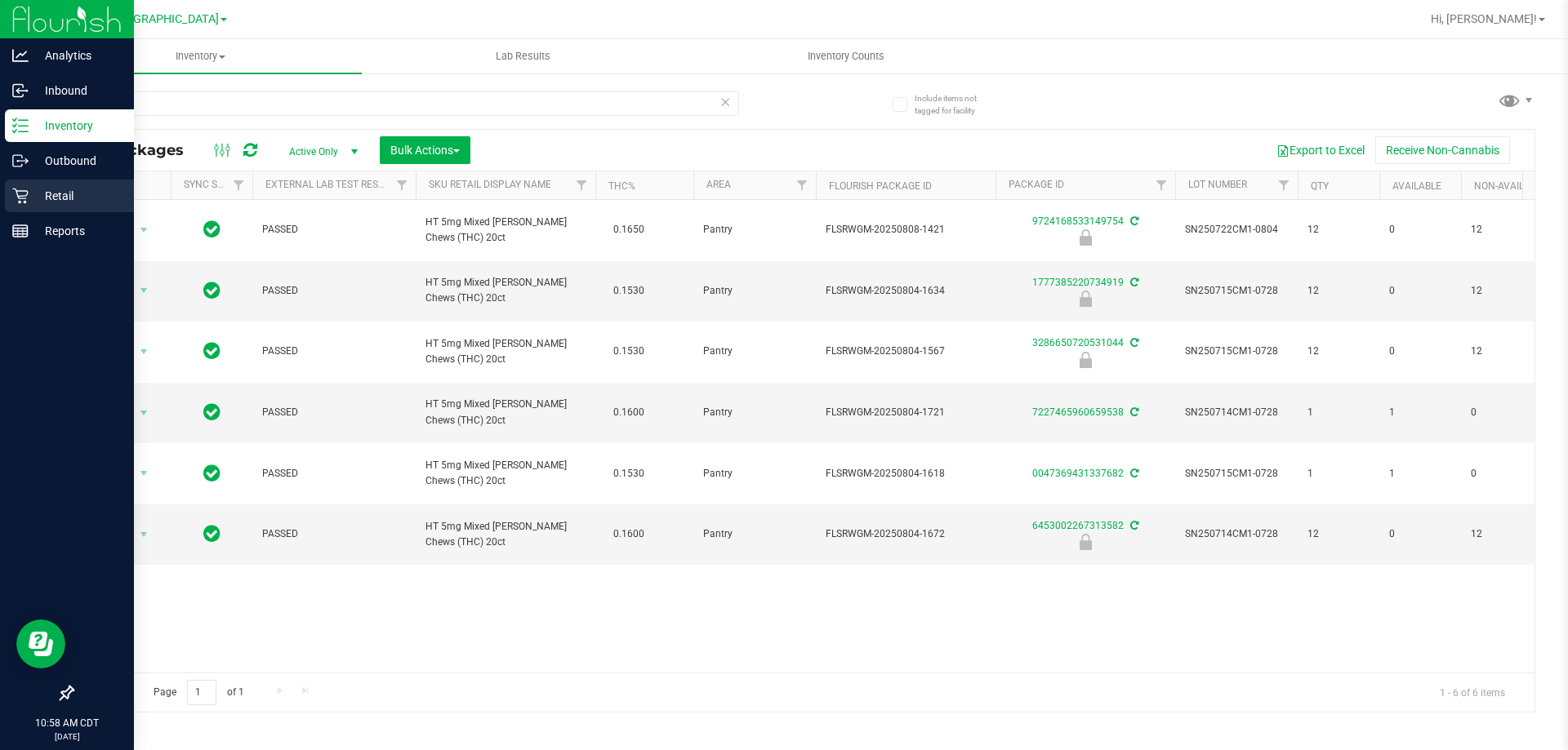
click at [64, 188] on p "Retail" at bounding box center [78, 196] width 98 height 20
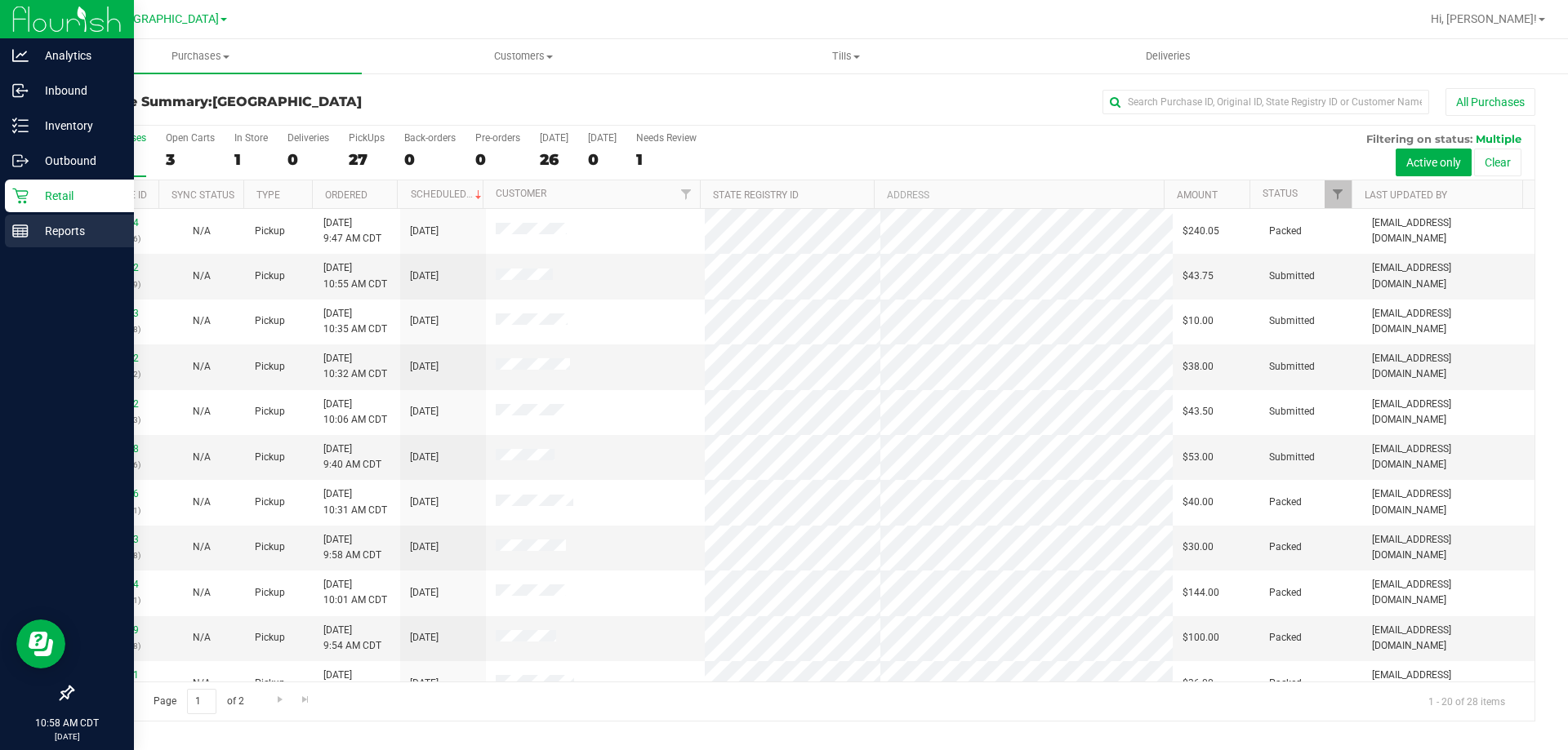
click at [46, 227] on p "Reports" at bounding box center [78, 231] width 98 height 20
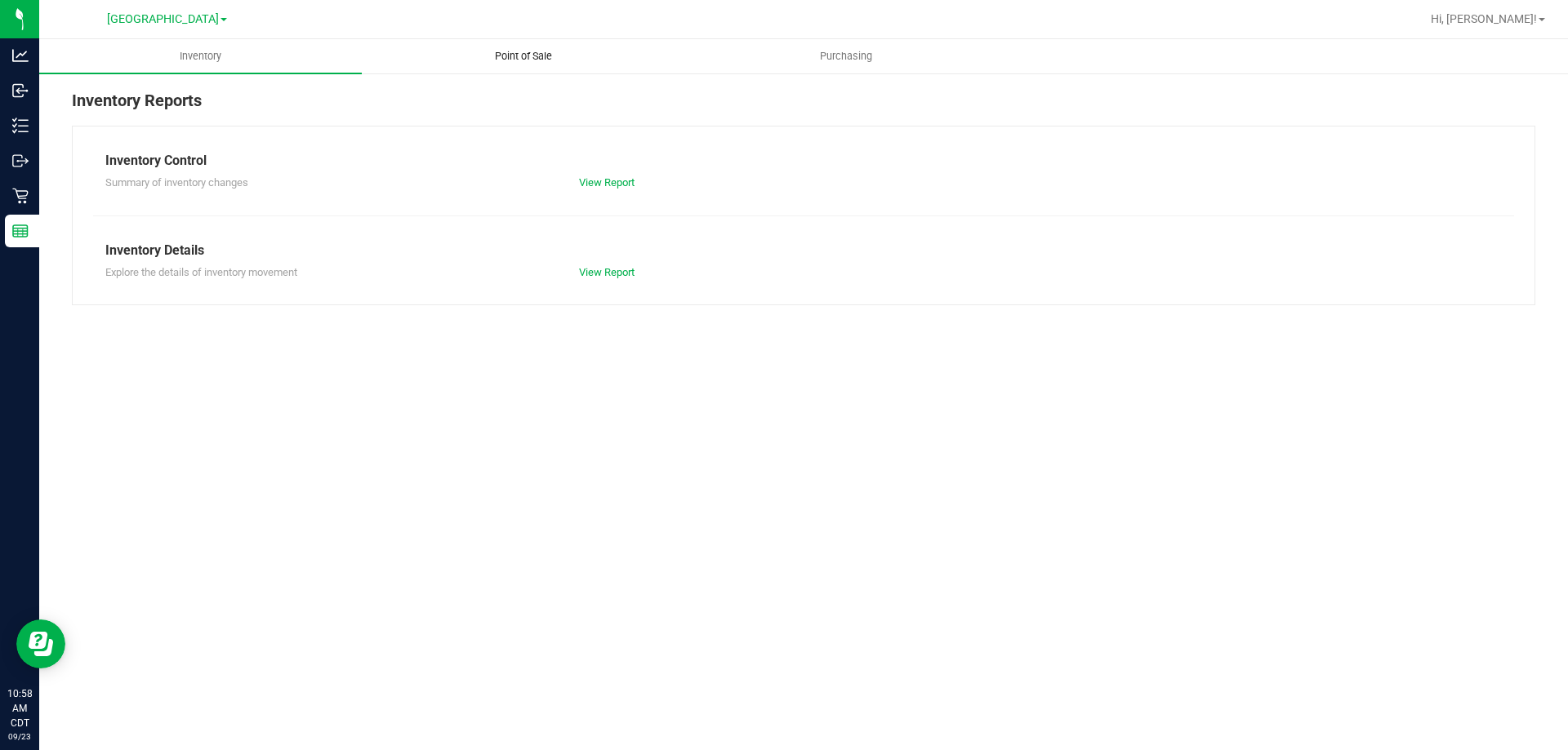
click at [532, 63] on span "Point of Sale" at bounding box center [523, 56] width 102 height 15
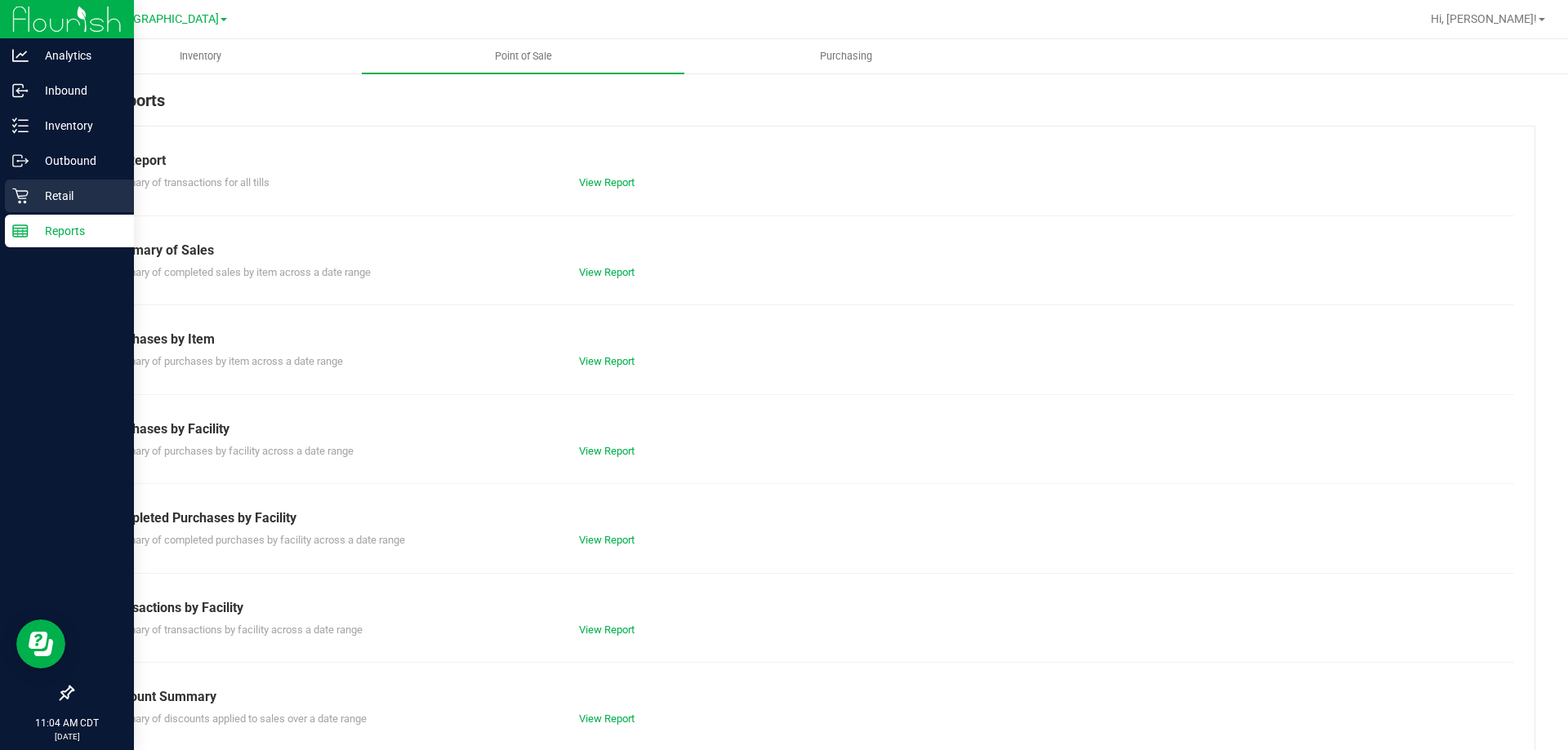
click at [52, 201] on p "Retail" at bounding box center [78, 196] width 98 height 20
